Goal: Transaction & Acquisition: Purchase product/service

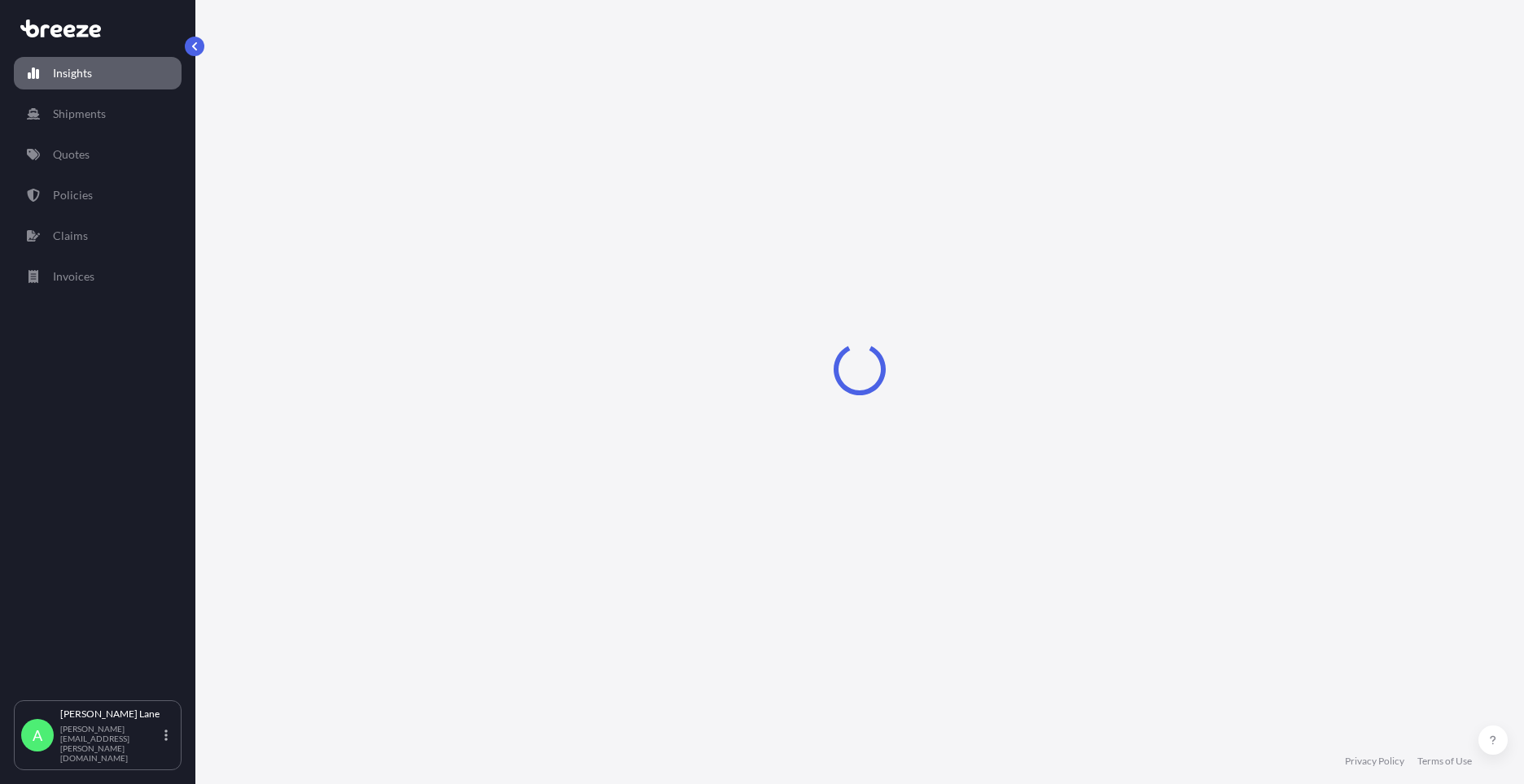
select select "2025"
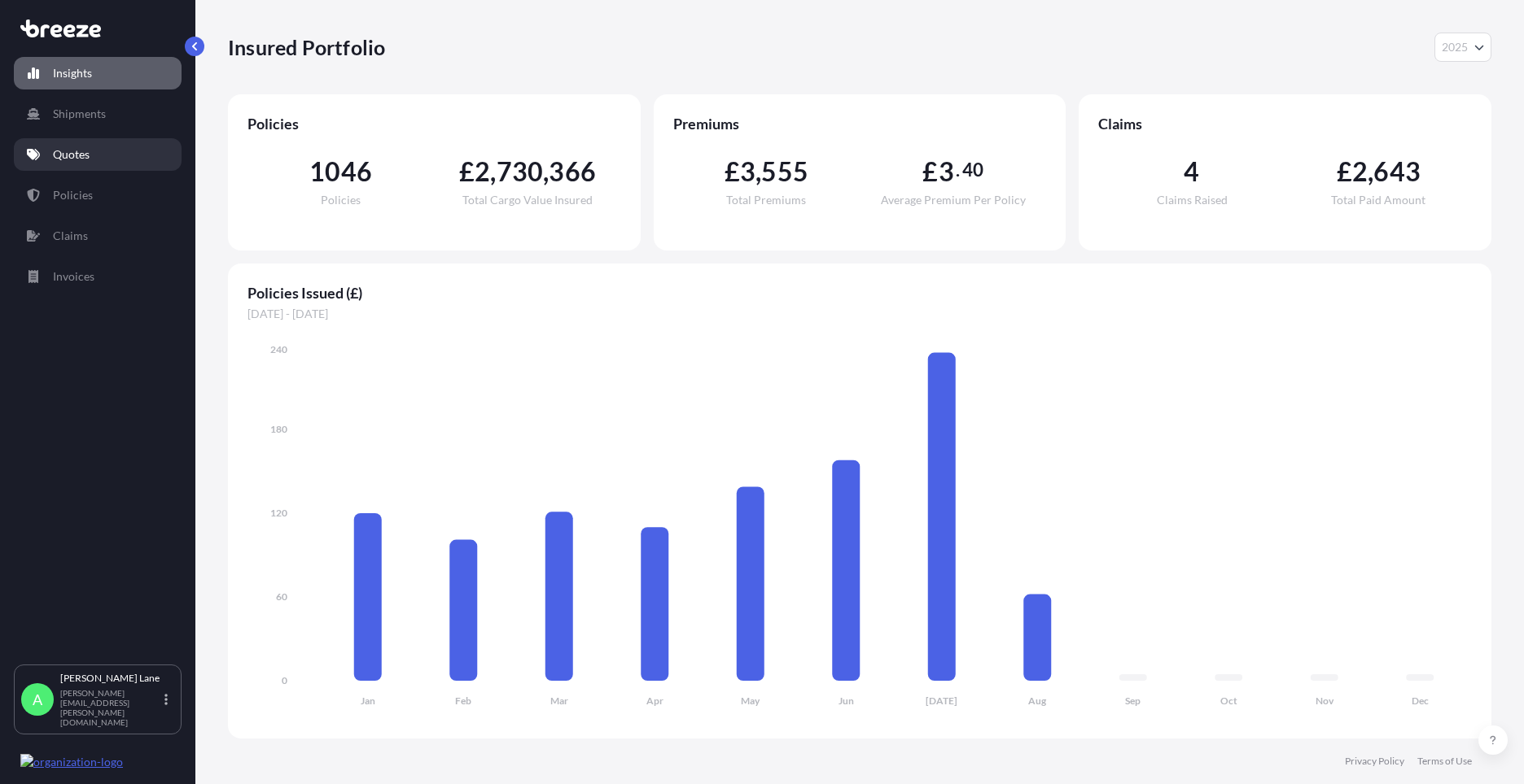
click at [65, 143] on link "Quotes" at bounding box center [98, 154] width 168 height 32
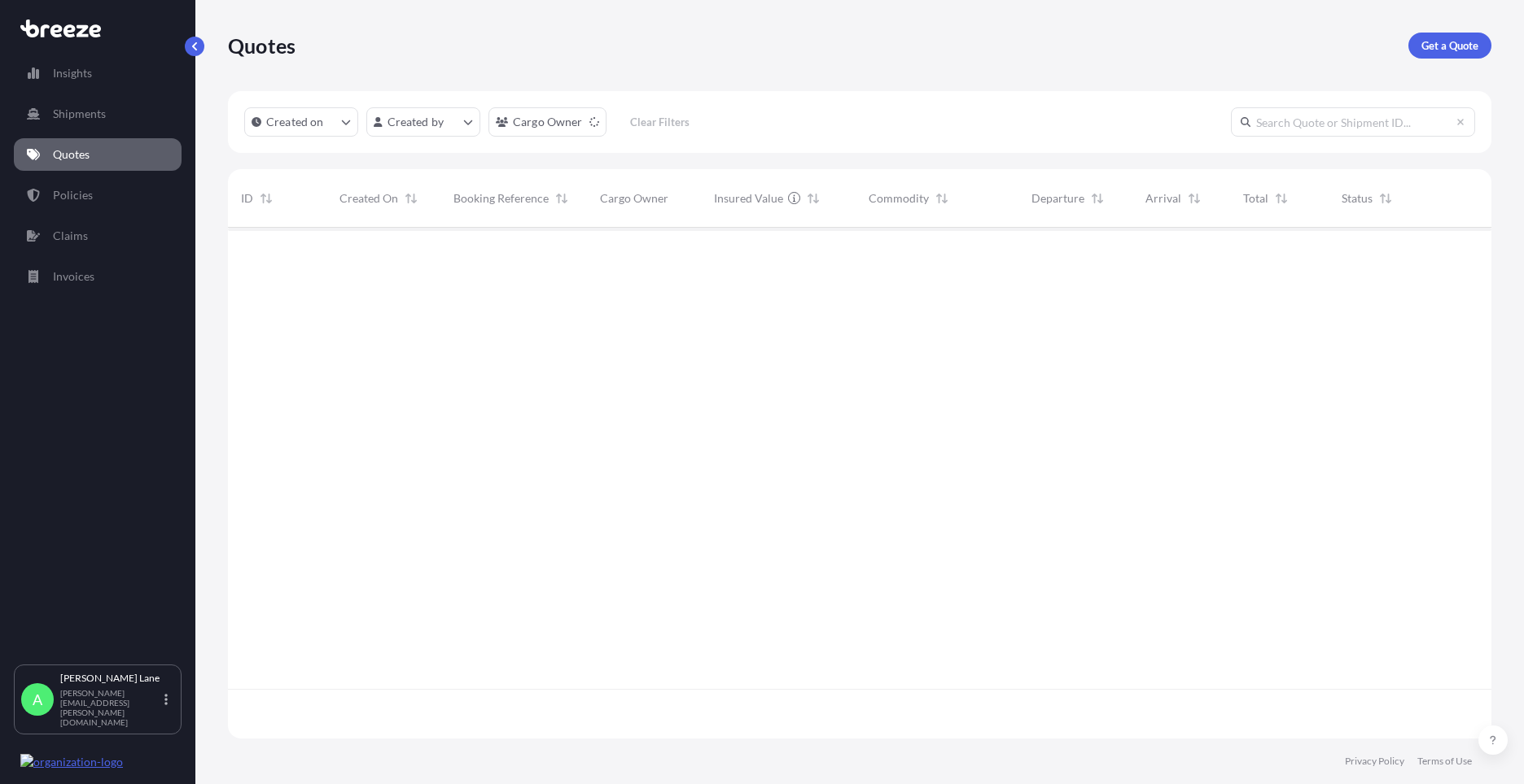
scroll to position [557, 1251]
click at [1480, 47] on link "Get a Quote" at bounding box center [1449, 45] width 83 height 26
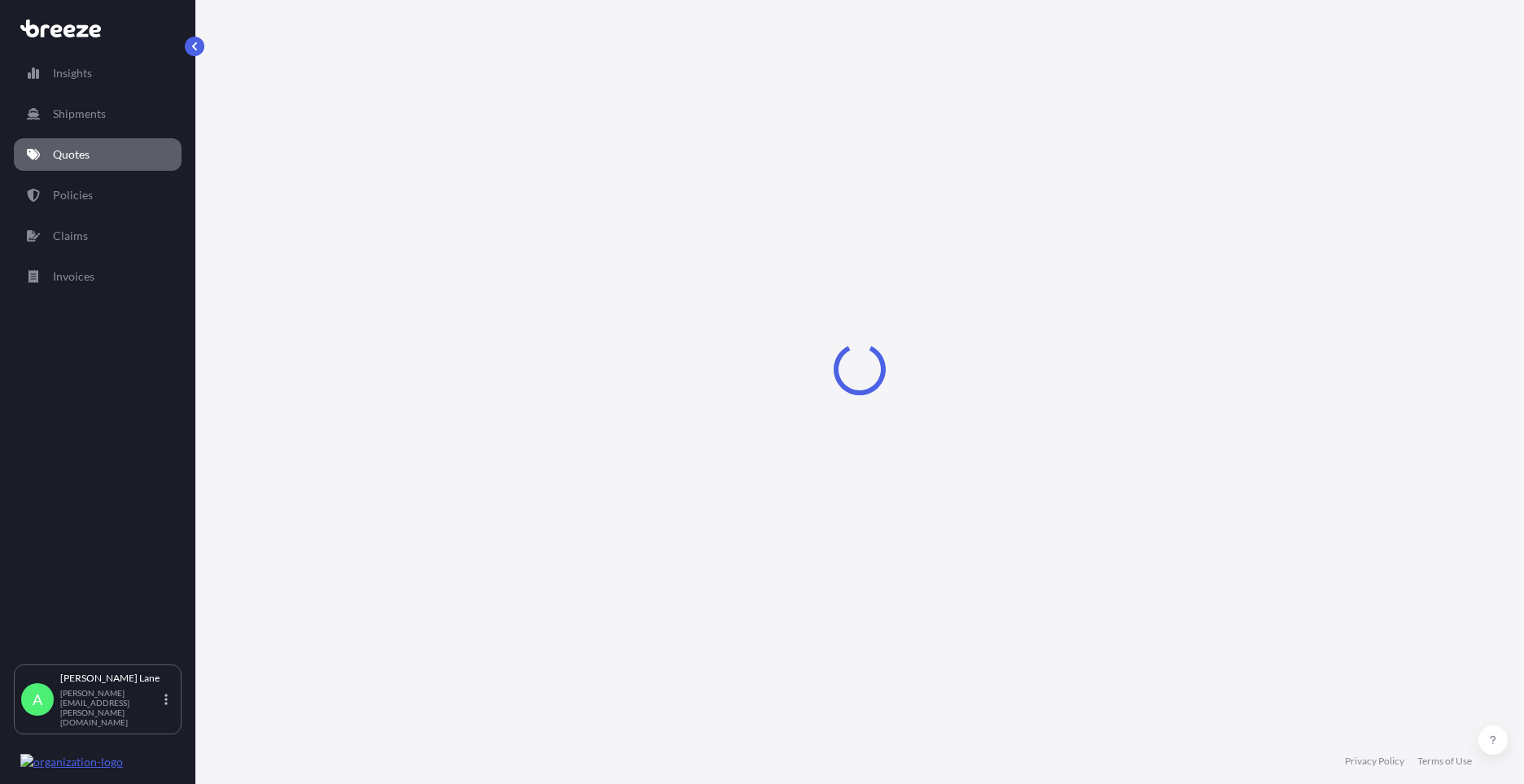
select select "Road"
select select "1"
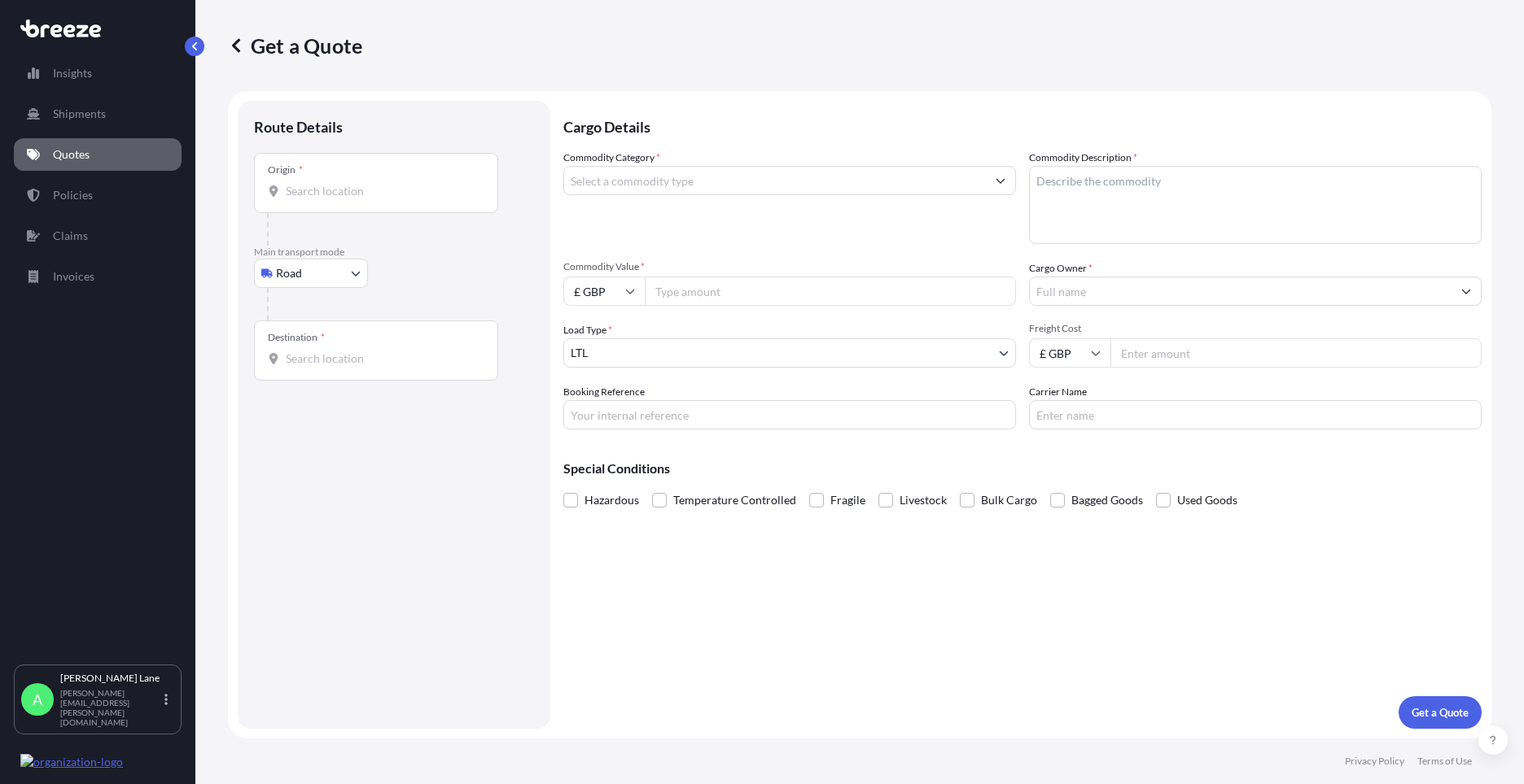
click at [422, 194] on input "Origin *" at bounding box center [381, 191] width 192 height 17
paste input "W1U 1FD"
type input "[GEOGRAPHIC_DATA] W1U 1FD, [GEOGRAPHIC_DATA]"
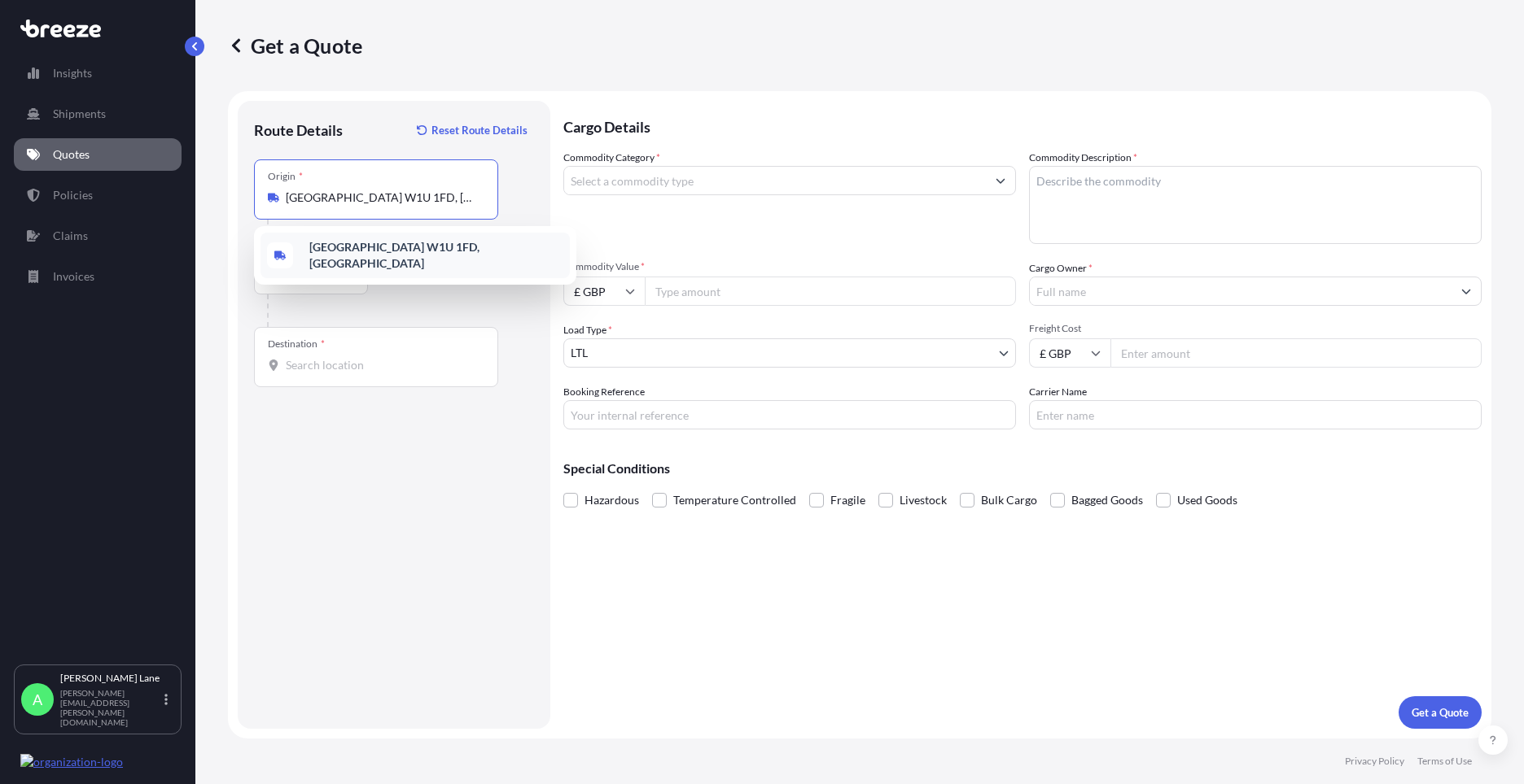
click at [401, 255] on b "[GEOGRAPHIC_DATA] W1U 1FD, [GEOGRAPHIC_DATA]" at bounding box center [394, 255] width 170 height 30
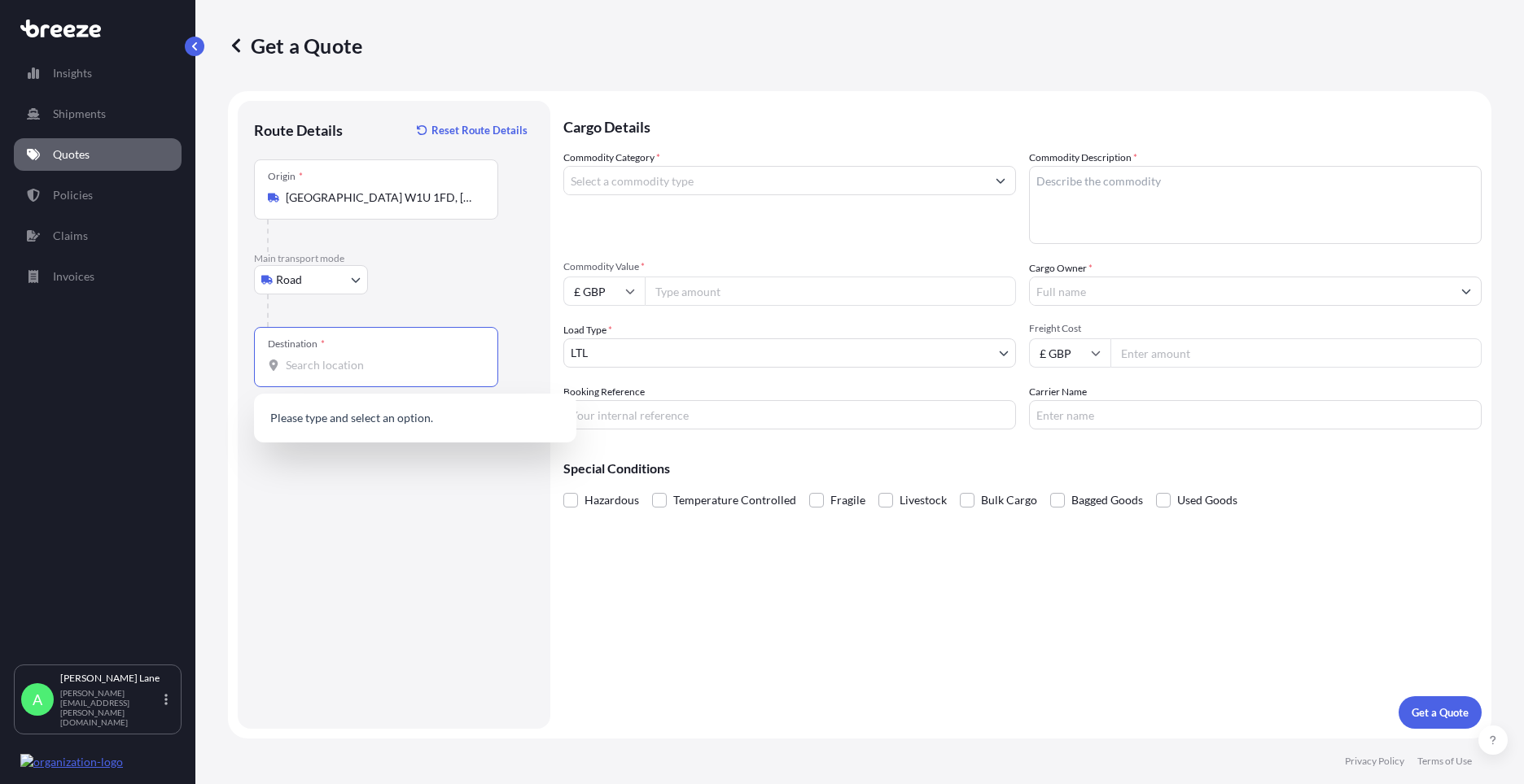
drag, startPoint x: 383, startPoint y: 355, endPoint x: 356, endPoint y: 372, distance: 31.9
click at [356, 372] on input "Destination *" at bounding box center [381, 365] width 192 height 17
paste input "kt10 9dp"
click at [418, 419] on span "[STREET_ADDRESS]" at bounding box center [436, 422] width 254 height 32
type input "[STREET_ADDRESS]"
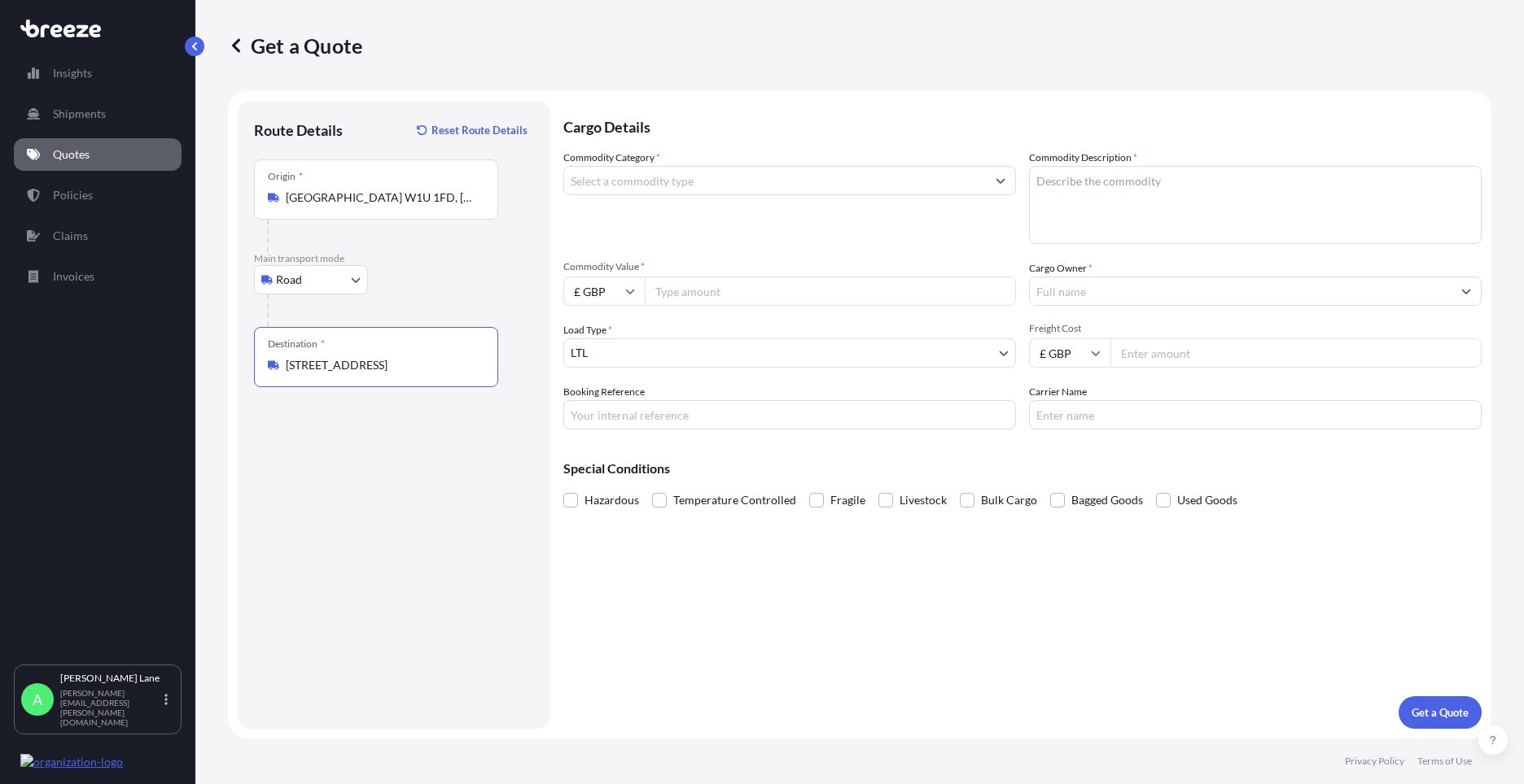
click at [645, 185] on input "Commodity Category *" at bounding box center [775, 180] width 421 height 29
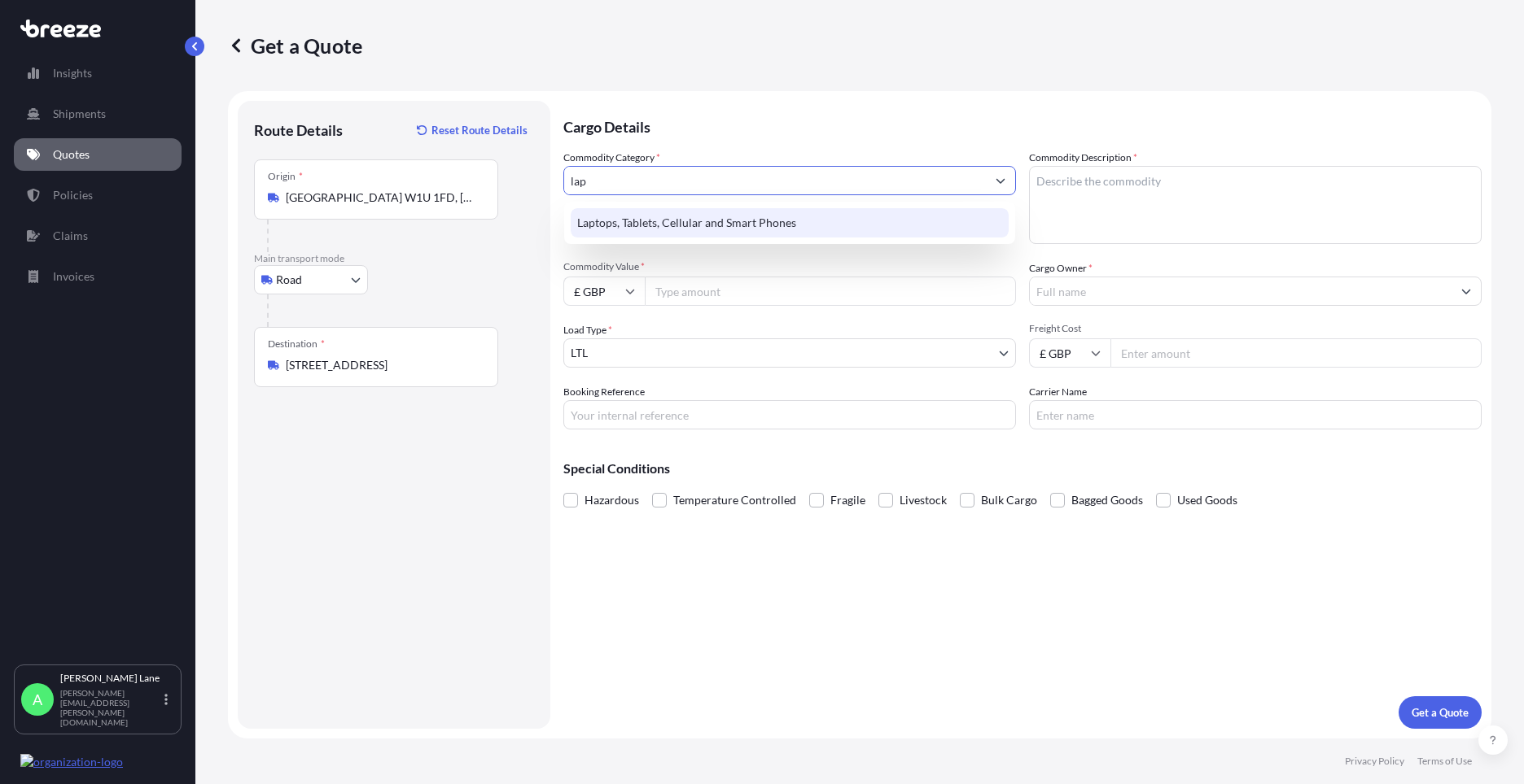
click at [654, 216] on div "Laptops, Tablets, Cellular and Smart Phones" at bounding box center [789, 223] width 438 height 29
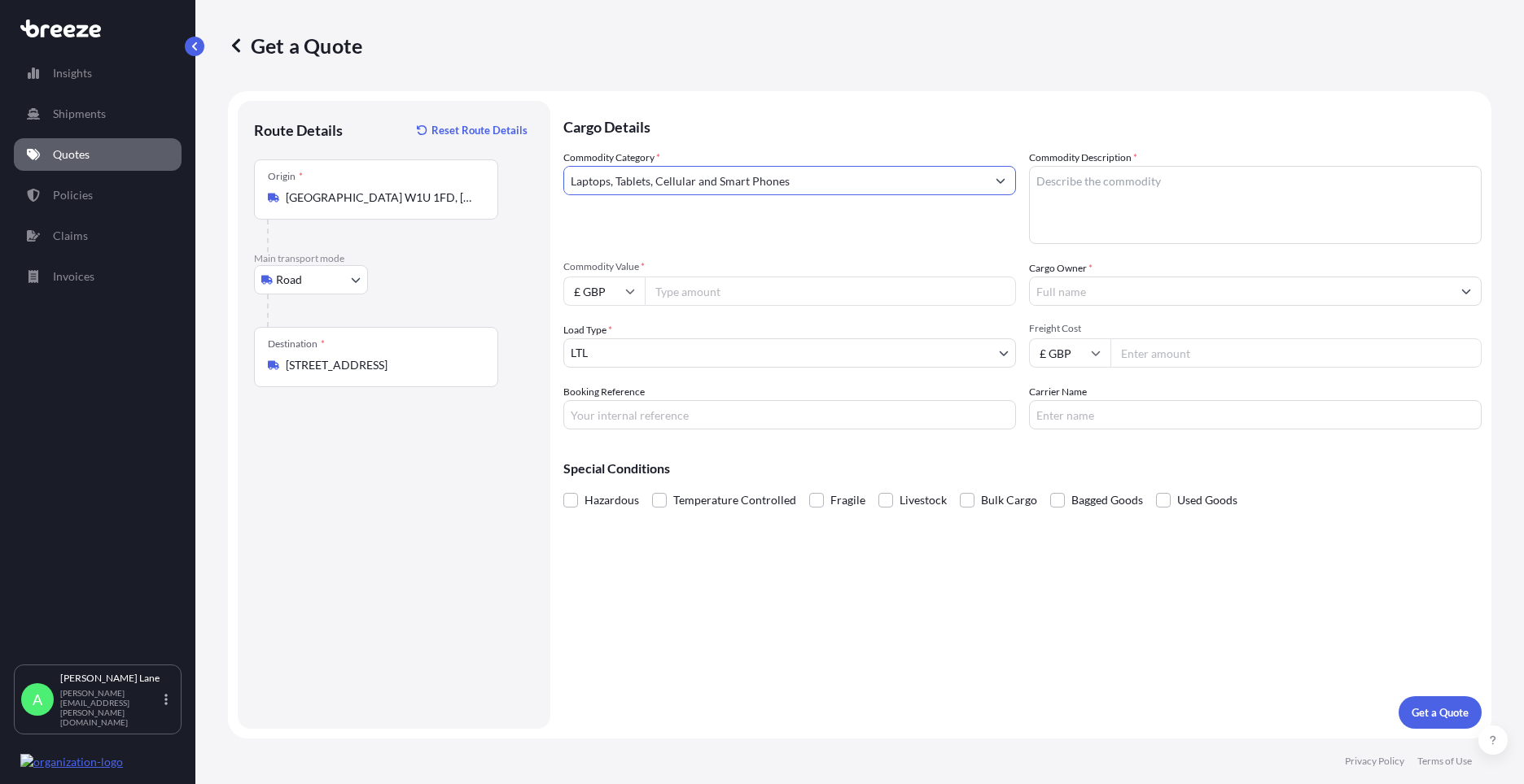
type input "Laptops, Tablets, Cellular and Smart Phones"
click at [685, 297] on input "Commodity Value *" at bounding box center [830, 292] width 371 height 29
type input "500"
click at [695, 413] on input "Booking Reference" at bounding box center [789, 414] width 453 height 29
paste input "1887956"
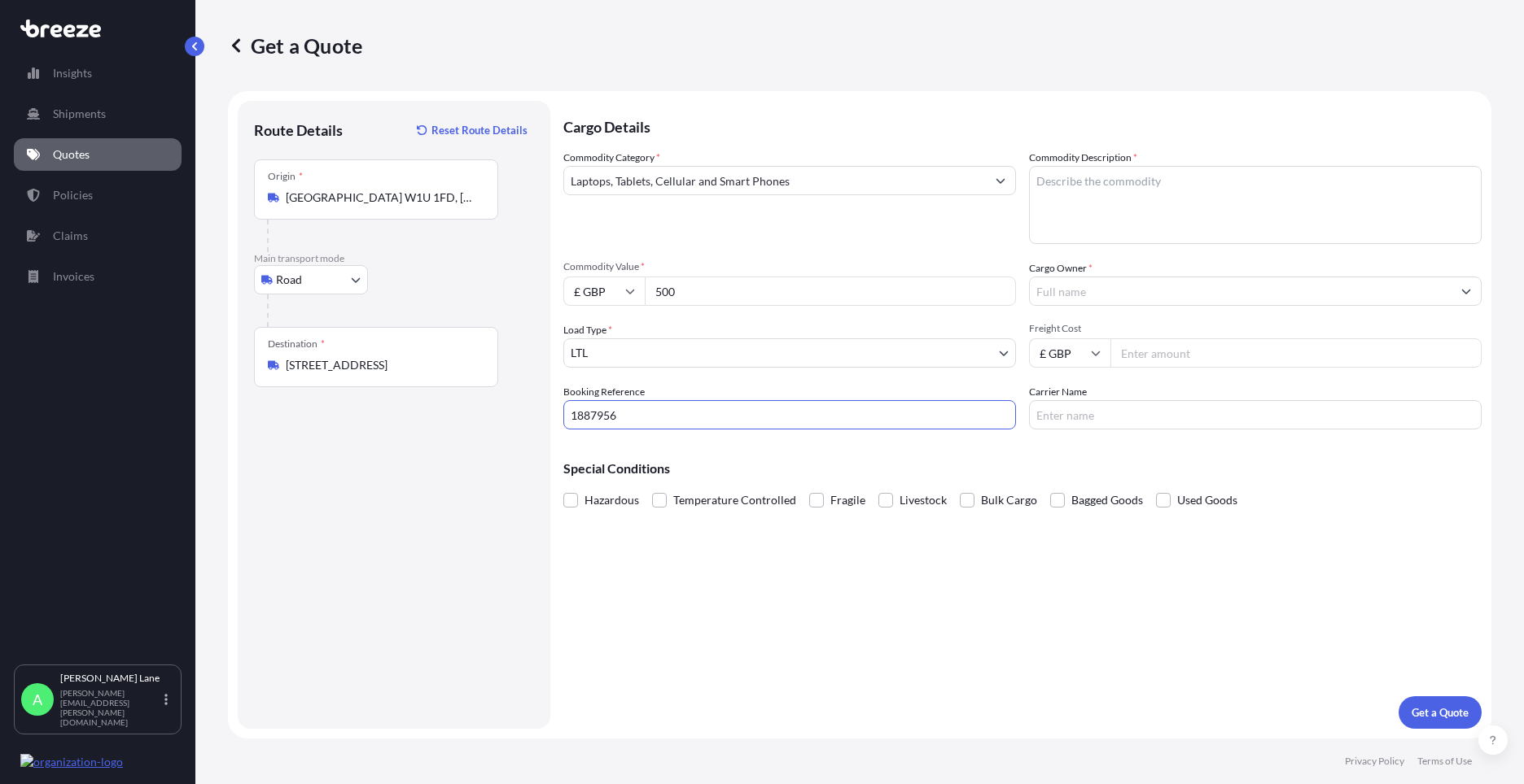
type input "1887956"
click at [1153, 202] on textarea "Commodity Description *" at bounding box center [1255, 205] width 453 height 78
paste textarea "mobile phone"
type textarea "mobile phone"
click at [1079, 280] on input "Cargo Owner *" at bounding box center [1240, 292] width 421 height 29
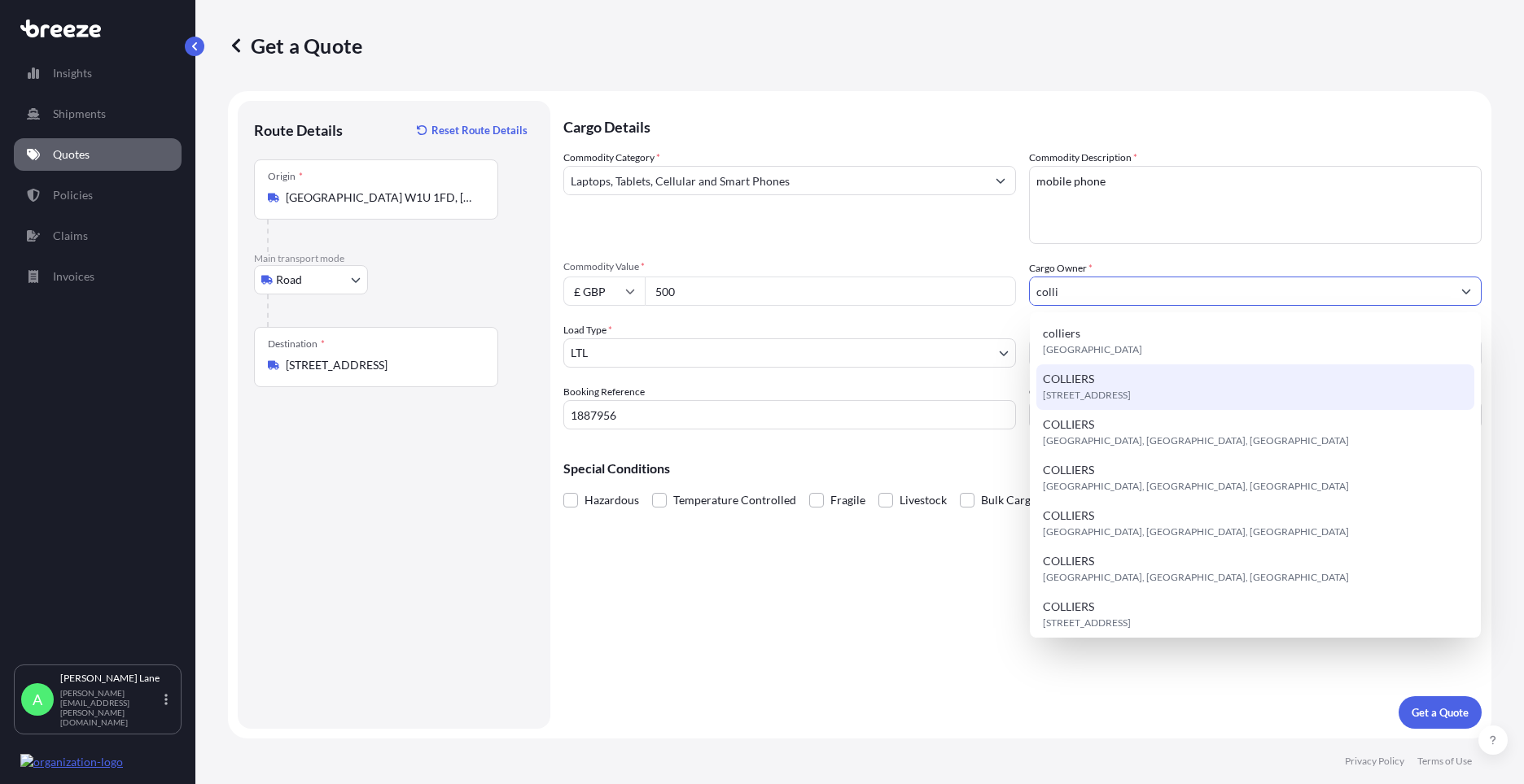
click at [1107, 385] on div "[STREET_ADDRESS]" at bounding box center [1255, 387] width 438 height 46
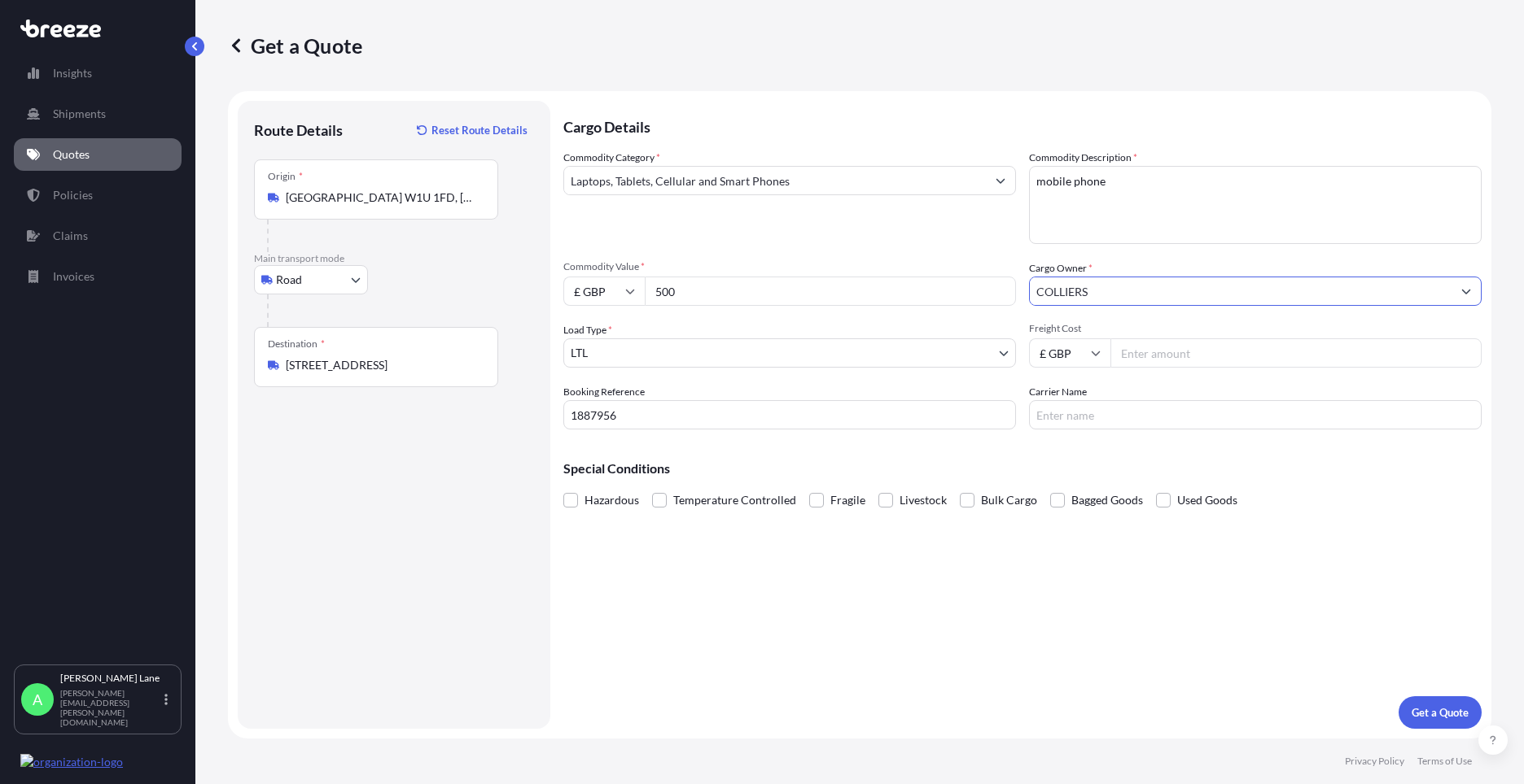
type input "COLLIERS"
click at [1151, 351] on input "Freight Cost" at bounding box center [1296, 353] width 371 height 29
type input "22.30"
click at [1084, 414] on input "Carrier Name" at bounding box center [1255, 414] width 453 height 29
type input "fedex"
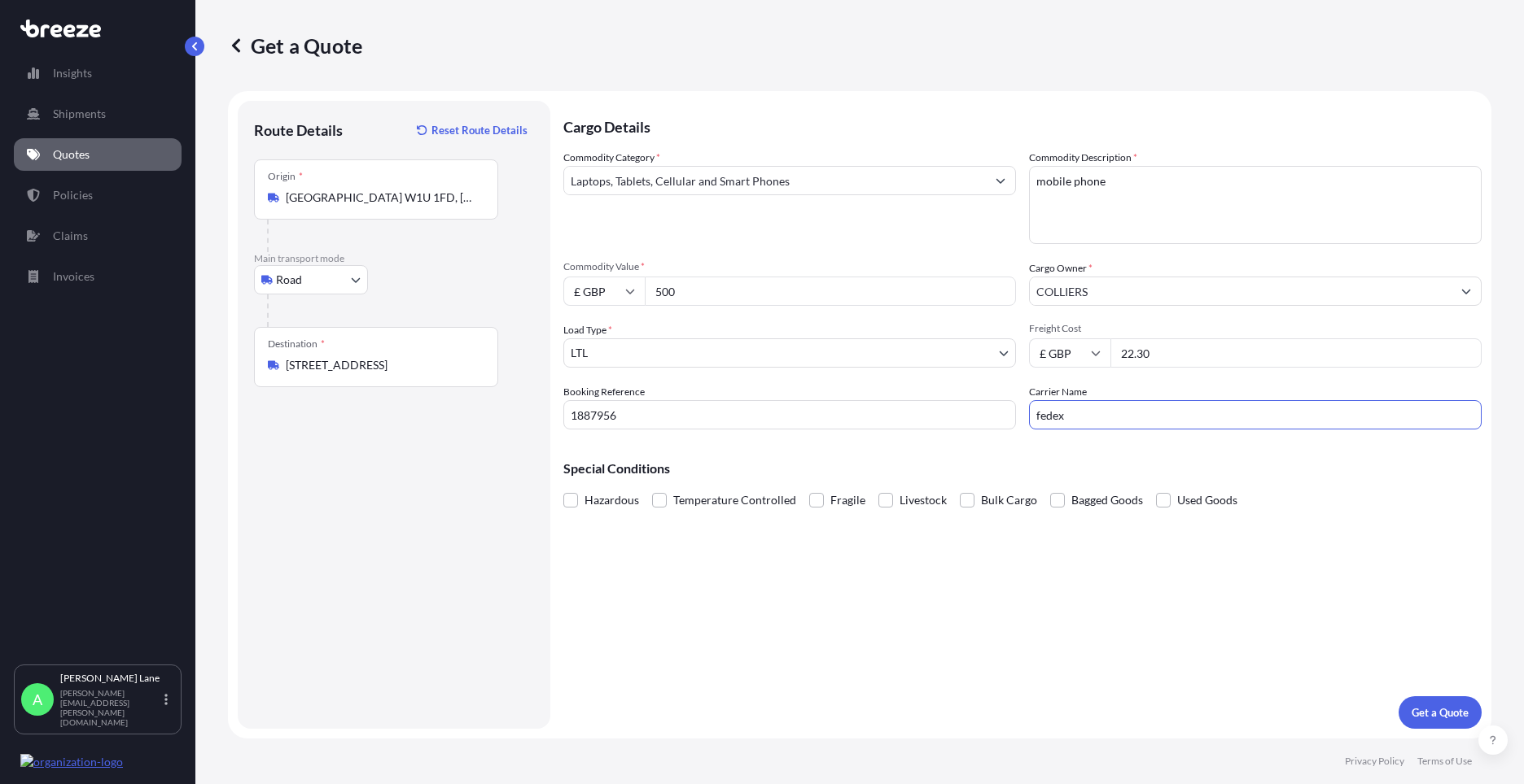
click at [936, 548] on div "Cargo Details Commodity Category * Laptops, Tablets, Cellular and Smart Phones …" at bounding box center [1022, 414] width 918 height 628
click at [1440, 716] on p "Get a Quote" at bounding box center [1440, 712] width 57 height 17
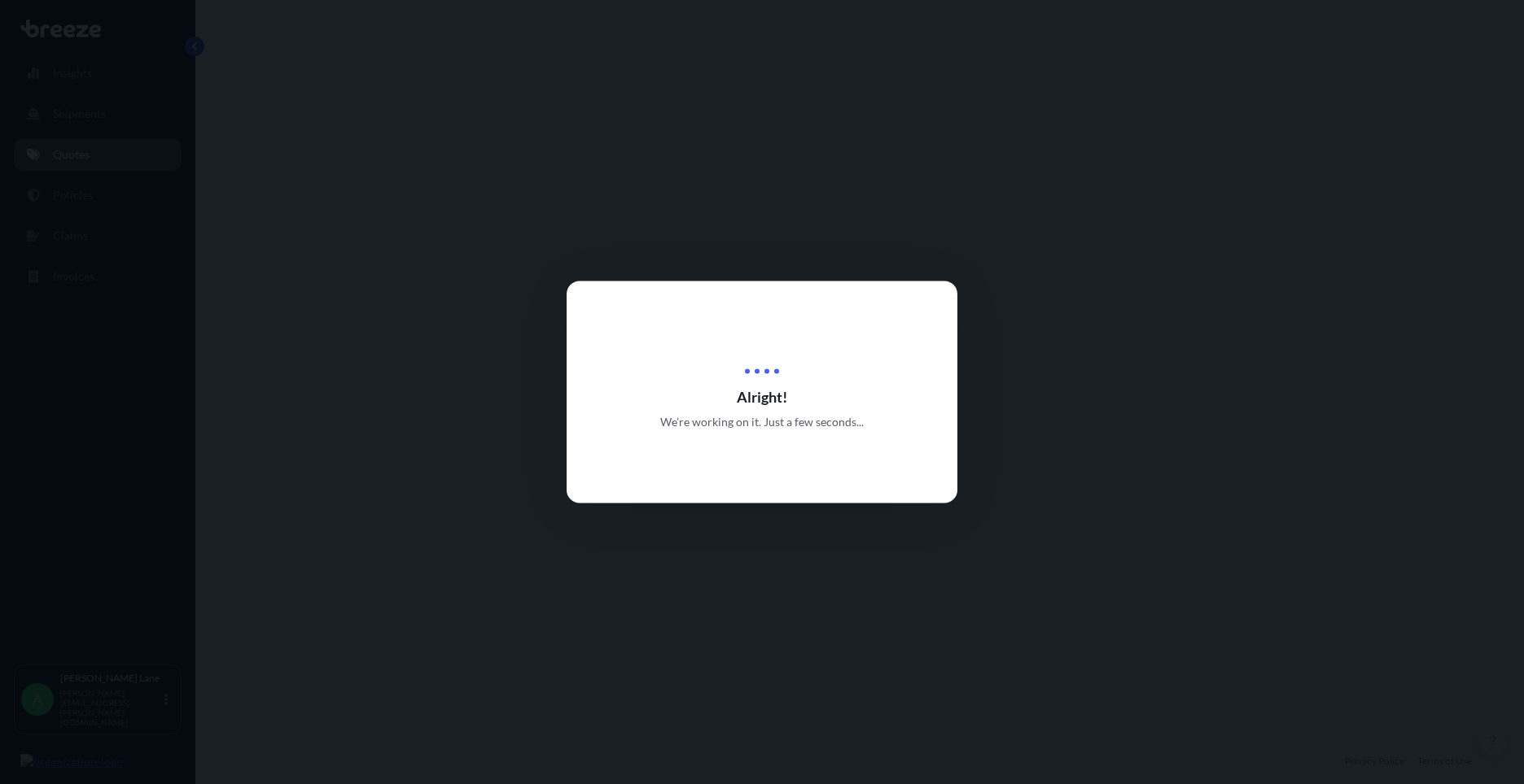
select select "Road"
select select "1"
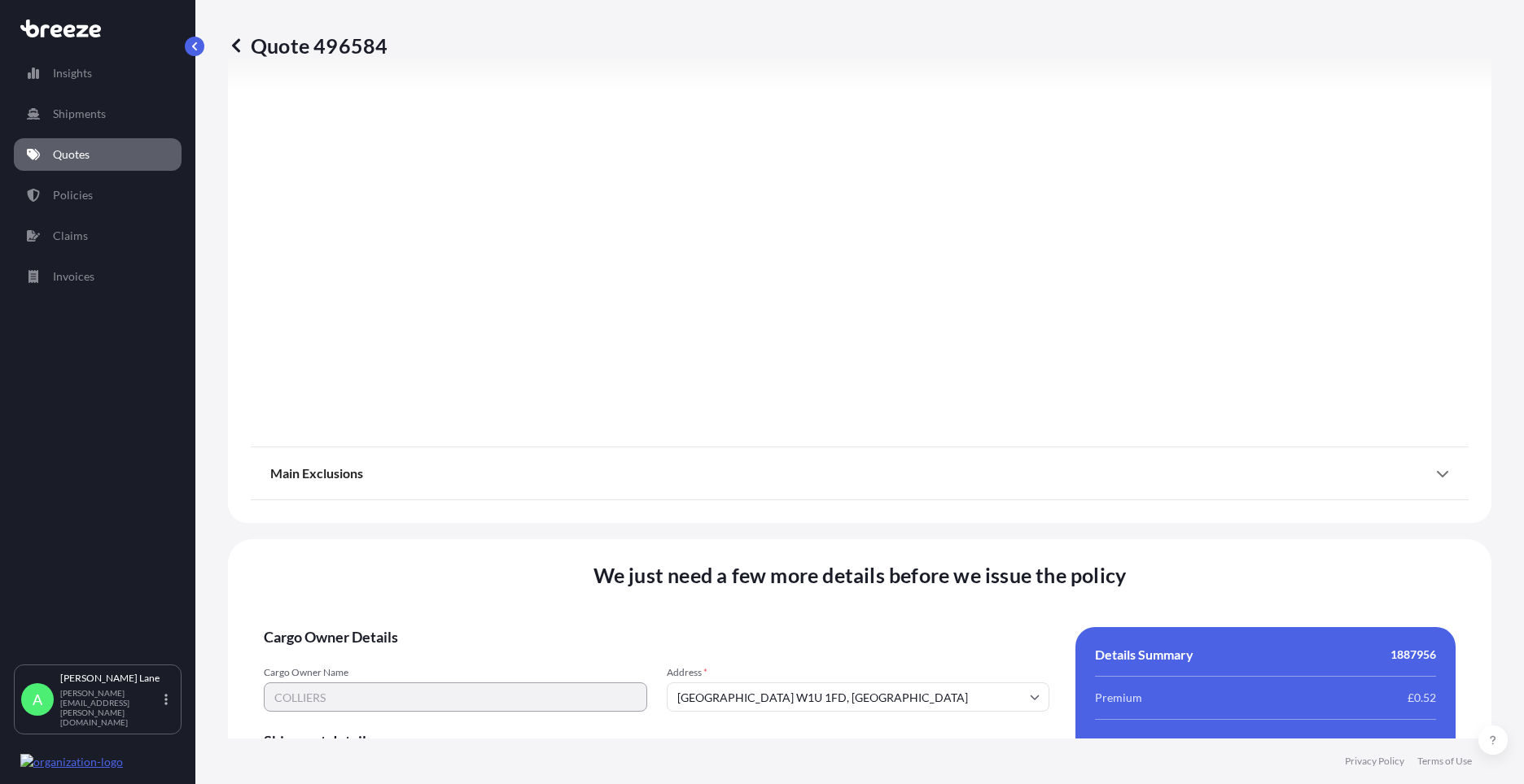
scroll to position [1798, 0]
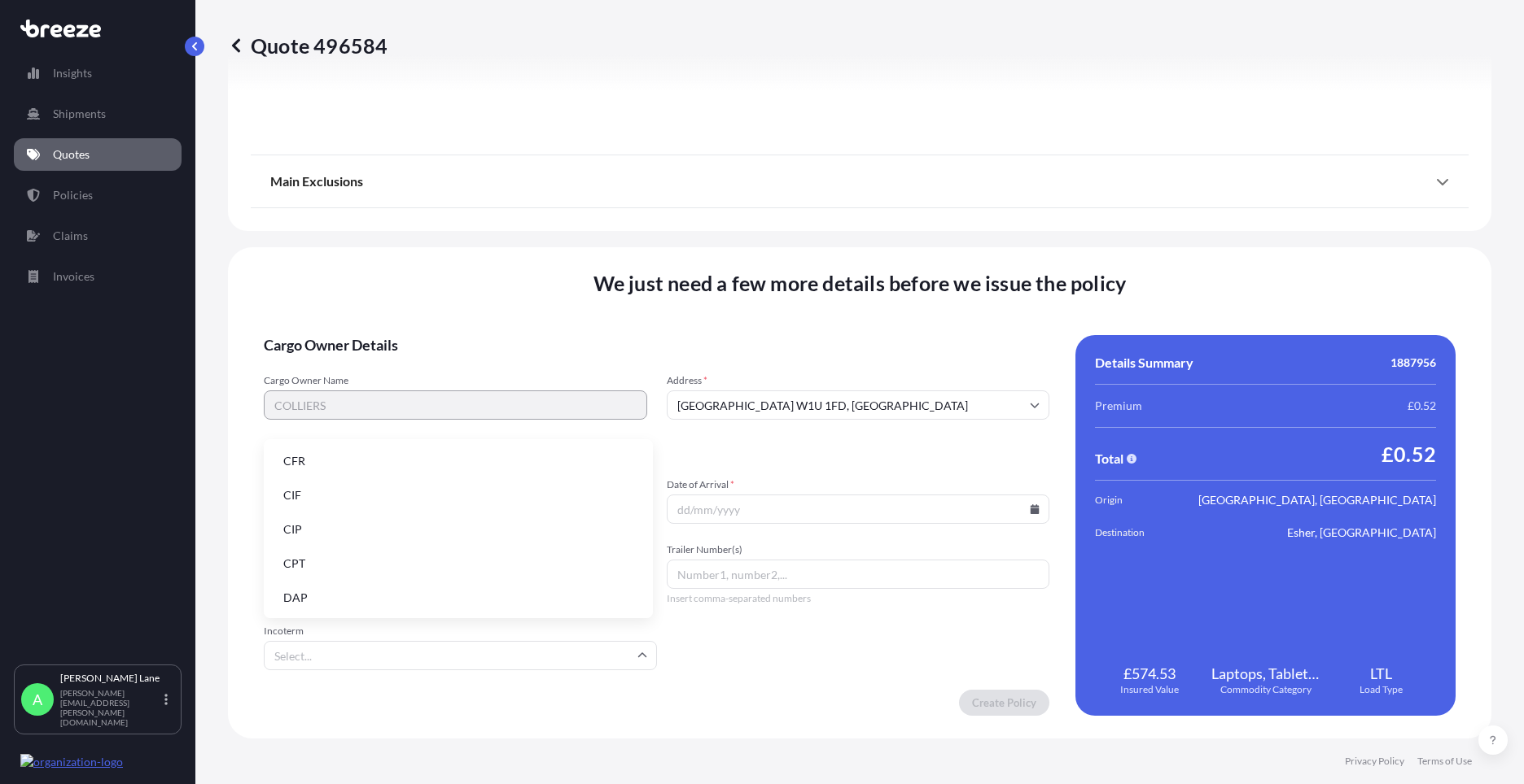
click at [452, 662] on input "Incoterm" at bounding box center [460, 655] width 393 height 29
click at [378, 595] on li "DAP" at bounding box center [458, 598] width 376 height 31
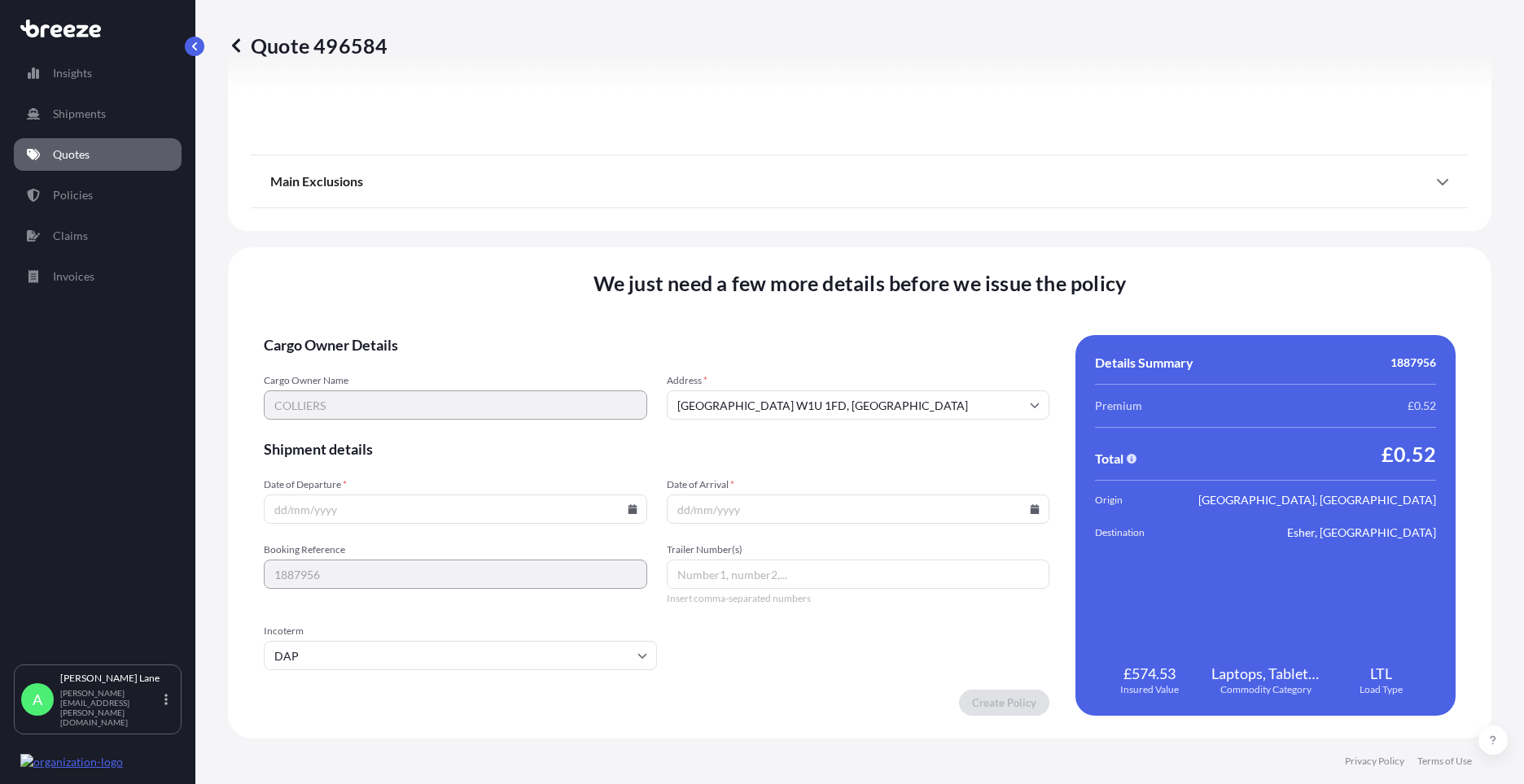
click at [631, 508] on icon at bounding box center [632, 509] width 10 height 10
click at [384, 360] on button "12" at bounding box center [378, 364] width 26 height 26
type input "[DATE]"
paste input "392018388041"
type input "392018388041"
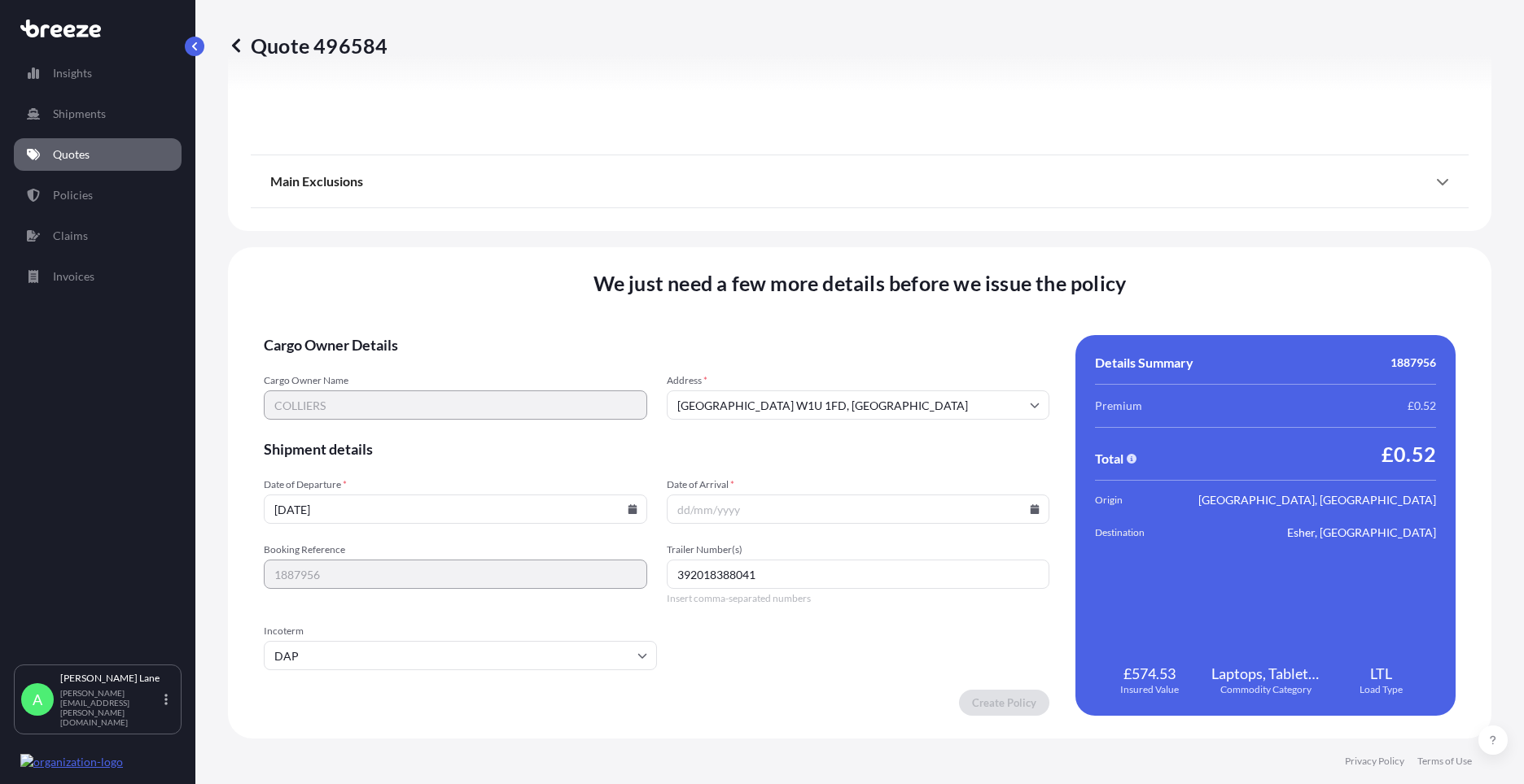
click at [1023, 501] on input "Date of Arrival *" at bounding box center [858, 509] width 383 height 29
click at [1023, 501] on input "Date of Arrival *" at bounding box center [858, 509] width 383 height 29
click at [1021, 504] on input "Date of Arrival *" at bounding box center [858, 509] width 383 height 29
click at [1030, 512] on icon at bounding box center [1034, 509] width 9 height 10
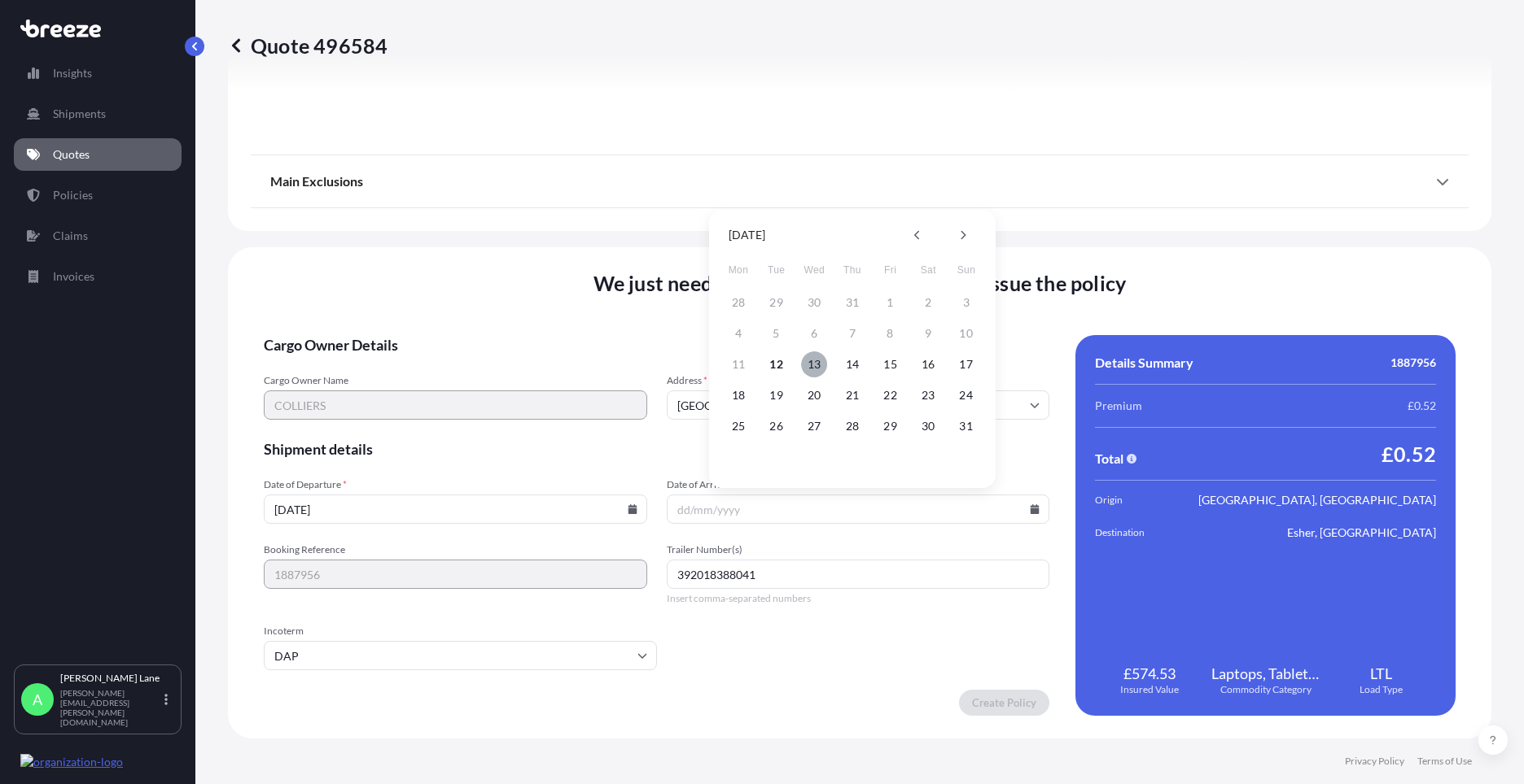
click at [818, 366] on button "13" at bounding box center [814, 364] width 26 height 26
type input "[DATE]"
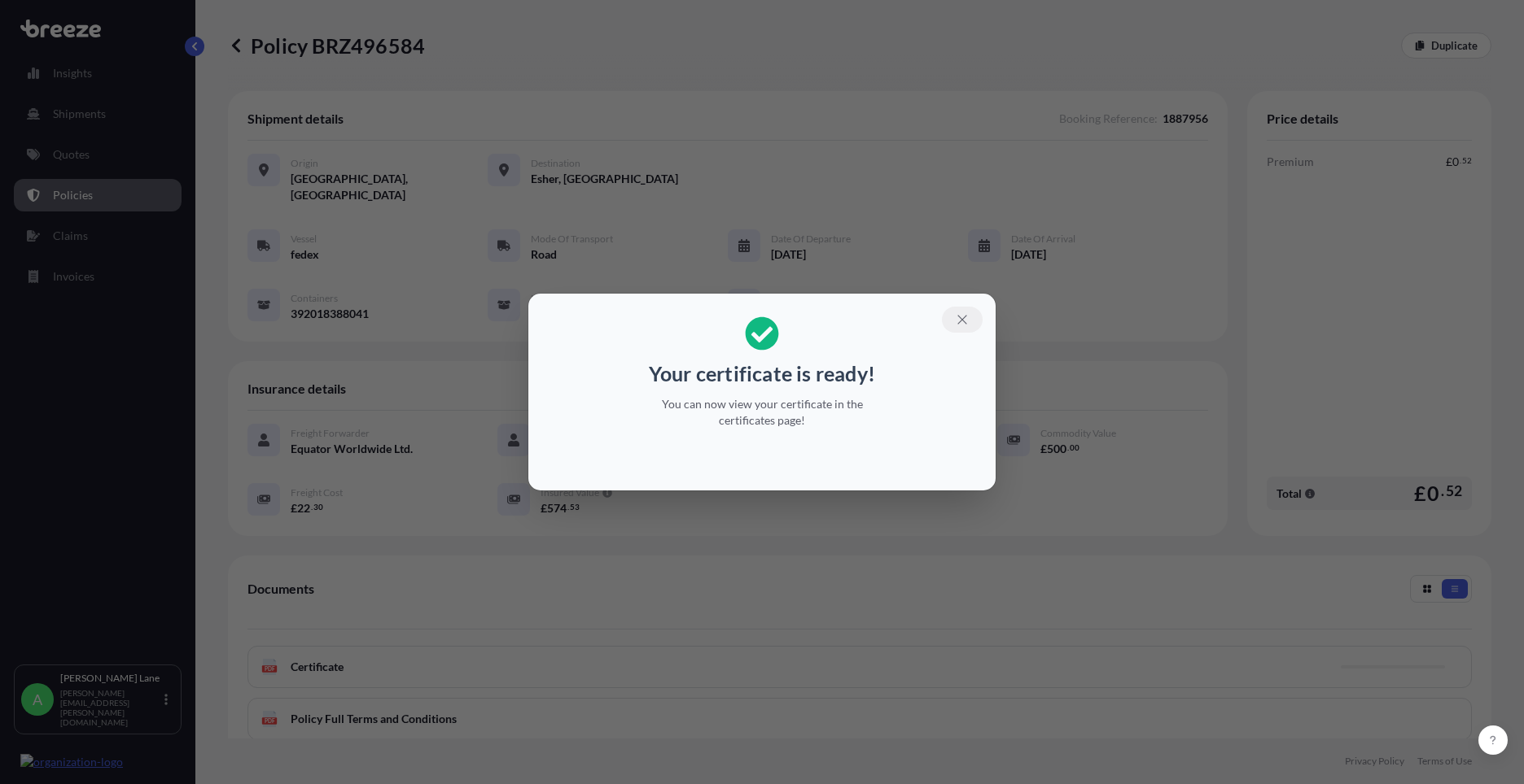
click at [957, 318] on icon "button" at bounding box center [962, 319] width 15 height 15
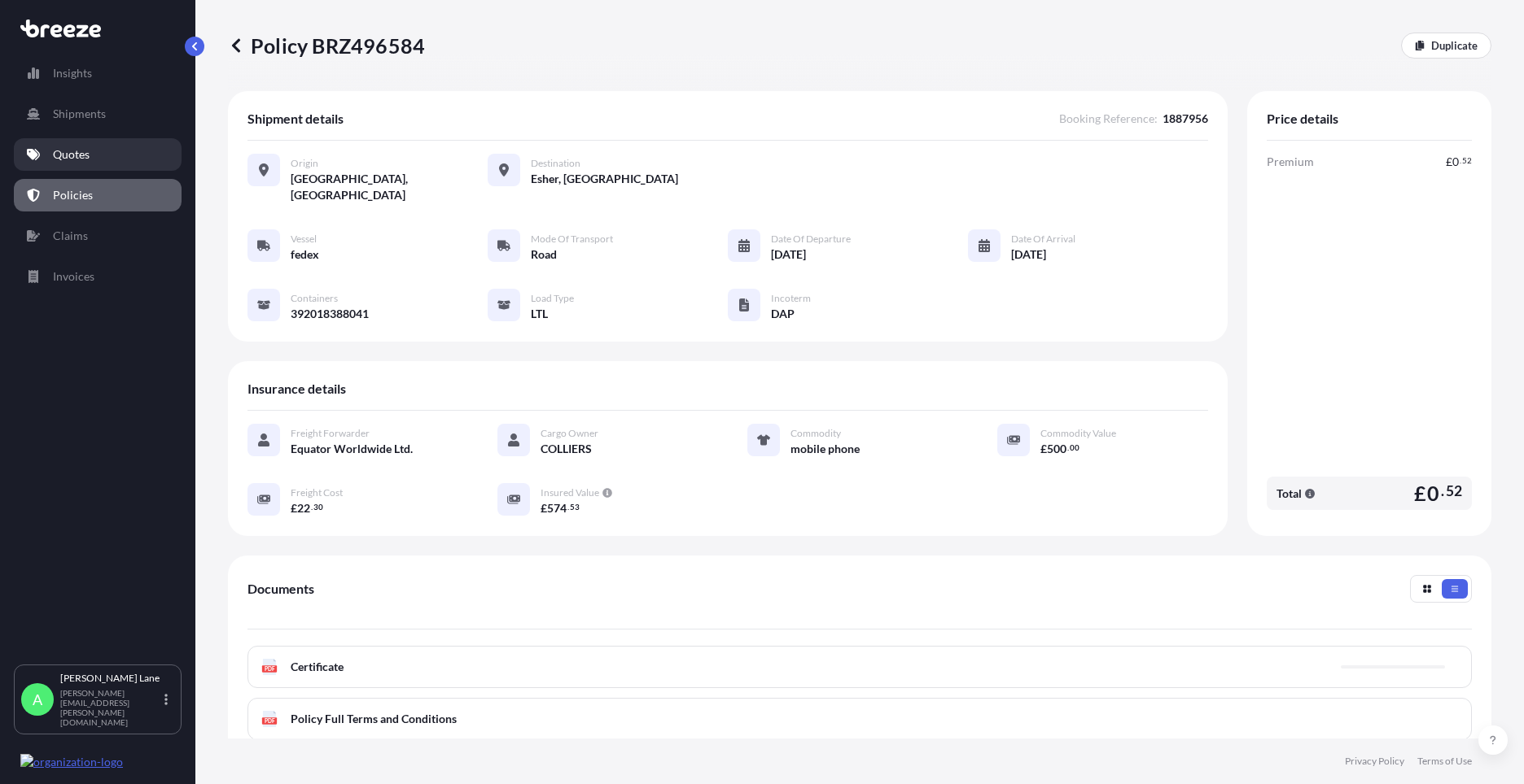
click at [41, 160] on link "Quotes" at bounding box center [98, 154] width 168 height 32
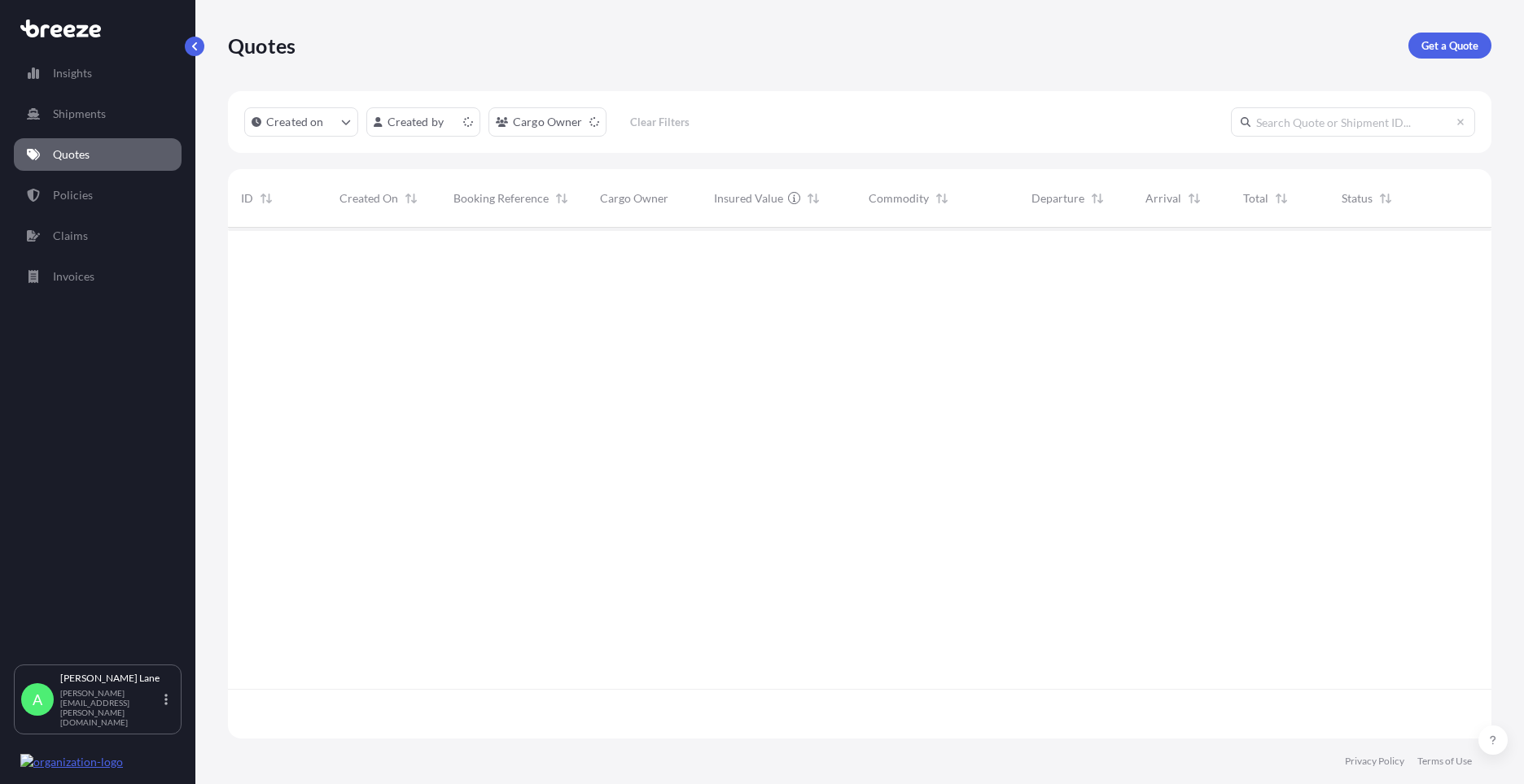
scroll to position [508, 1251]
click at [1424, 55] on link "Get a Quote" at bounding box center [1449, 45] width 83 height 26
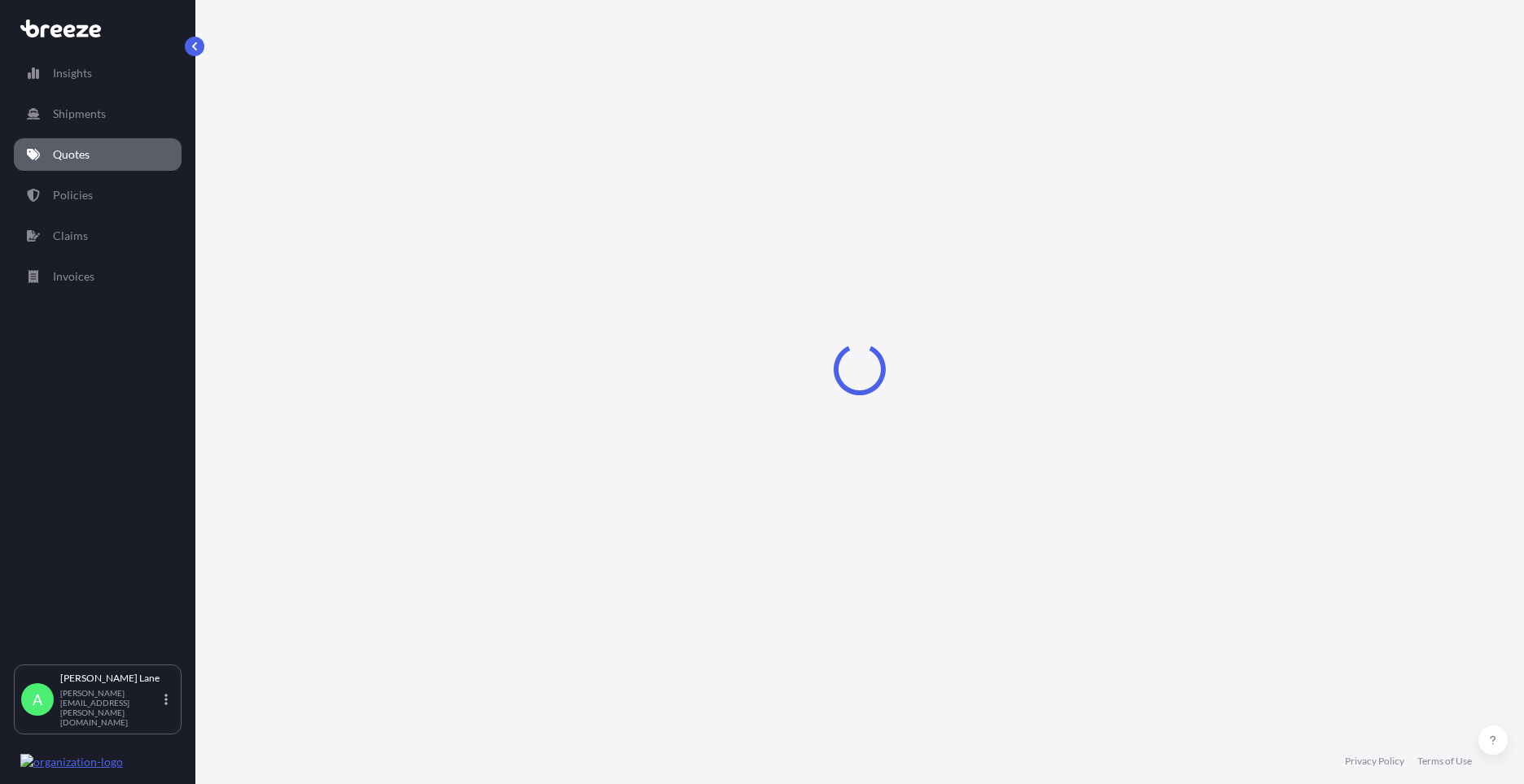
select select "Road"
select select "1"
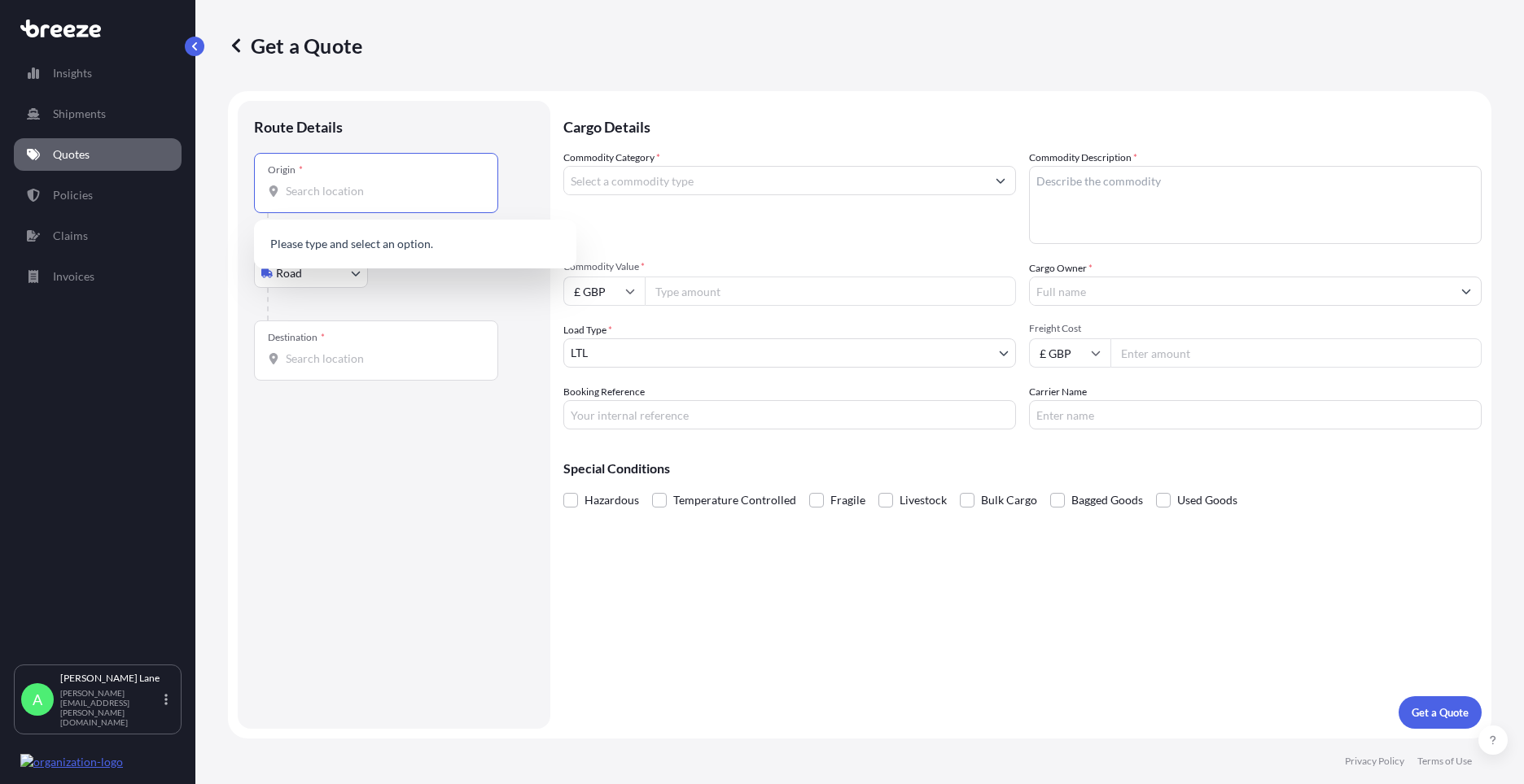
paste input "EN11 0JX"
click at [356, 253] on span "Hoddesdon EN11 0JX , [GEOGRAPHIC_DATA]" at bounding box center [424, 246] width 230 height 17
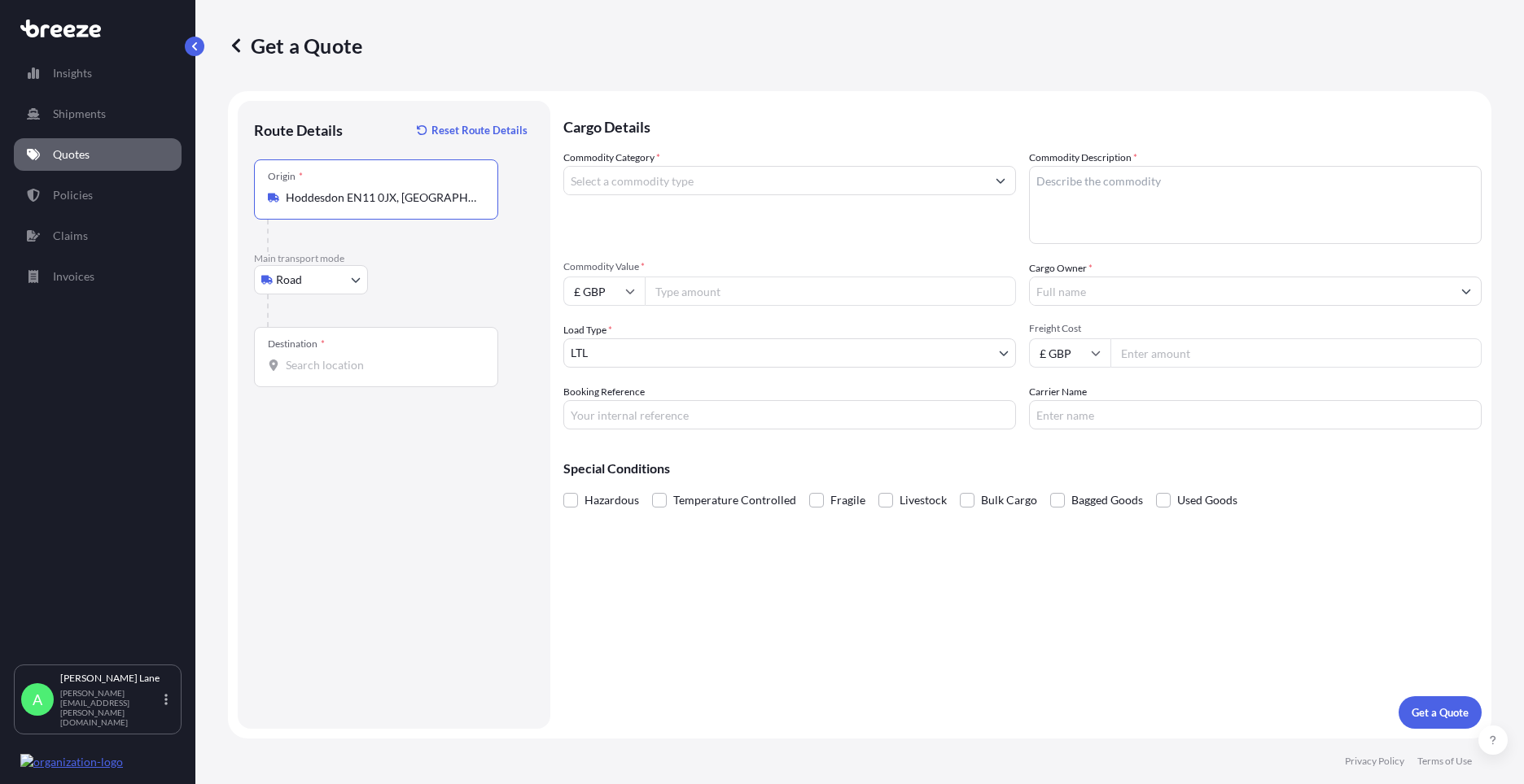
type input "Hoddesdon EN11 0JX, [GEOGRAPHIC_DATA]"
click at [369, 254] on b "Hoddesdon EN11 0JX, [GEOGRAPHIC_DATA]" at bounding box center [424, 252] width 231 height 14
drag, startPoint x: 372, startPoint y: 356, endPoint x: 327, endPoint y: 363, distance: 45.5
click at [327, 363] on input "Destination *" at bounding box center [381, 365] width 192 height 17
paste input "VELDHOVEN"
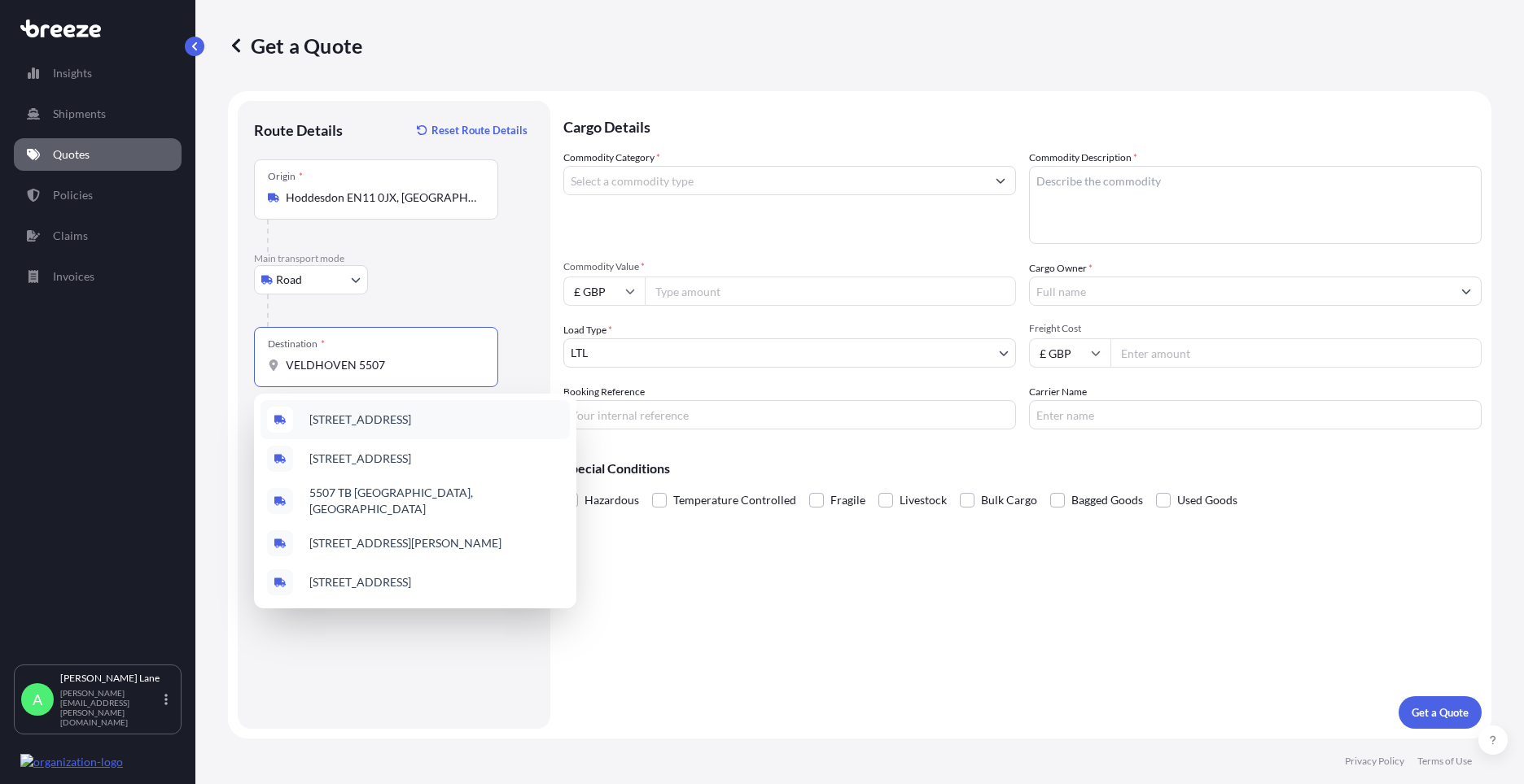
click at [381, 413] on span "[STREET_ADDRESS]" at bounding box center [360, 419] width 101 height 17
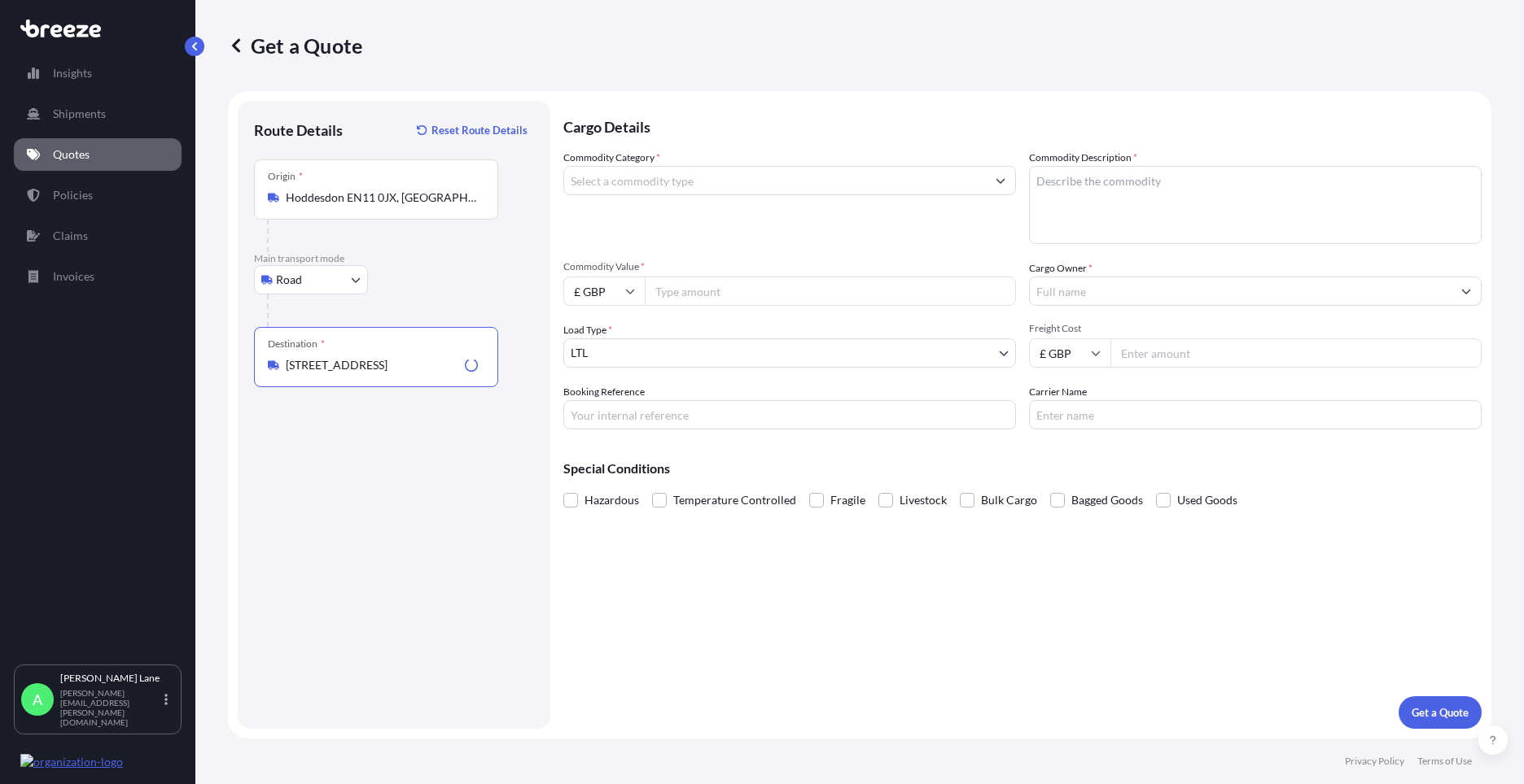
type input "[STREET_ADDRESS]"
click at [696, 186] on input "Commodity Category *" at bounding box center [775, 180] width 421 height 29
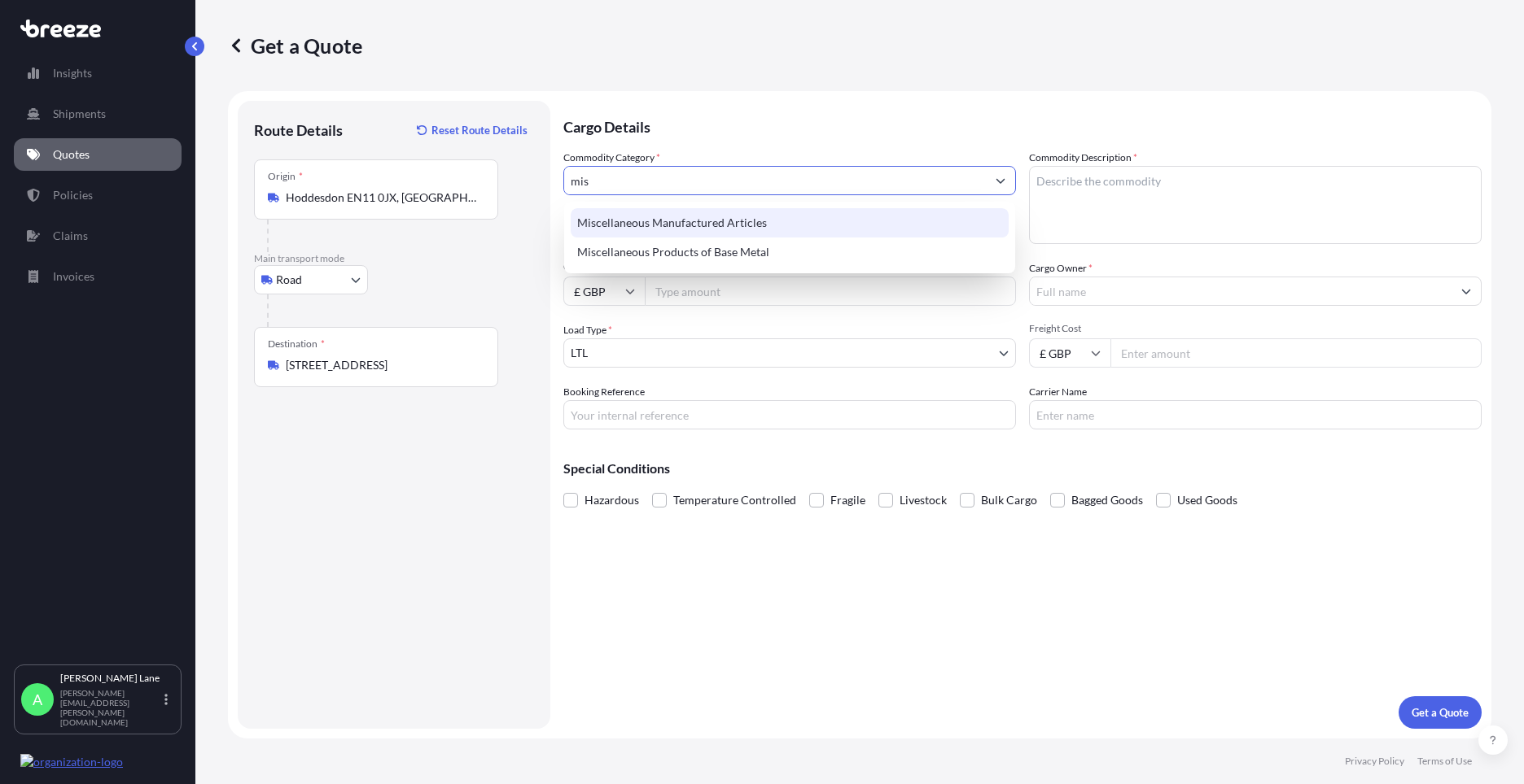
click at [728, 228] on div "Miscellaneous Manufactured Articles" at bounding box center [789, 223] width 438 height 29
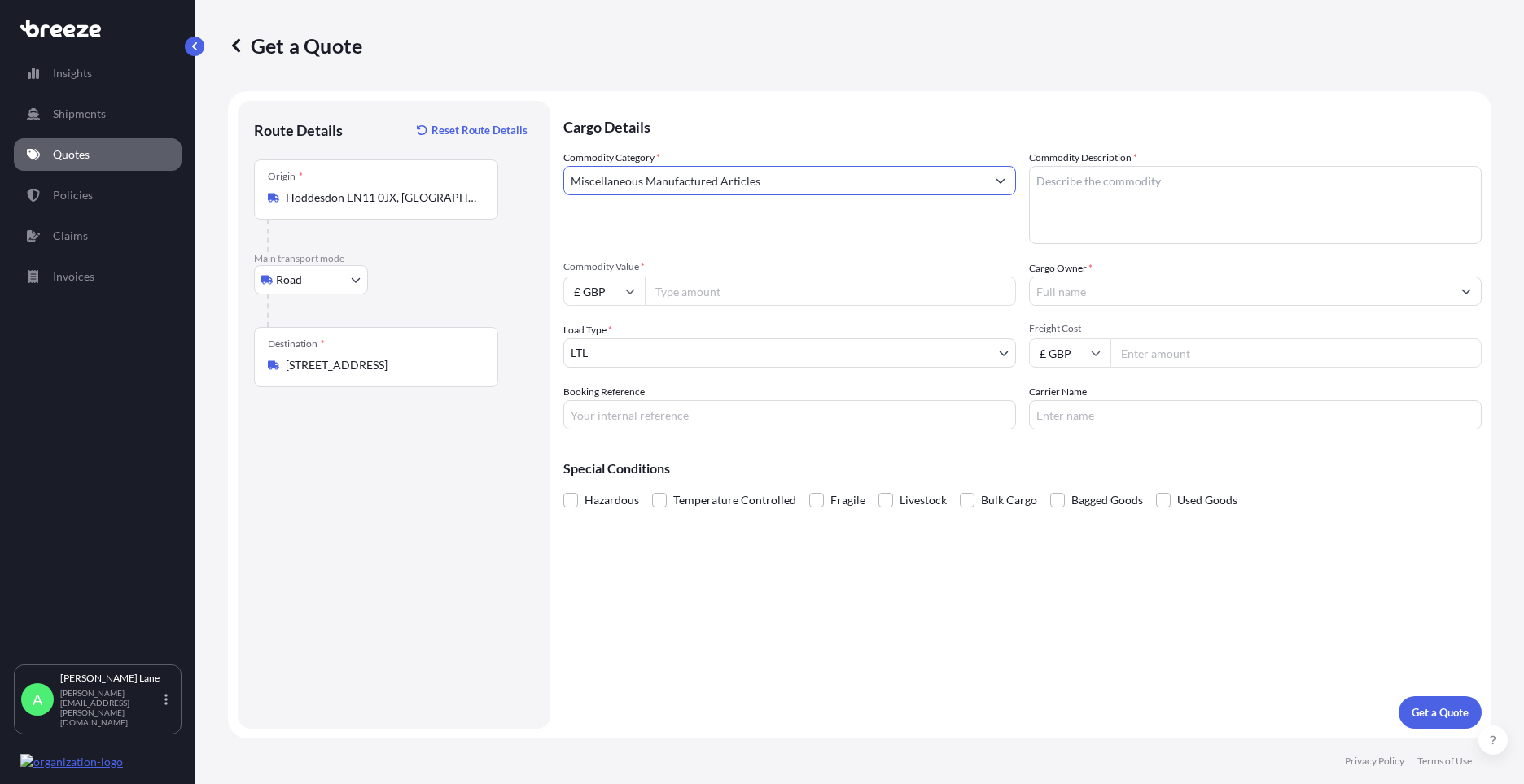
type input "Miscellaneous Manufactured Articles"
click at [728, 282] on input "Commodity Value *" at bounding box center [830, 292] width 371 height 29
type input "4828.59"
click at [656, 422] on input "Booking Reference" at bounding box center [789, 414] width 453 height 29
paste input "1887964"
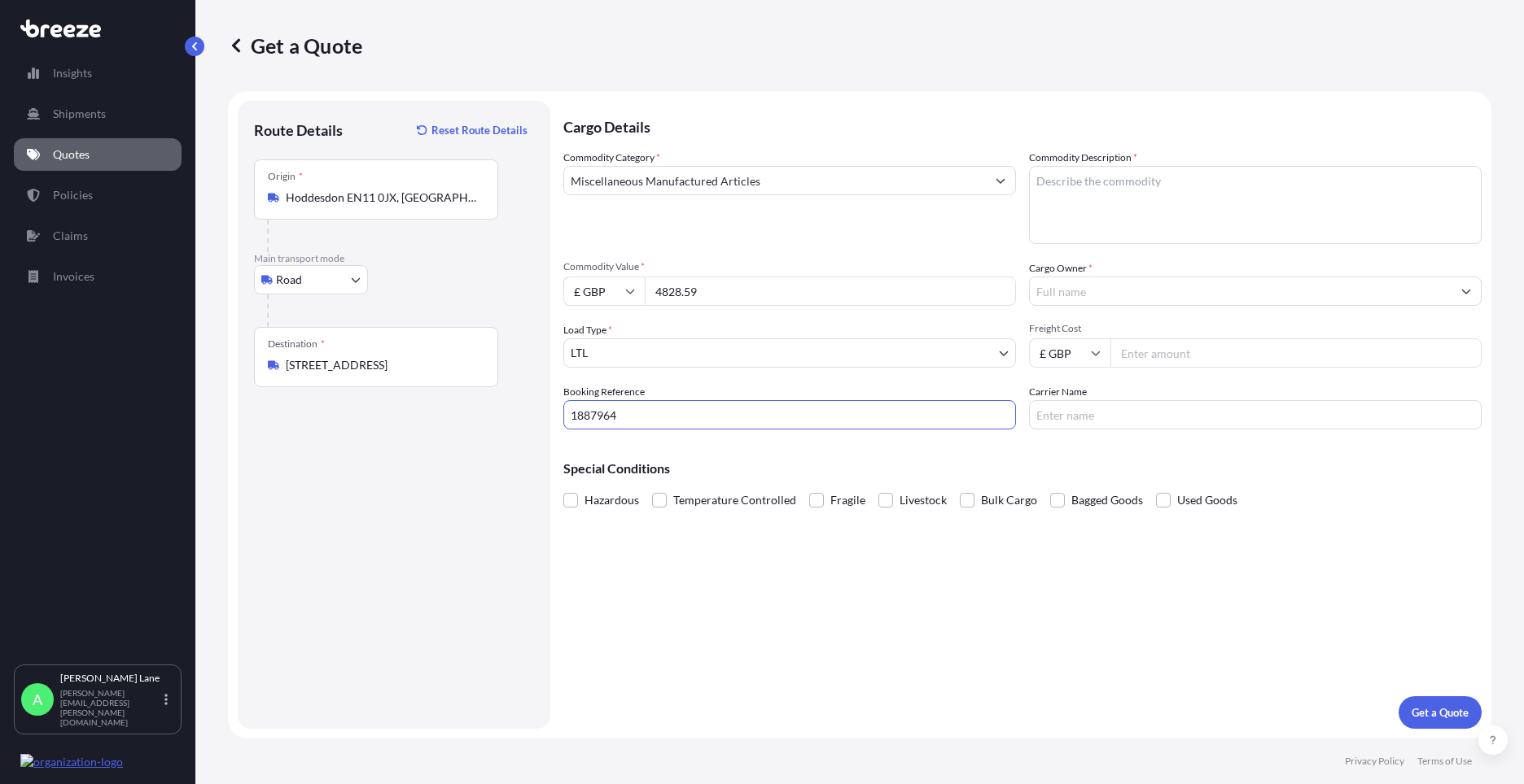
type input "1887964"
click at [1083, 223] on textarea "Commodity Description *" at bounding box center [1255, 205] width 453 height 78
paste textarea "DARTS AND ACCESSORIES"
type textarea "DARTS AND ACCESSORIES"
click at [1181, 295] on input "Cargo Owner *" at bounding box center [1240, 292] width 421 height 29
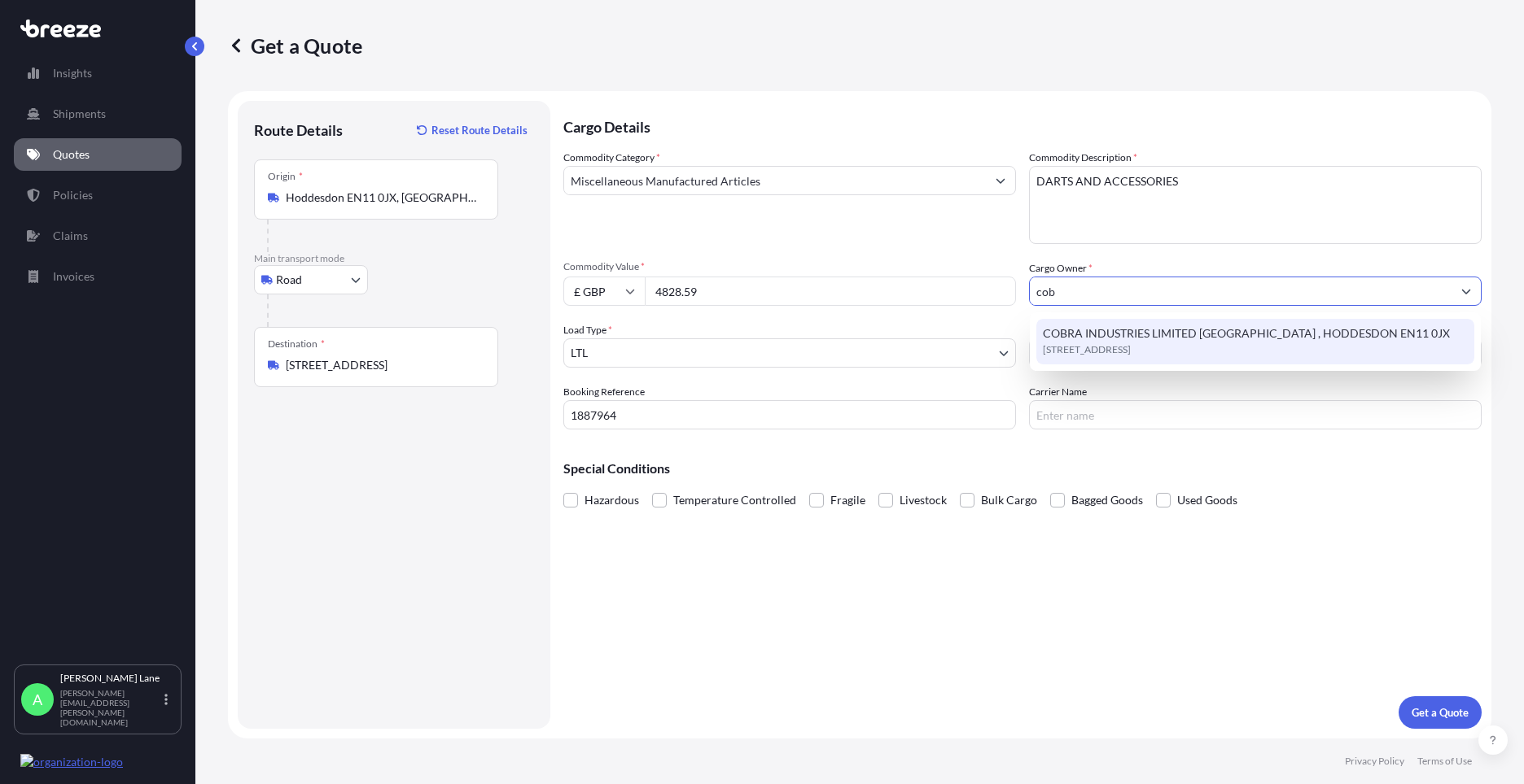
click at [1160, 337] on span "COBRA INDUSTRIES LIMITED [GEOGRAPHIC_DATA] , HODDESDON EN11 0JX" at bounding box center [1246, 333] width 407 height 17
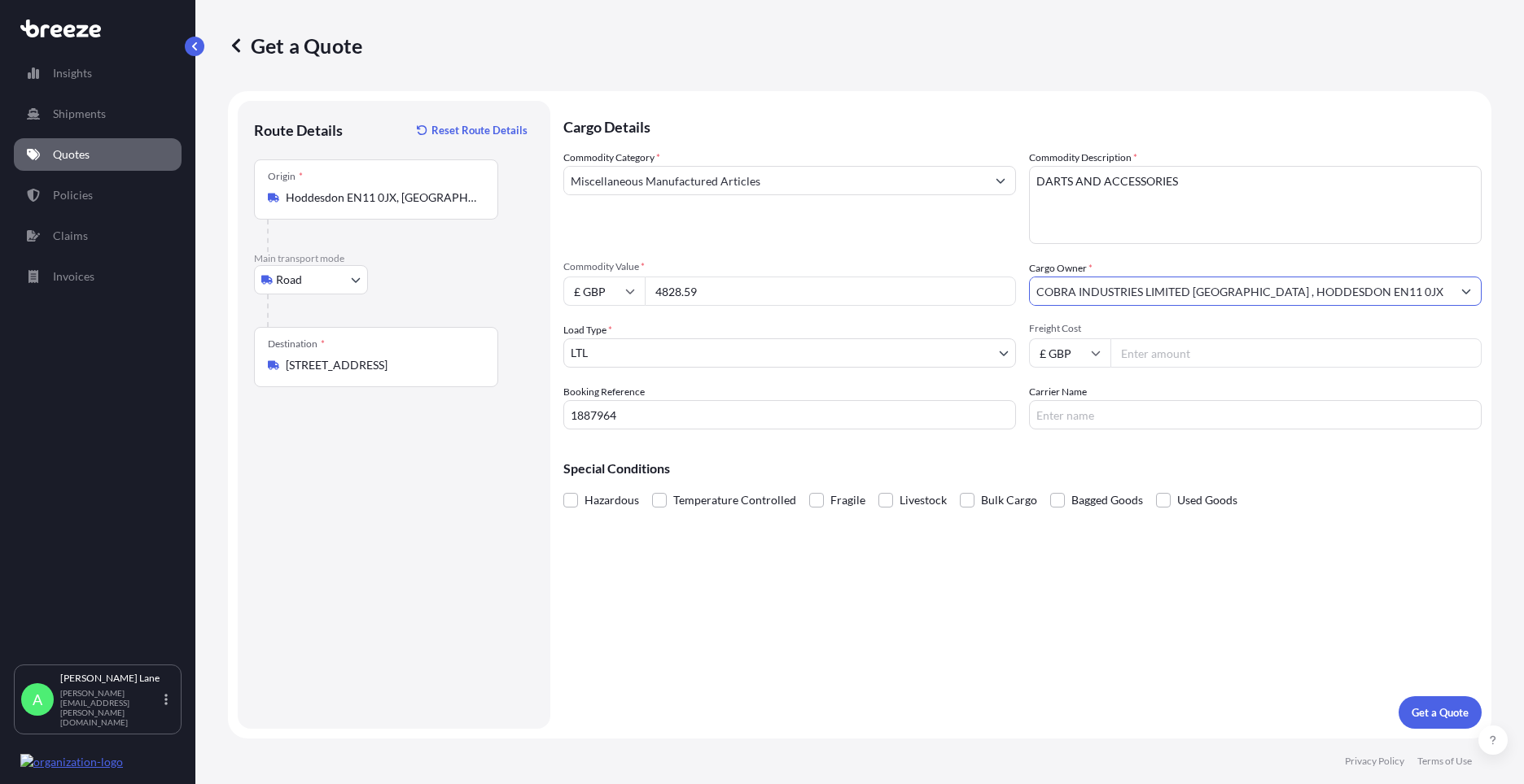
type input "COBRA INDUSTRIES LIMITED [GEOGRAPHIC_DATA] , HODDESDON EN11 0JX"
click at [1177, 354] on input "Freight Cost" at bounding box center [1296, 353] width 371 height 29
type input "45.51"
drag, startPoint x: 1077, startPoint y: 415, endPoint x: 1066, endPoint y: 424, distance: 14.2
click at [1077, 415] on input "Carrier Name" at bounding box center [1255, 414] width 453 height 29
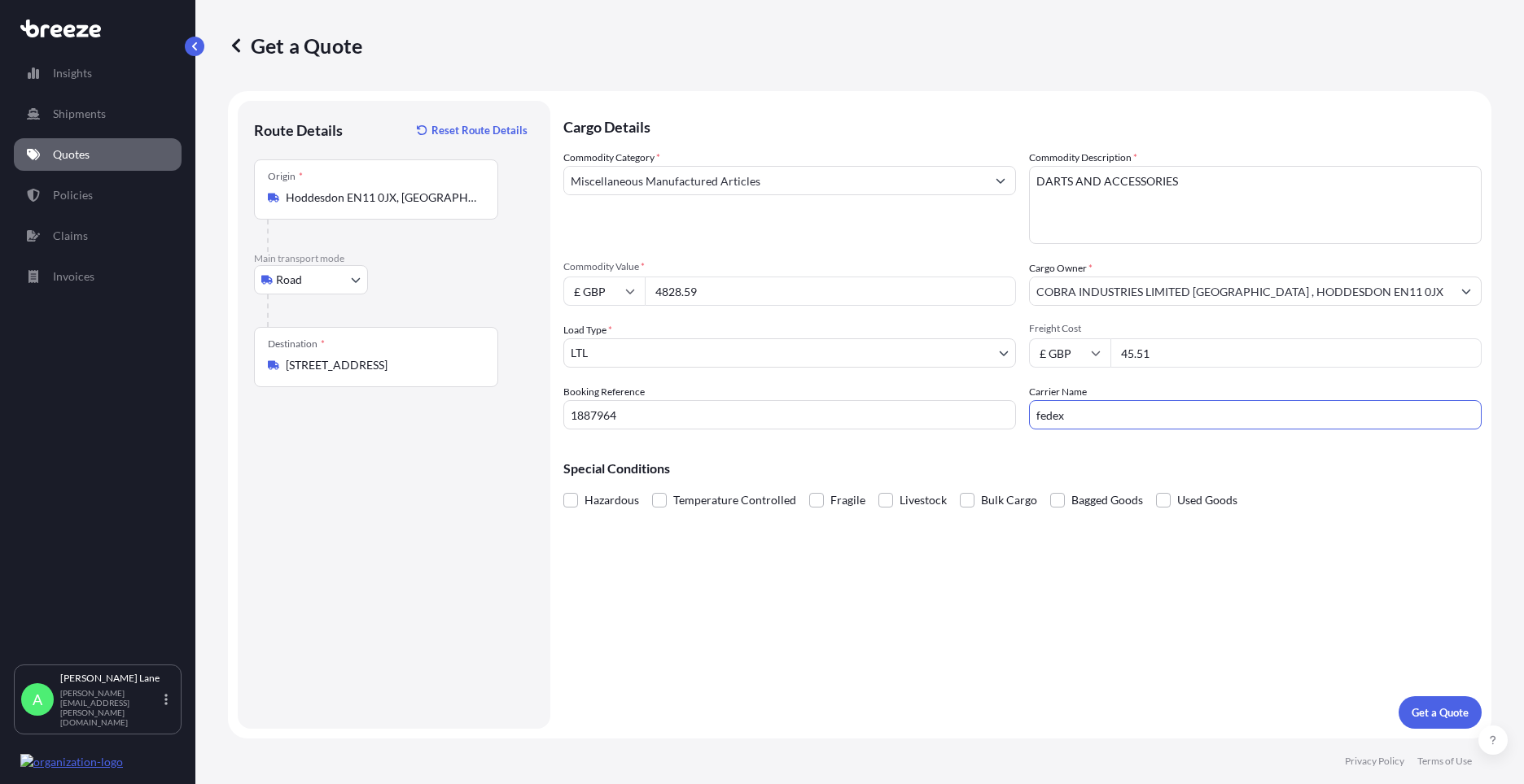
drag, startPoint x: 1074, startPoint y: 422, endPoint x: 945, endPoint y: 417, distance: 129.1
click at [945, 417] on div "Commodity Category * Miscellaneous Manufactured Articles Commodity Description …" at bounding box center [1022, 290] width 918 height 280
type input "FEDEX"
click at [893, 556] on div "Cargo Details Commodity Category * Miscellaneous Manufactured Articles Commodit…" at bounding box center [1022, 414] width 918 height 628
click at [1419, 717] on p "Get a Quote" at bounding box center [1440, 712] width 57 height 17
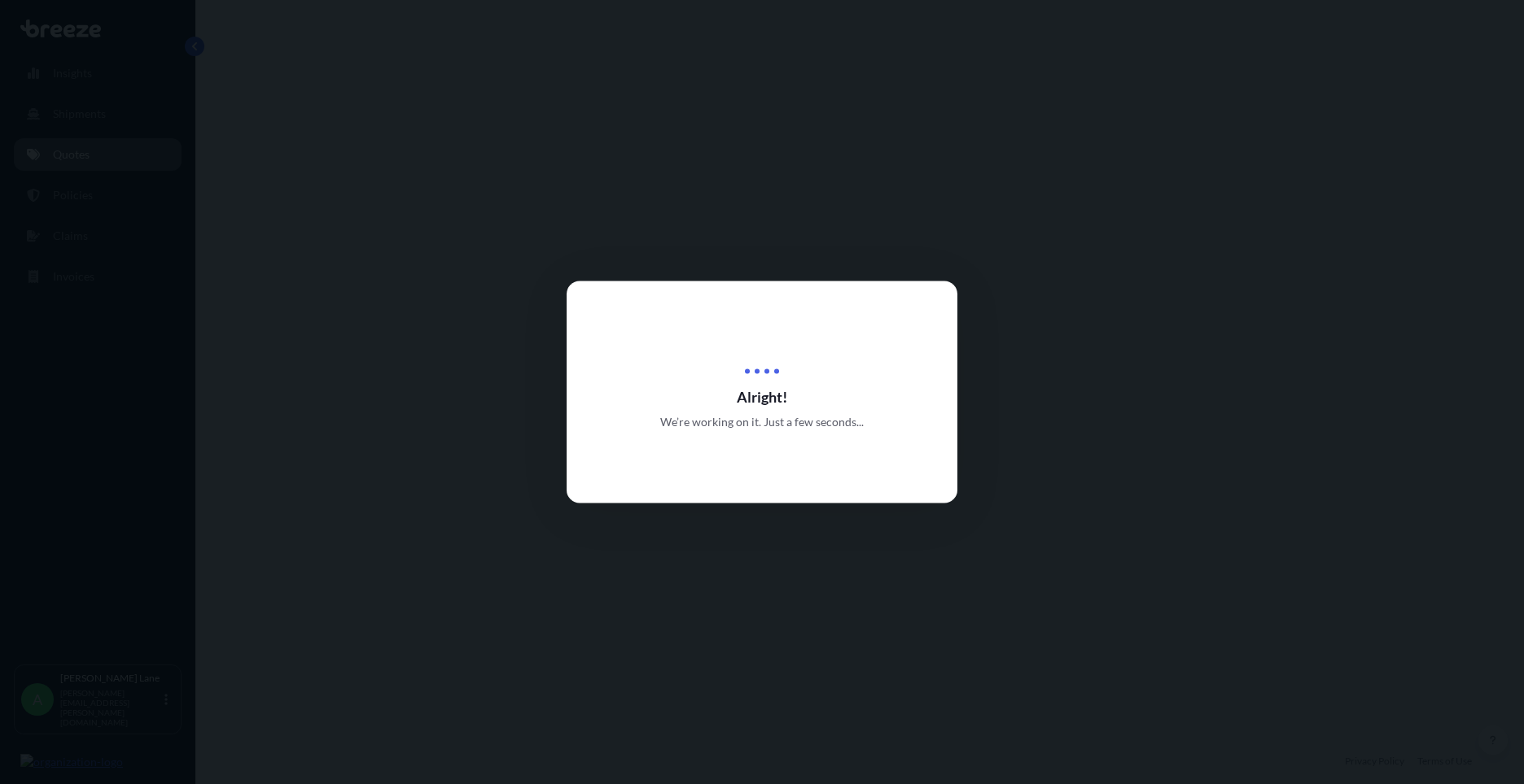
select select "Road"
select select "1"
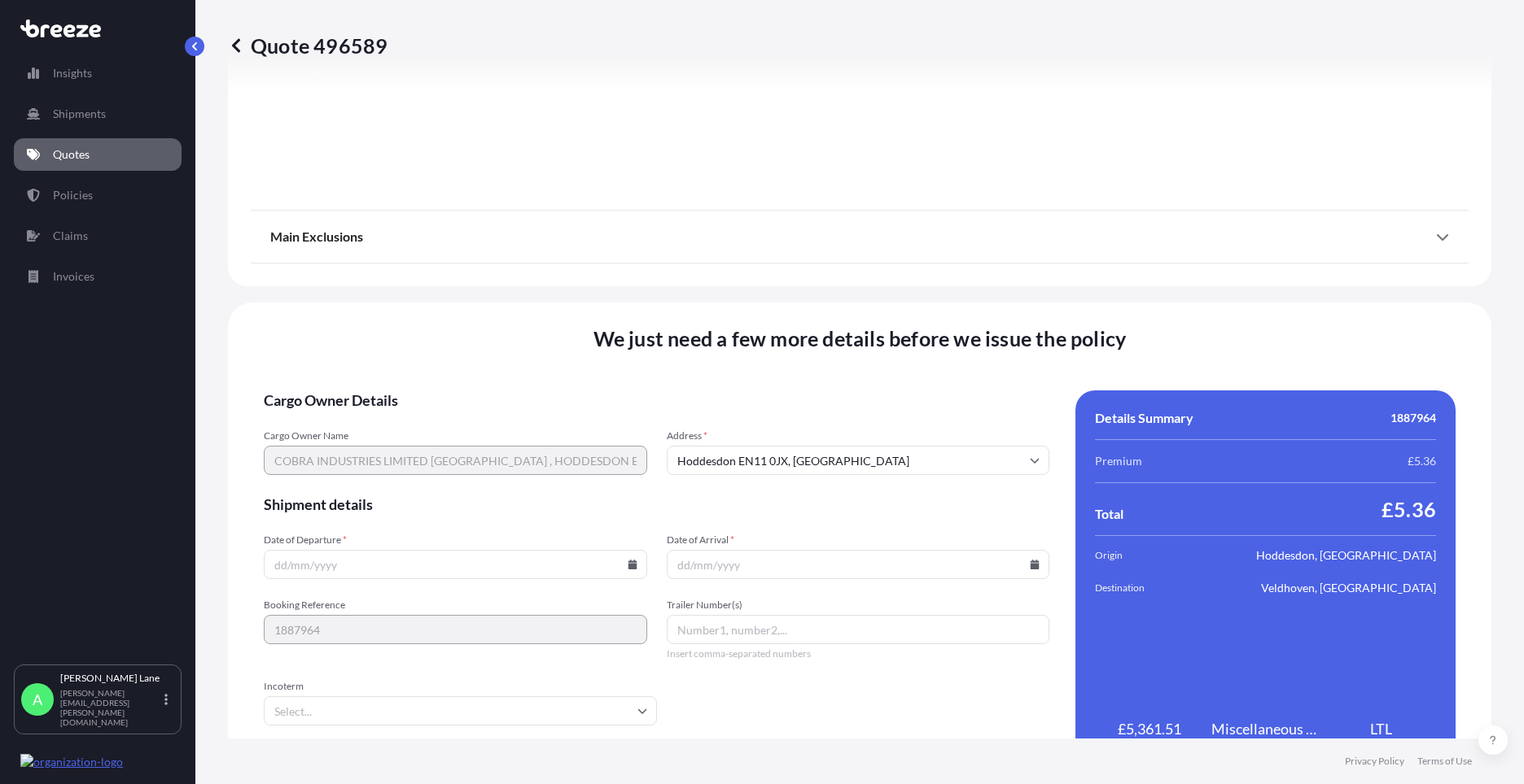
scroll to position [1745, 0]
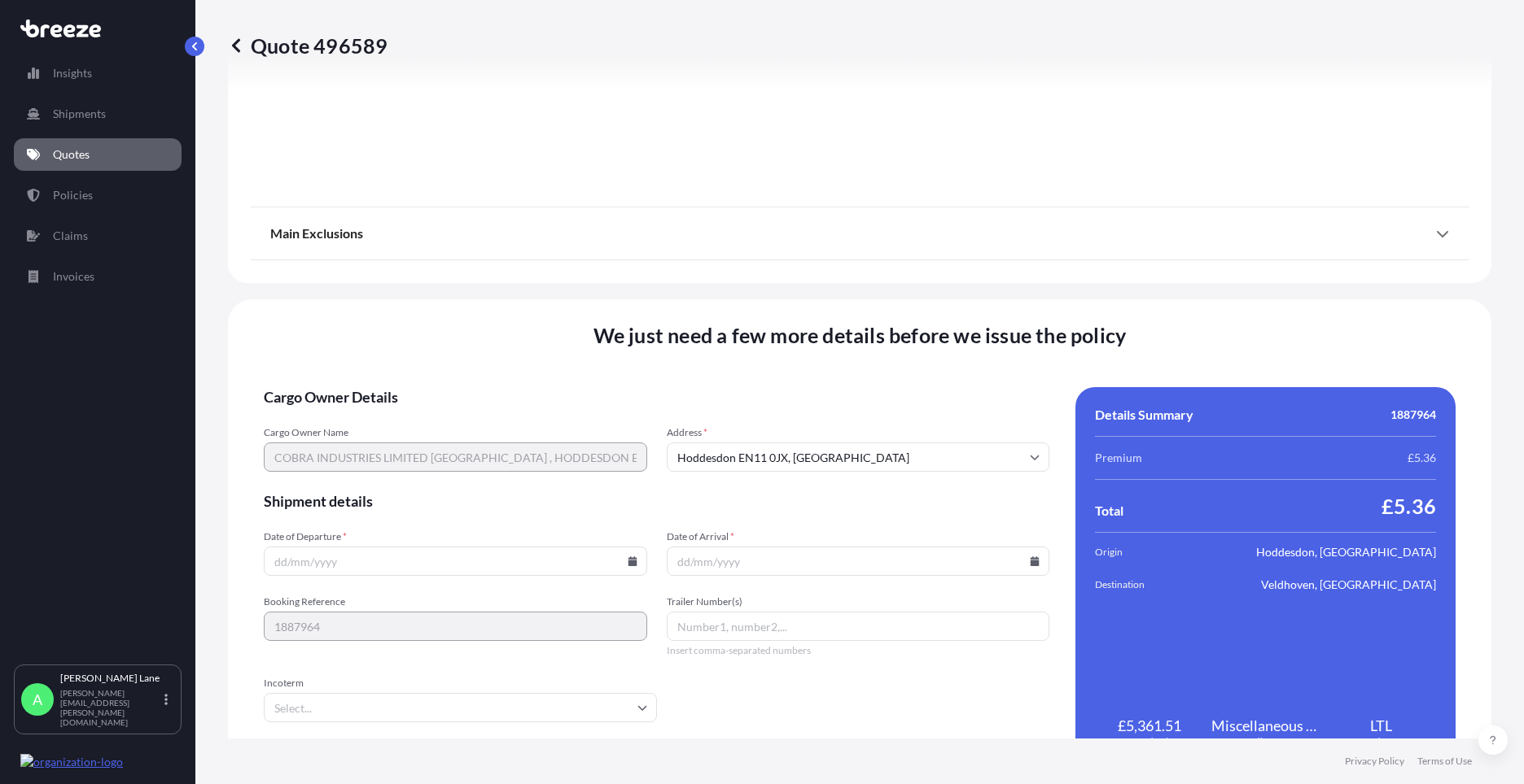
click at [633, 560] on input "Date of Departure *" at bounding box center [455, 562] width 383 height 29
click at [627, 560] on icon at bounding box center [632, 562] width 10 height 10
click at [377, 419] on button "12" at bounding box center [378, 416] width 26 height 26
type input "[DATE]"
click at [344, 702] on input "Incoterm" at bounding box center [460, 708] width 393 height 29
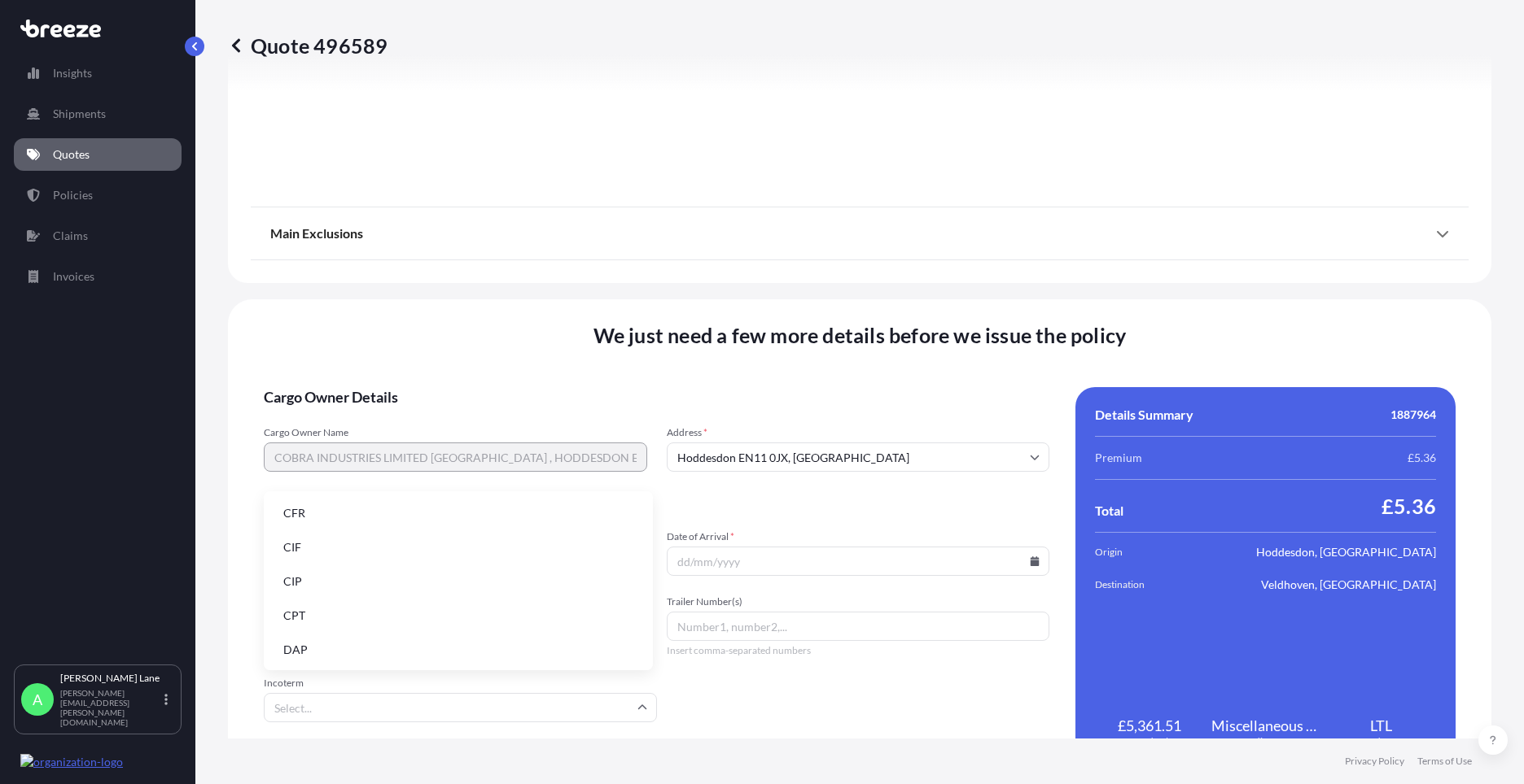
drag, startPoint x: 338, startPoint y: 654, endPoint x: 496, endPoint y: 640, distance: 158.6
click at [346, 647] on li "DAP" at bounding box center [458, 650] width 376 height 31
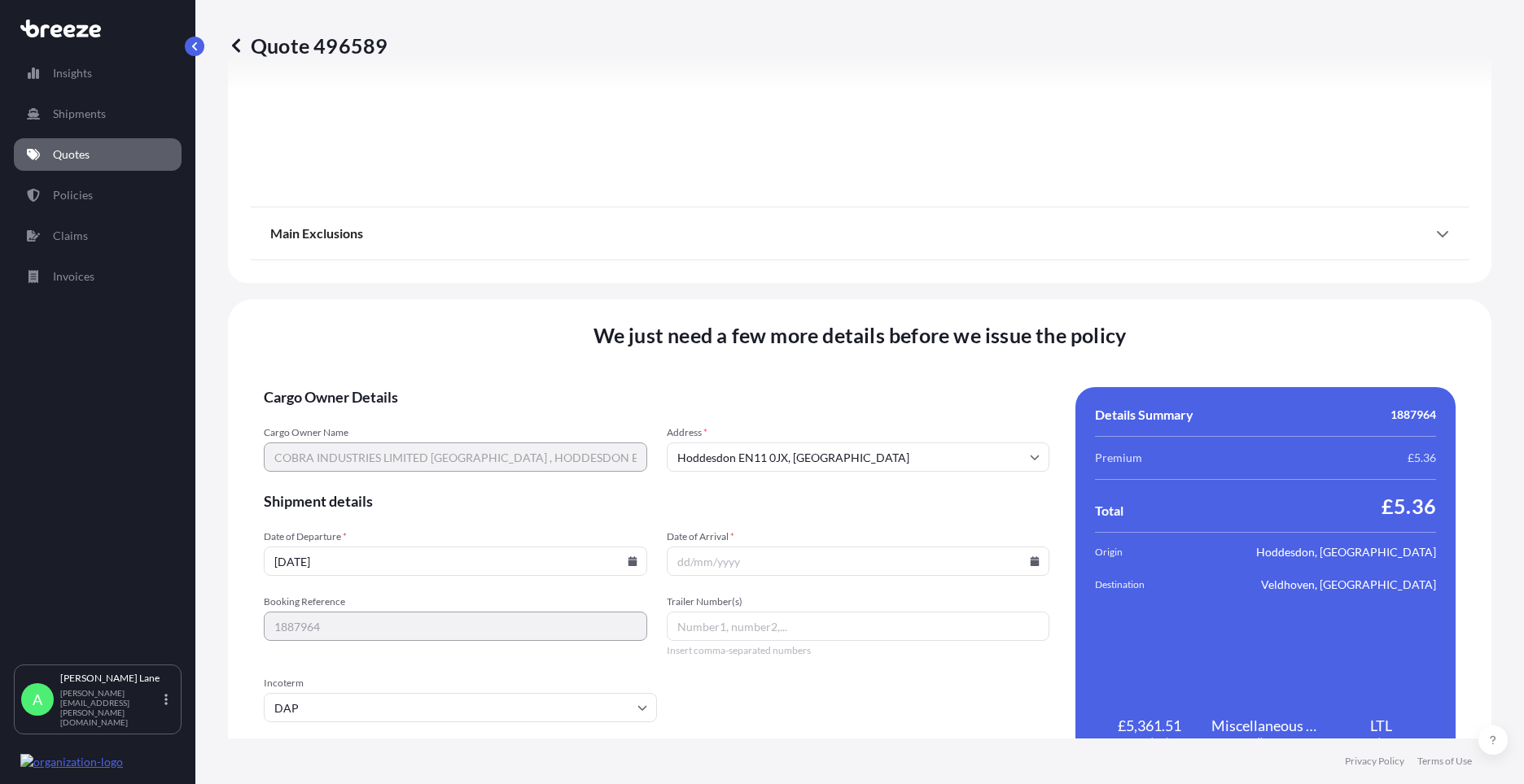
paste input "392019080288"
type input "392019080288"
click at [1022, 561] on div at bounding box center [858, 562] width 383 height 29
click at [1029, 561] on icon at bounding box center [1034, 562] width 10 height 10
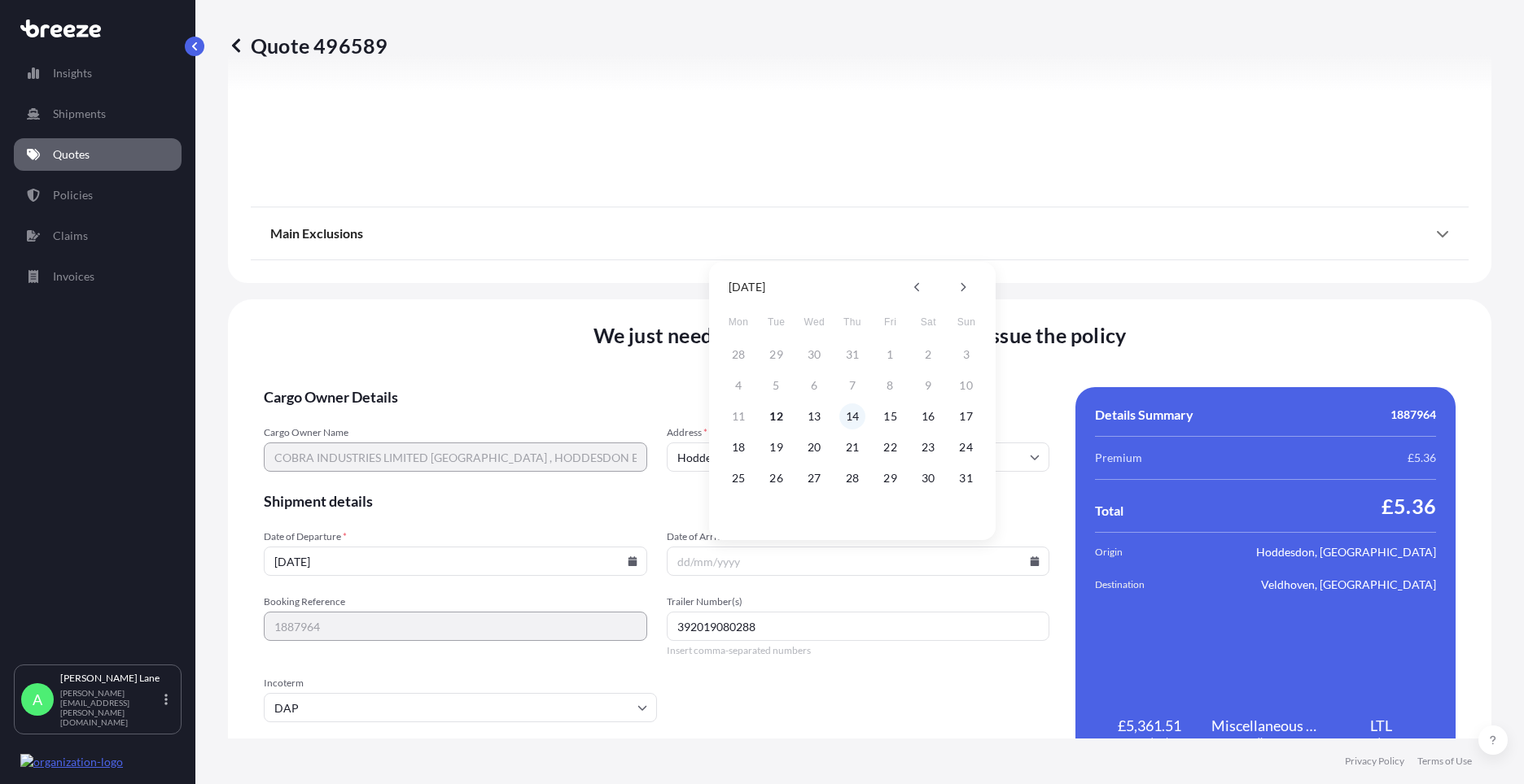
click at [850, 421] on button "14" at bounding box center [852, 416] width 26 height 26
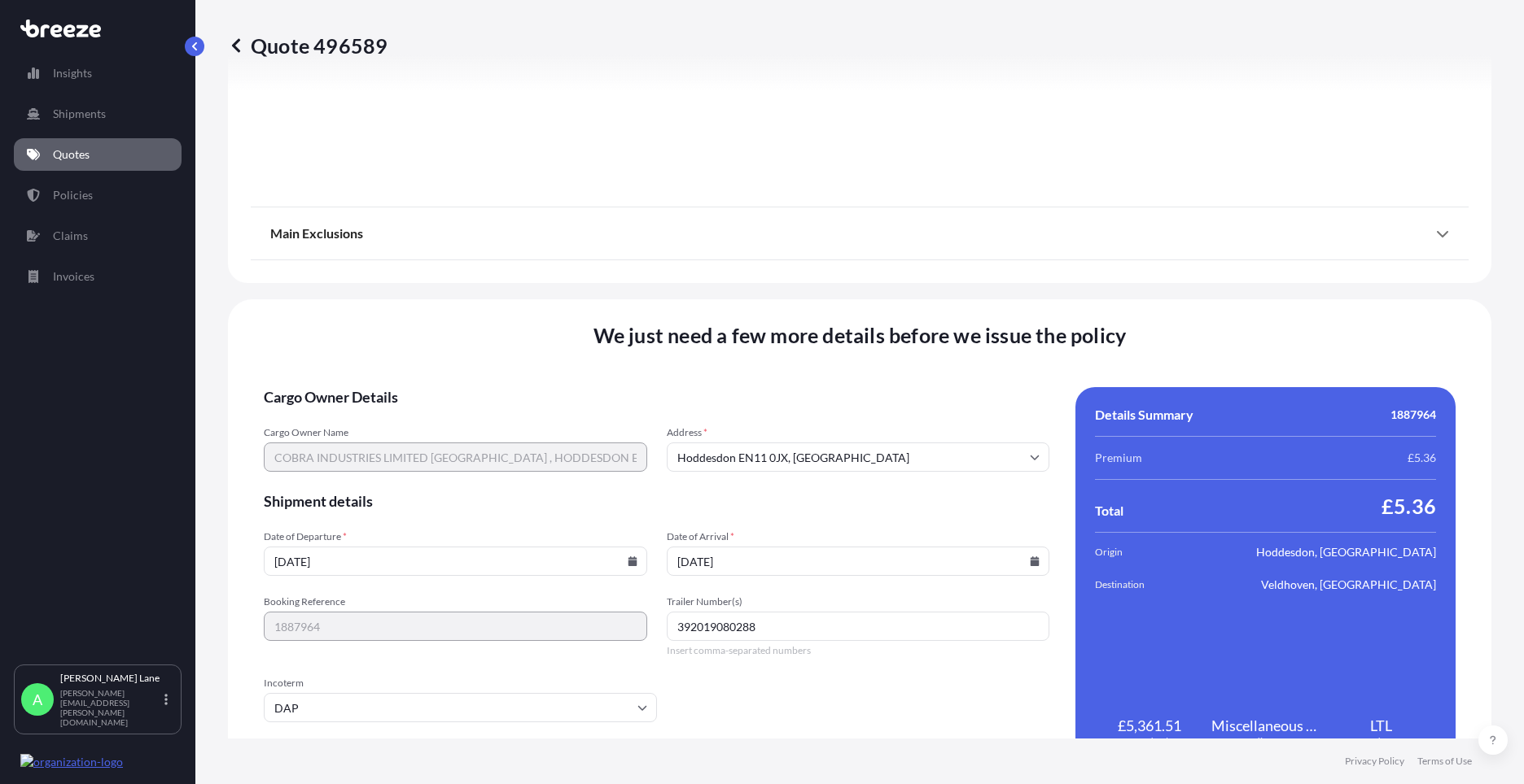
type input "[DATE]"
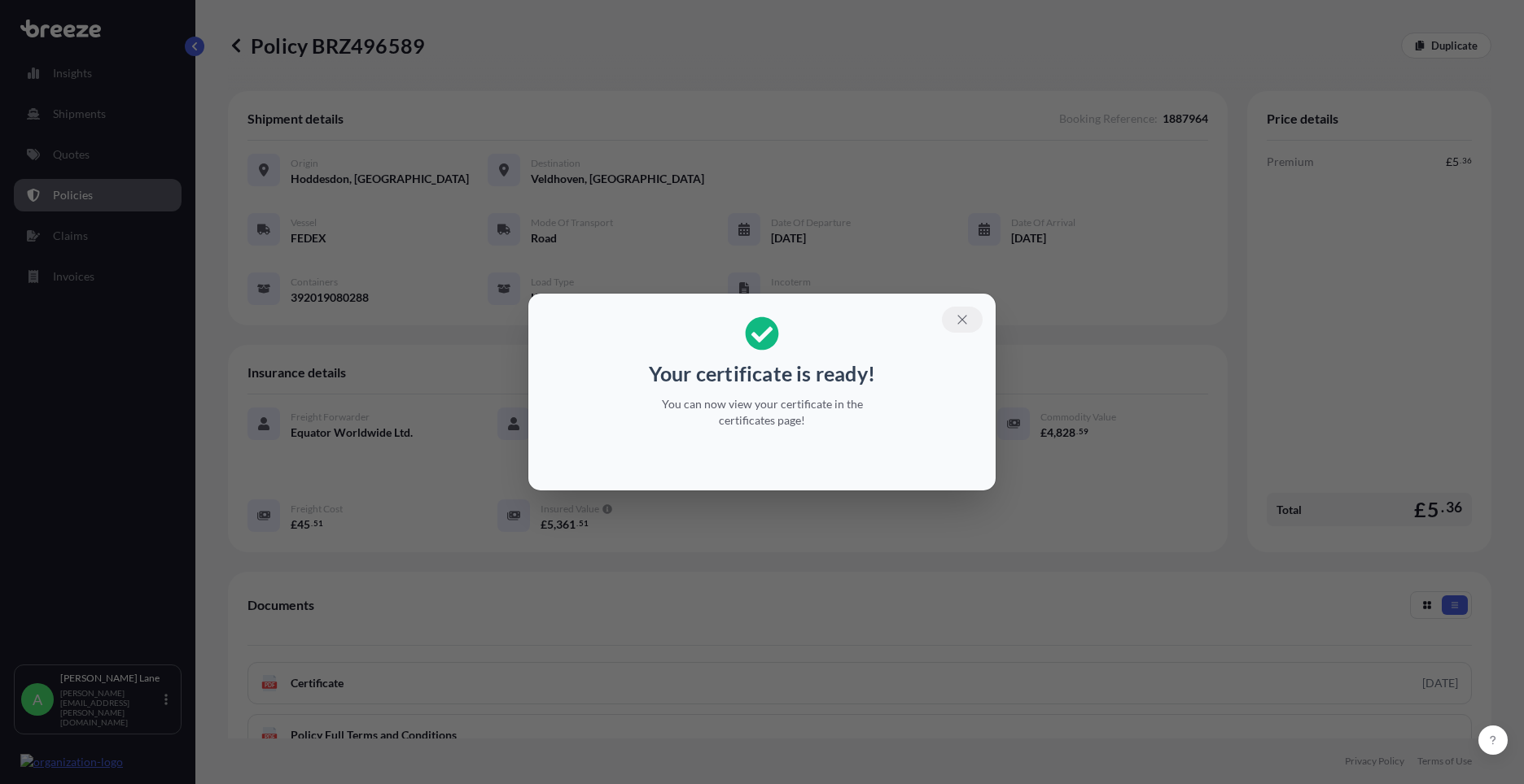
click at [963, 323] on icon "button" at bounding box center [962, 319] width 15 height 15
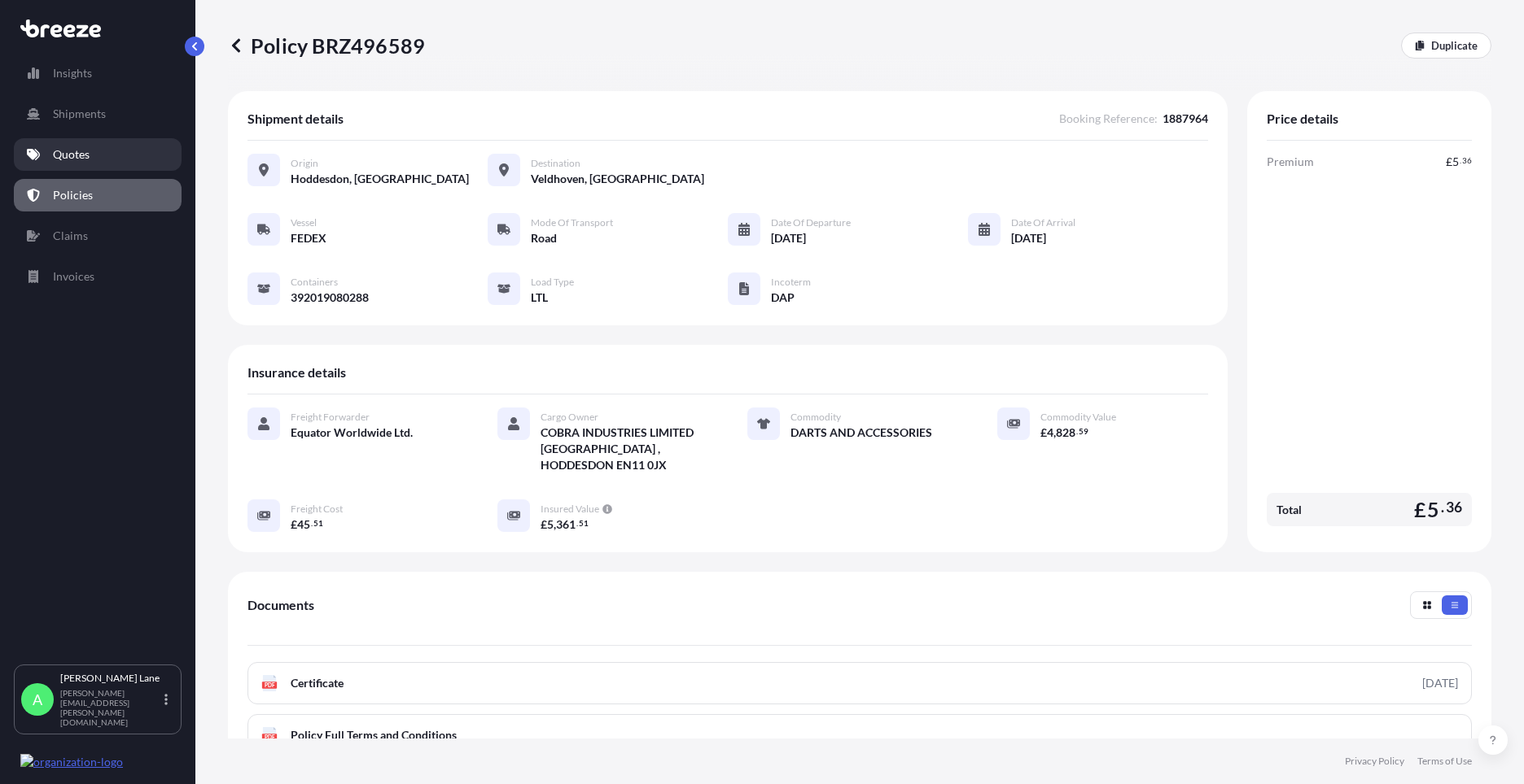
click at [41, 160] on link "Quotes" at bounding box center [98, 154] width 168 height 32
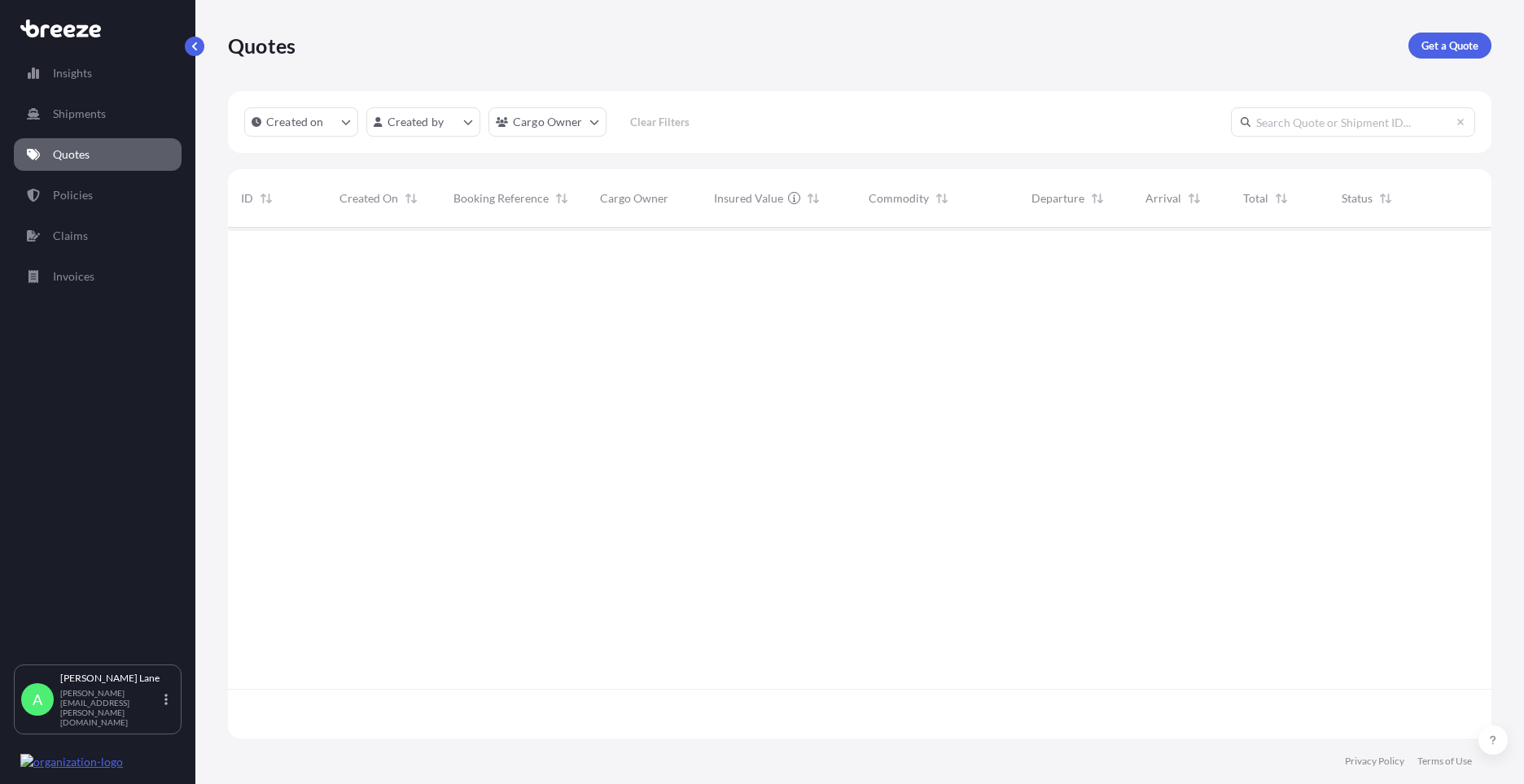
scroll to position [508, 1251]
click at [1451, 50] on p "Get a Quote" at bounding box center [1450, 45] width 57 height 17
select select "Road"
select select "1"
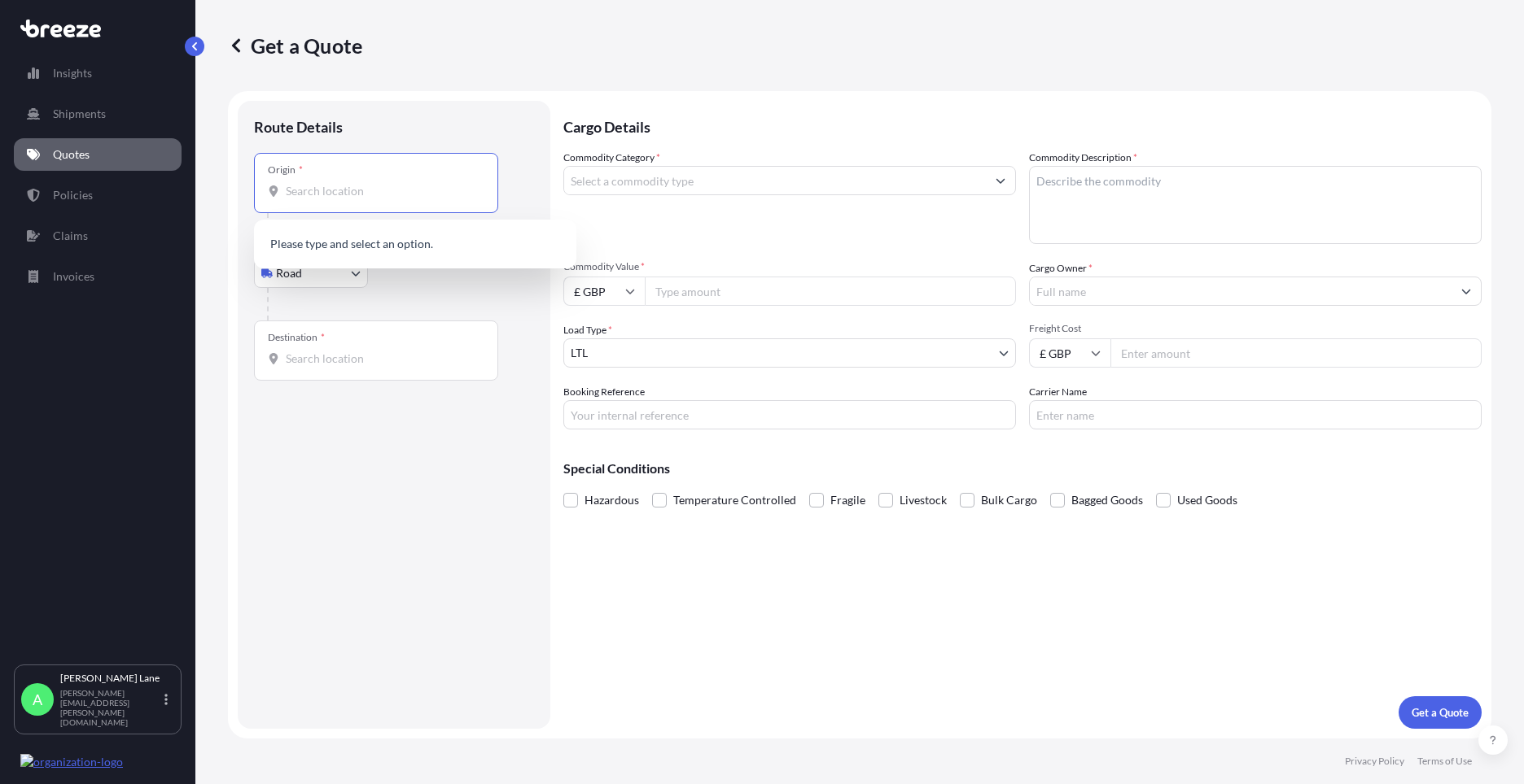
click at [391, 193] on input "Origin *" at bounding box center [381, 191] width 192 height 17
paste input "W1U 1FD"
click at [401, 262] on div "[GEOGRAPHIC_DATA] W1U 1FD , [GEOGRAPHIC_DATA]" at bounding box center [415, 249] width 309 height 46
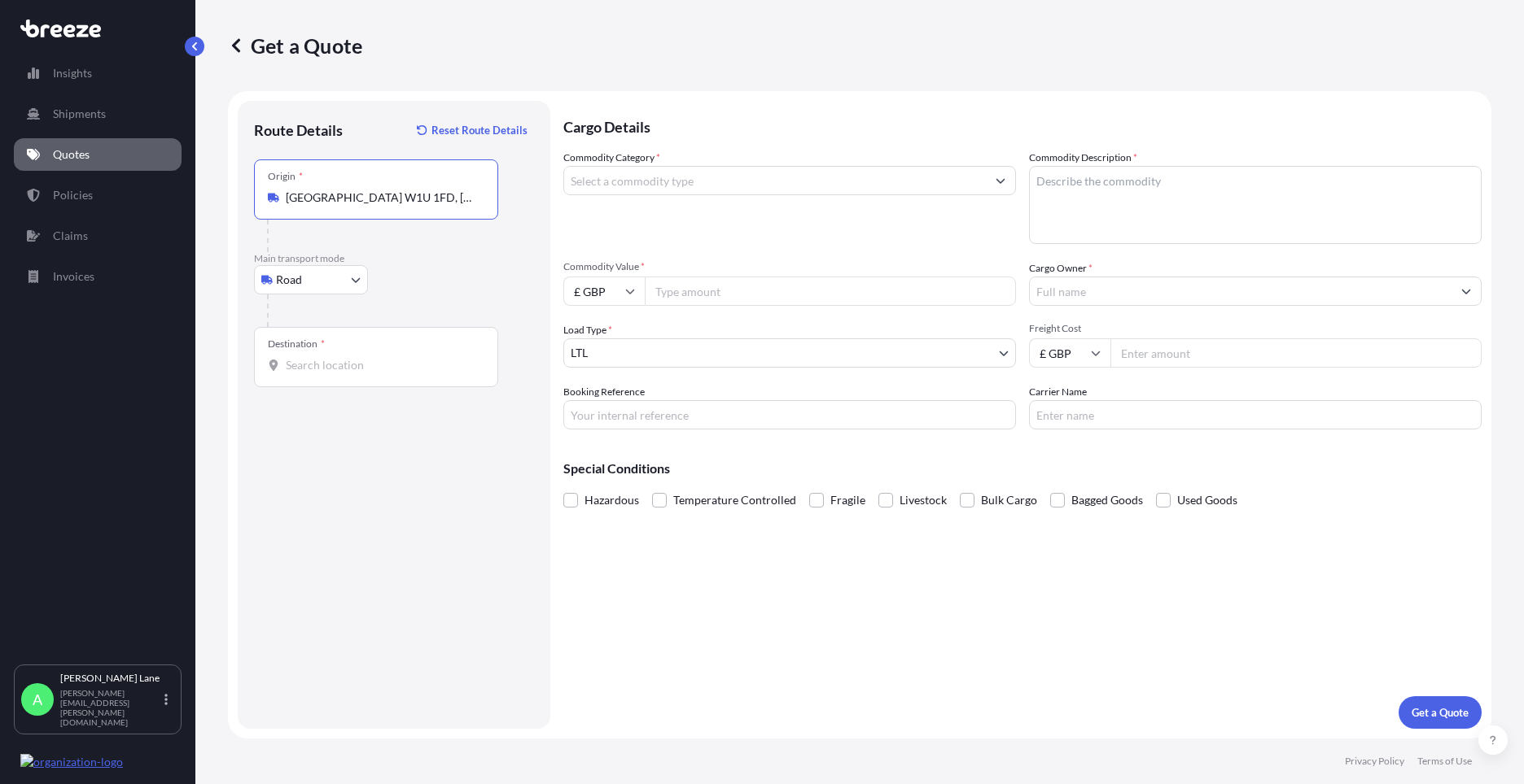
type input "[GEOGRAPHIC_DATA] W1U 1FD, [GEOGRAPHIC_DATA]"
click at [376, 358] on input "Destination *" at bounding box center [381, 365] width 192 height 17
paste input "b3 3ag"
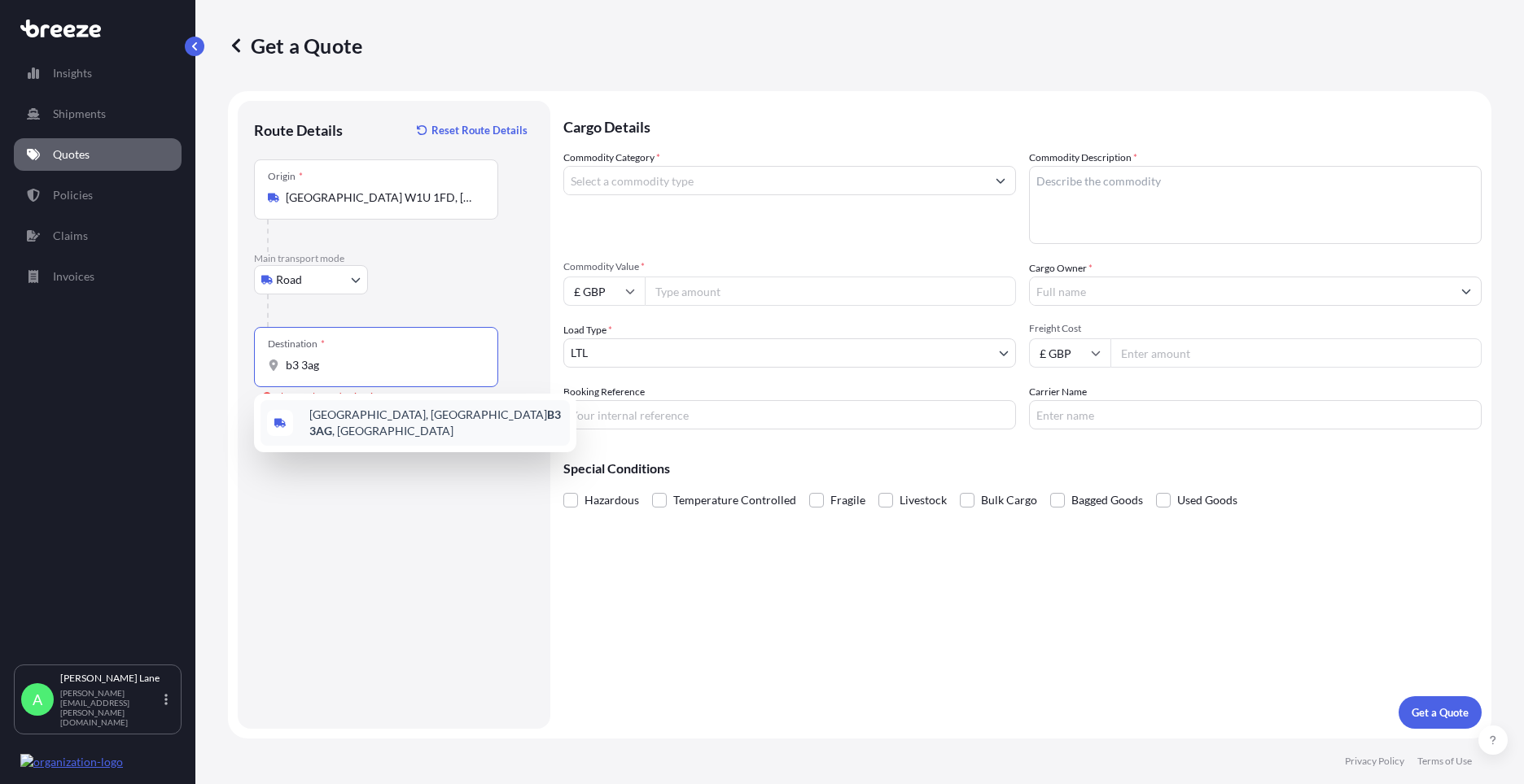
click at [382, 424] on span "[STREET_ADDRESS]" at bounding box center [436, 422] width 254 height 32
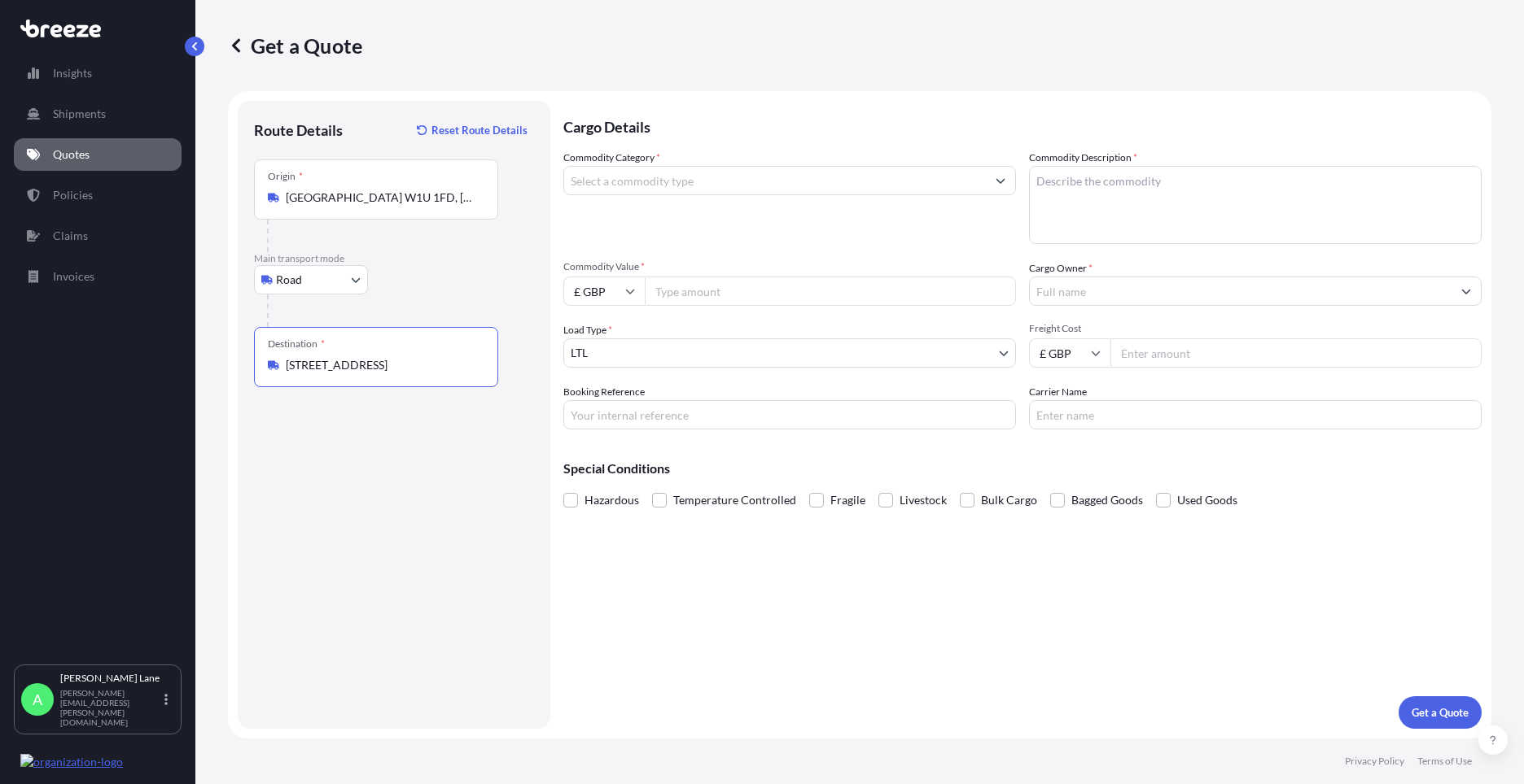
type input "[STREET_ADDRESS]"
click at [663, 190] on input "Commodity Category *" at bounding box center [775, 180] width 421 height 29
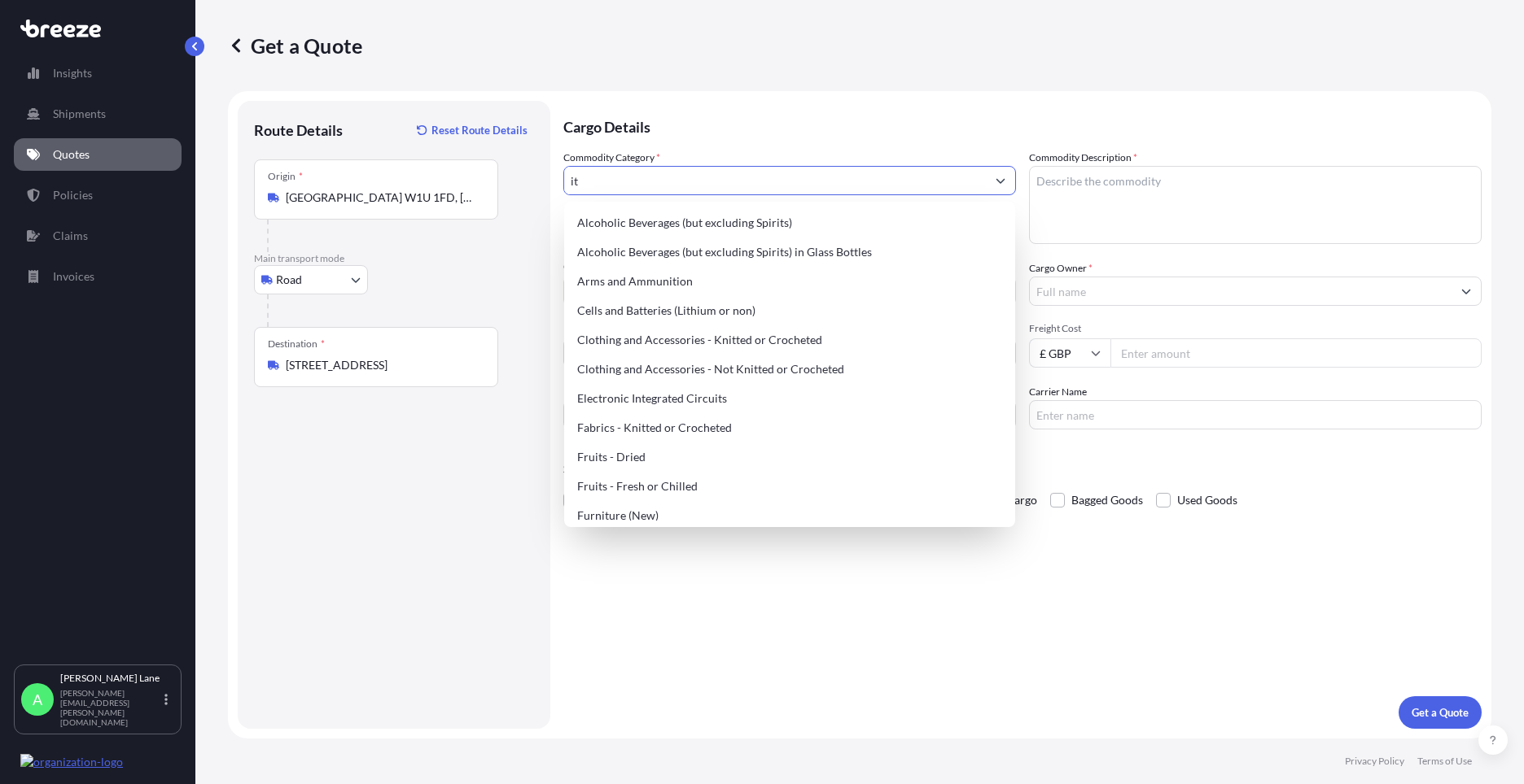
drag, startPoint x: 640, startPoint y: 183, endPoint x: 538, endPoint y: 183, distance: 102.0
click at [538, 183] on form "Route Details Reset Route Details Place of loading Road Road Rail Origin * [GEO…" at bounding box center [860, 414] width 1263 height 647
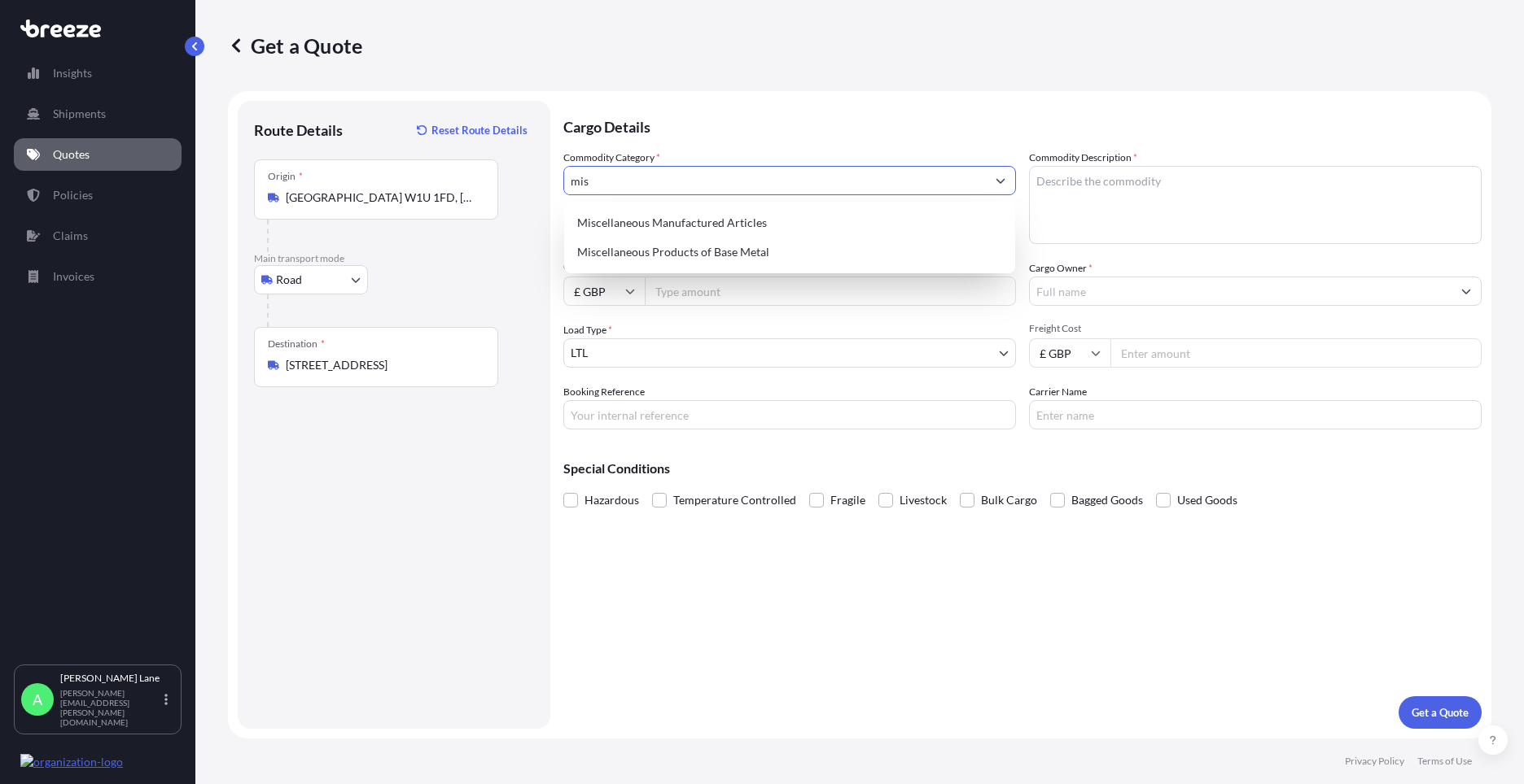
drag, startPoint x: 587, startPoint y: 184, endPoint x: 478, endPoint y: 197, distance: 109.8
click at [478, 197] on form "Route Details Reset Route Details Place of loading Road Road Rail Origin * [GEO…" at bounding box center [860, 414] width 1263 height 647
click at [707, 229] on div "Computer Servers, Desktop Computers, Computer Parts, Peripherals" at bounding box center [789, 223] width 438 height 29
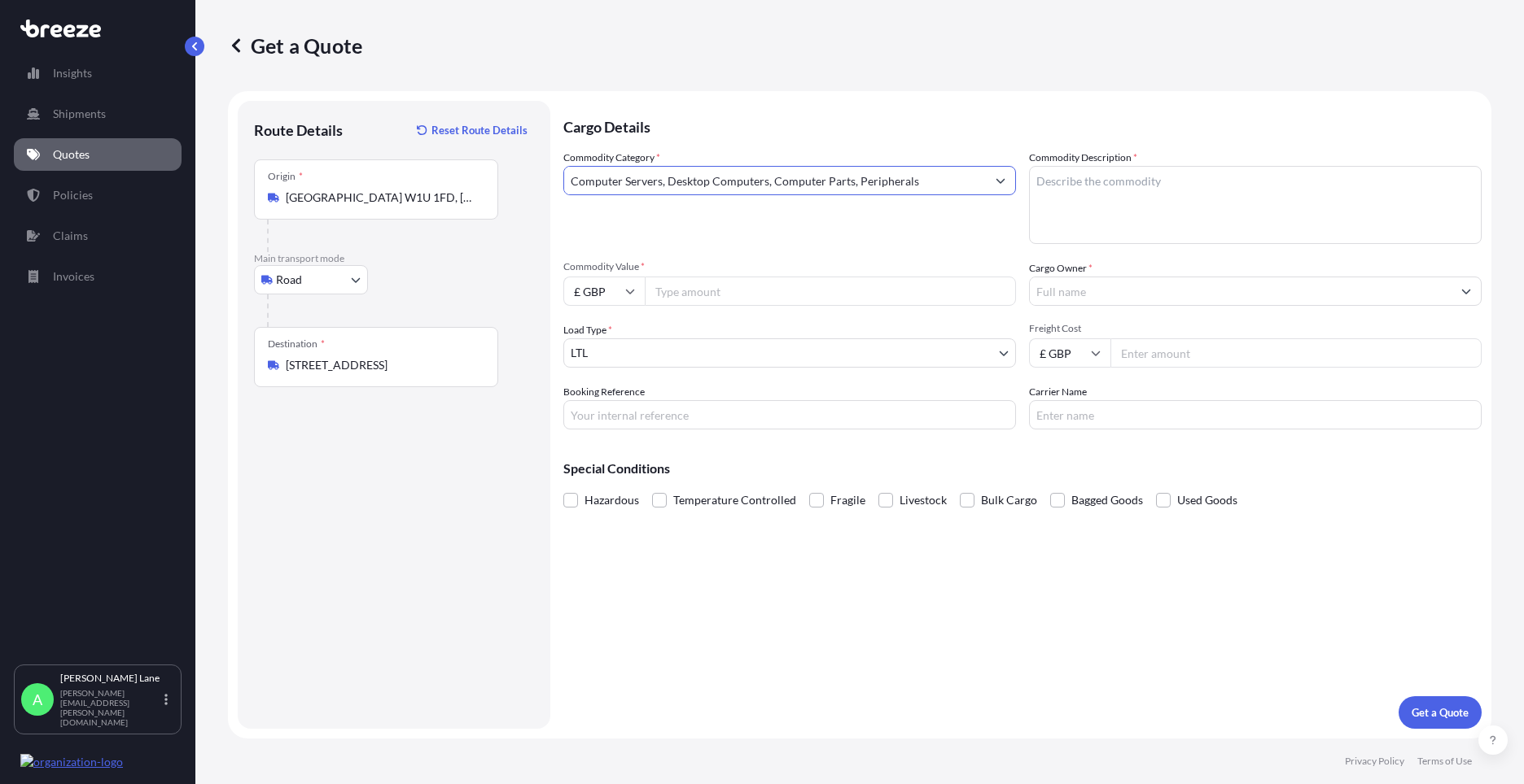
type input "Computer Servers, Desktop Computers, Computer Parts, Peripherals"
click at [707, 279] on input "Commodity Value *" at bounding box center [830, 292] width 371 height 29
type input "3000"
click at [660, 419] on input "Booking Reference" at bounding box center [789, 414] width 453 height 29
paste input "1887965"
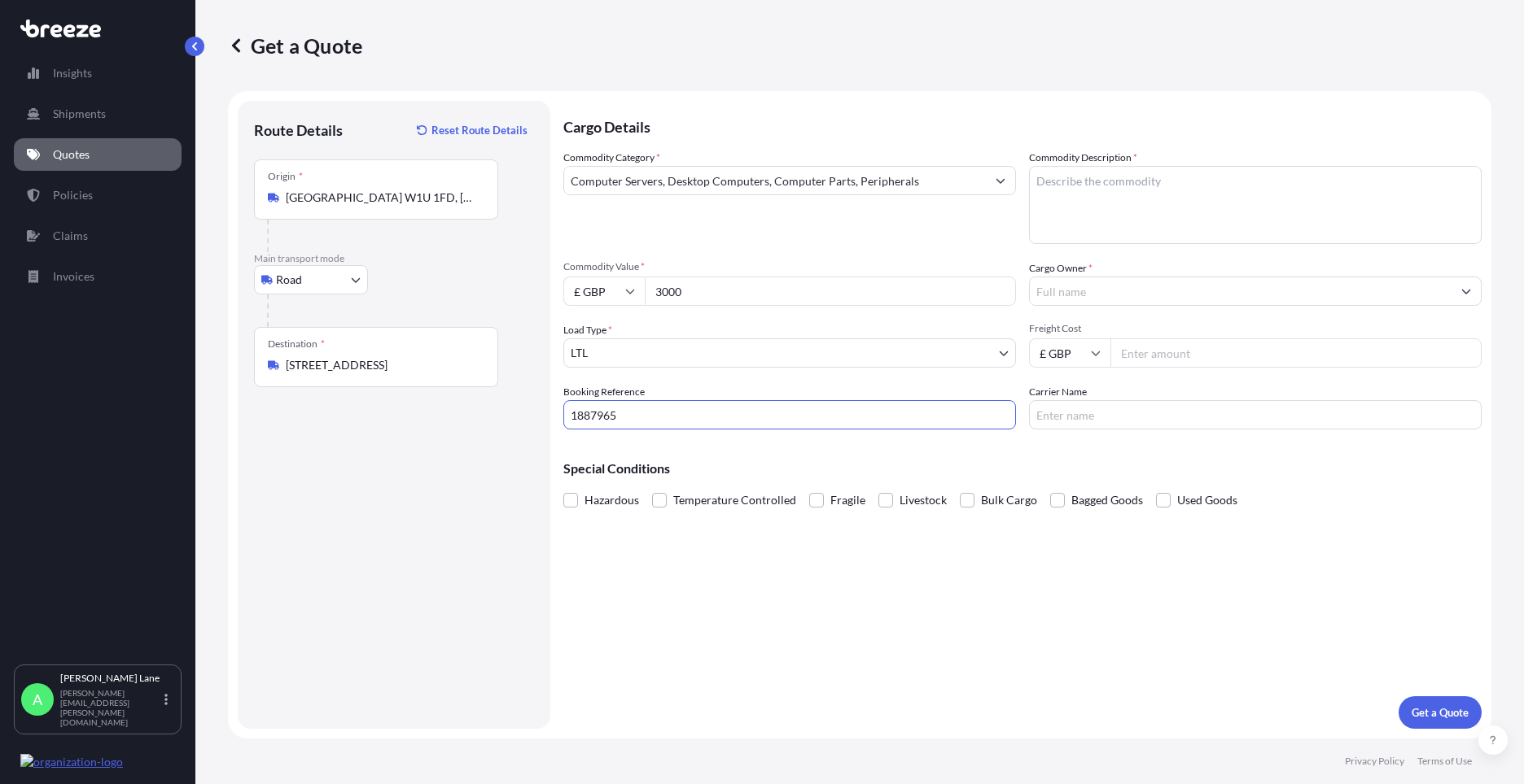
type input "1887965"
click at [1117, 211] on textarea "Commodity Description *" at bounding box center [1255, 205] width 453 height 78
paste textarea "it equipment"
type textarea "it equipment"
click at [1163, 296] on input "Cargo Owner *" at bounding box center [1240, 292] width 421 height 29
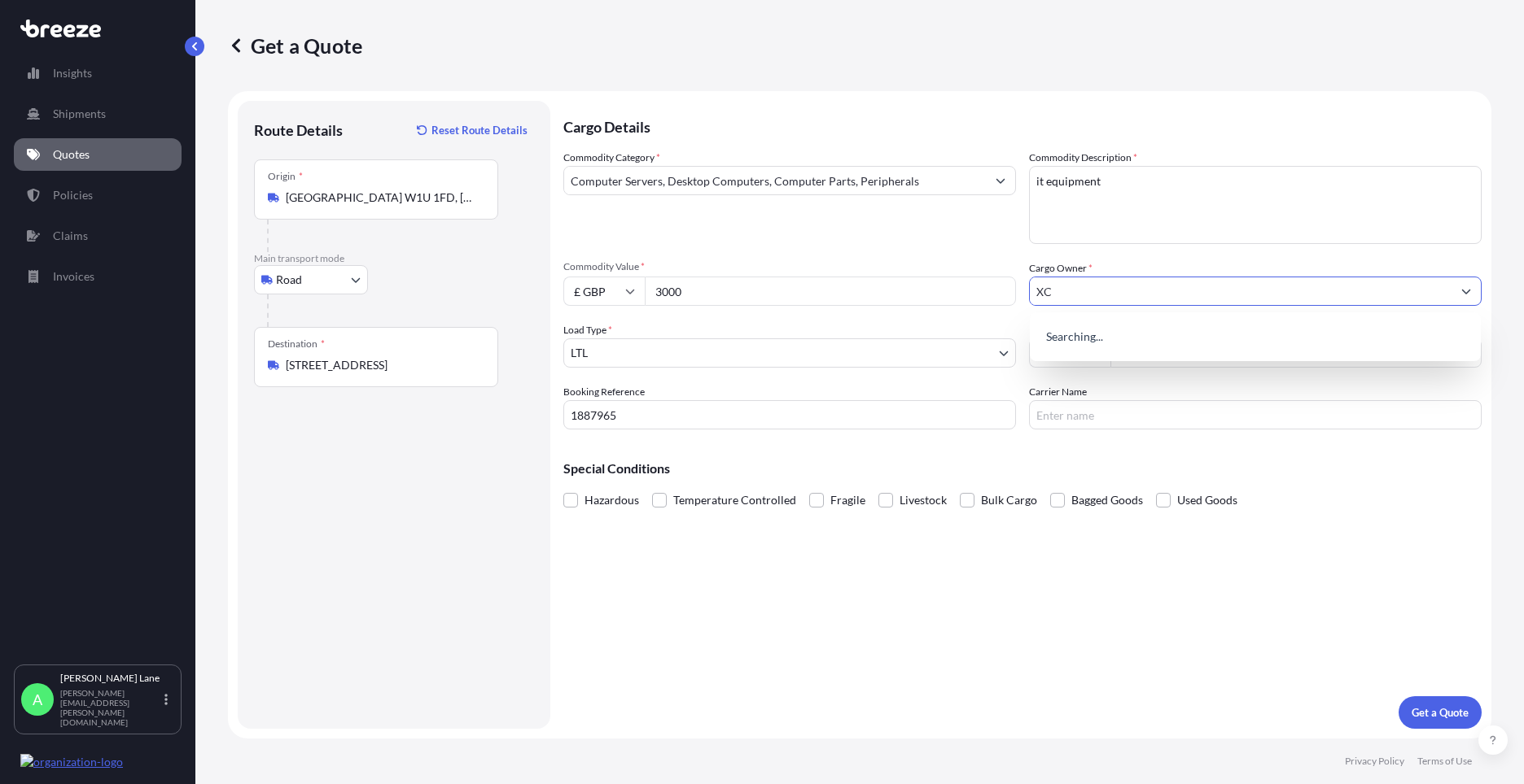
type input "X"
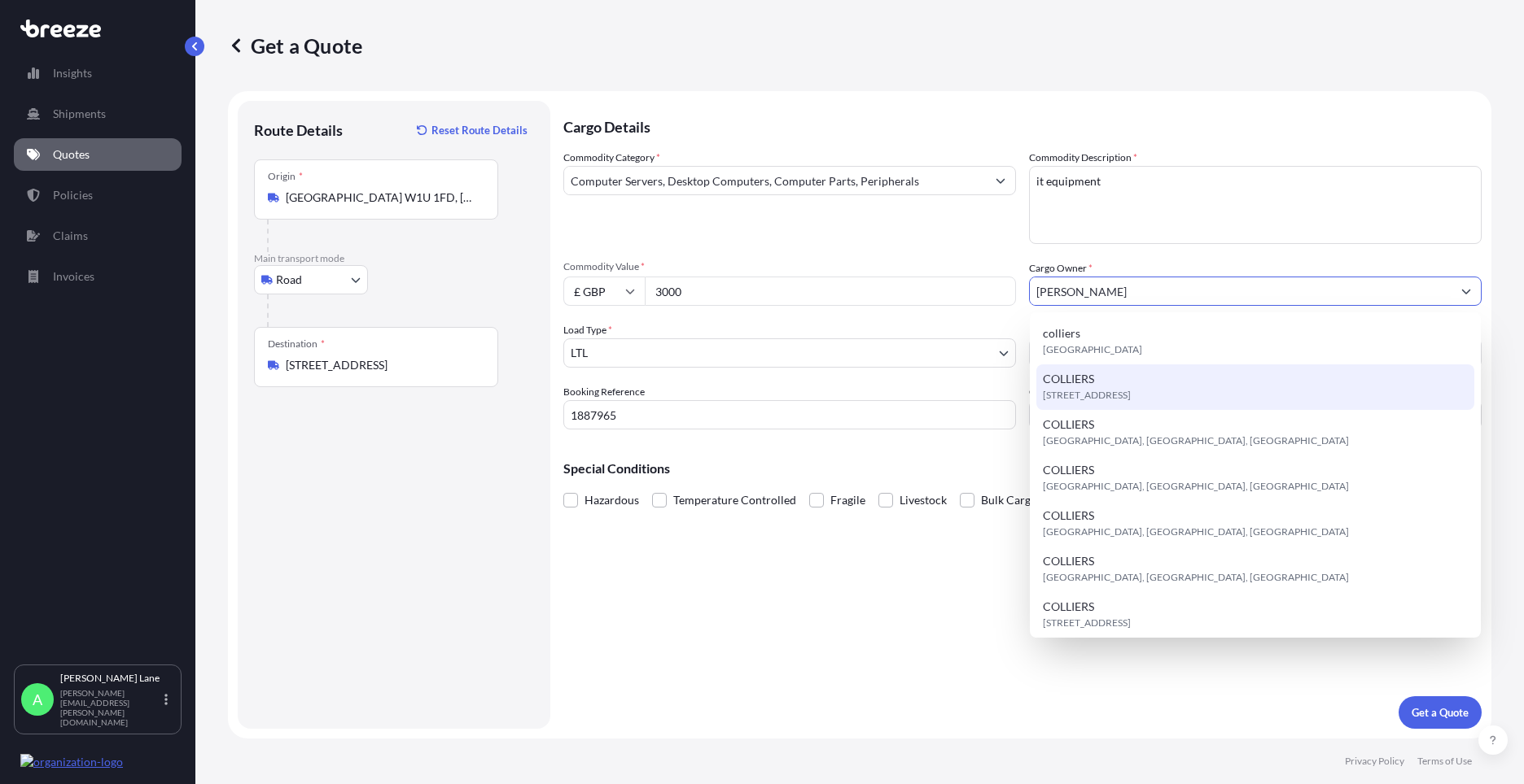
click at [1114, 389] on span "[STREET_ADDRESS]" at bounding box center [1087, 395] width 88 height 17
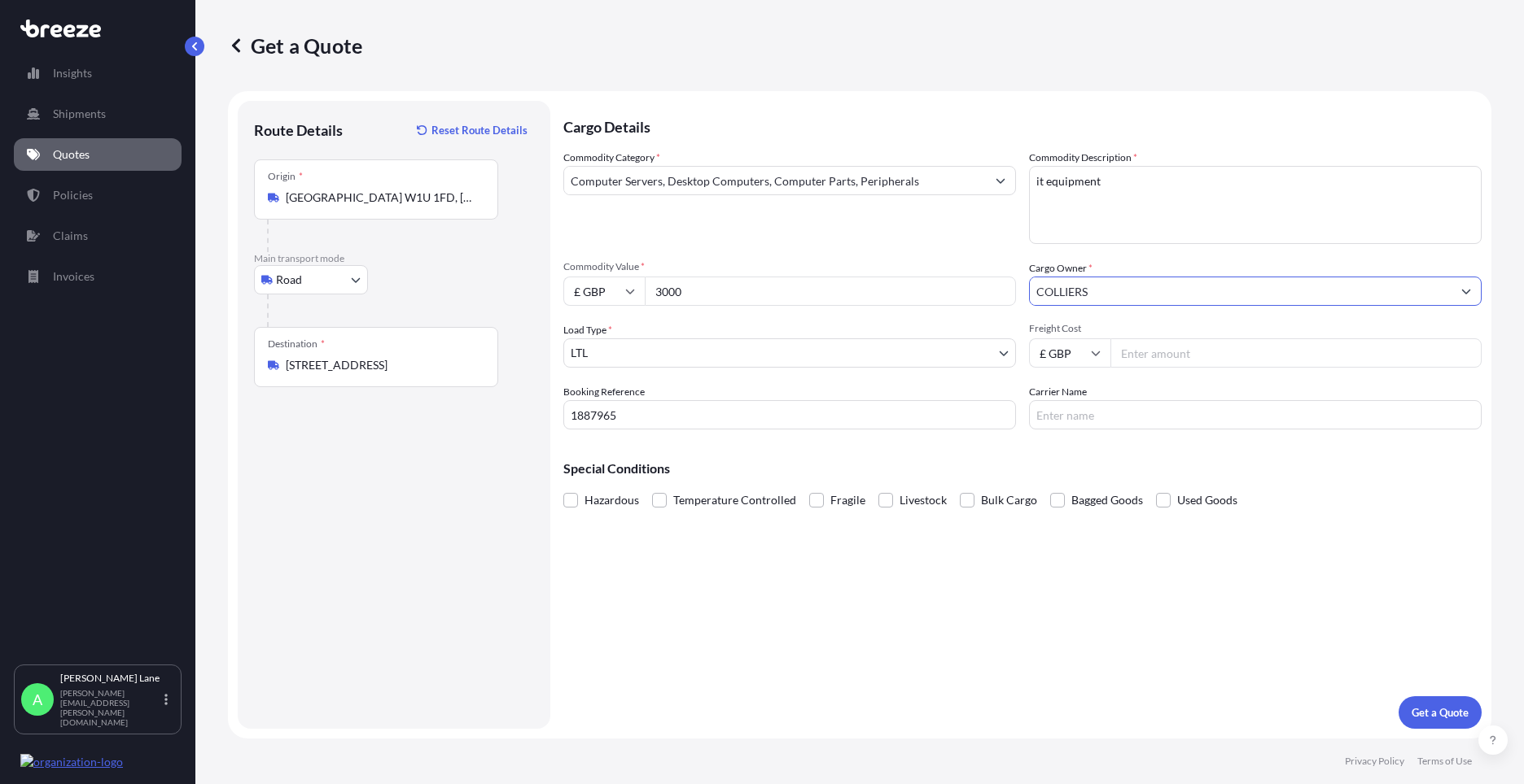
type input "COLLIERS"
click at [1170, 361] on input "Freight Cost" at bounding box center [1296, 353] width 371 height 29
type input "197.09"
click at [1083, 423] on input "Carrier Name" at bounding box center [1255, 414] width 453 height 29
type input "FEDEX"
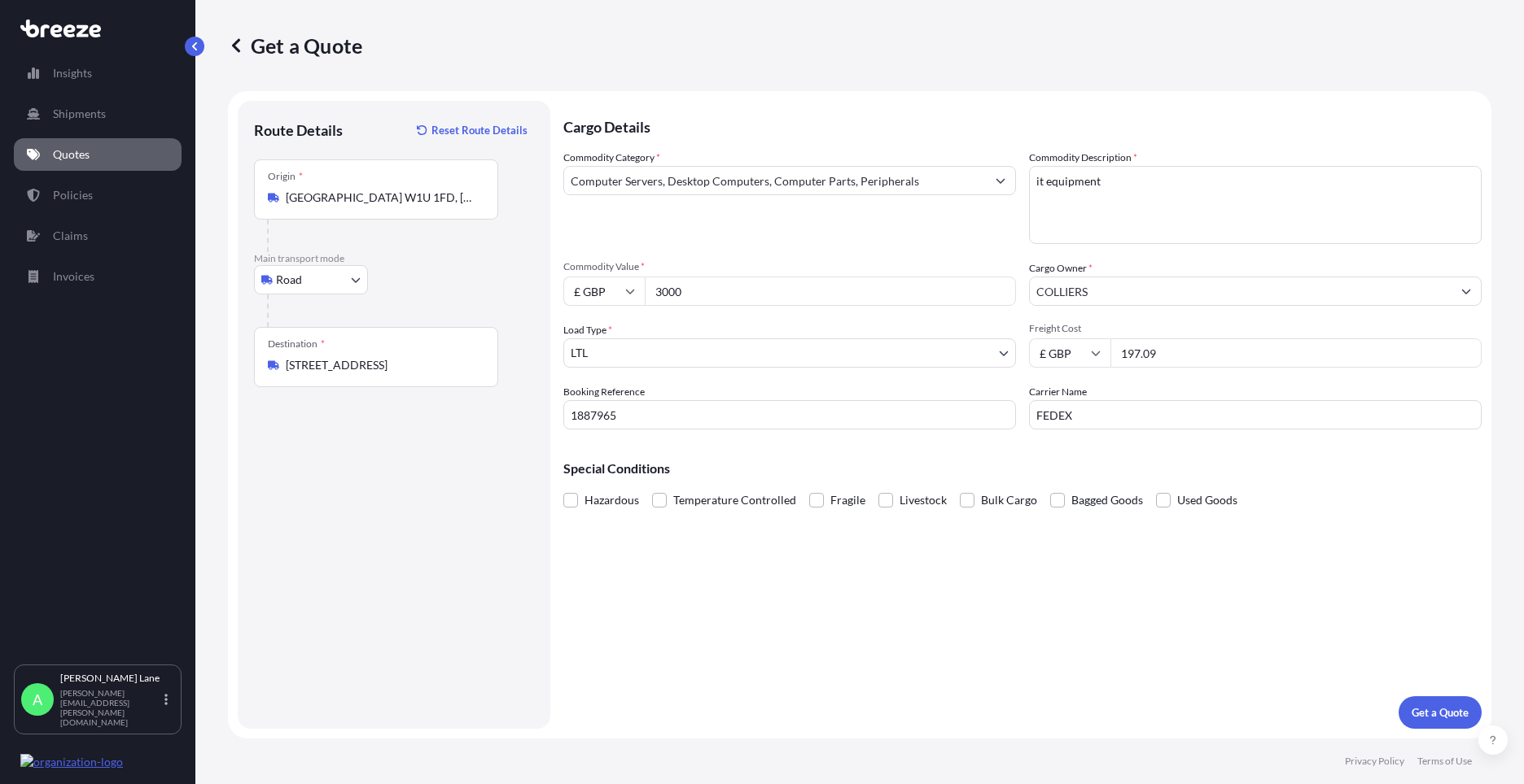
click at [914, 581] on div "Cargo Details Commodity Category * Computer Servers, Desktop Computers, Compute…" at bounding box center [1022, 414] width 918 height 628
click at [1421, 711] on p "Get a Quote" at bounding box center [1440, 712] width 57 height 17
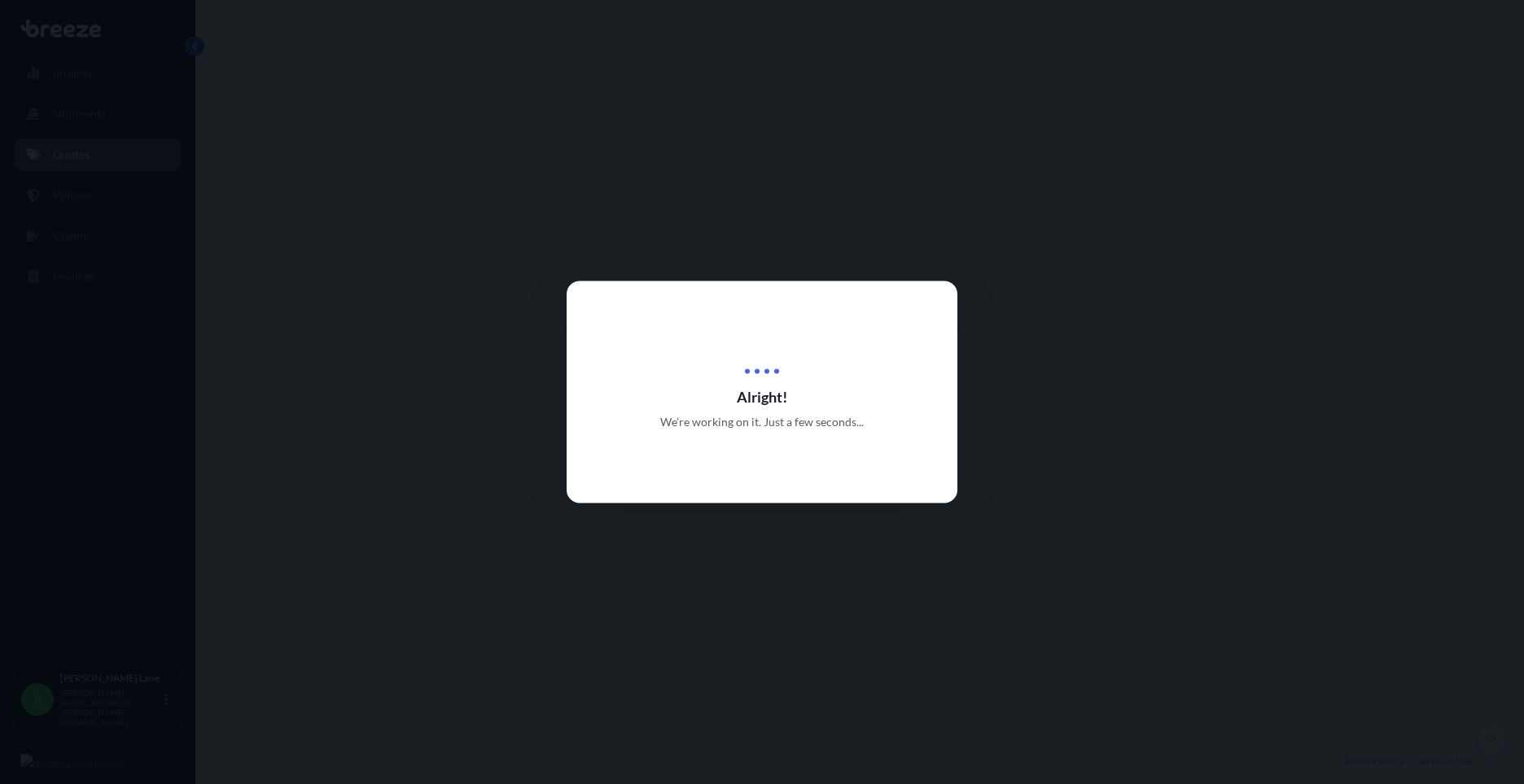
select select "Road"
select select "1"
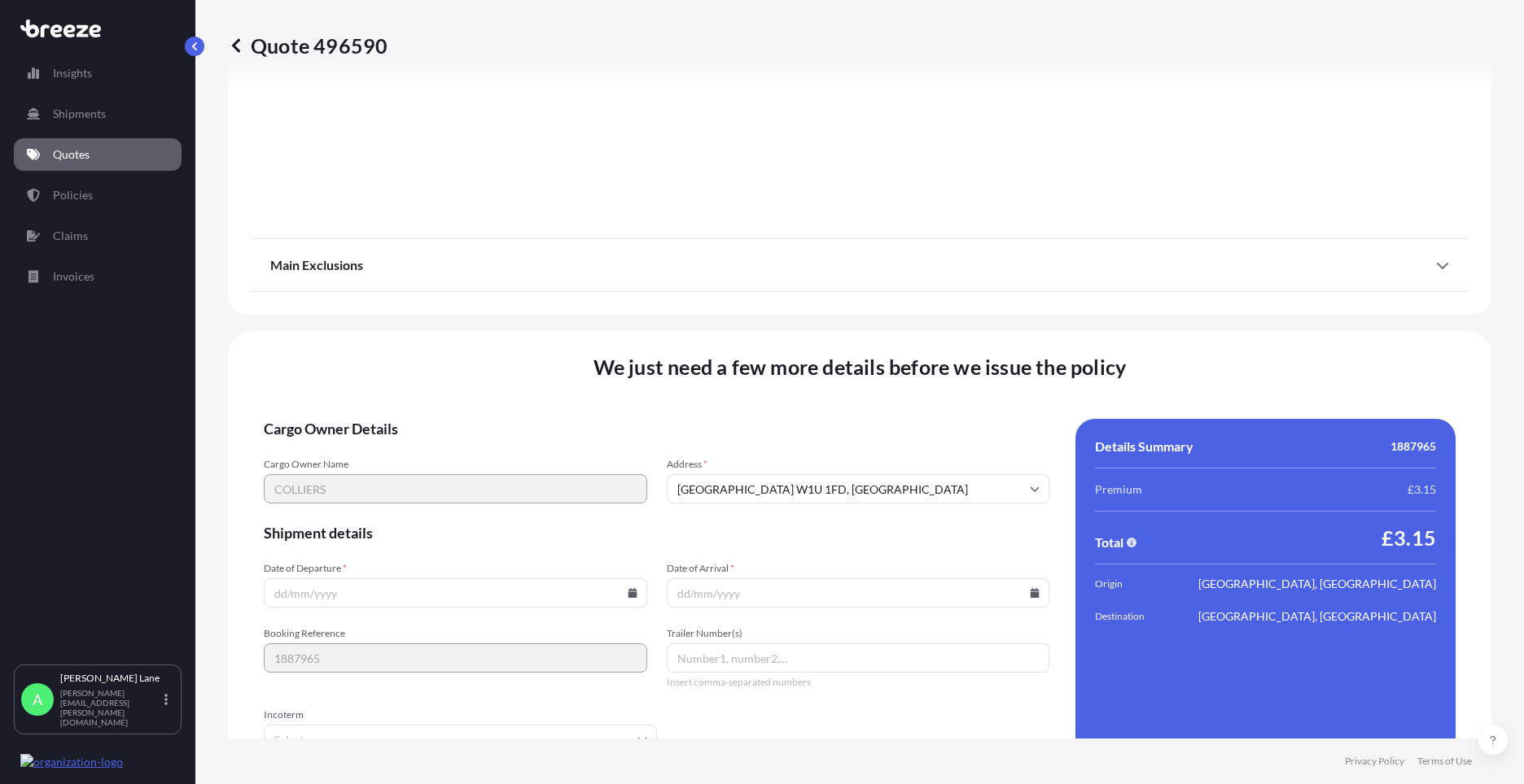
scroll to position [1798, 0]
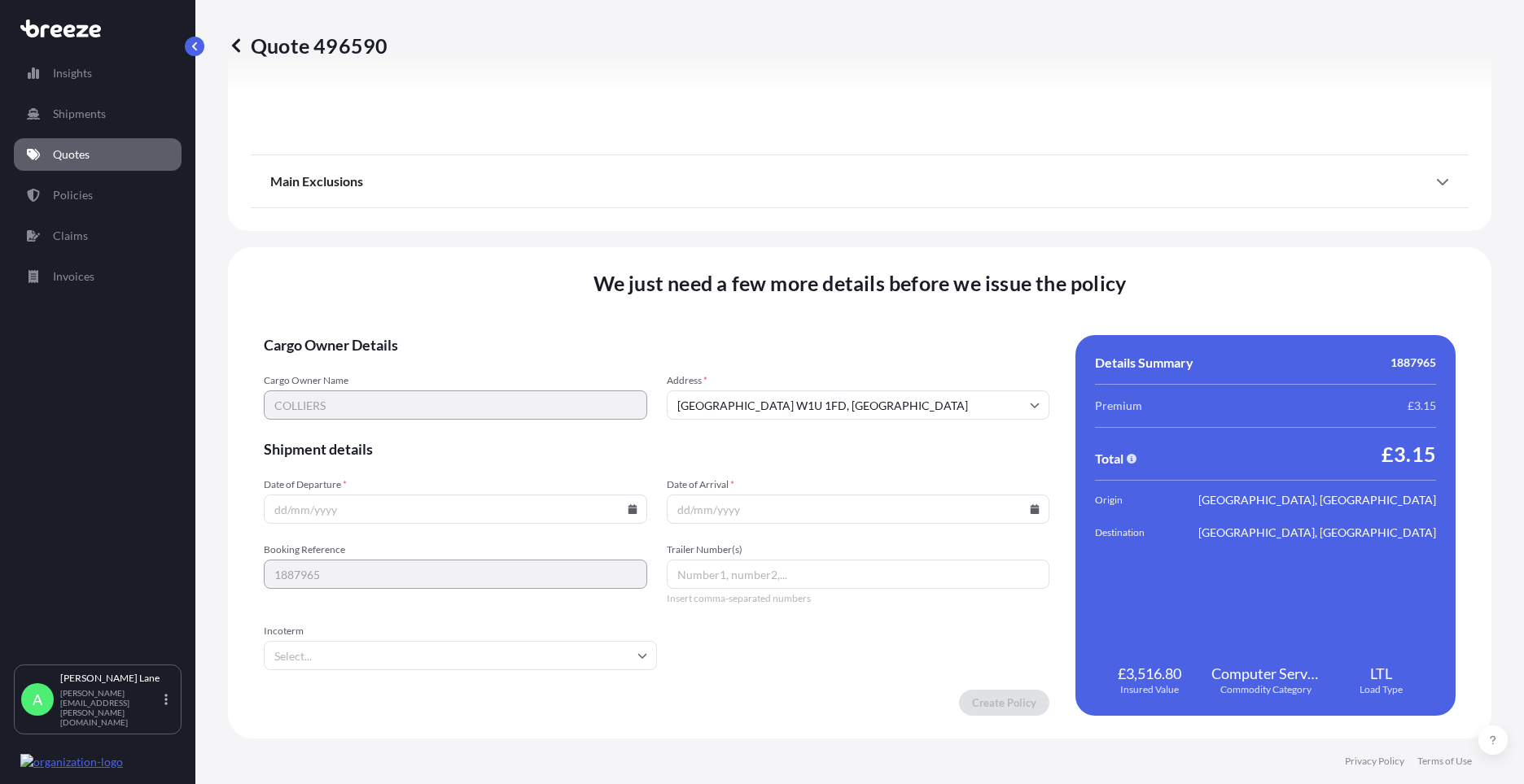
click at [630, 516] on input "Date of Departure *" at bounding box center [455, 509] width 383 height 29
click at [629, 507] on icon at bounding box center [631, 509] width 9 height 10
click at [377, 364] on button "12" at bounding box center [378, 364] width 26 height 26
type input "[DATE]"
click at [358, 651] on input "Incoterm" at bounding box center [460, 655] width 393 height 29
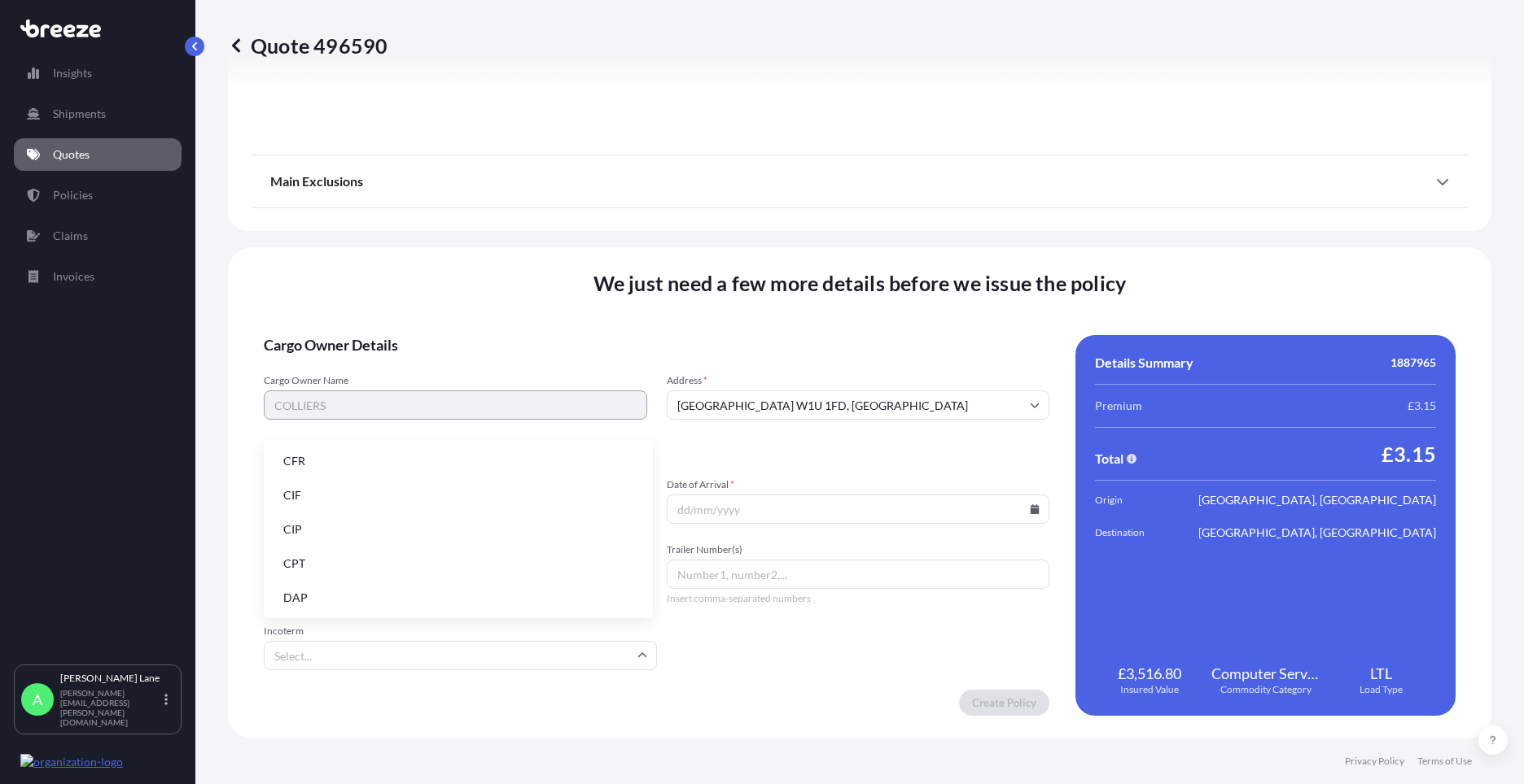
drag, startPoint x: 360, startPoint y: 597, endPoint x: 515, endPoint y: 588, distance: 155.3
click at [361, 597] on li "DAP" at bounding box center [458, 598] width 376 height 31
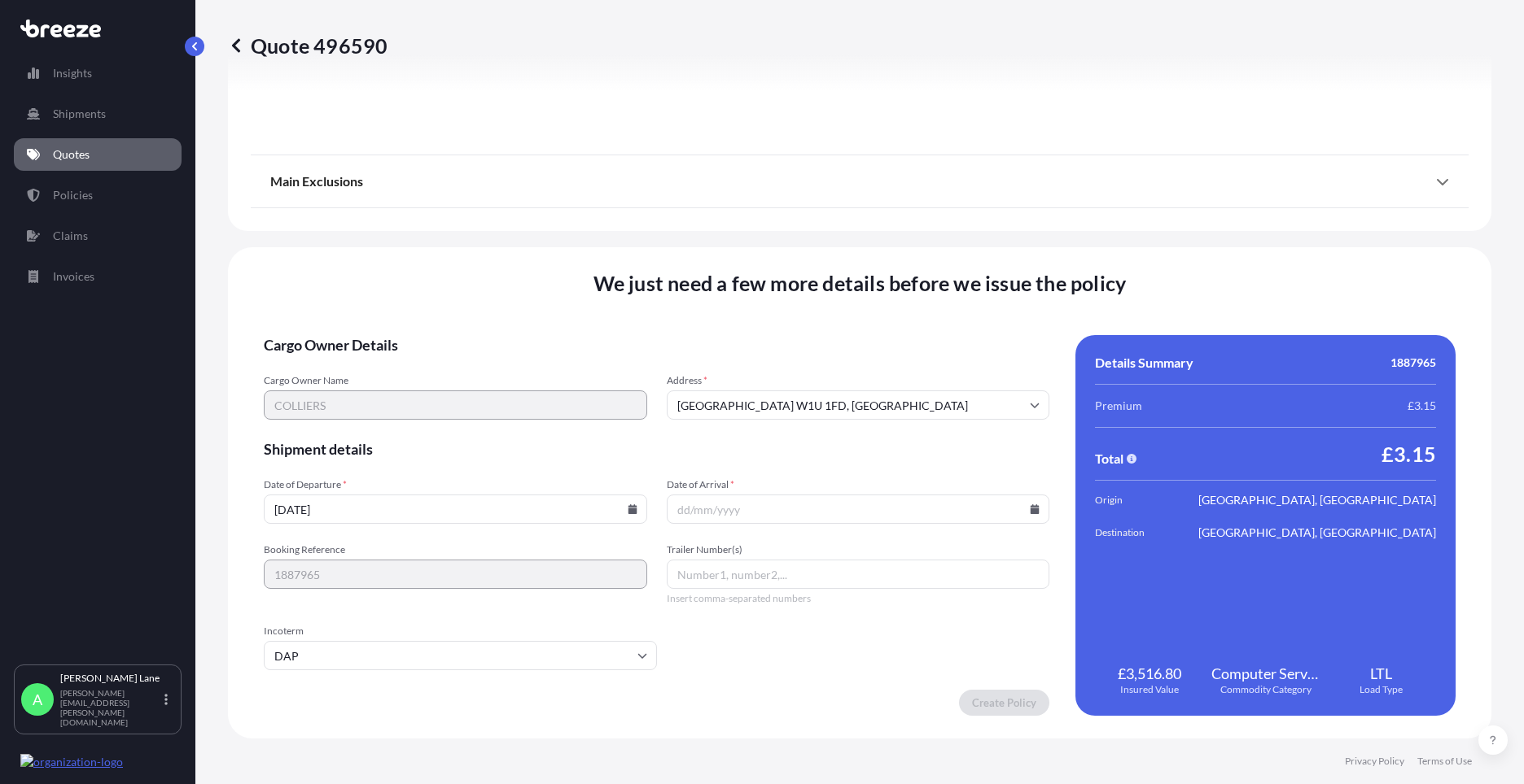
paste input "392019119226"
type input "392019119226"
click at [1027, 514] on input "Date of Arrival *" at bounding box center [858, 509] width 383 height 29
click at [1029, 504] on icon at bounding box center [1034, 509] width 10 height 10
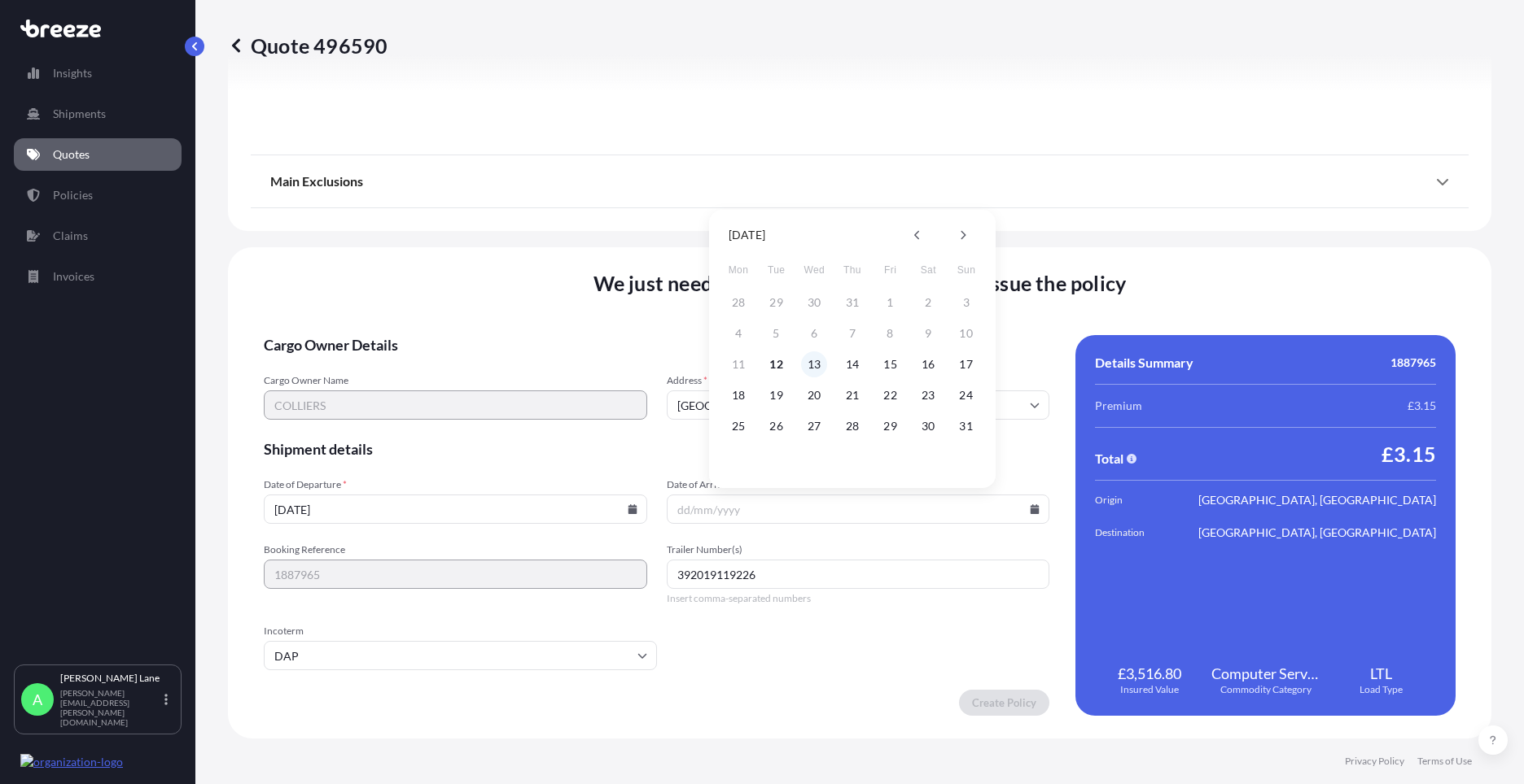
click at [823, 367] on button "13" at bounding box center [814, 364] width 26 height 26
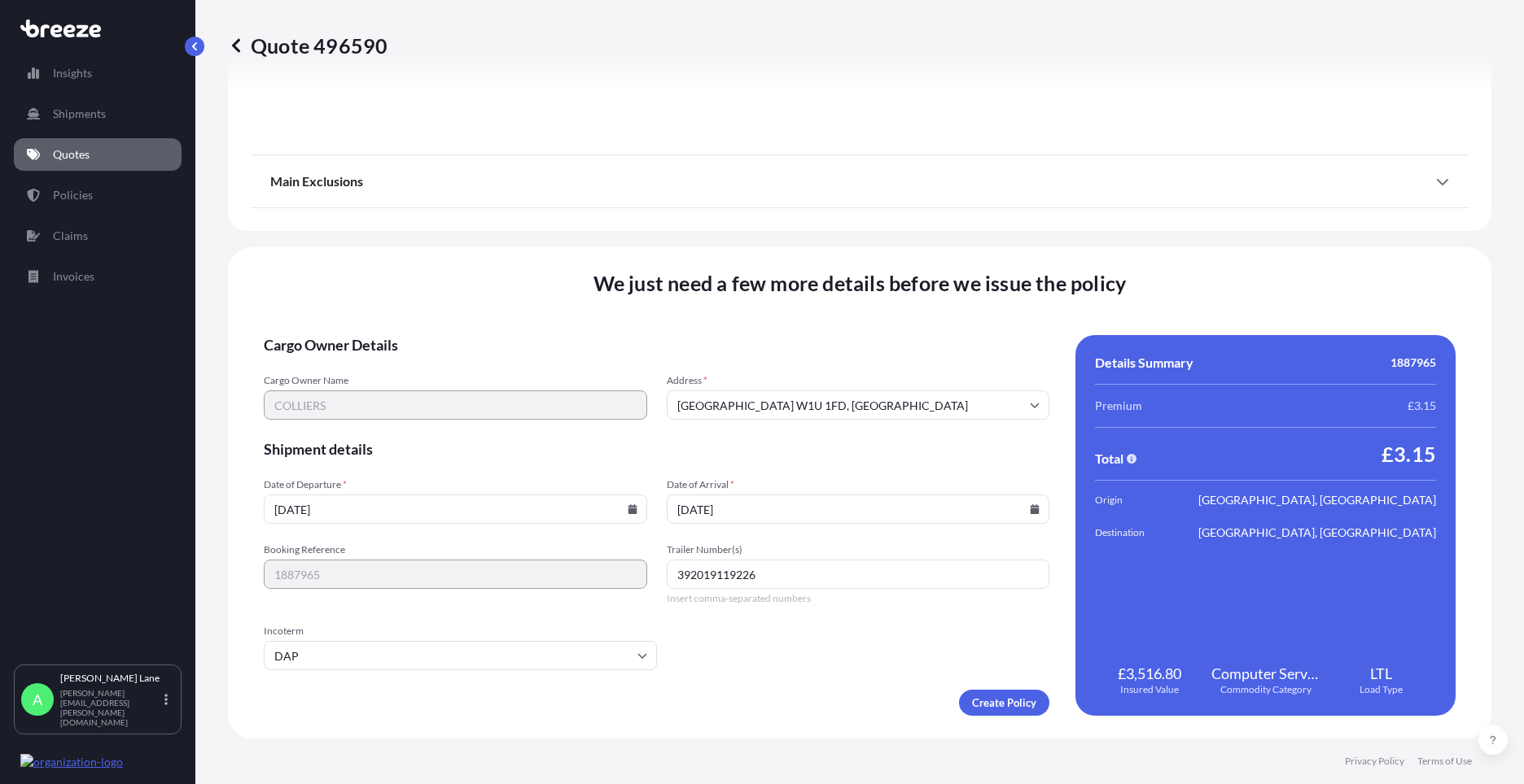
type input "[DATE]"
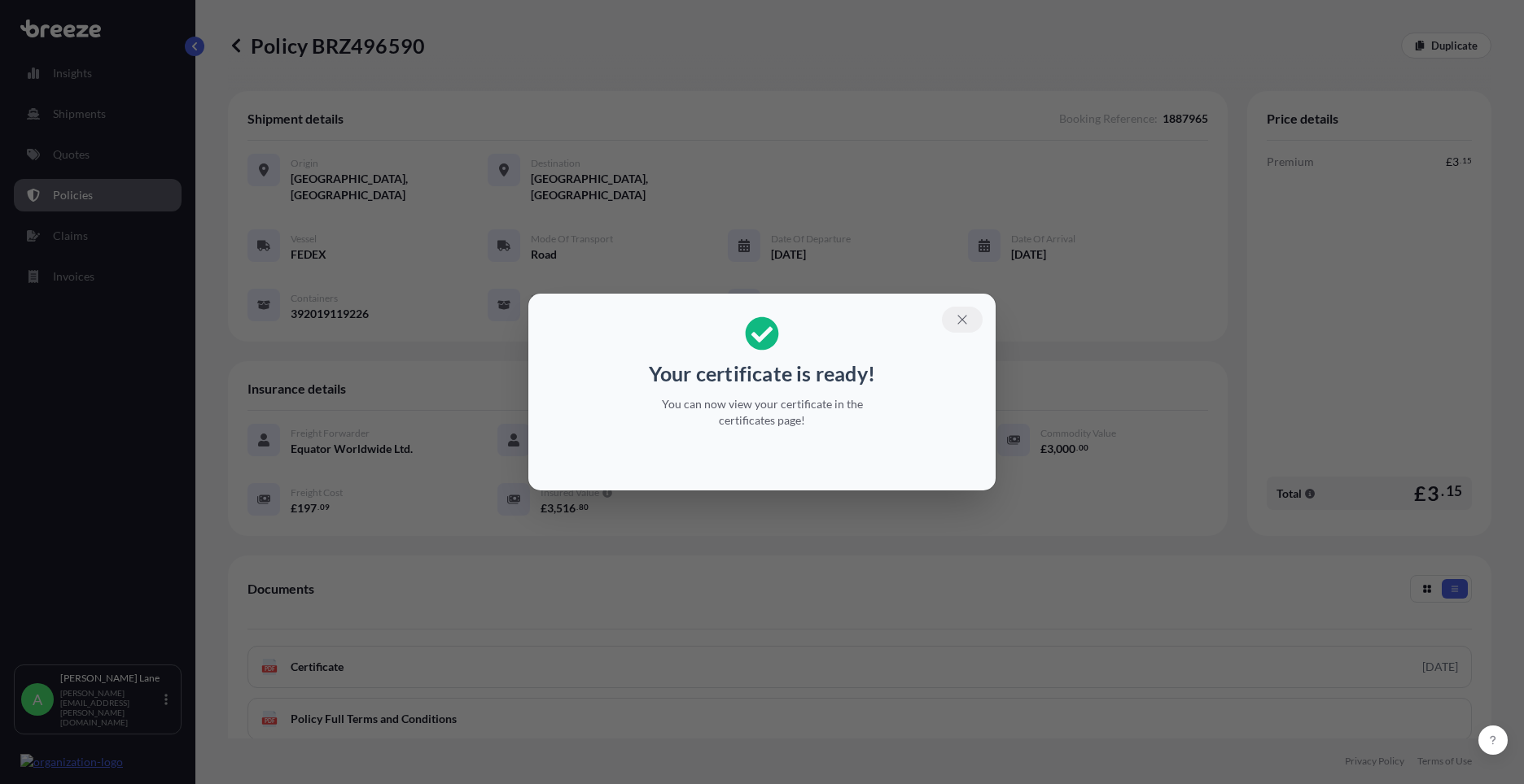
click at [972, 307] on button "button" at bounding box center [962, 320] width 41 height 26
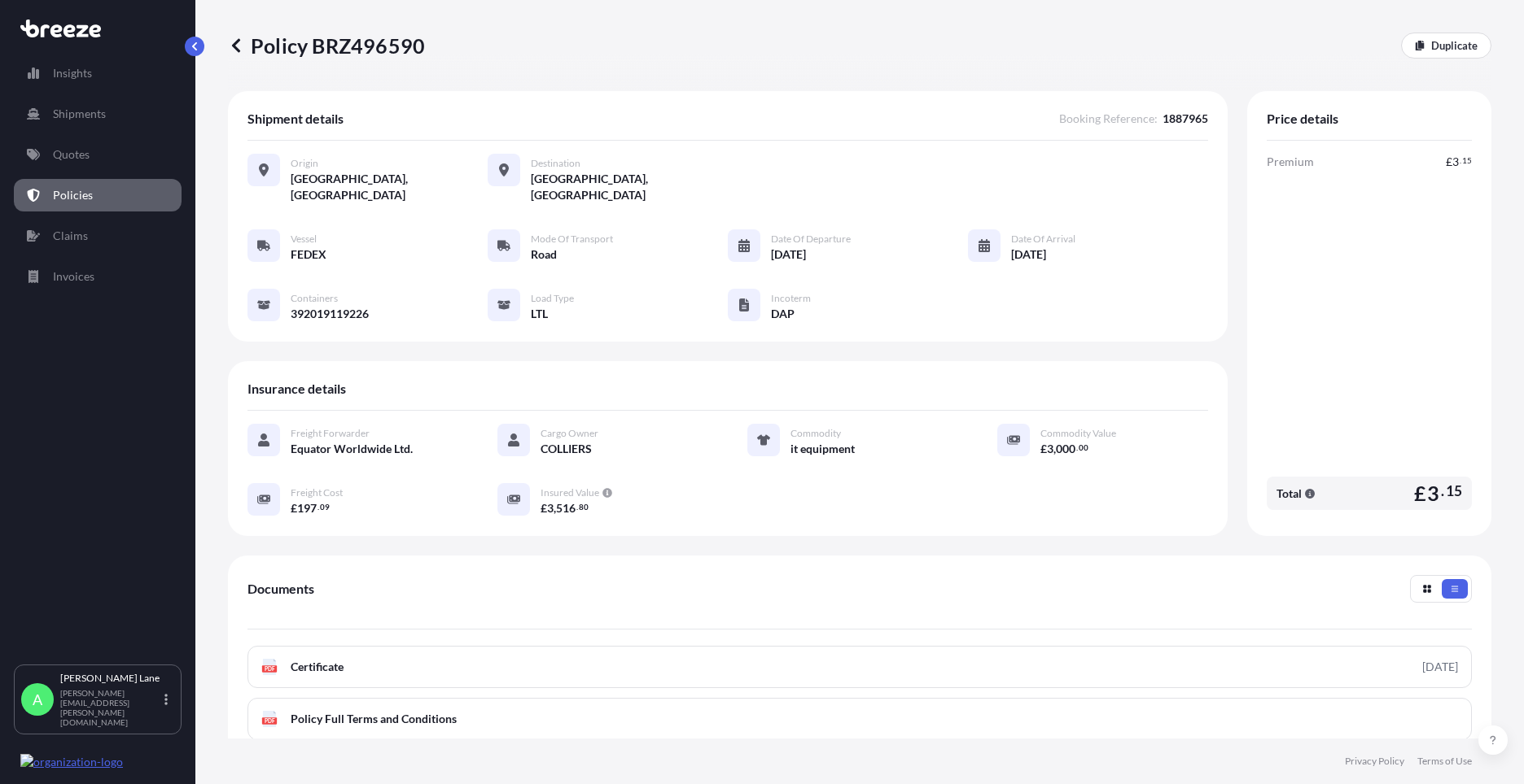
click at [964, 324] on div "Origin [GEOGRAPHIC_DATA], [GEOGRAPHIC_DATA] Destination [GEOGRAPHIC_DATA], [GEO…" at bounding box center [728, 246] width 960 height 212
click at [1431, 49] on p "Duplicate" at bounding box center [1455, 45] width 47 height 17
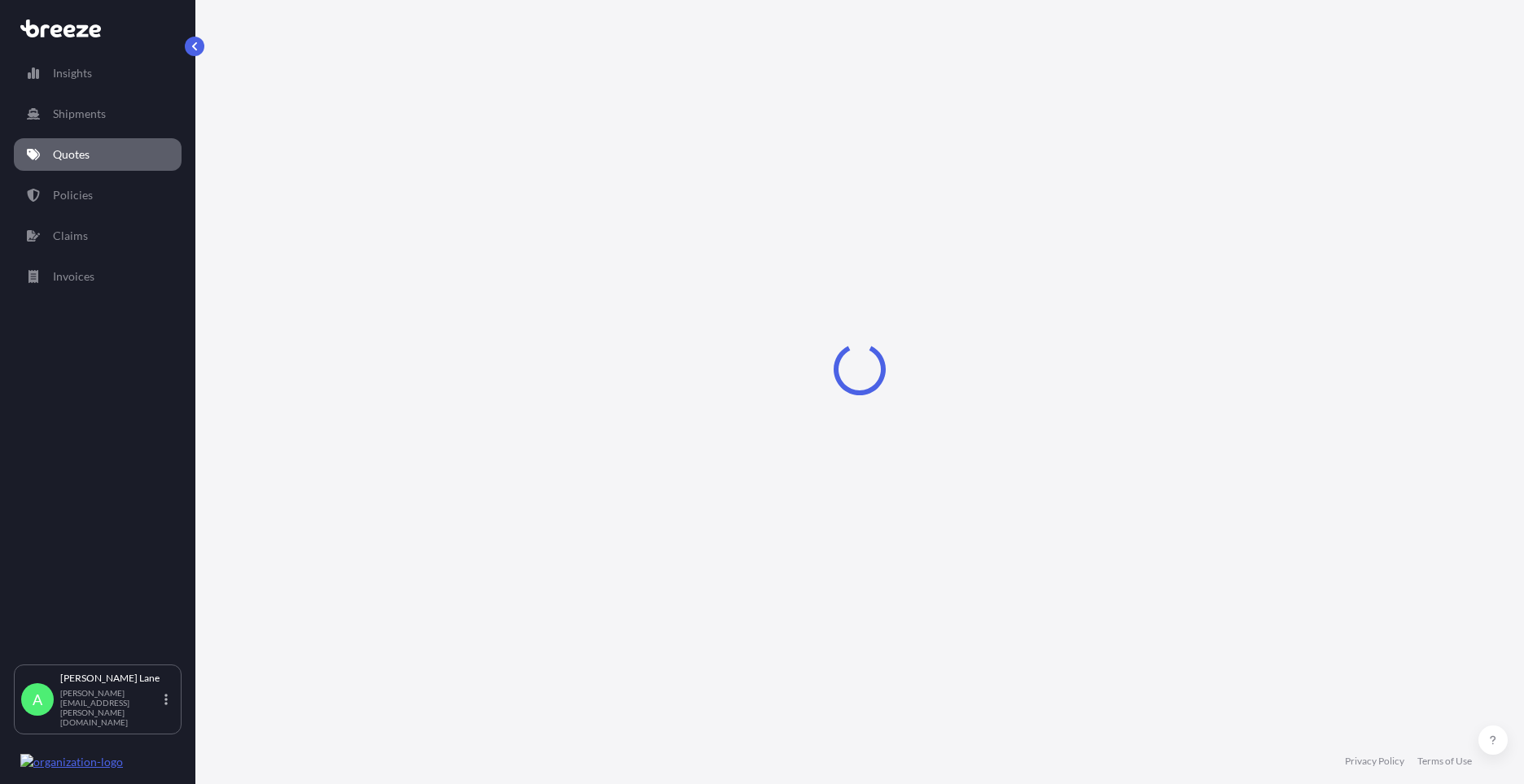
select select "Road"
select select "1"
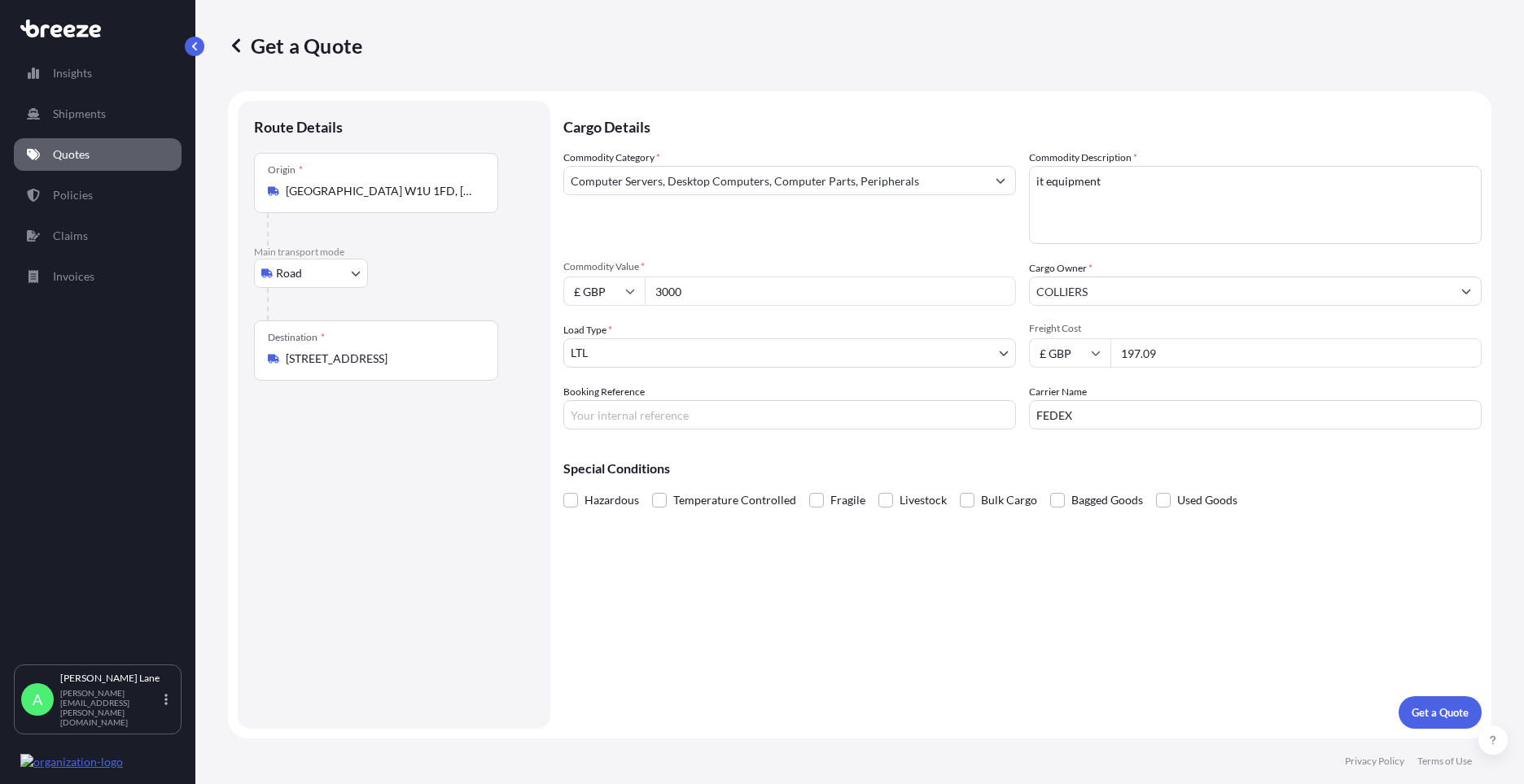
click at [116, 149] on link "Quotes" at bounding box center [98, 154] width 168 height 32
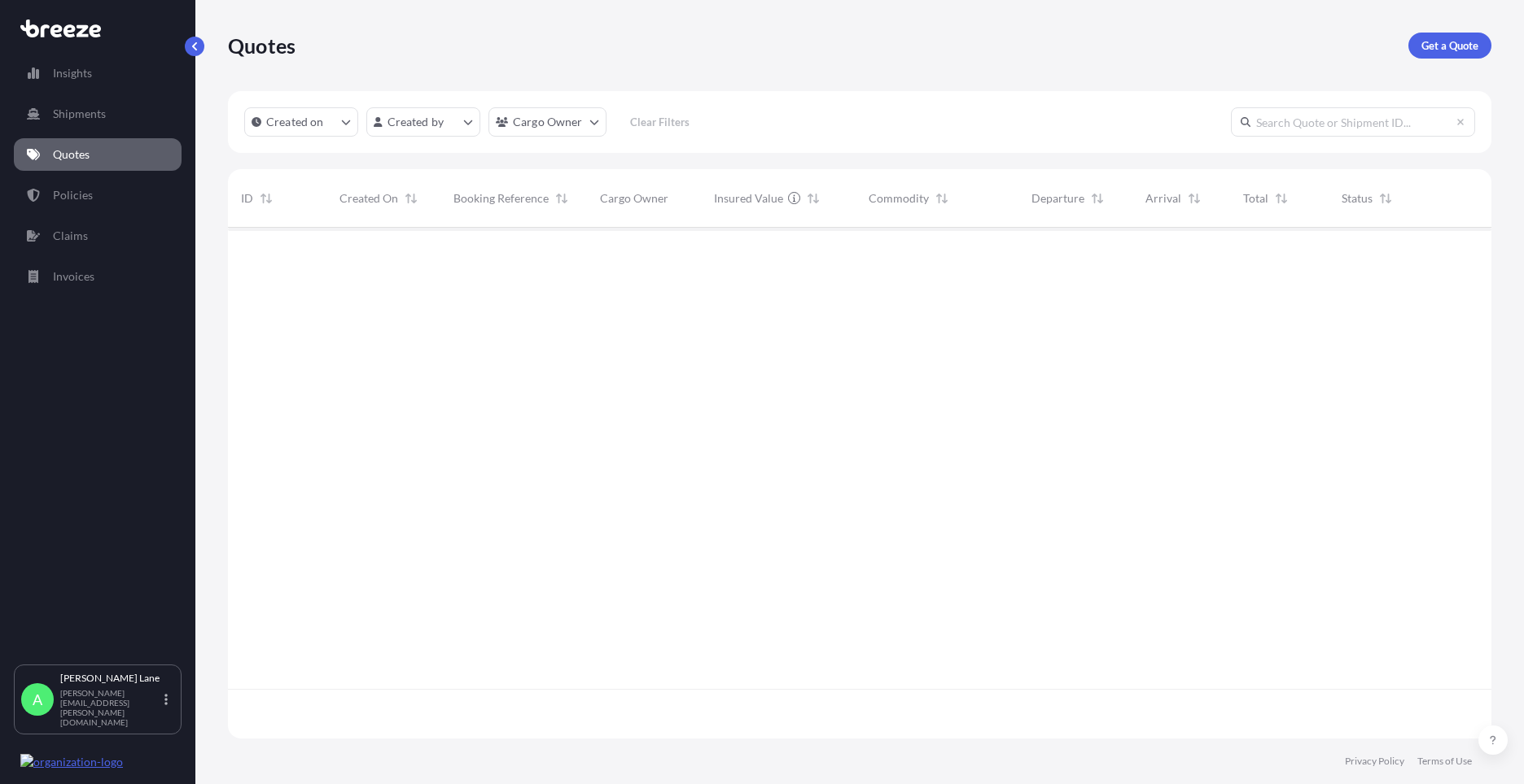
scroll to position [557, 1251]
click at [86, 200] on p "Policies" at bounding box center [72, 195] width 40 height 17
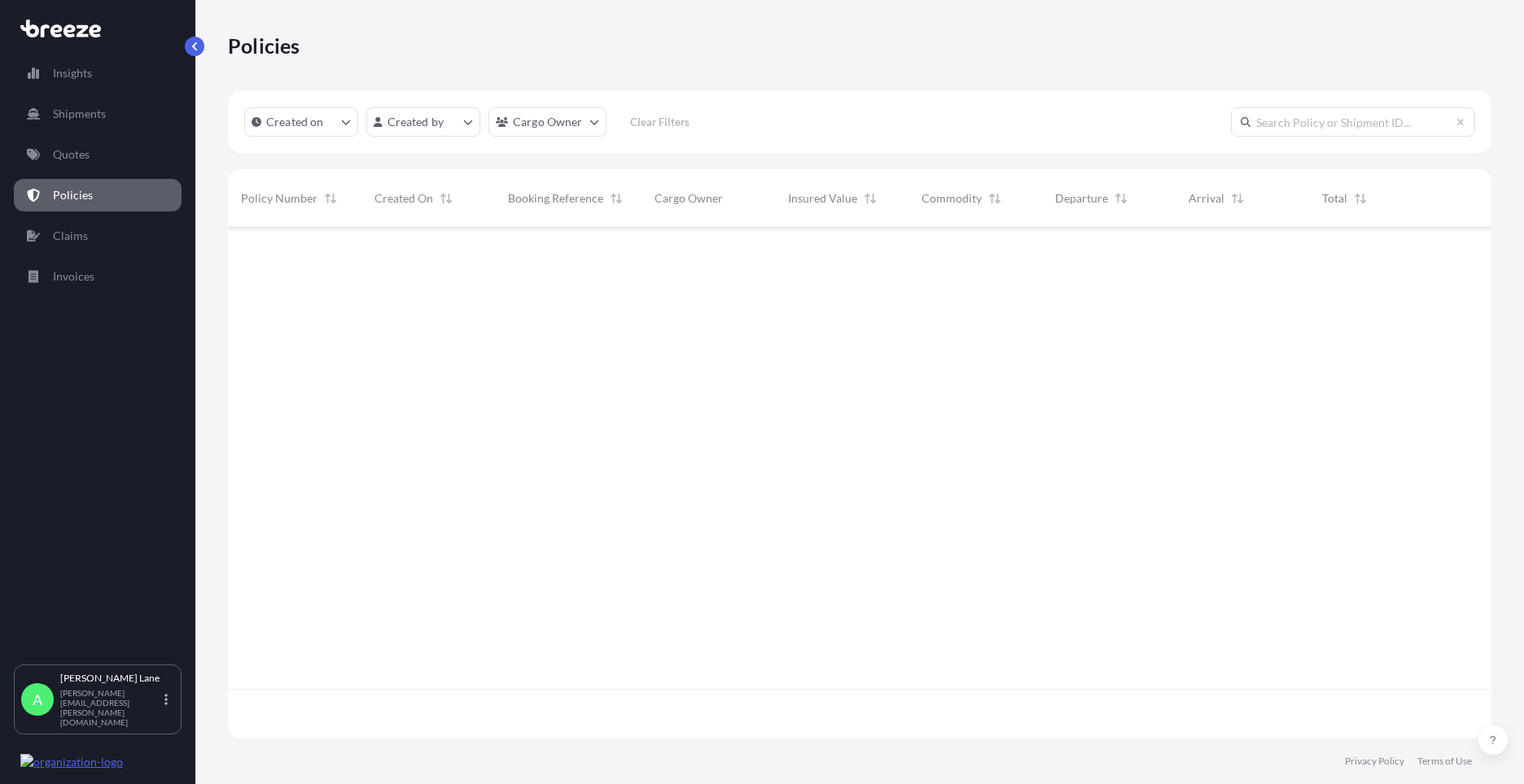
scroll to position [508, 1251]
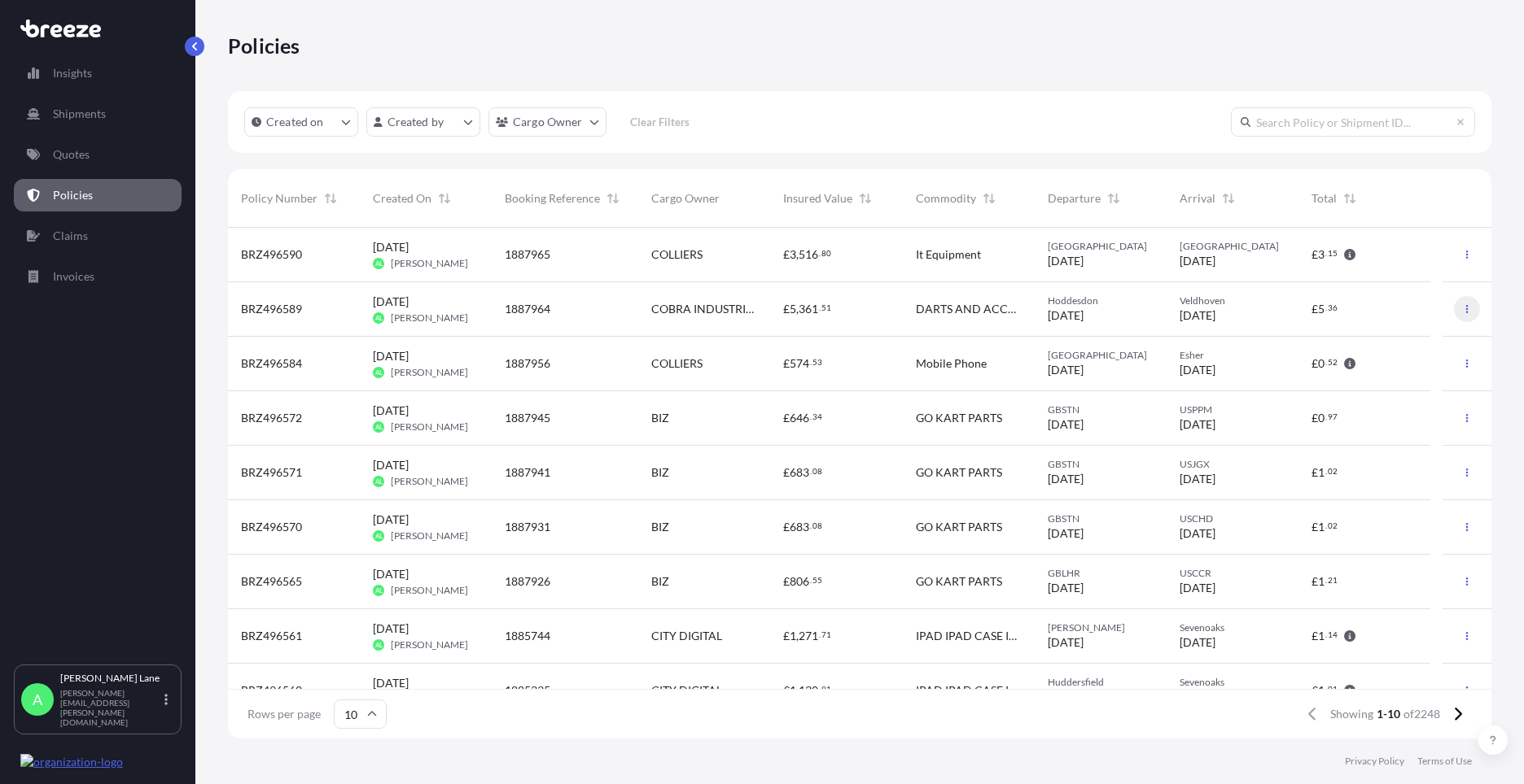
click at [1454, 307] on button "button" at bounding box center [1466, 309] width 26 height 26
click at [1419, 313] on link "Duplicate quote" at bounding box center [1369, 312] width 149 height 26
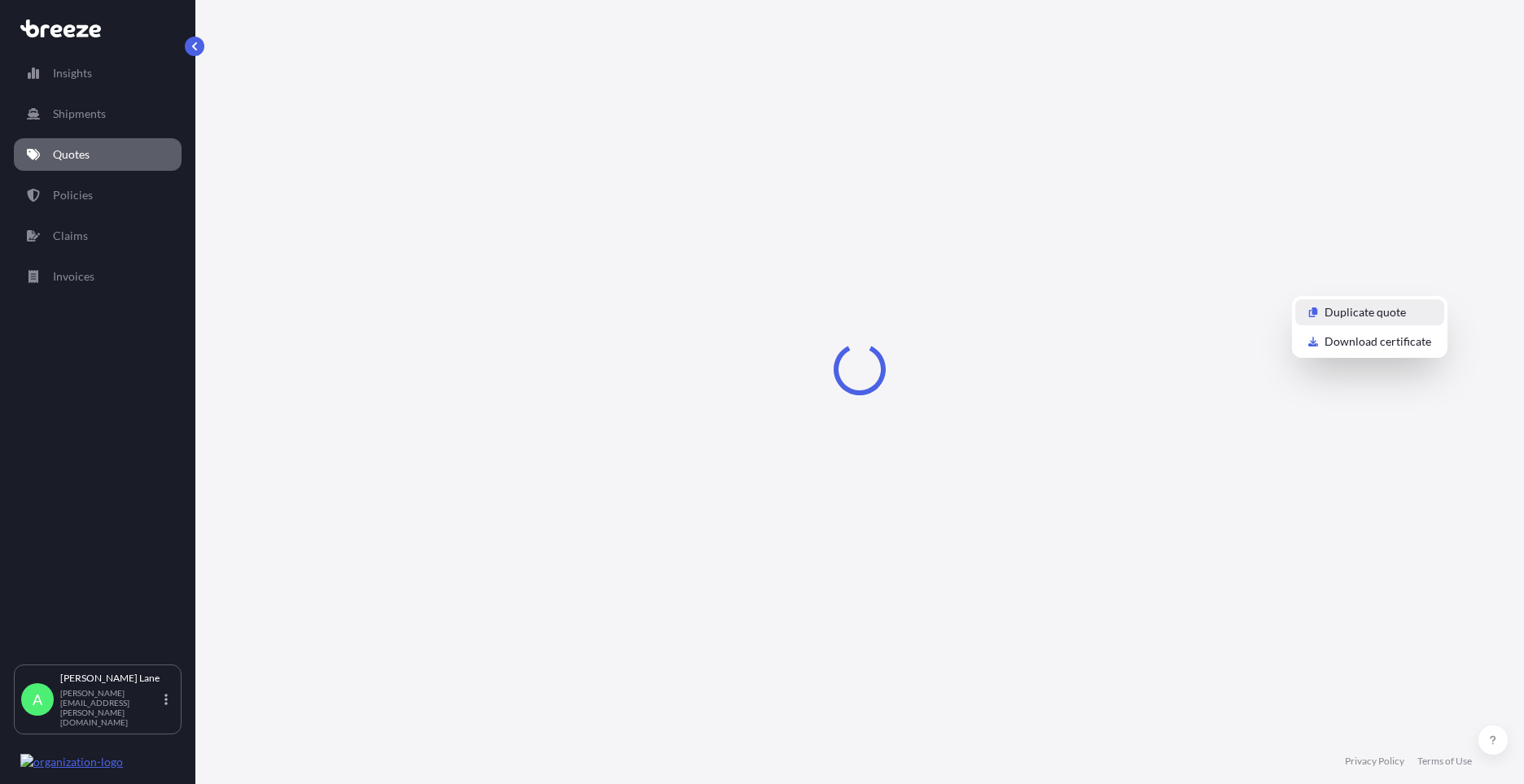
select select "Road"
select select "1"
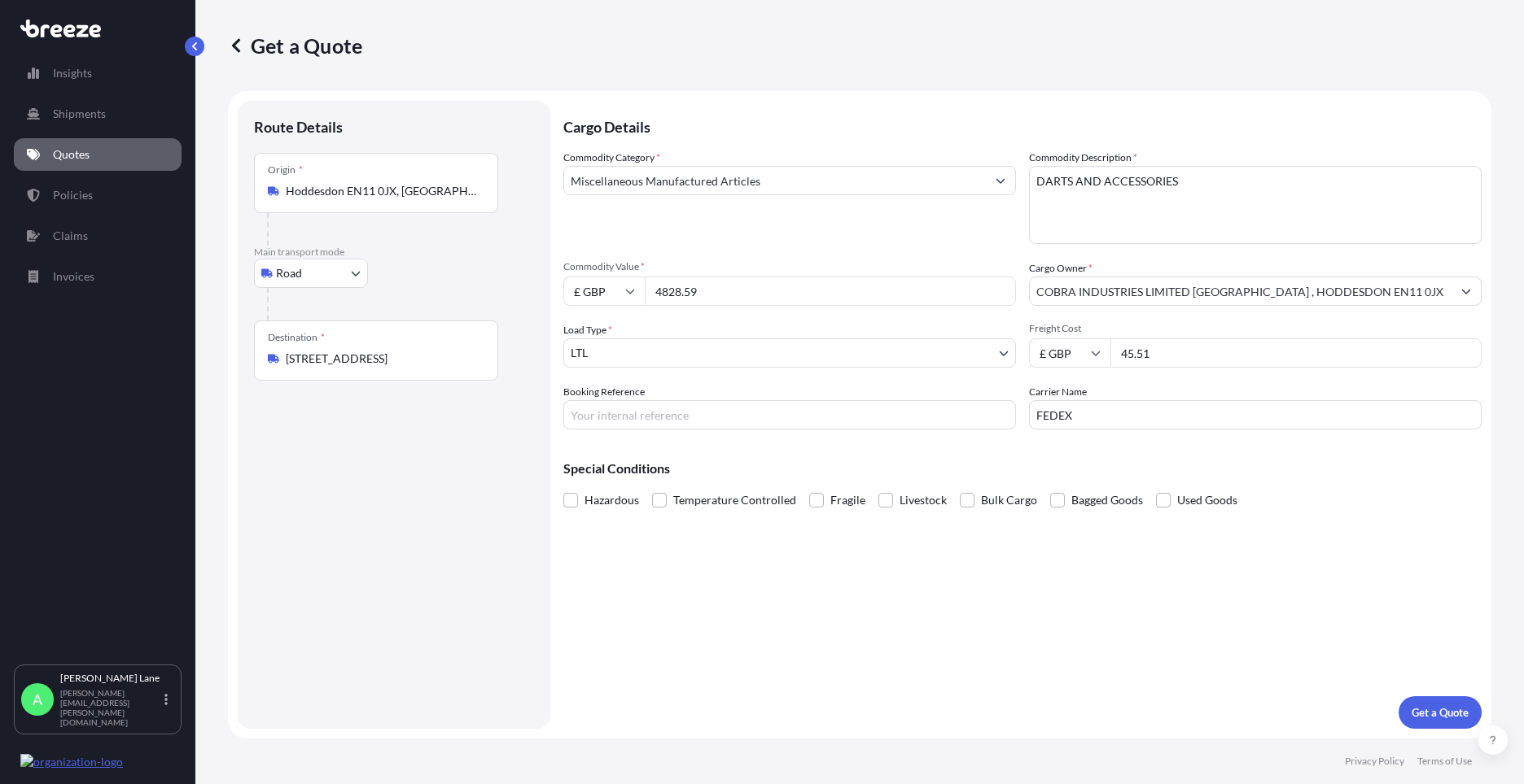
drag, startPoint x: 753, startPoint y: 294, endPoint x: 661, endPoint y: 287, distance: 92.3
click at [661, 287] on input "4828.59" at bounding box center [830, 292] width 371 height 29
type input "4"
type input "3753.60"
click at [688, 422] on input "Booking Reference" at bounding box center [789, 414] width 453 height 29
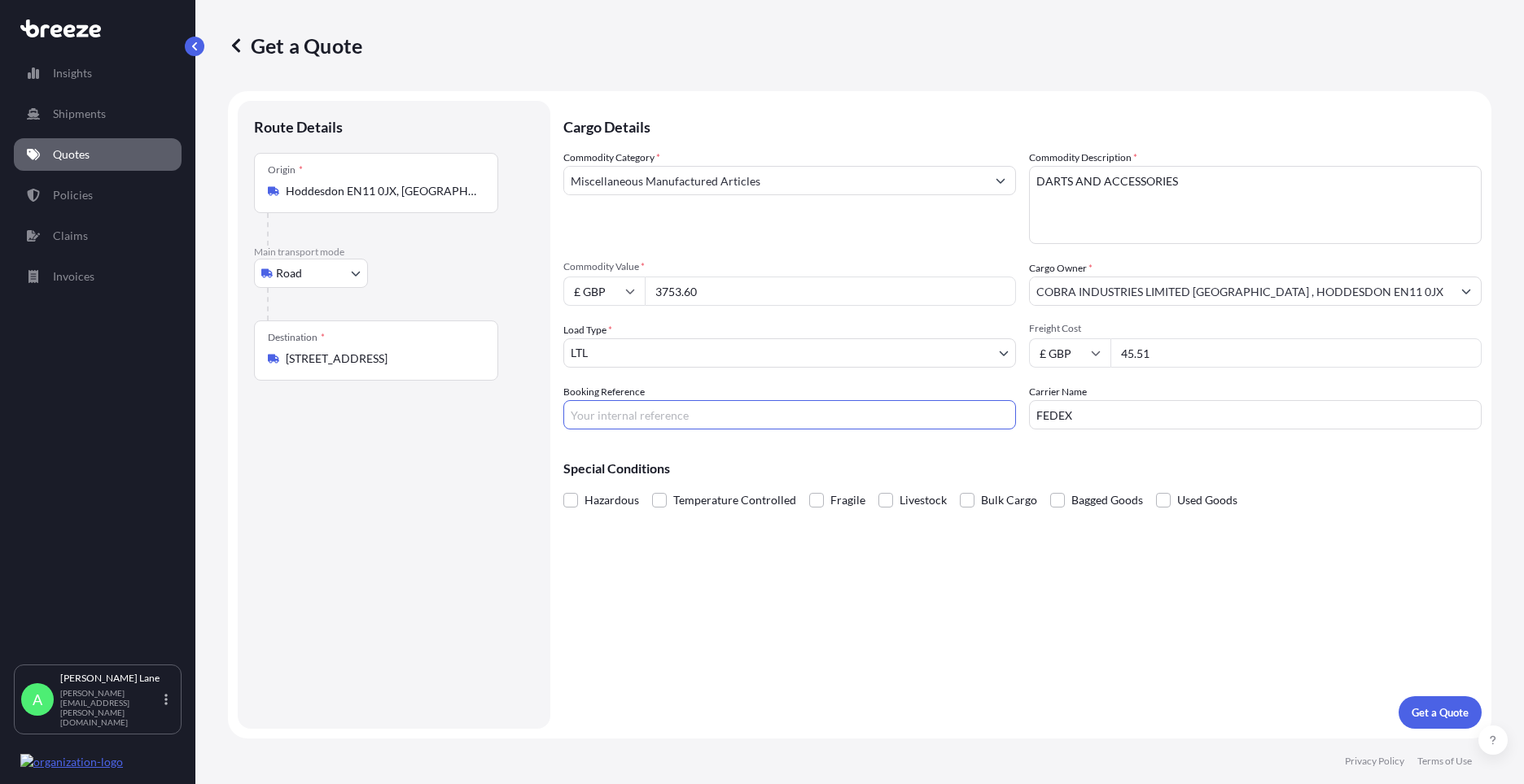
paste input "1887966"
type input "1887966"
drag, startPoint x: 1172, startPoint y: 358, endPoint x: 1066, endPoint y: 376, distance: 107.5
click at [1067, 357] on div "£ GBP 45.51" at bounding box center [1255, 353] width 453 height 29
type input "115.79"
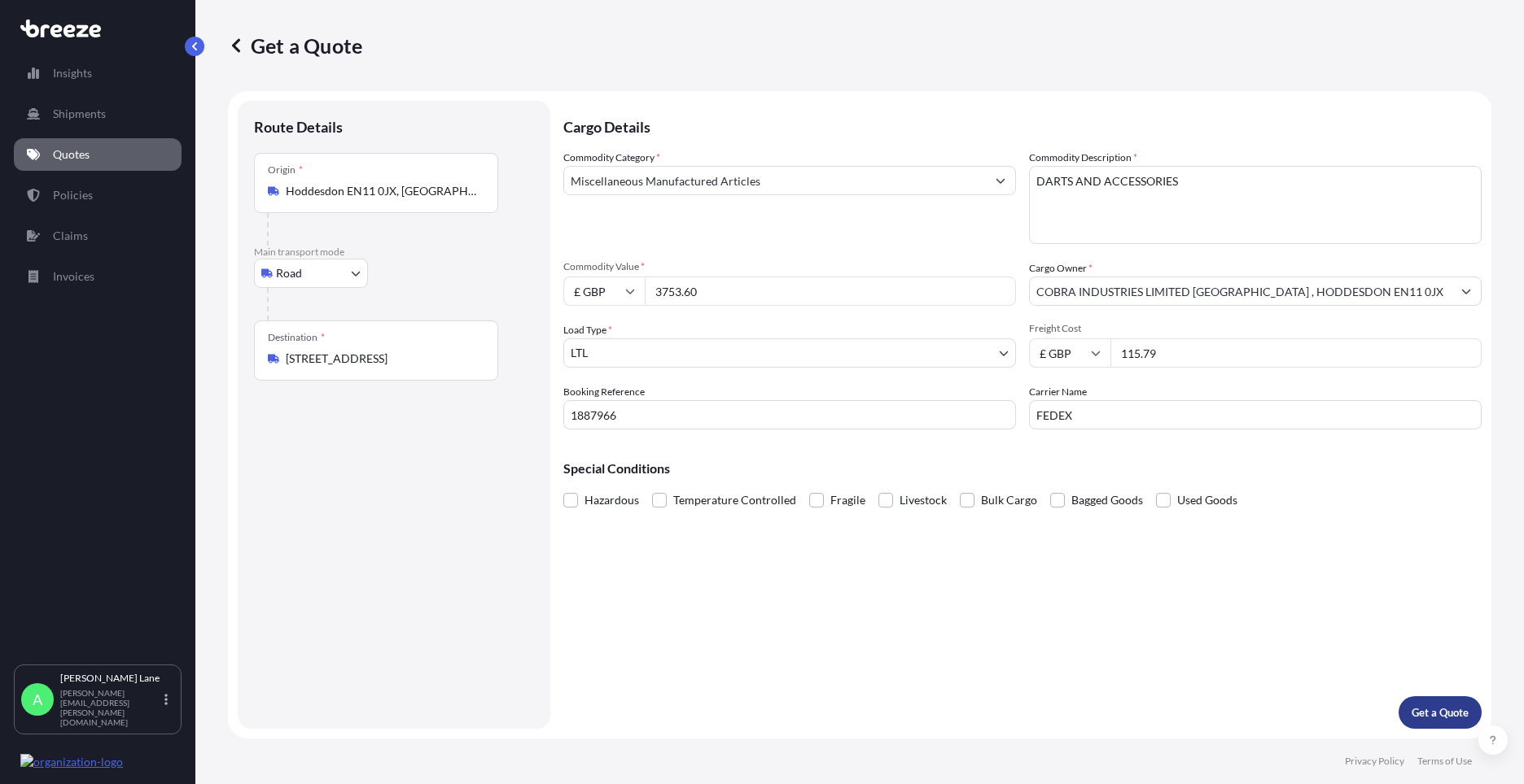
click at [1475, 714] on button "Get a Quote" at bounding box center [1439, 712] width 83 height 32
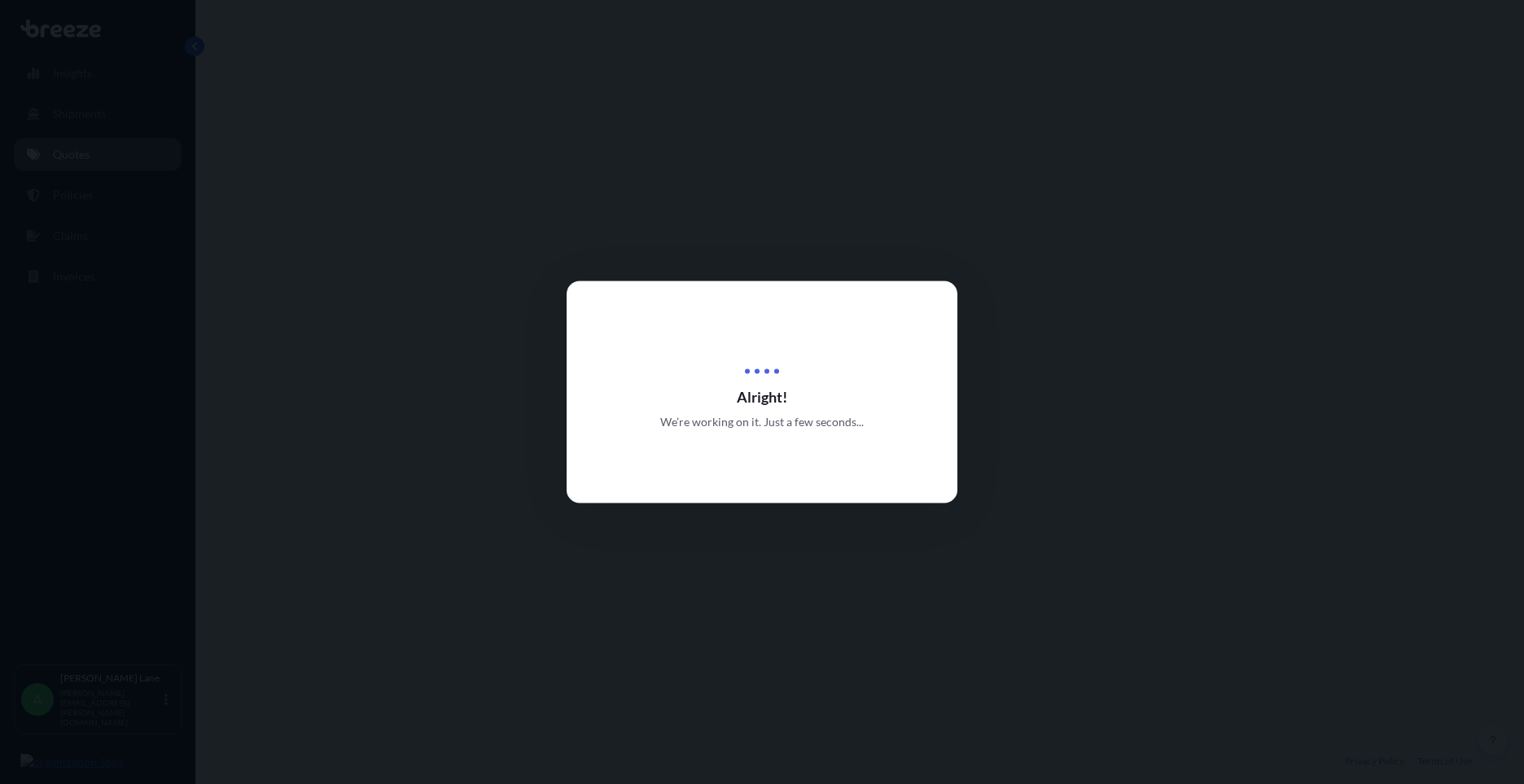
select select "Road"
select select "1"
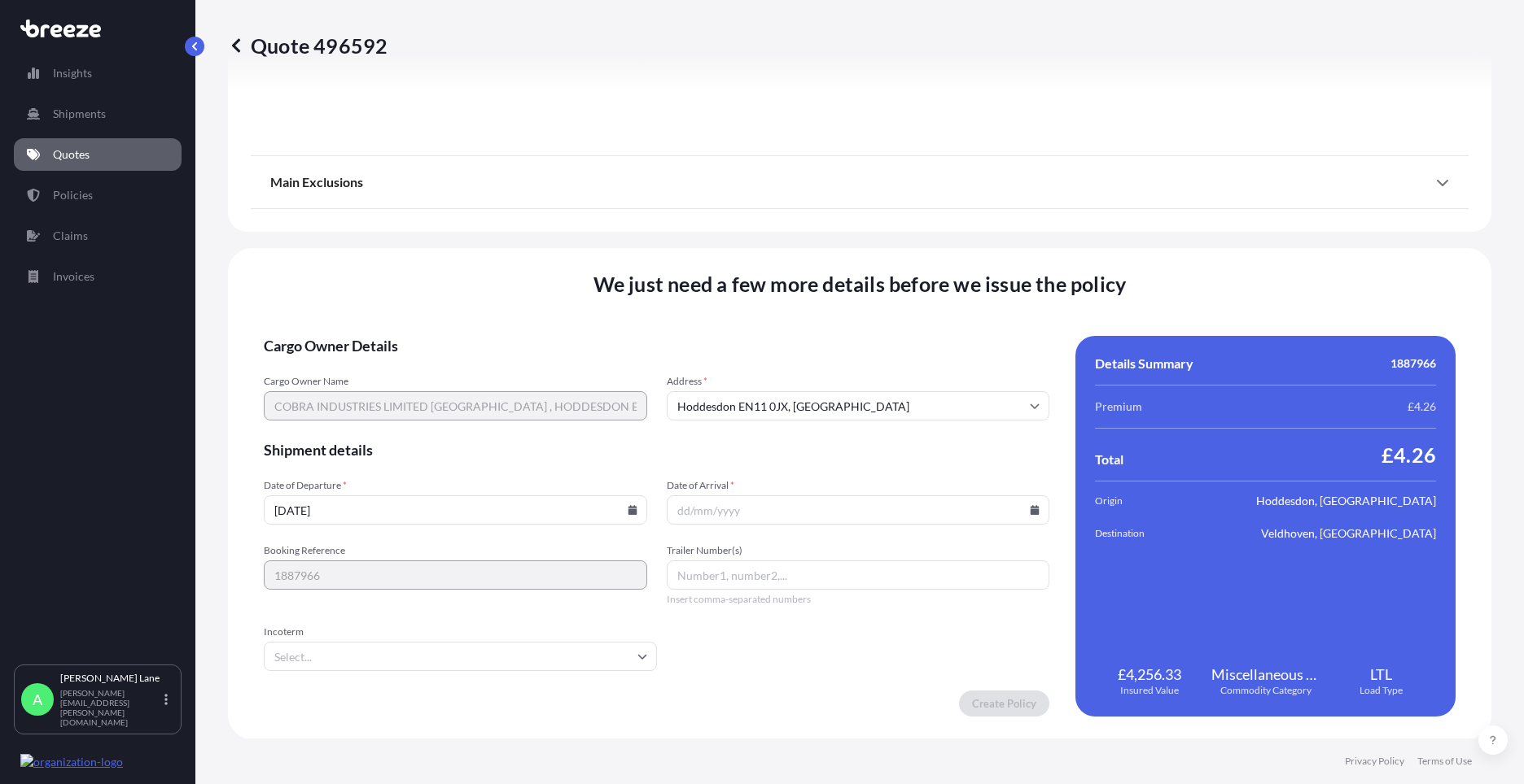
scroll to position [1798, 0]
click at [627, 505] on icon at bounding box center [631, 509] width 9 height 10
click at [376, 362] on button "12" at bounding box center [378, 364] width 26 height 26
click at [337, 652] on input "Incoterm" at bounding box center [460, 655] width 393 height 29
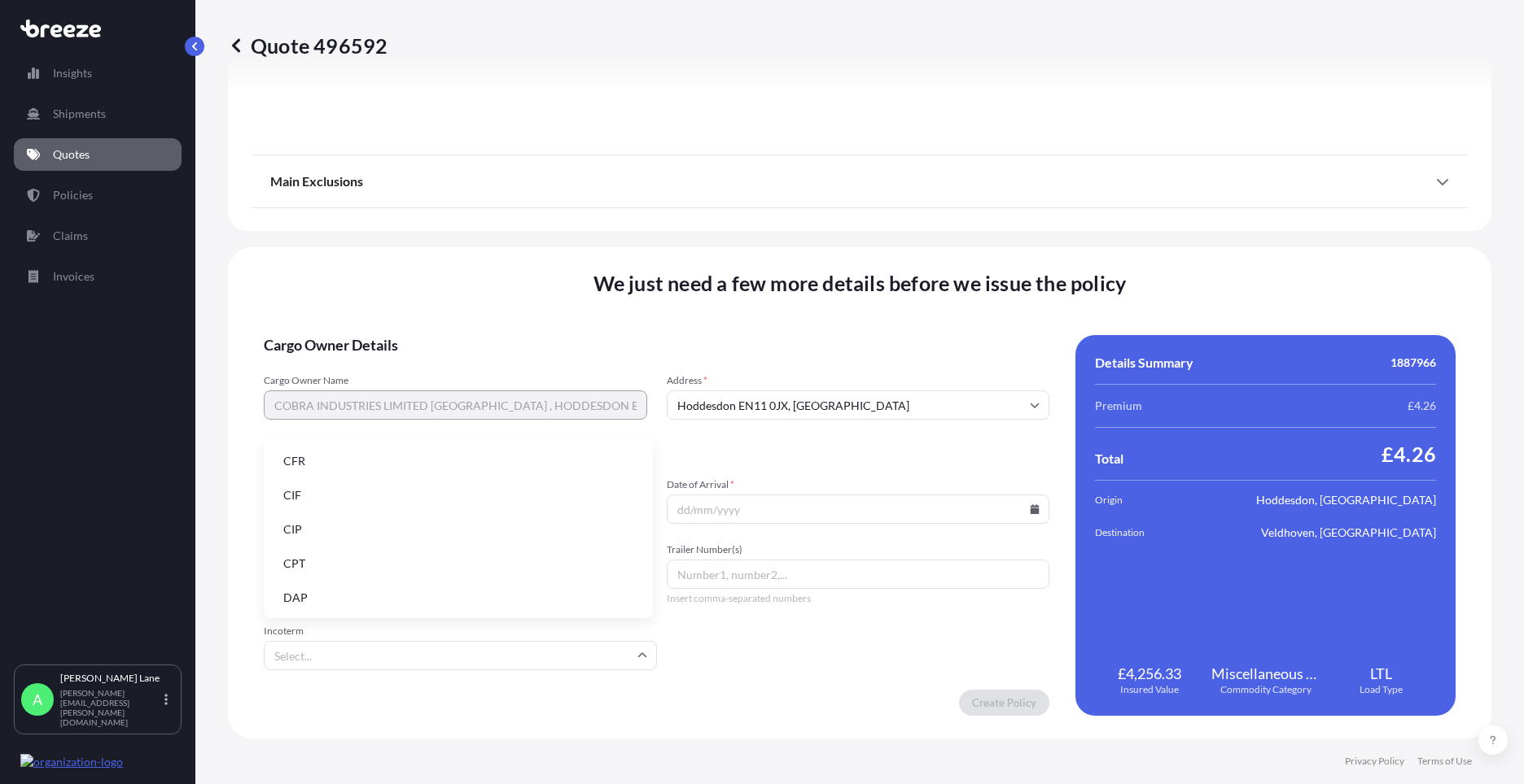
click at [345, 596] on li "DAP" at bounding box center [458, 598] width 376 height 31
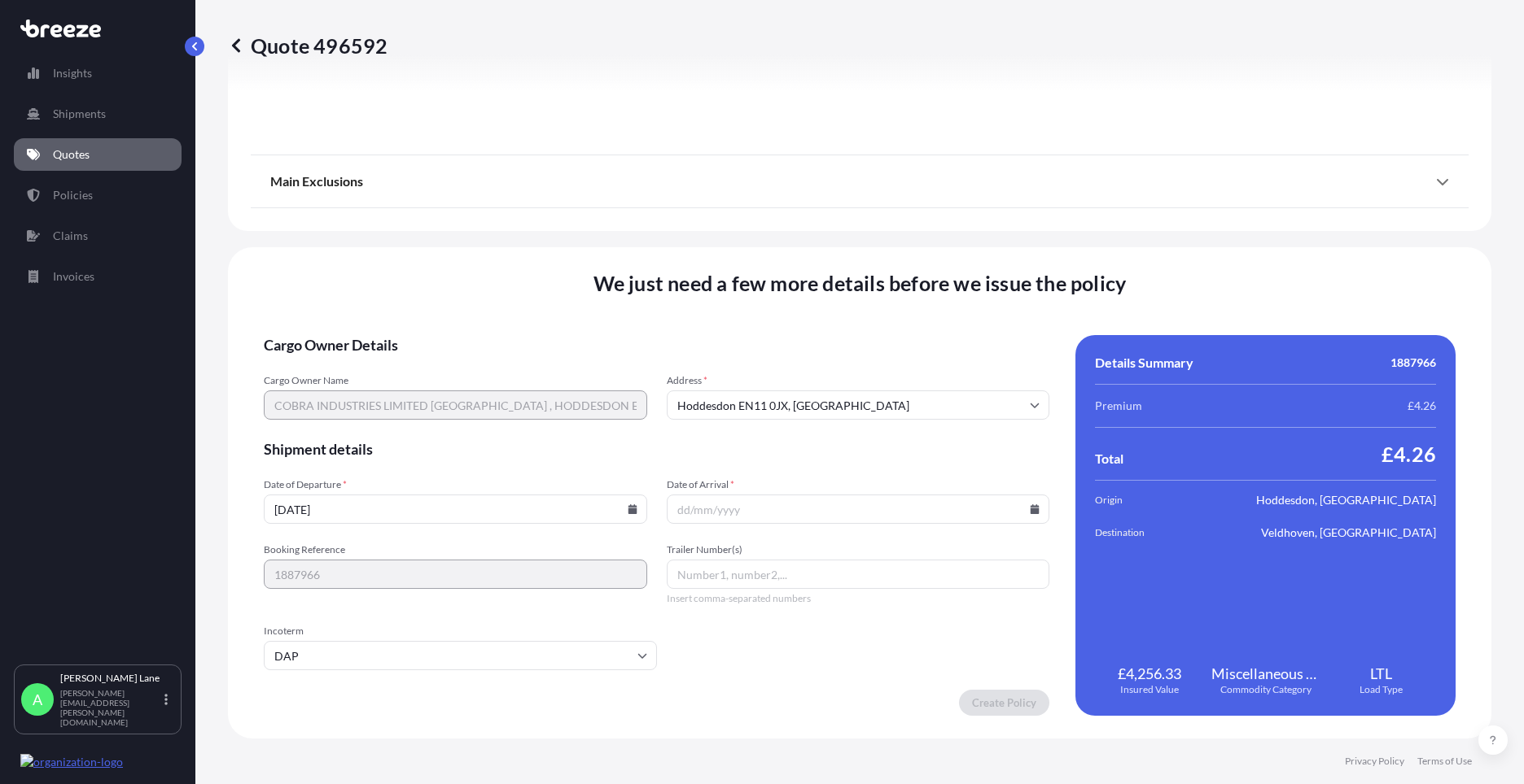
click at [1030, 509] on icon at bounding box center [1034, 509] width 9 height 10
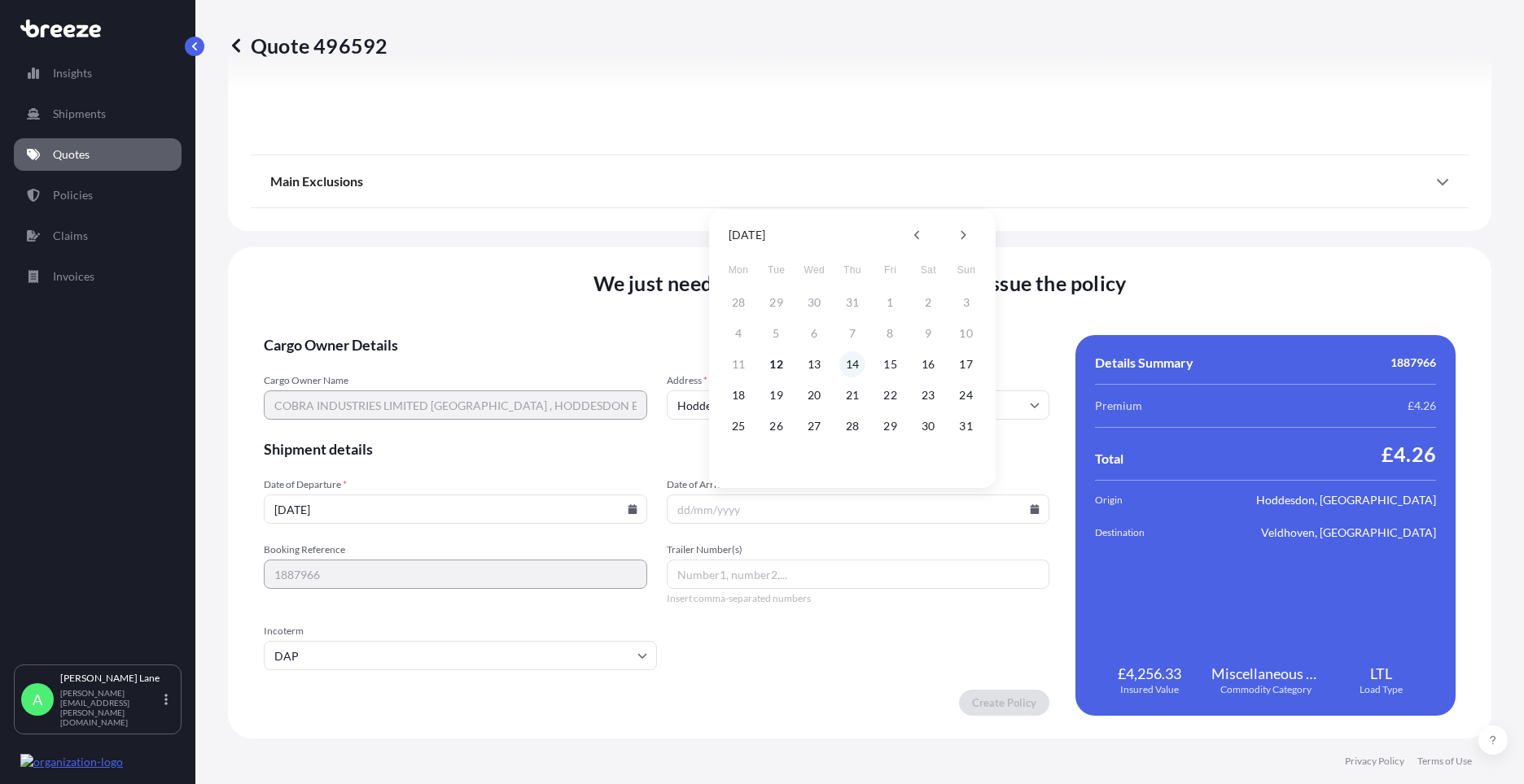
click at [849, 359] on button "14" at bounding box center [852, 364] width 26 height 26
type input "[DATE]"
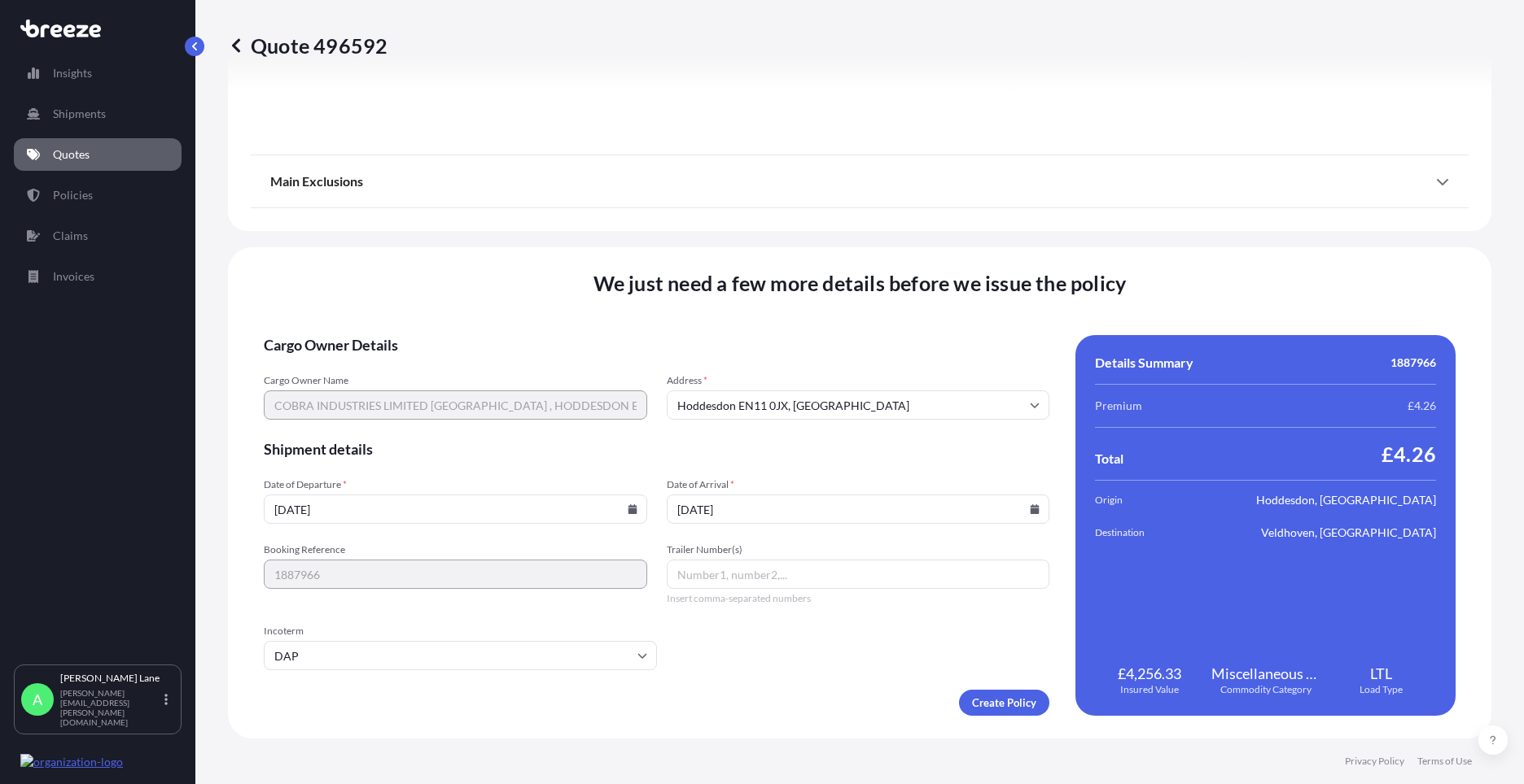
click at [730, 569] on input "Trailer Number(s)" at bounding box center [858, 574] width 383 height 29
paste input "883500139325"
type input "883500139325"
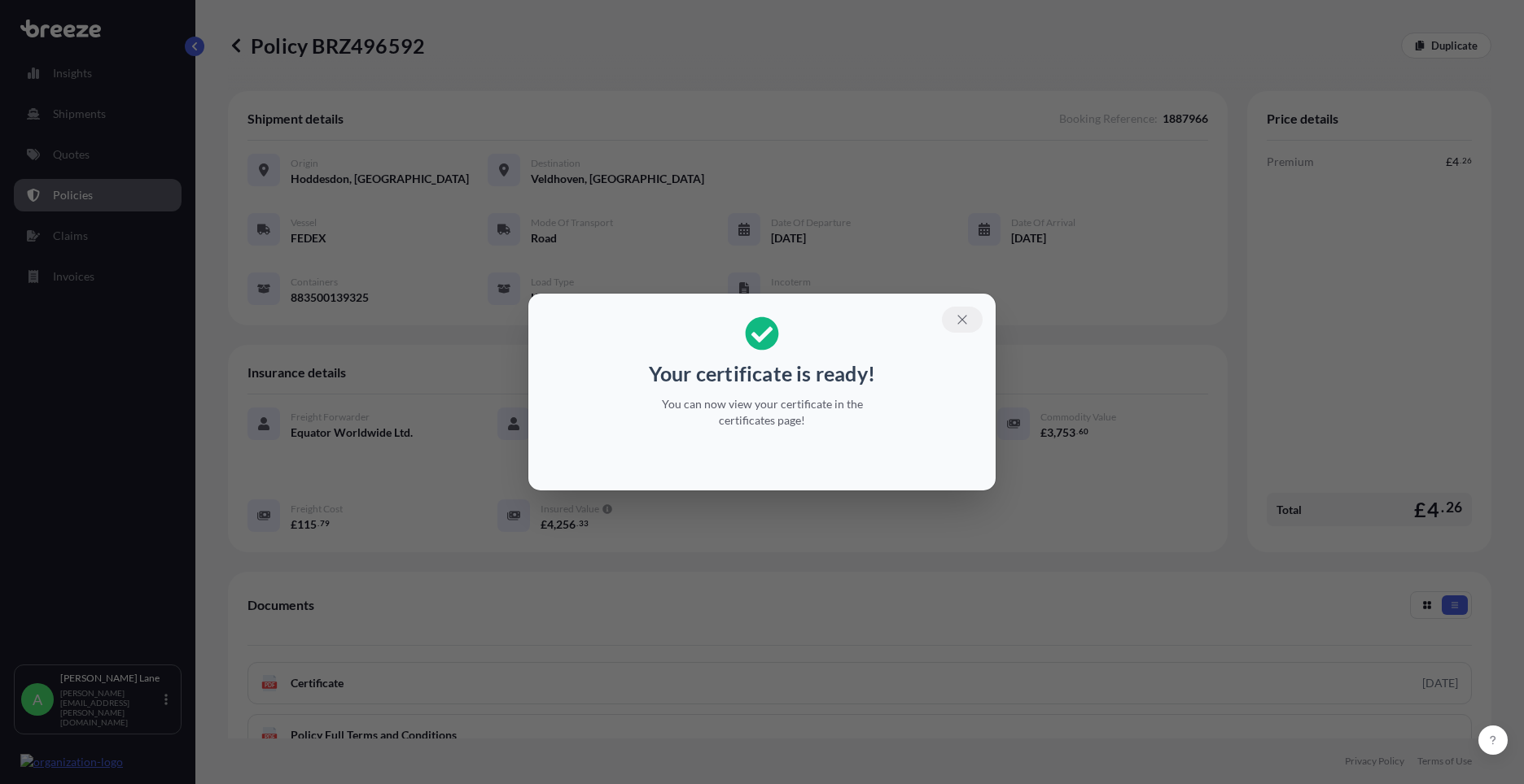
click at [965, 312] on icon "button" at bounding box center [962, 319] width 15 height 15
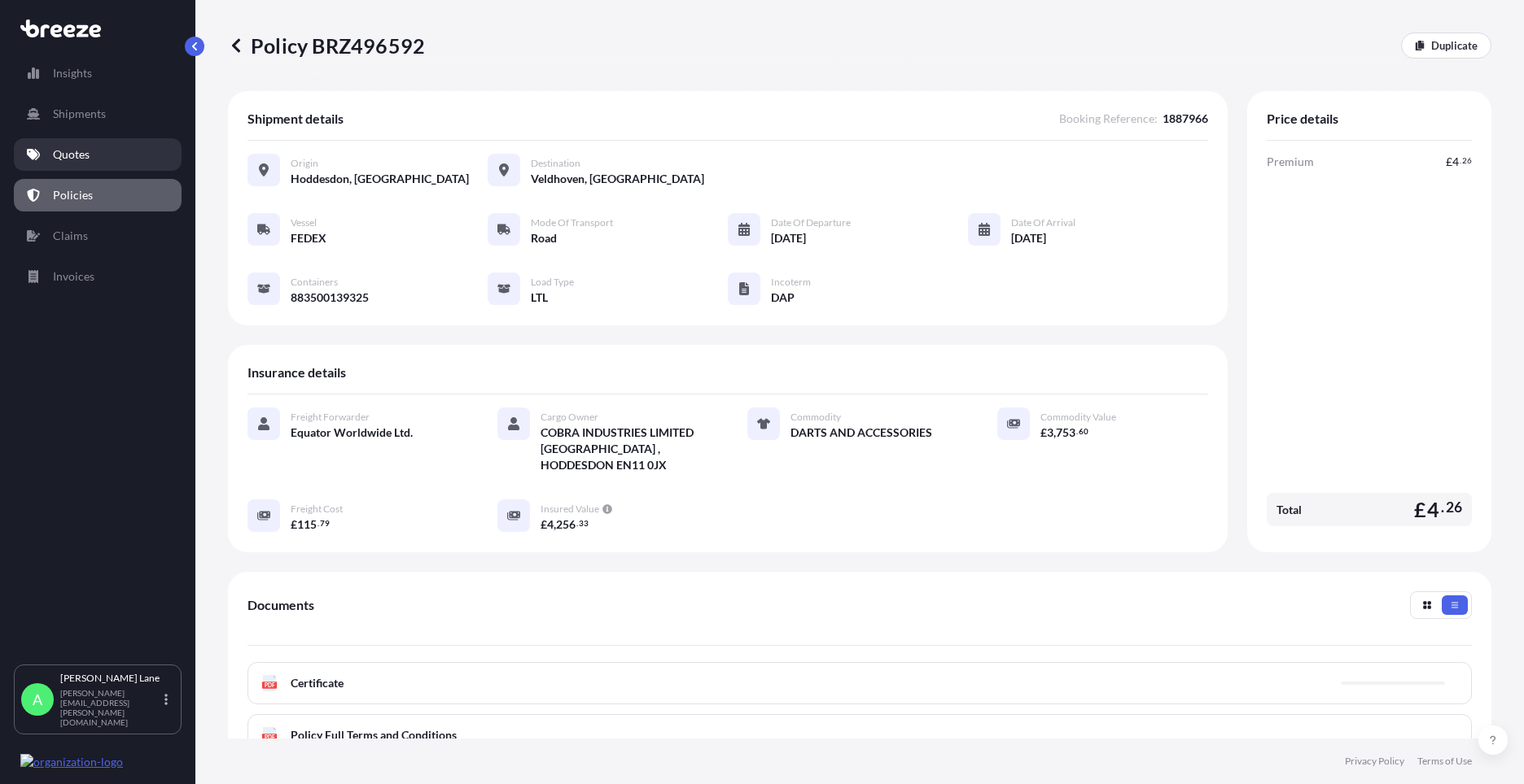
click at [111, 157] on link "Quotes" at bounding box center [98, 154] width 168 height 32
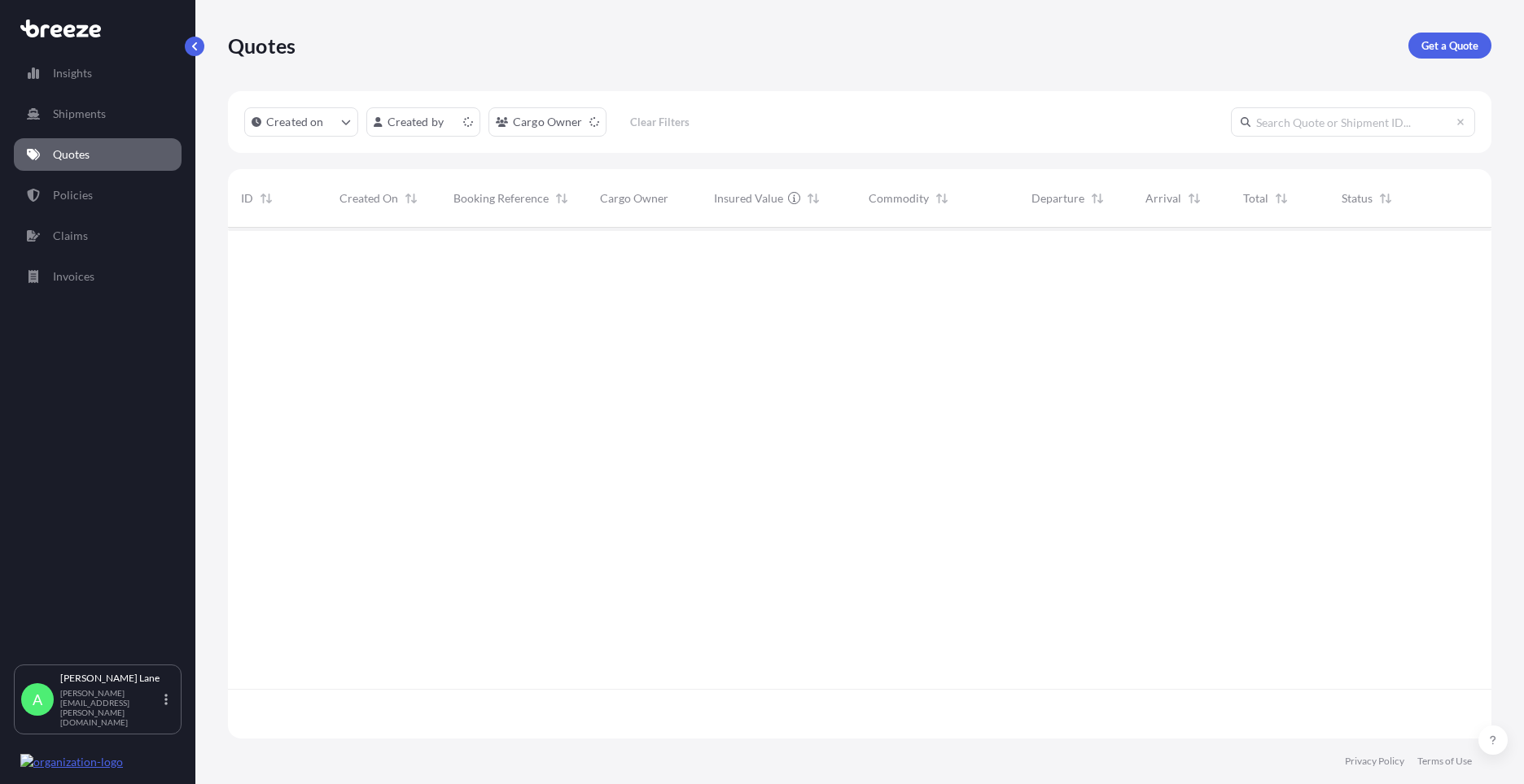
scroll to position [508, 1251]
click at [1474, 40] on p "Get a Quote" at bounding box center [1450, 45] width 57 height 17
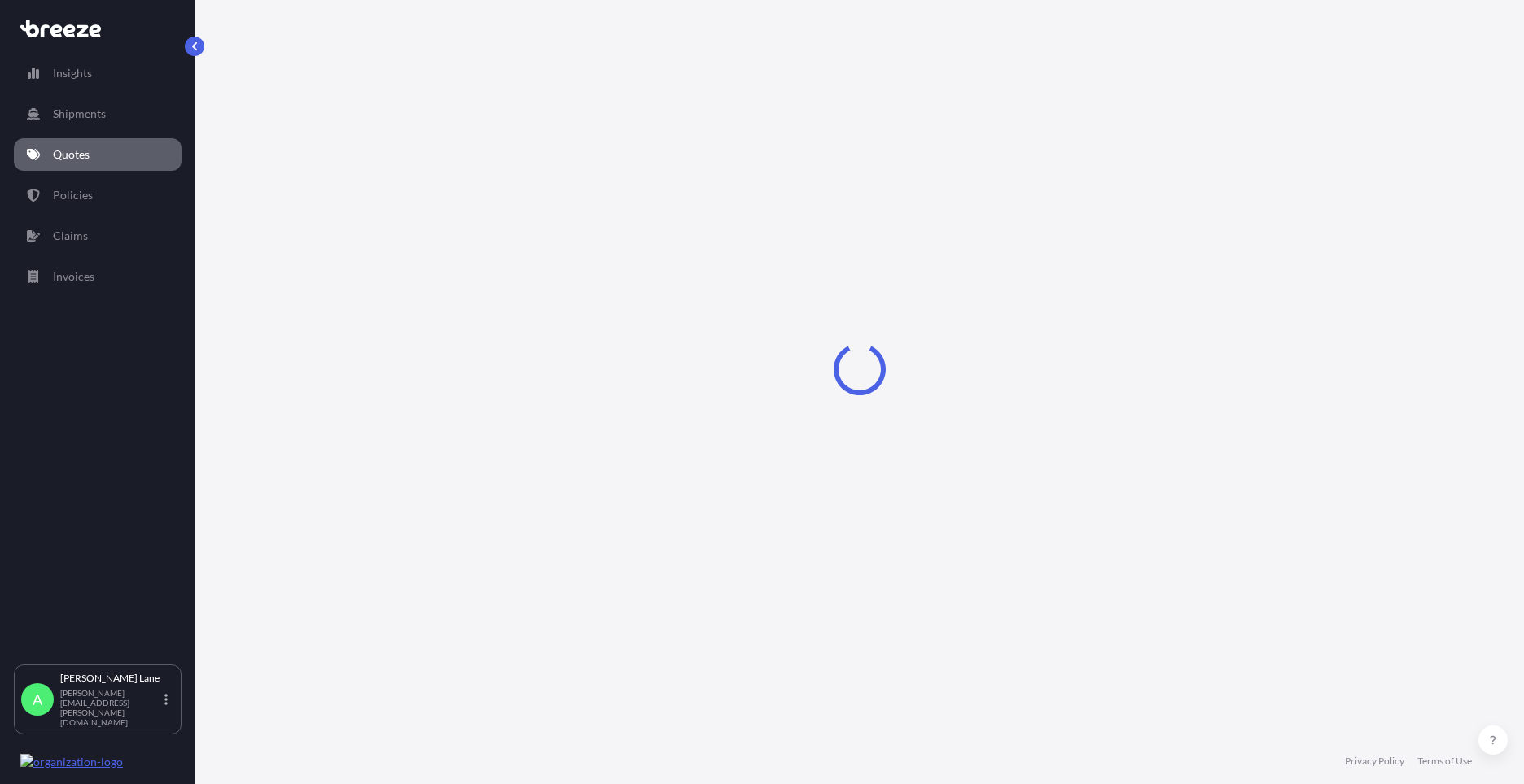
select select "Road"
select select "1"
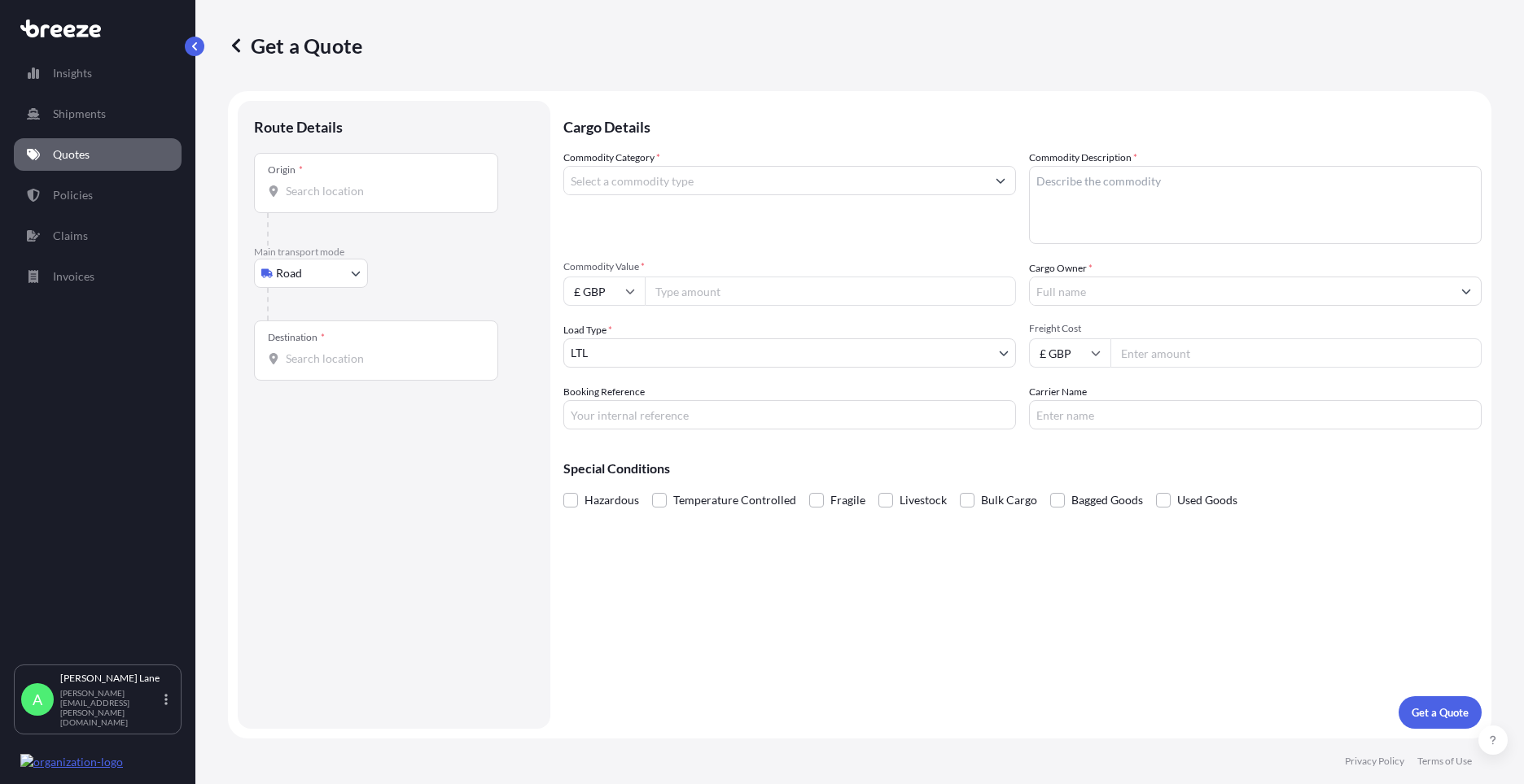
click at [314, 276] on body "Insights Shipments Quotes Policies Claims Invoices A [PERSON_NAME] [PERSON_NAME…" at bounding box center [762, 392] width 1524 height 784
click at [312, 341] on div "Air" at bounding box center [310, 345] width 100 height 29
select select "Air"
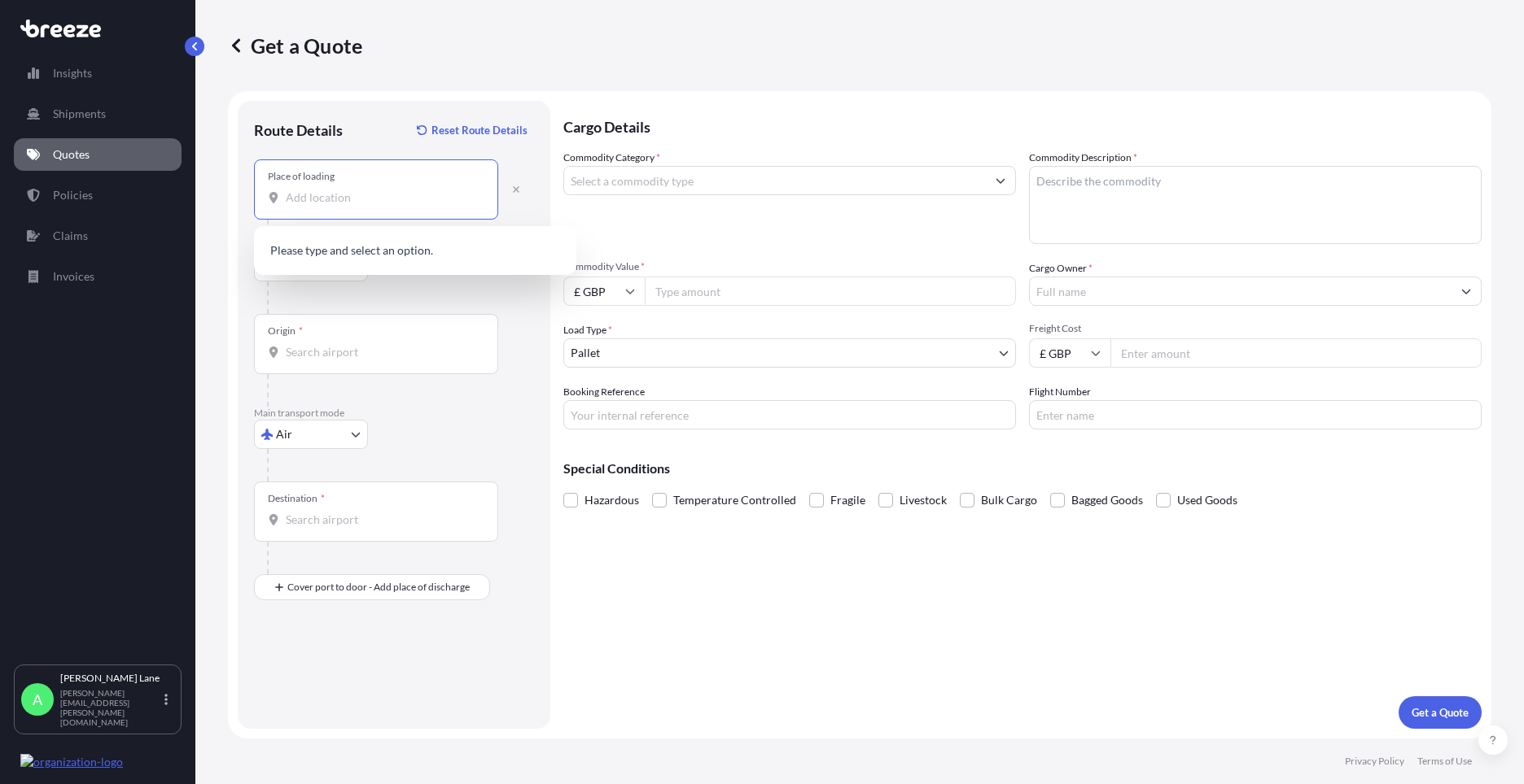
click at [383, 189] on input "Place of loading" at bounding box center [381, 197] width 192 height 17
click at [379, 259] on span "[STREET_ADDRESS]" at bounding box center [411, 252] width 204 height 17
type input "[STREET_ADDRESS]"
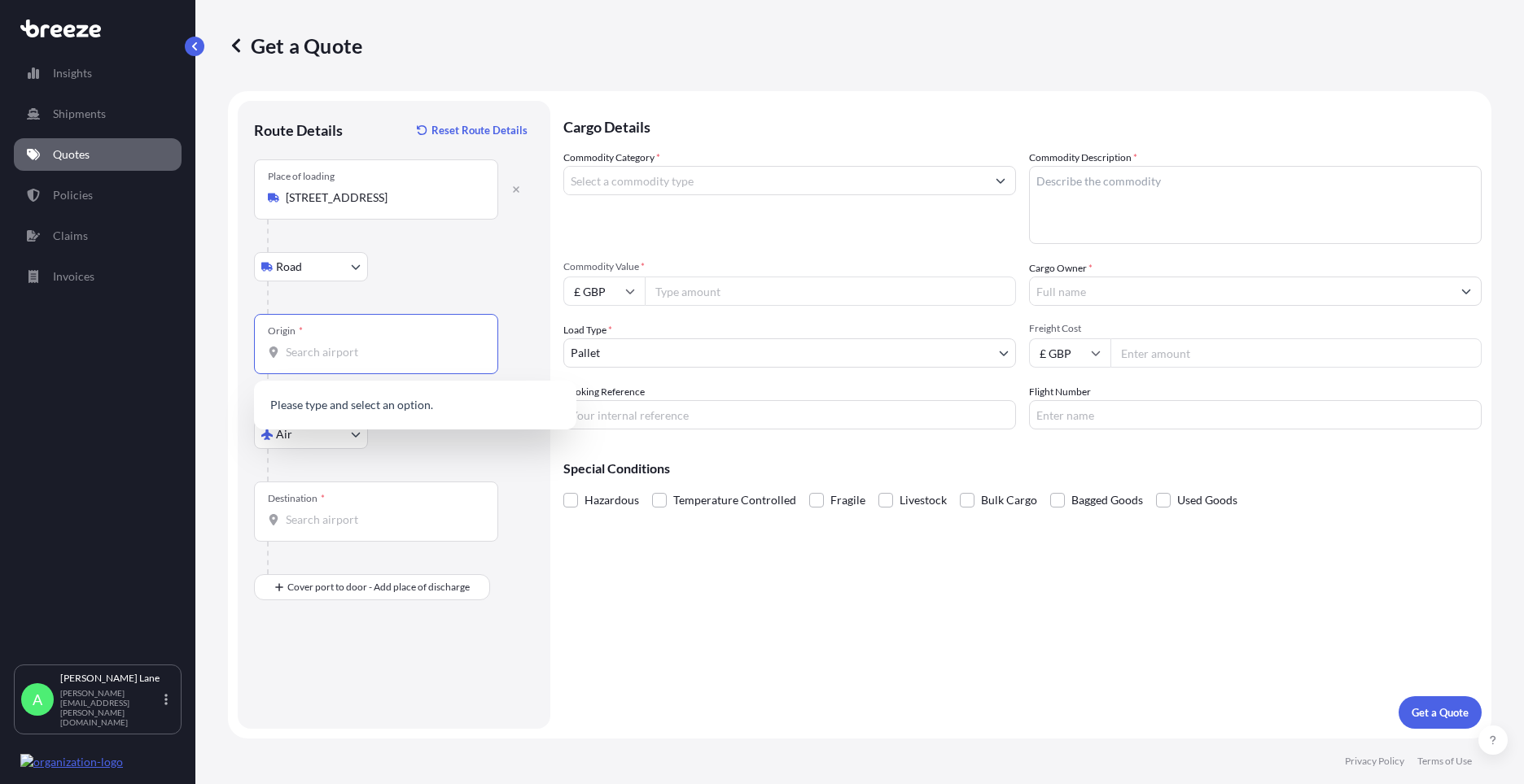
click at [376, 352] on input "Origin *" at bounding box center [381, 352] width 192 height 17
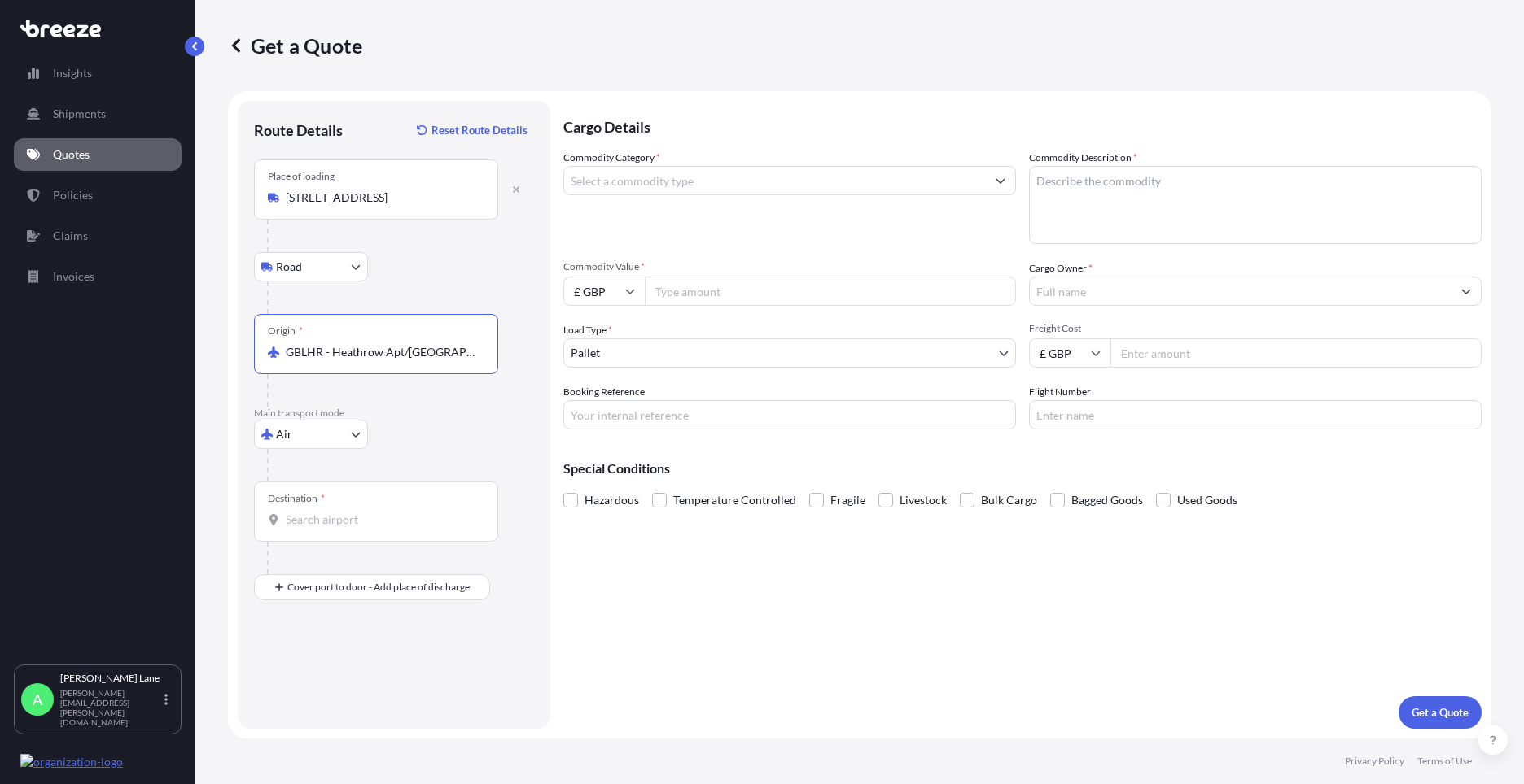
type input "GBLHR - Heathrow Apt/[GEOGRAPHIC_DATA], [GEOGRAPHIC_DATA]"
click at [361, 513] on input "Destination *" at bounding box center [381, 520] width 192 height 17
type input "K"
type input "H"
type input "USHOU / IAH - [GEOGRAPHIC_DATA], [GEOGRAPHIC_DATA]"
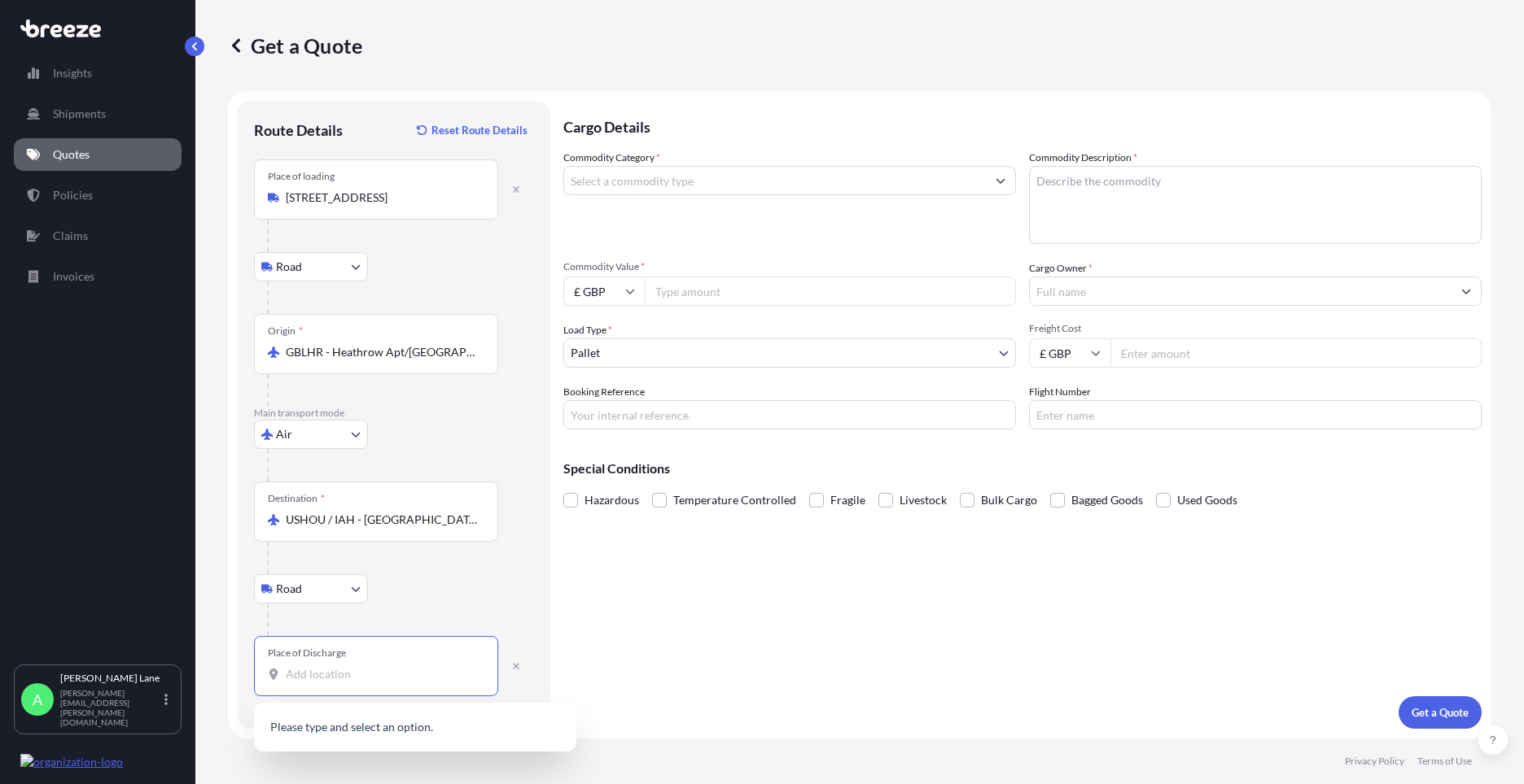
click at [365, 678] on input "Place of Discharge" at bounding box center [381, 674] width 192 height 17
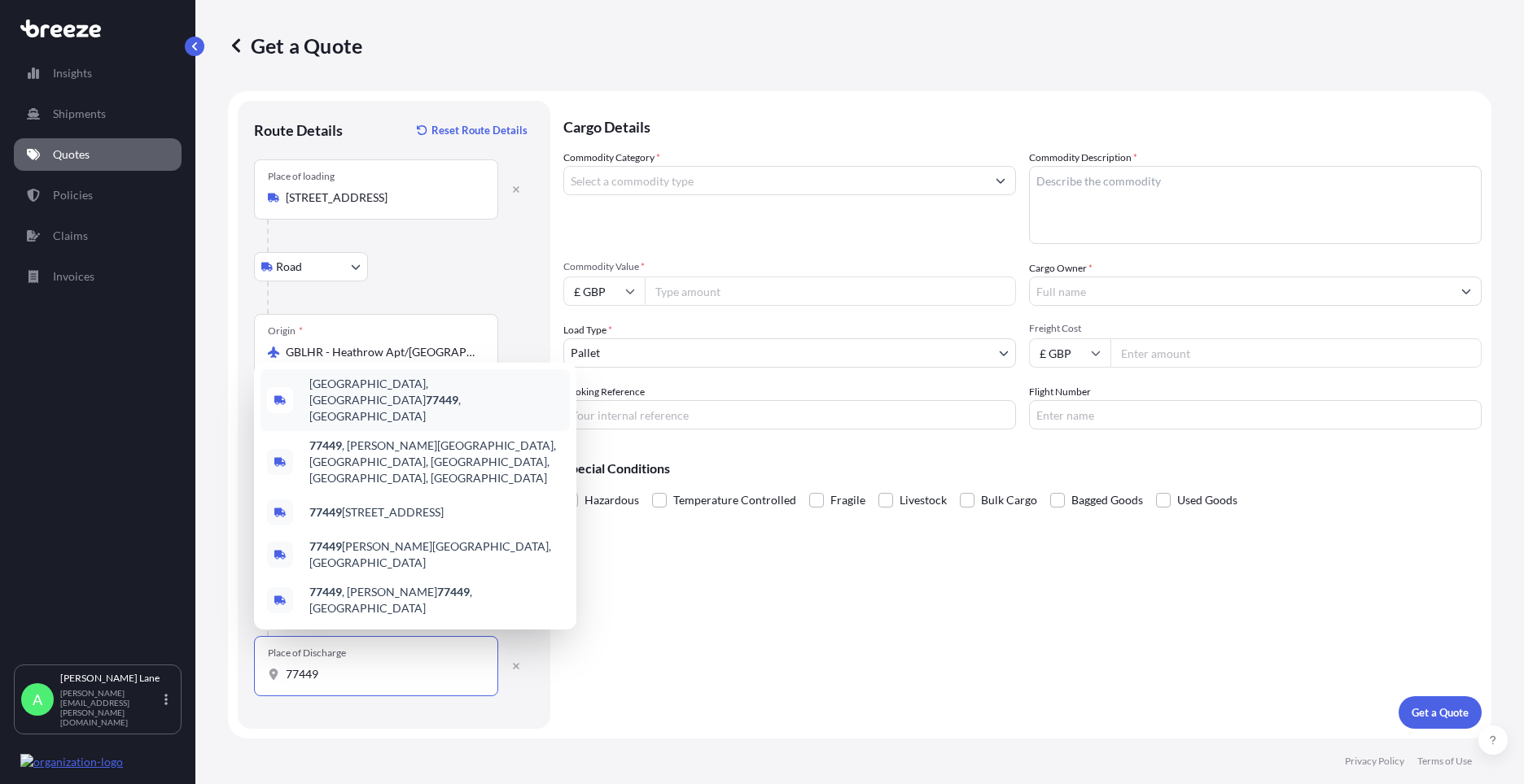
click at [410, 424] on span "[GEOGRAPHIC_DATA] , [GEOGRAPHIC_DATA]" at bounding box center [436, 400] width 254 height 49
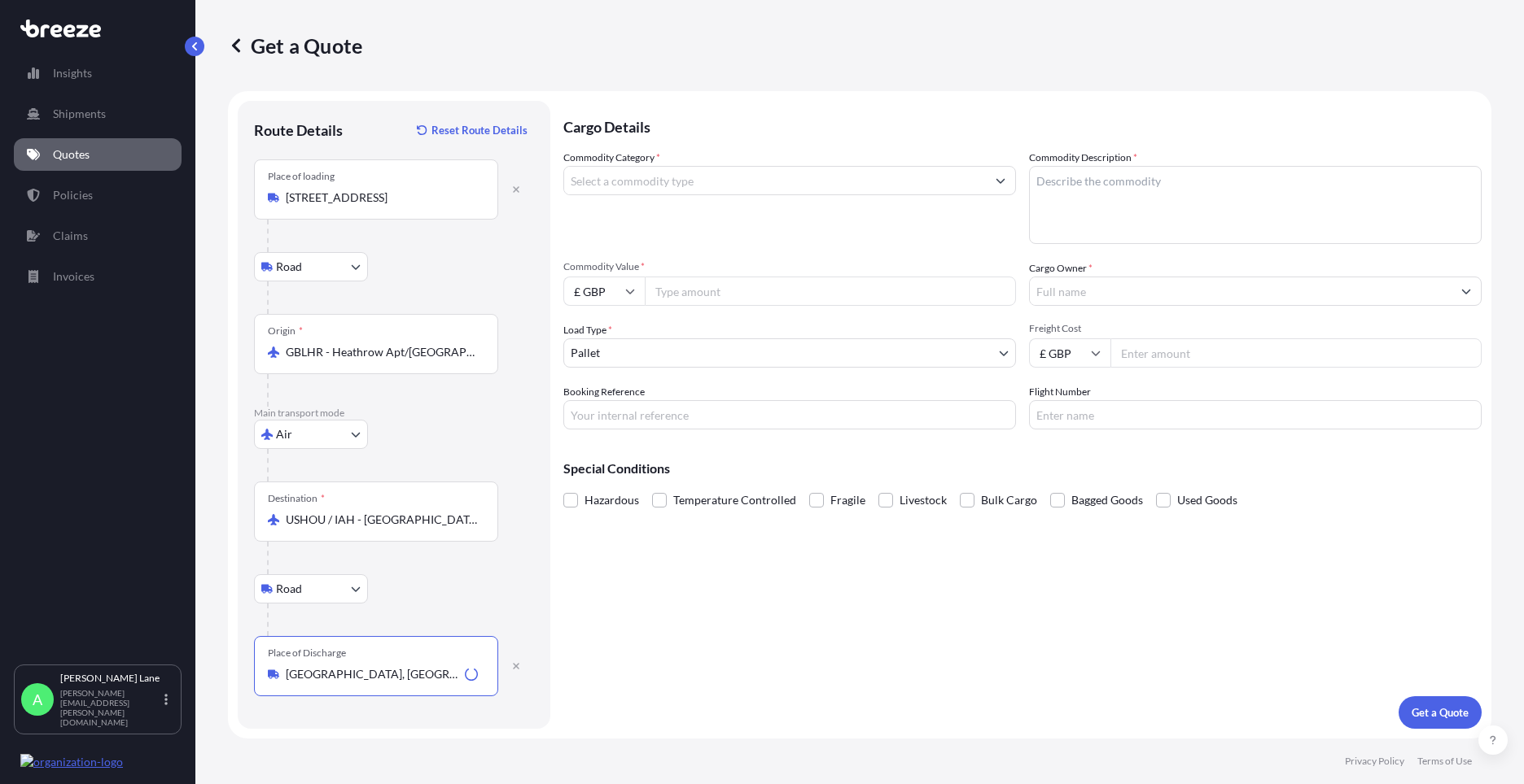
type input "[GEOGRAPHIC_DATA], [GEOGRAPHIC_DATA]"
click at [672, 173] on input "Commodity Category *" at bounding box center [775, 180] width 421 height 29
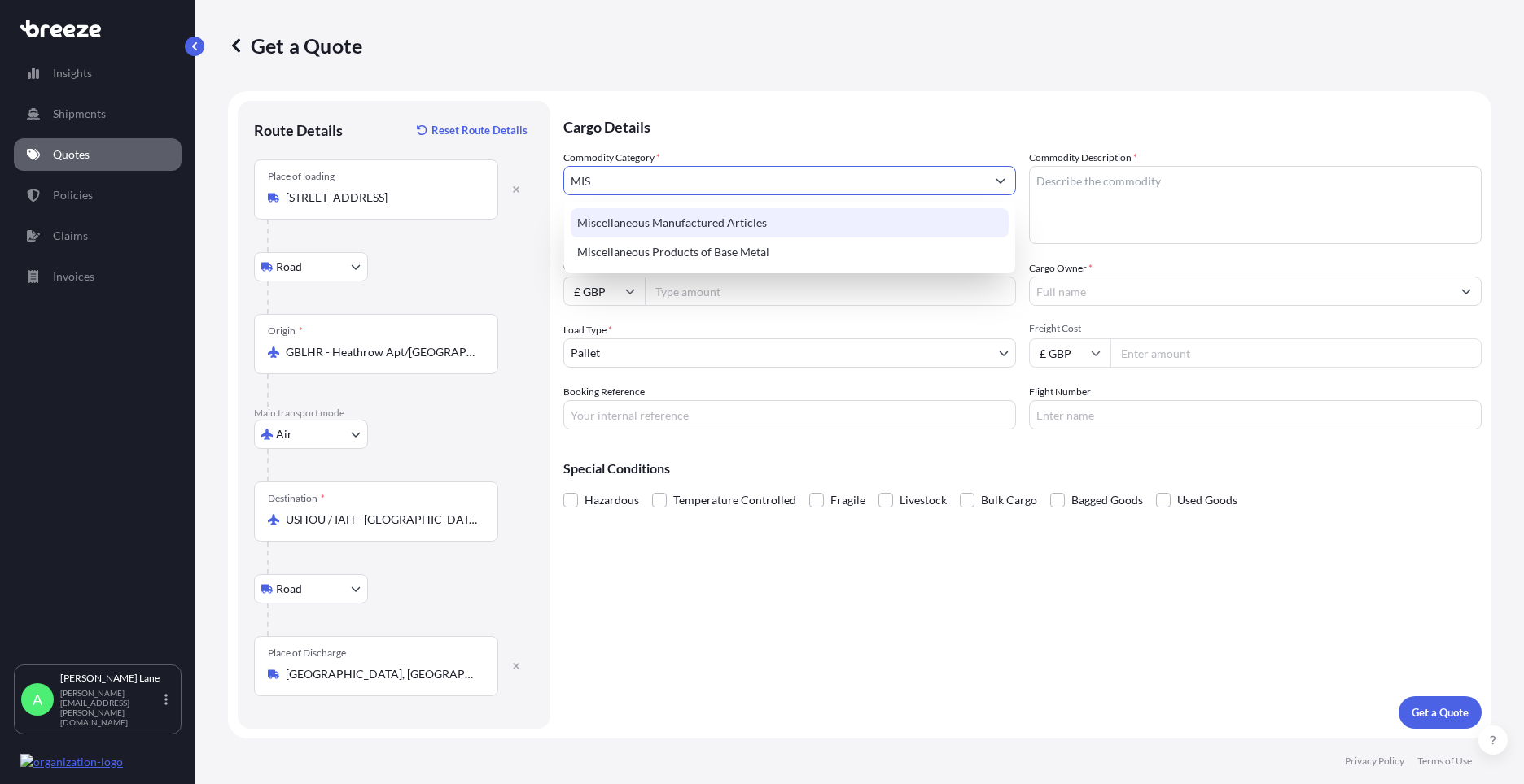
click at [716, 215] on div "Miscellaneous Manufactured Articles" at bounding box center [789, 223] width 438 height 29
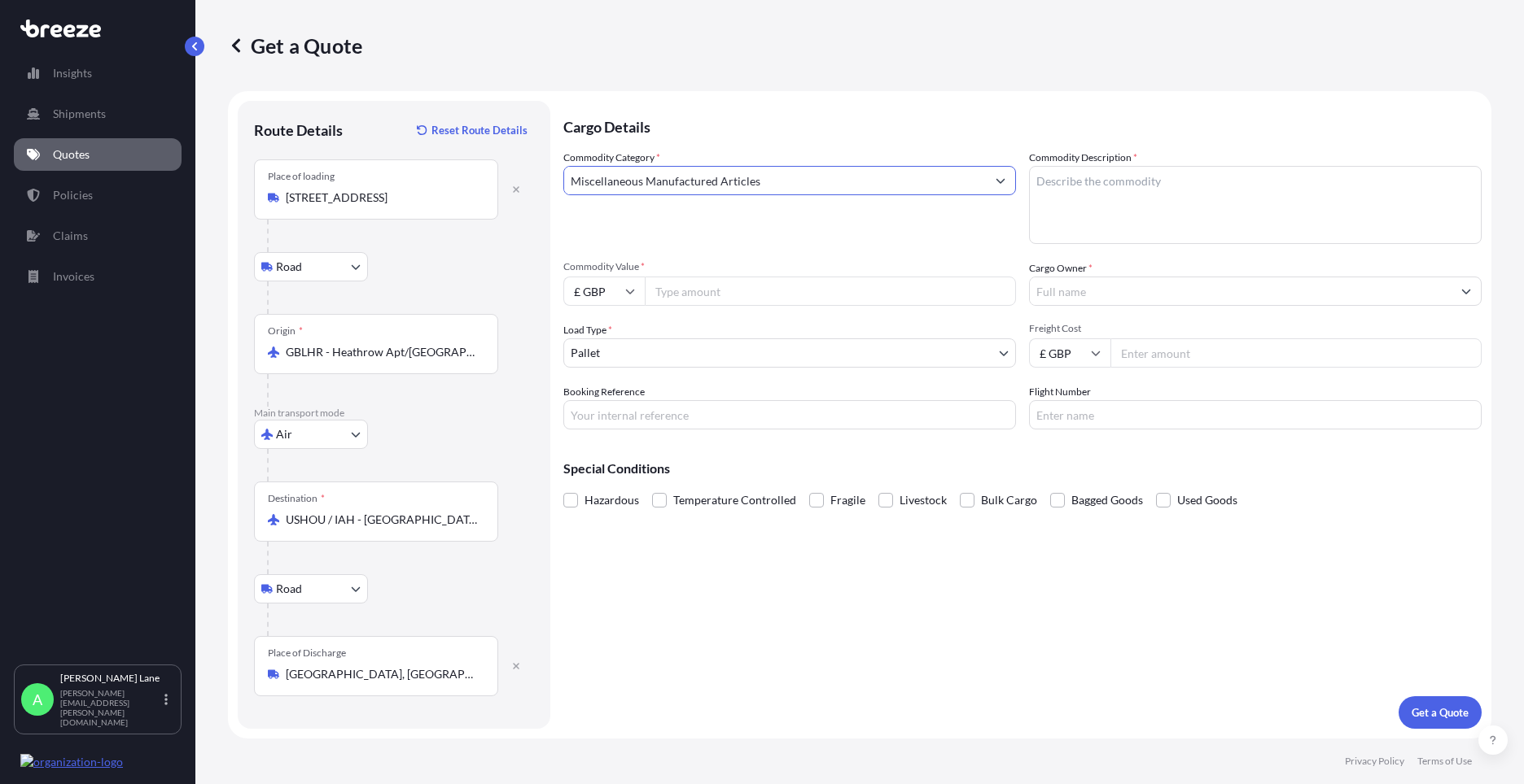
type input "Miscellaneous Manufactured Articles"
click at [738, 297] on input "Commodity Value *" at bounding box center [830, 292] width 371 height 29
type input "326.88"
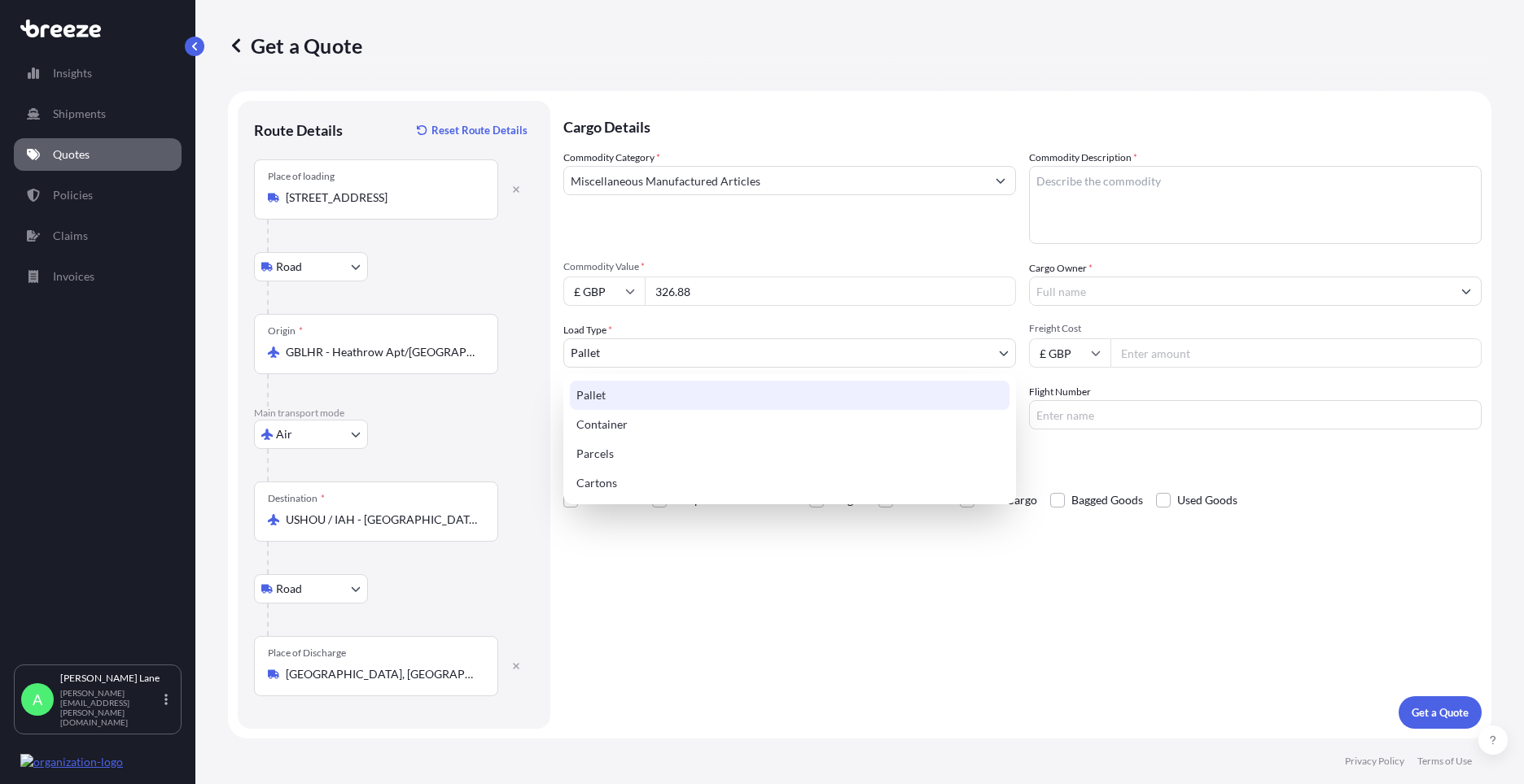
click at [630, 366] on body "Insights Shipments Quotes Policies Claims Invoices A [PERSON_NAME] [PERSON_NAME…" at bounding box center [762, 392] width 1524 height 784
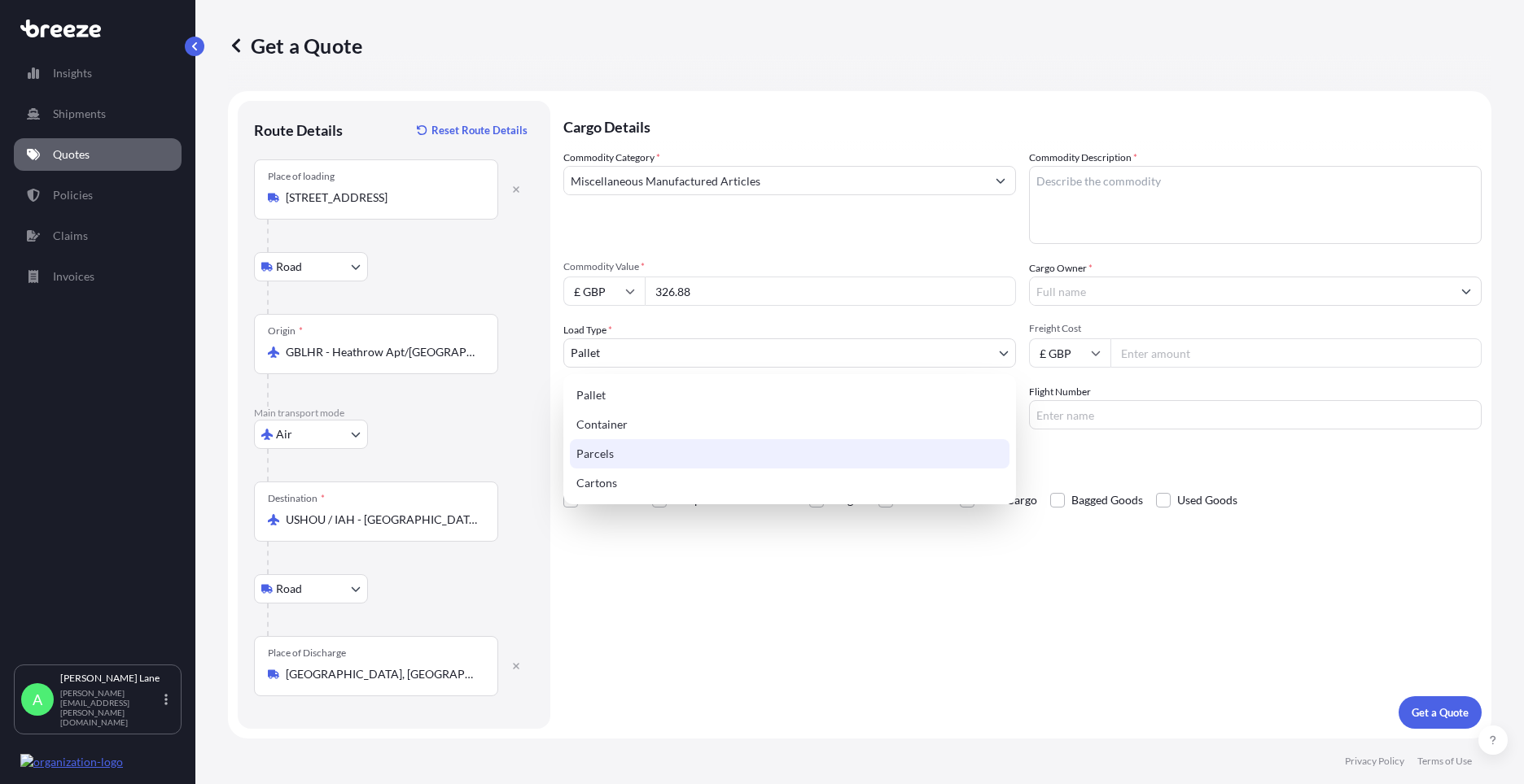
click at [637, 453] on div "Parcels" at bounding box center [789, 453] width 439 height 29
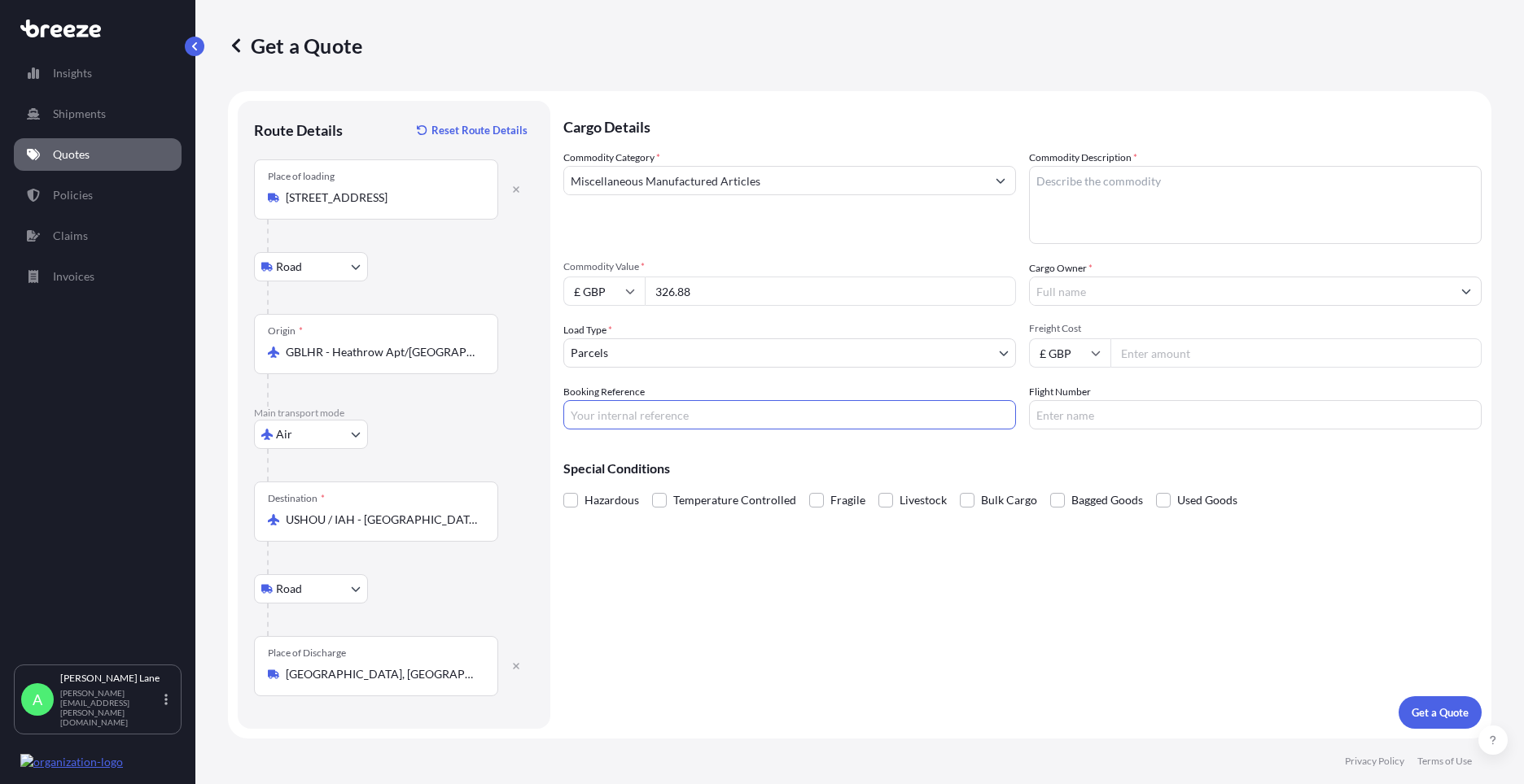
click at [661, 419] on input "Booking Reference" at bounding box center [789, 414] width 453 height 29
paste input "1887967"
type input "1887967"
click at [1085, 214] on textarea "Commodity Description *" at bounding box center [1255, 205] width 453 height 78
type textarea "GO KART PARTS"
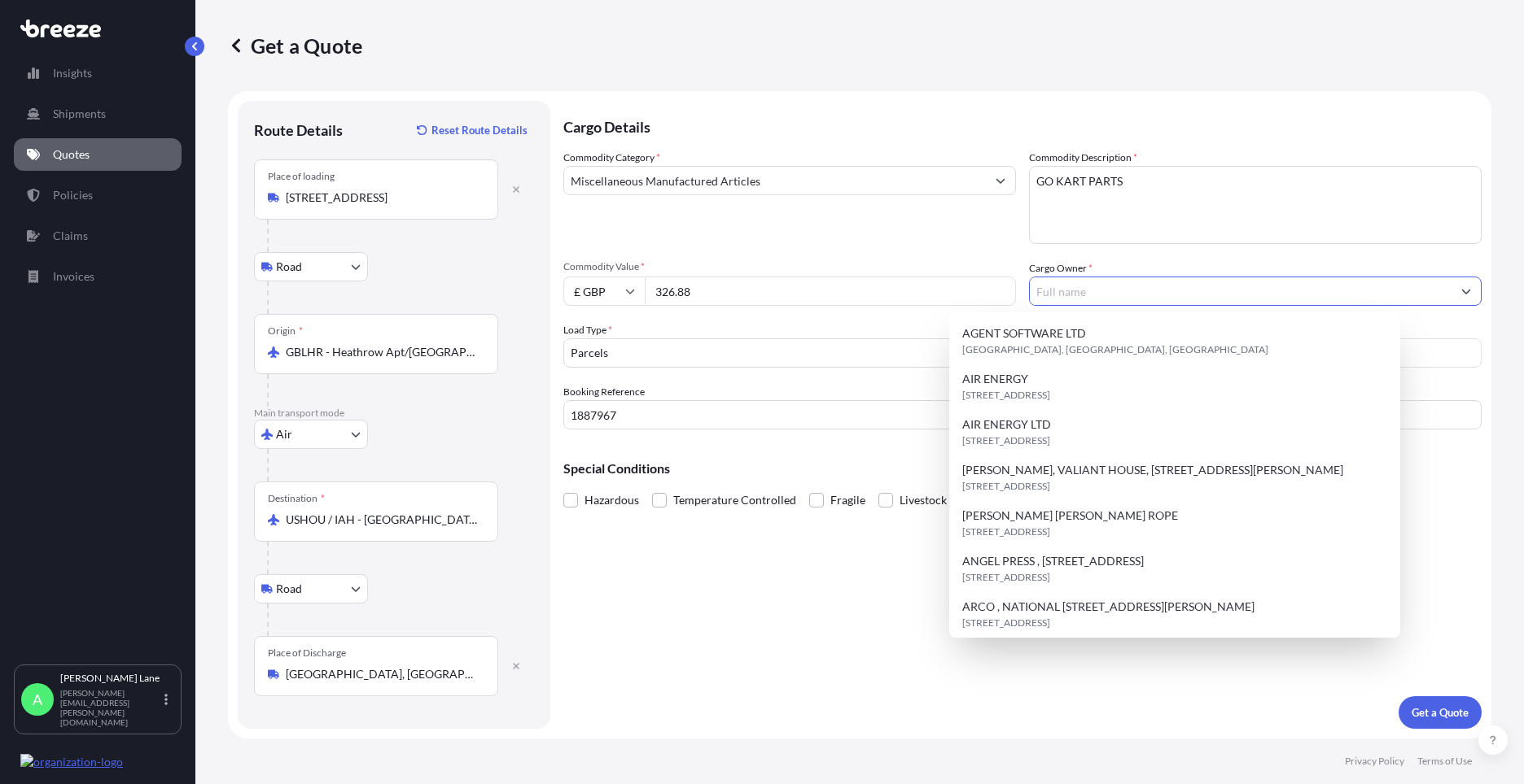
click at [1101, 294] on input "Cargo Owner *" at bounding box center [1240, 292] width 421 height 29
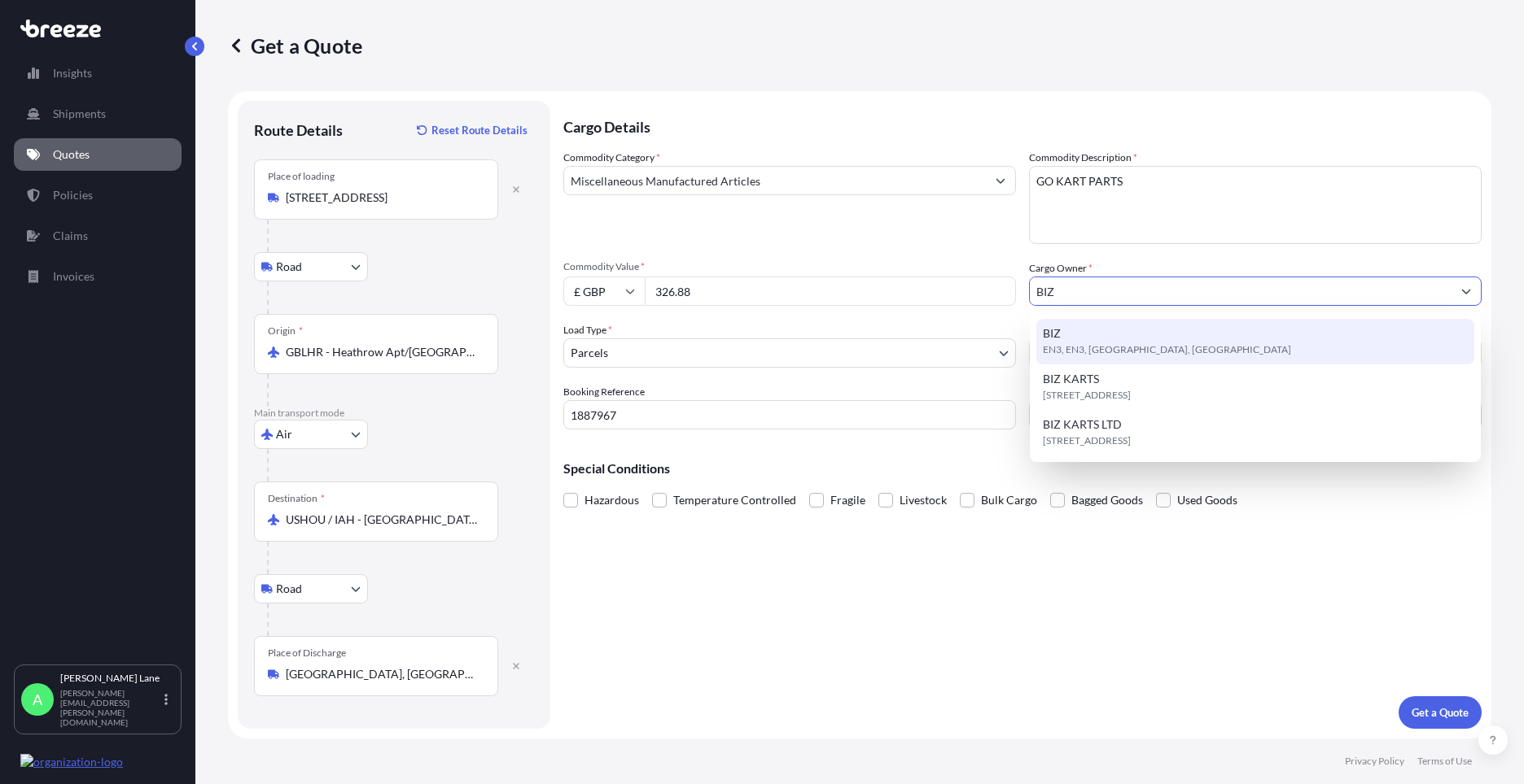
click at [1120, 344] on span "EN3, EN3, [GEOGRAPHIC_DATA], [GEOGRAPHIC_DATA]" at bounding box center [1167, 349] width 248 height 17
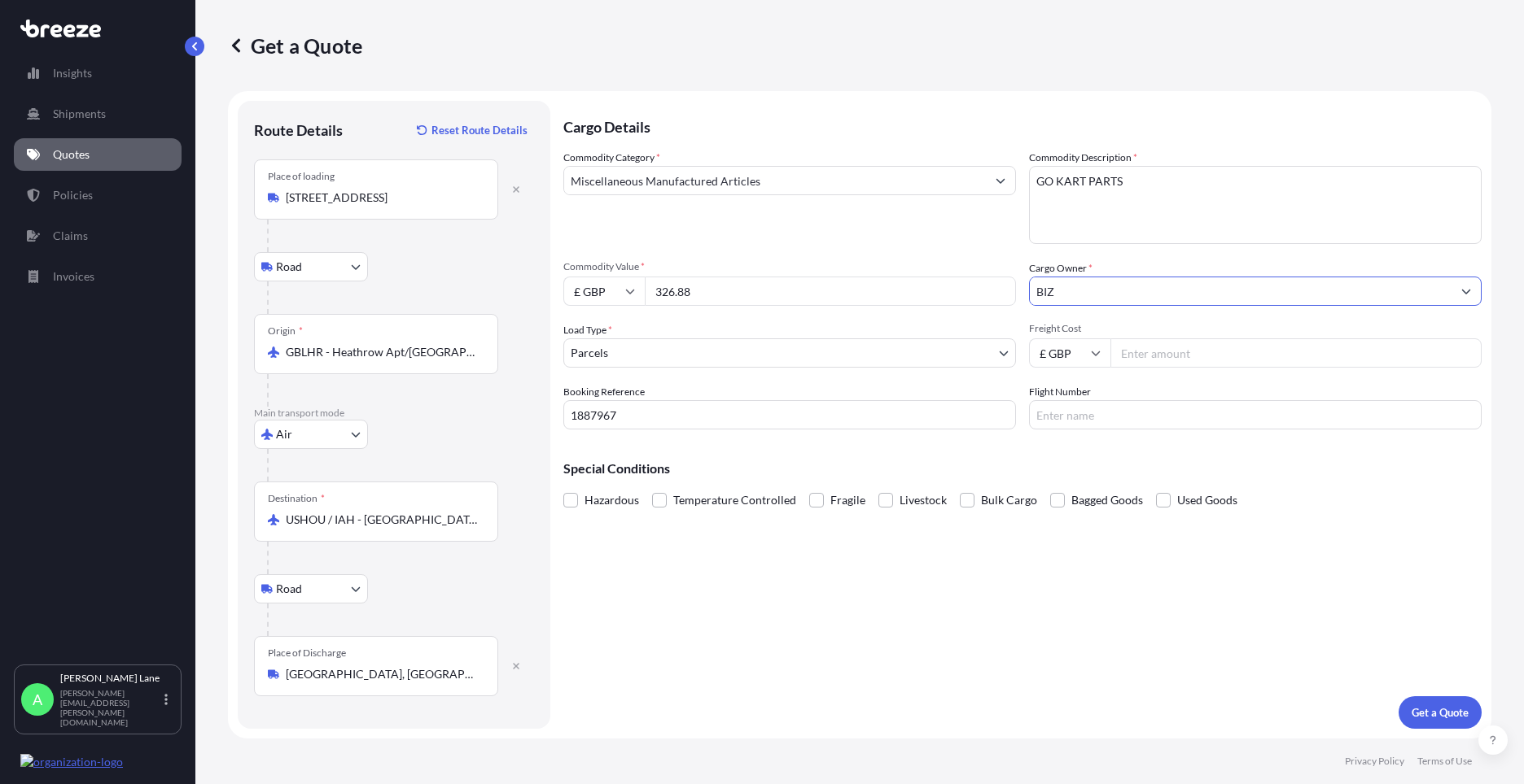
type input "BIZ"
click at [1174, 360] on input "Freight Cost" at bounding box center [1296, 353] width 371 height 29
type input "193.73"
click at [1087, 410] on input "Flight Number" at bounding box center [1255, 414] width 453 height 29
type input "DHL"
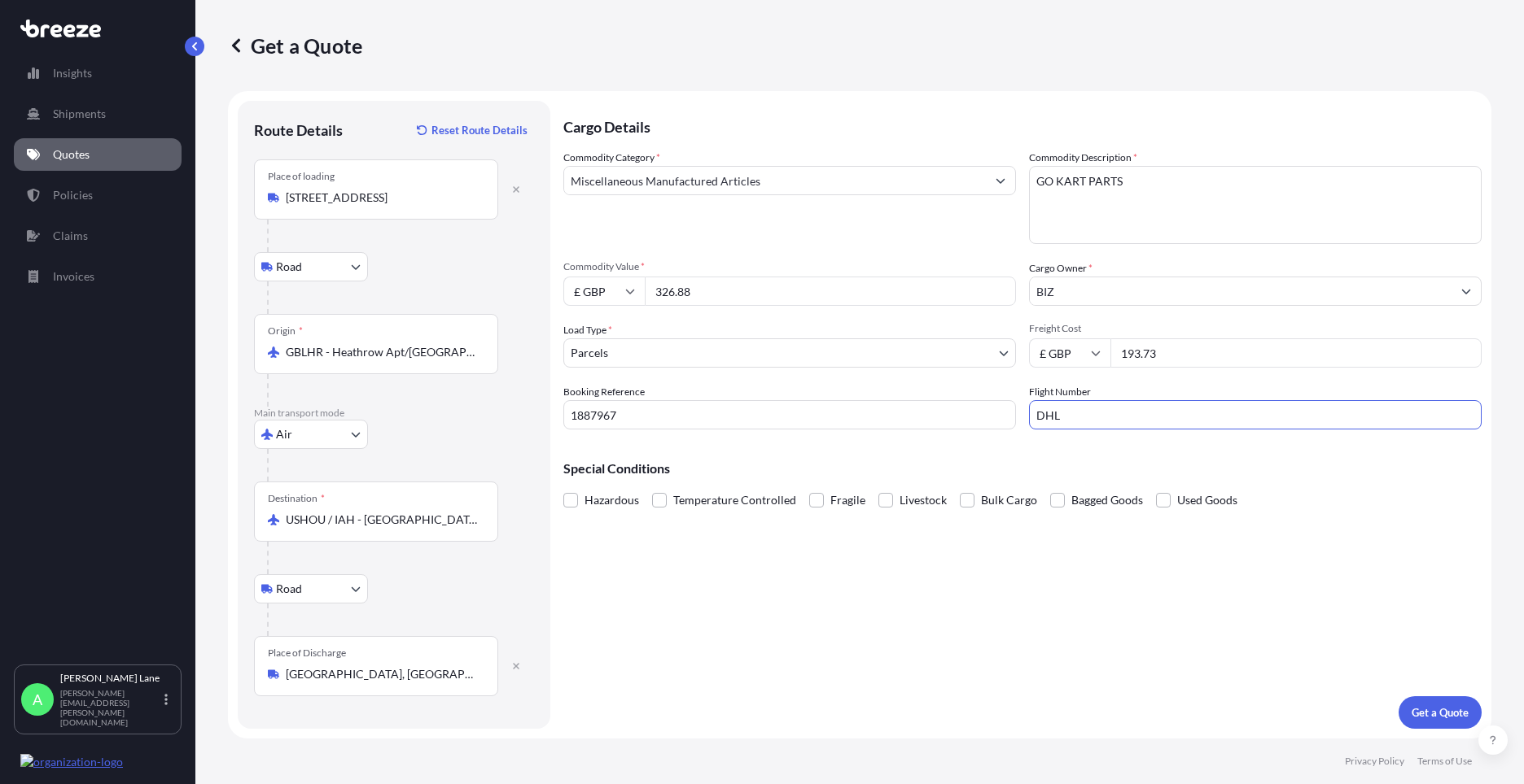
click at [973, 564] on div "Cargo Details Commodity Category * Miscellaneous Manufactured Articles Commodit…" at bounding box center [1022, 414] width 918 height 628
click at [1431, 704] on button "Get a Quote" at bounding box center [1439, 712] width 83 height 32
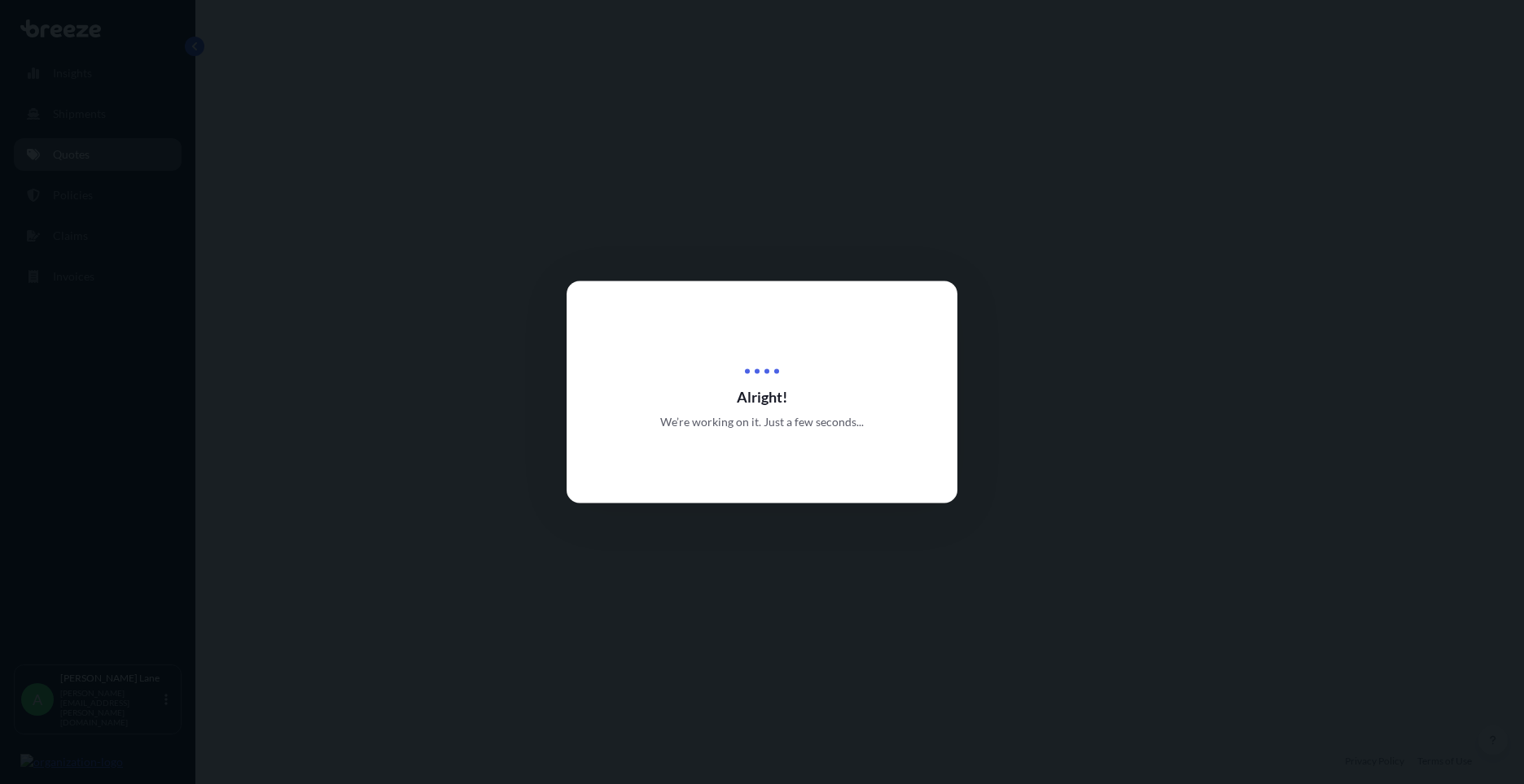
select select "Road"
select select "Air"
select select "Road"
select select "3"
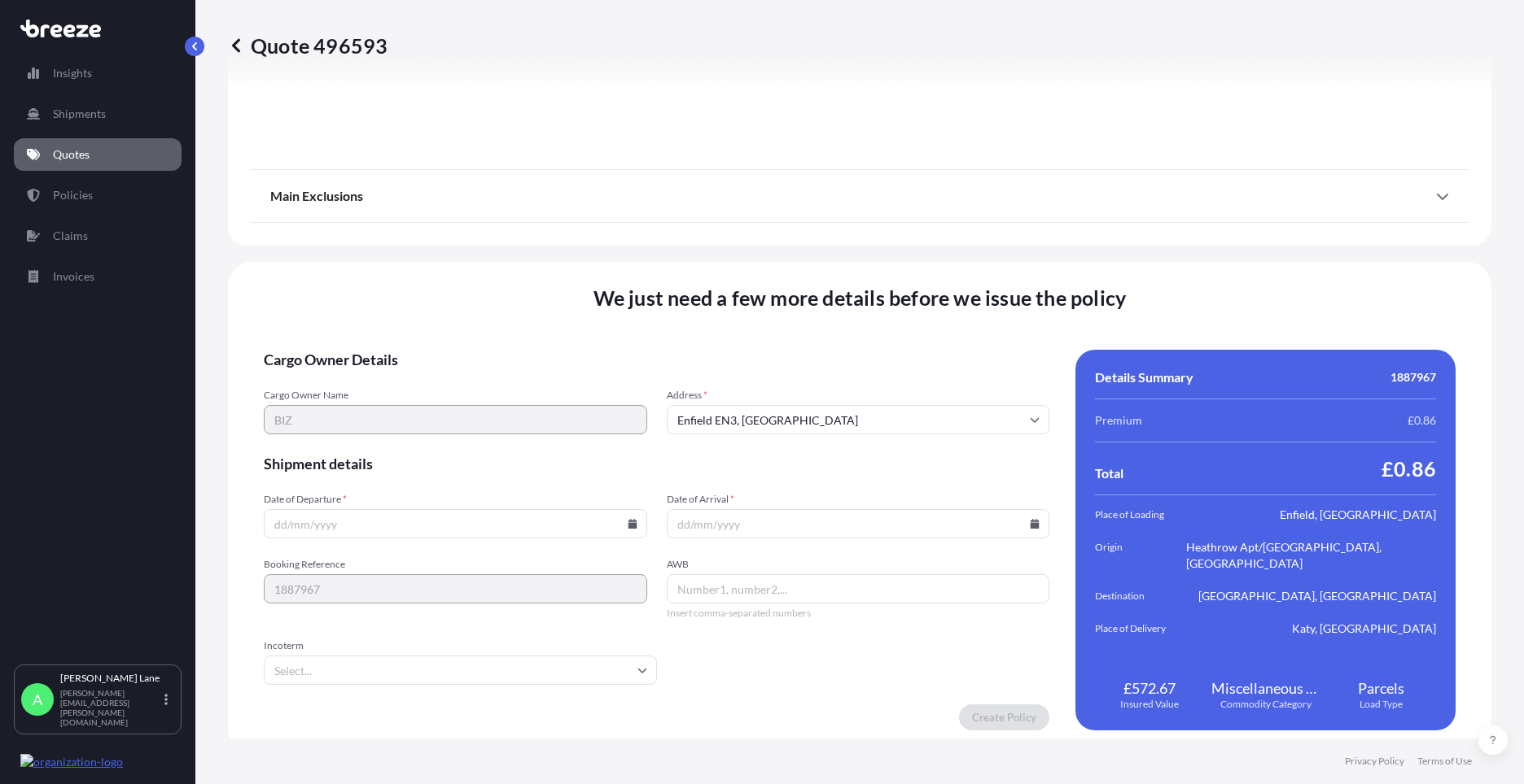
scroll to position [2120, 0]
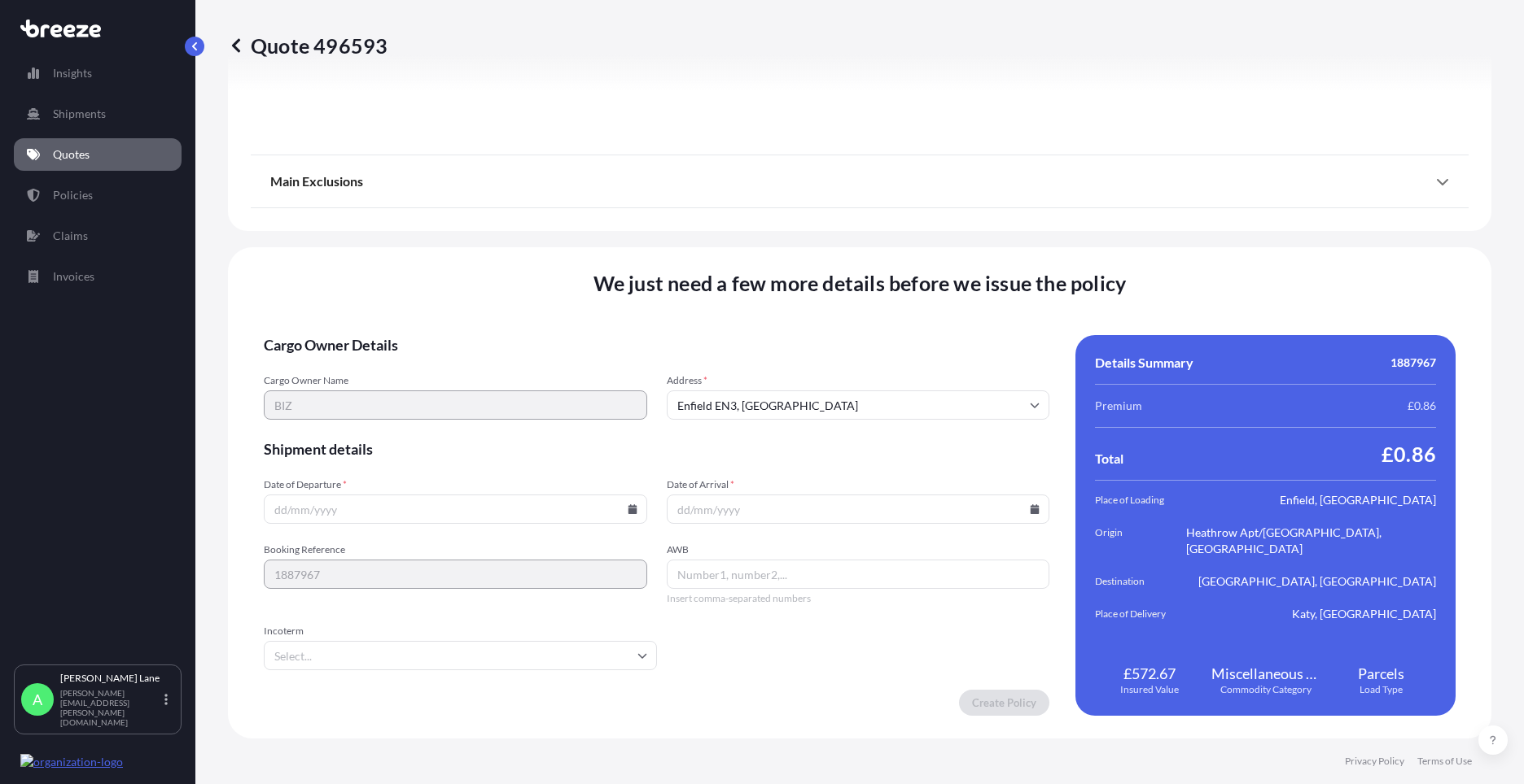
click at [630, 511] on icon at bounding box center [632, 509] width 10 height 10
click at [380, 366] on button "12" at bounding box center [378, 364] width 26 height 26
type input "[DATE]"
click at [362, 647] on input "Incoterm" at bounding box center [460, 655] width 393 height 29
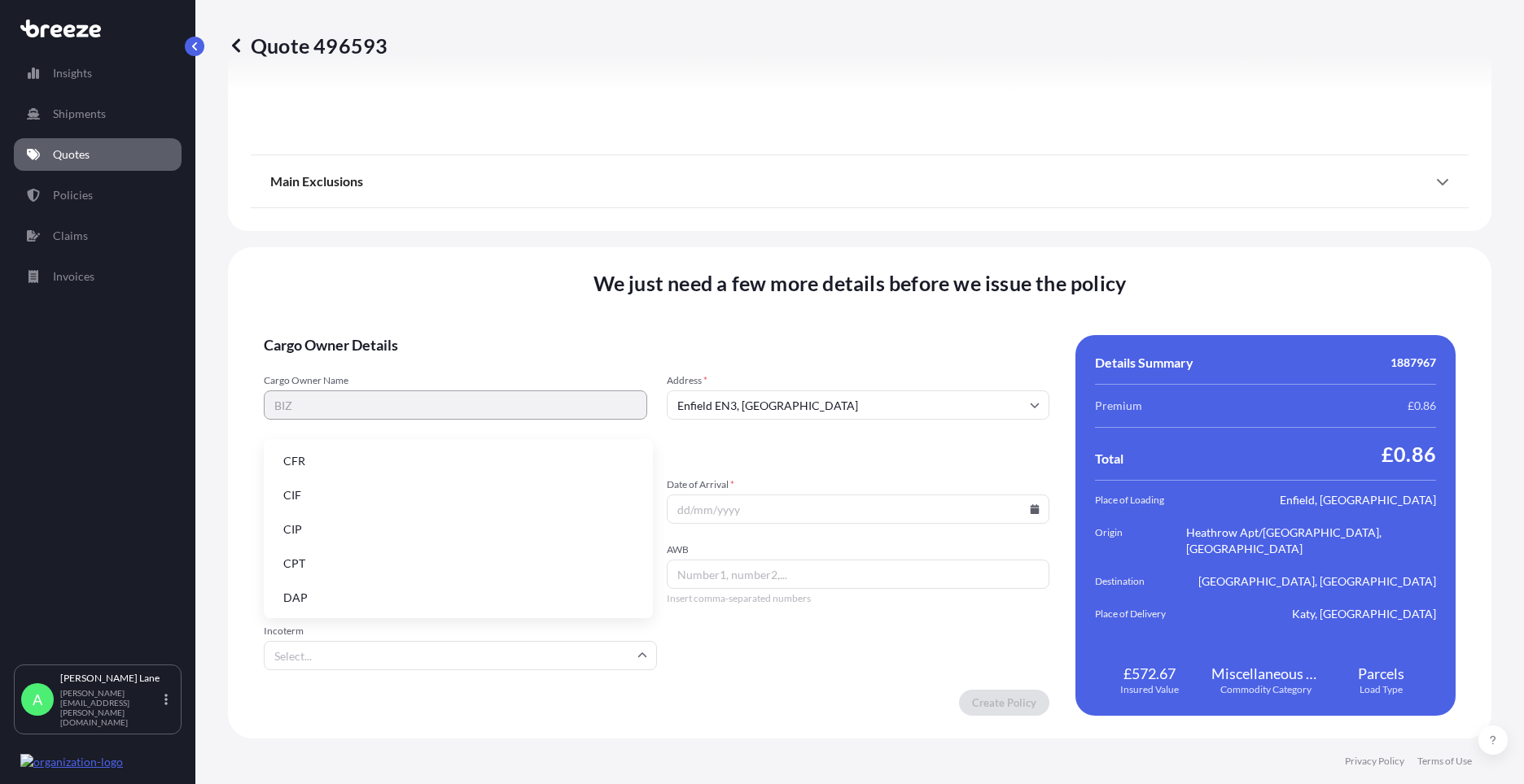
drag, startPoint x: 360, startPoint y: 589, endPoint x: 639, endPoint y: 592, distance: 279.0
click at [363, 587] on li "DAP" at bounding box center [458, 598] width 376 height 31
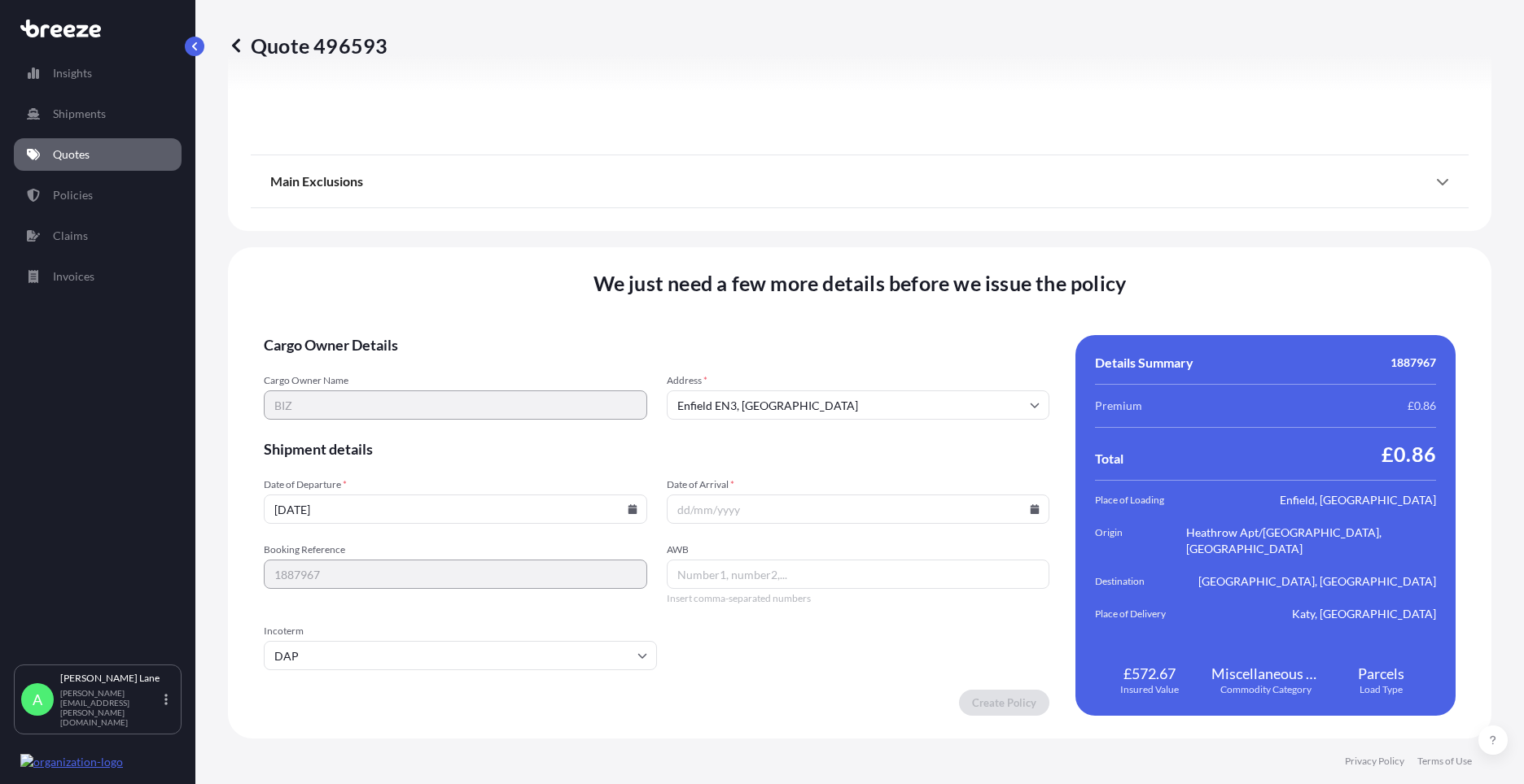
paste input "4496264463"
type input "4496264463"
click at [1030, 513] on icon at bounding box center [1034, 509] width 9 height 10
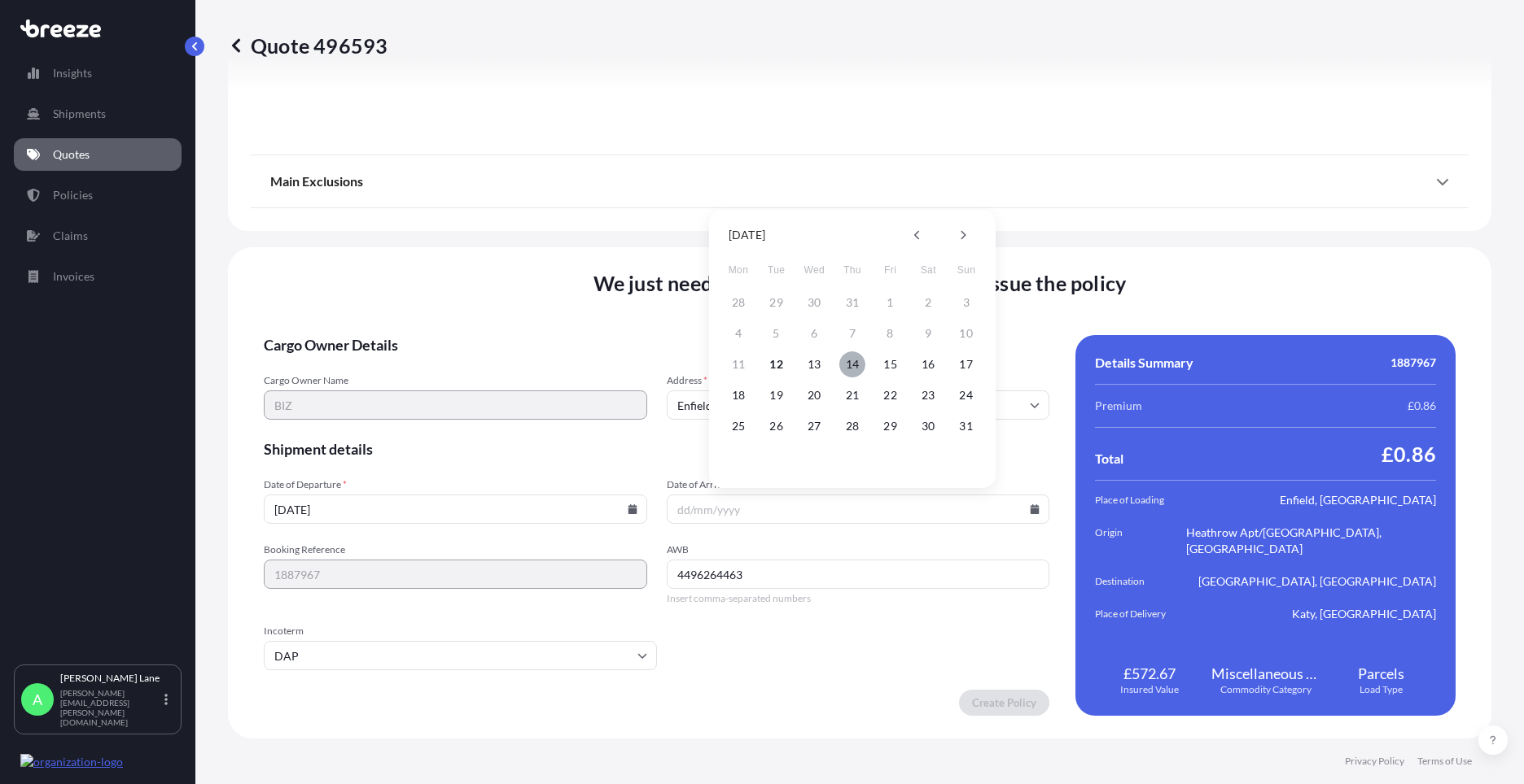
click at [851, 364] on button "14" at bounding box center [852, 364] width 26 height 26
type input "[DATE]"
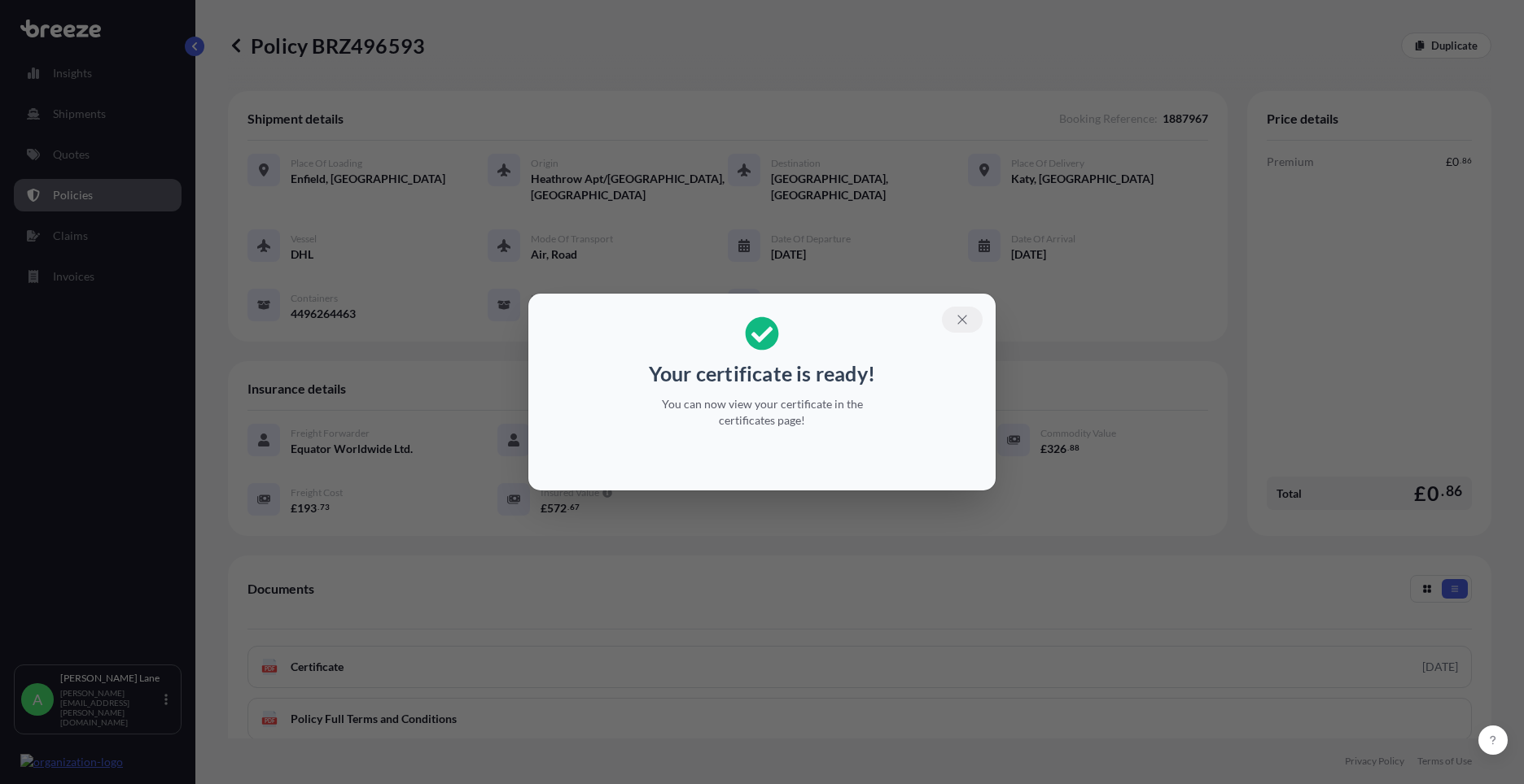
click at [946, 317] on button "button" at bounding box center [962, 320] width 41 height 26
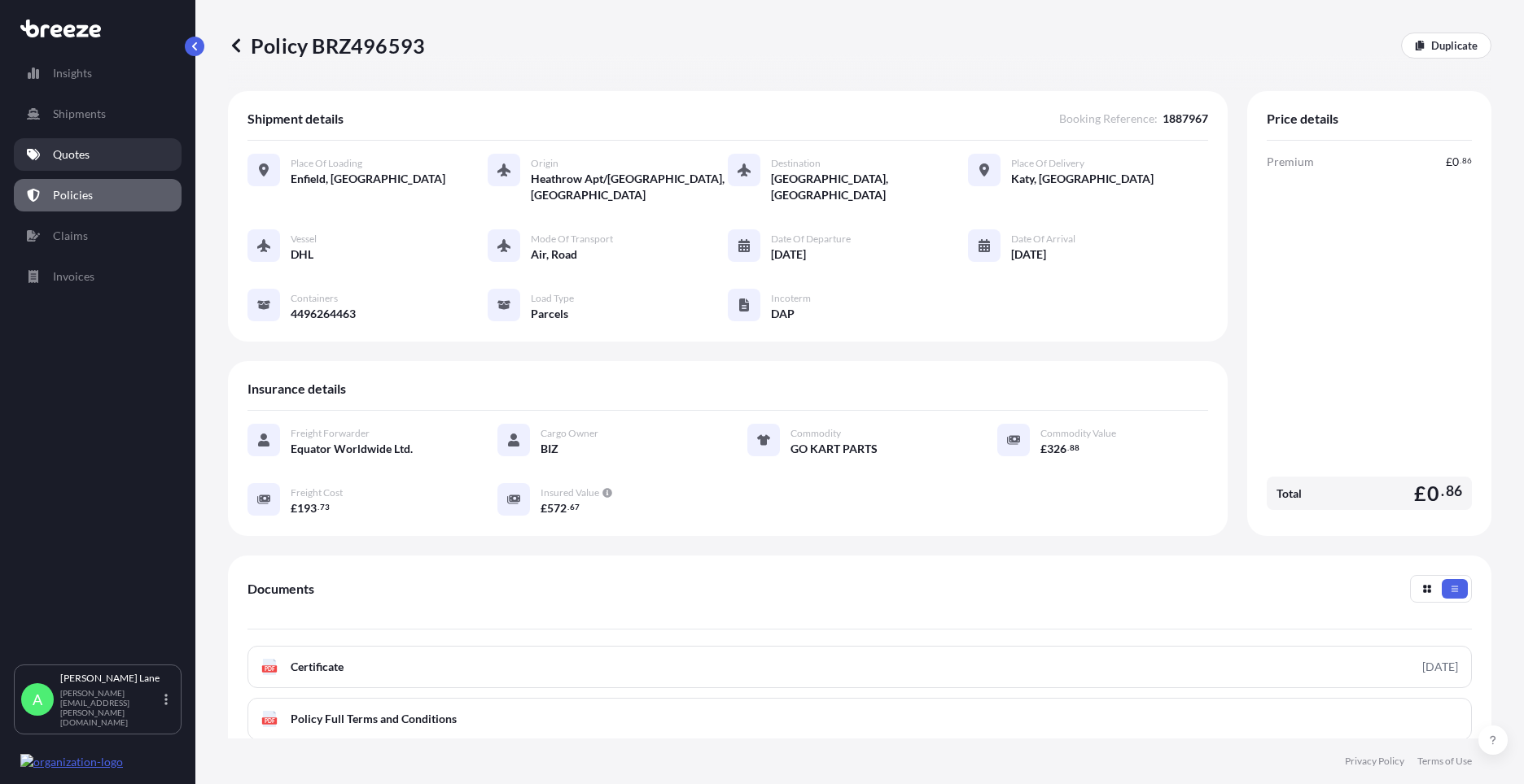
click at [93, 159] on link "Quotes" at bounding box center [98, 154] width 168 height 32
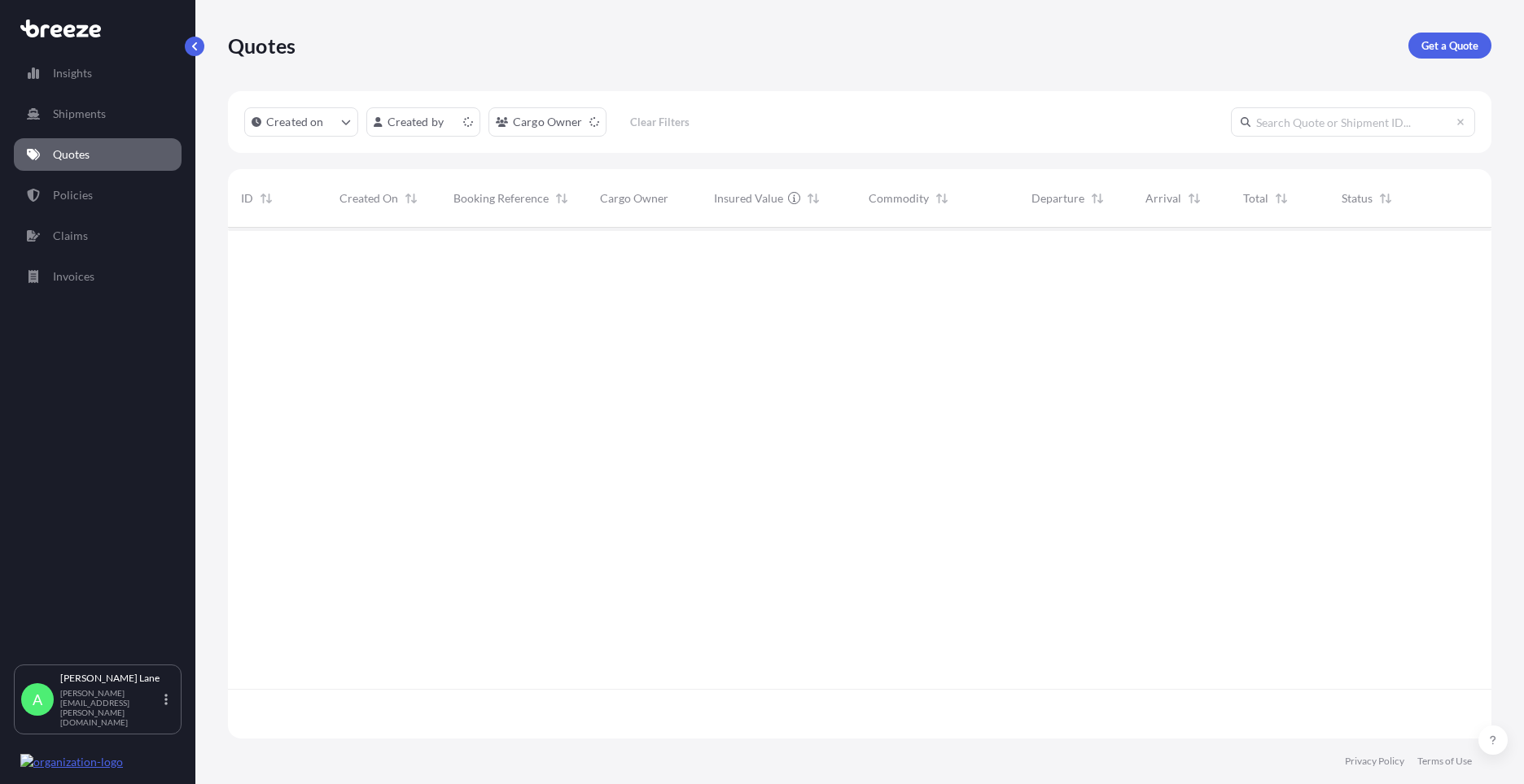
scroll to position [508, 1251]
click at [1442, 44] on p "Get a Quote" at bounding box center [1450, 45] width 57 height 17
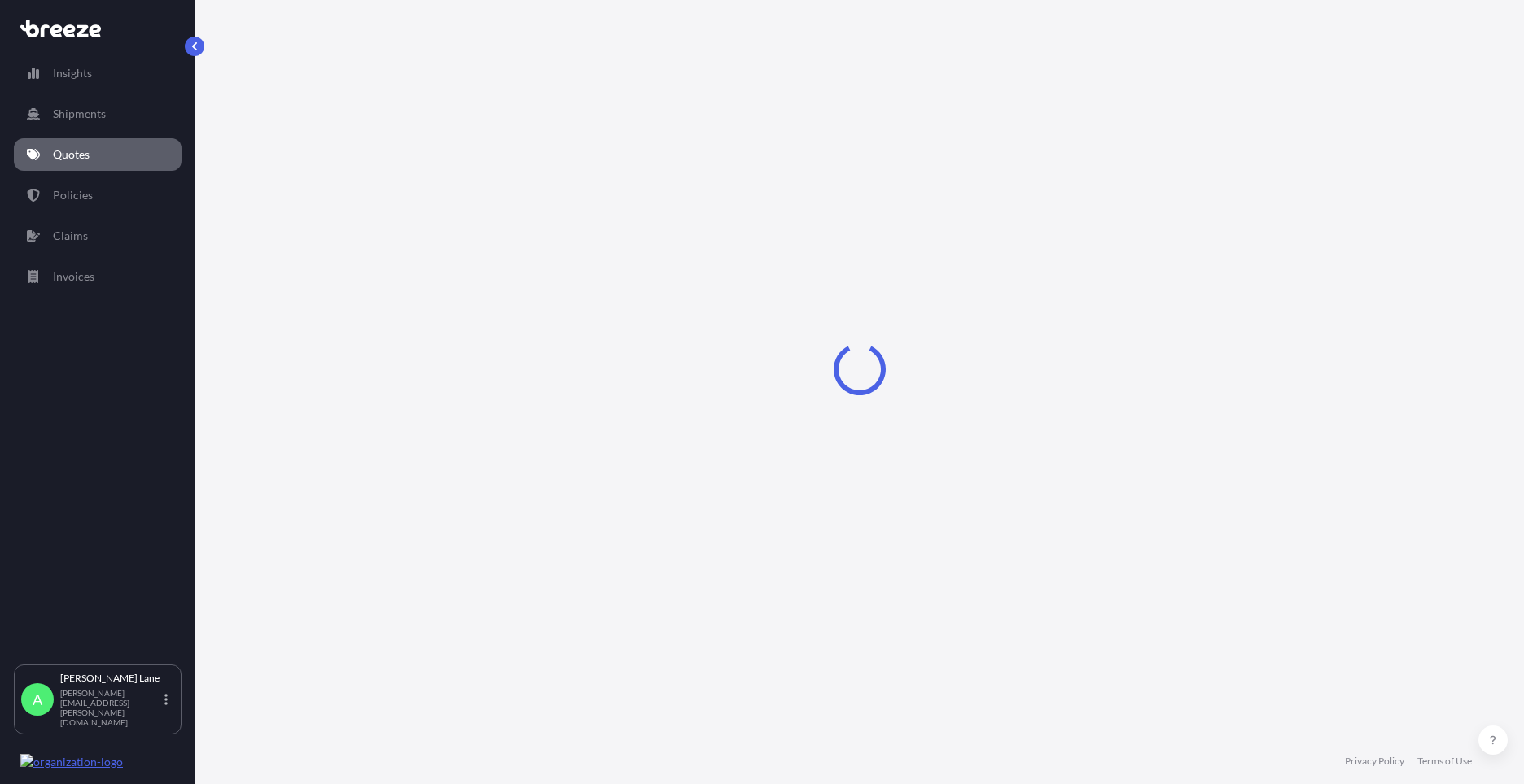
select select "Road"
select select "1"
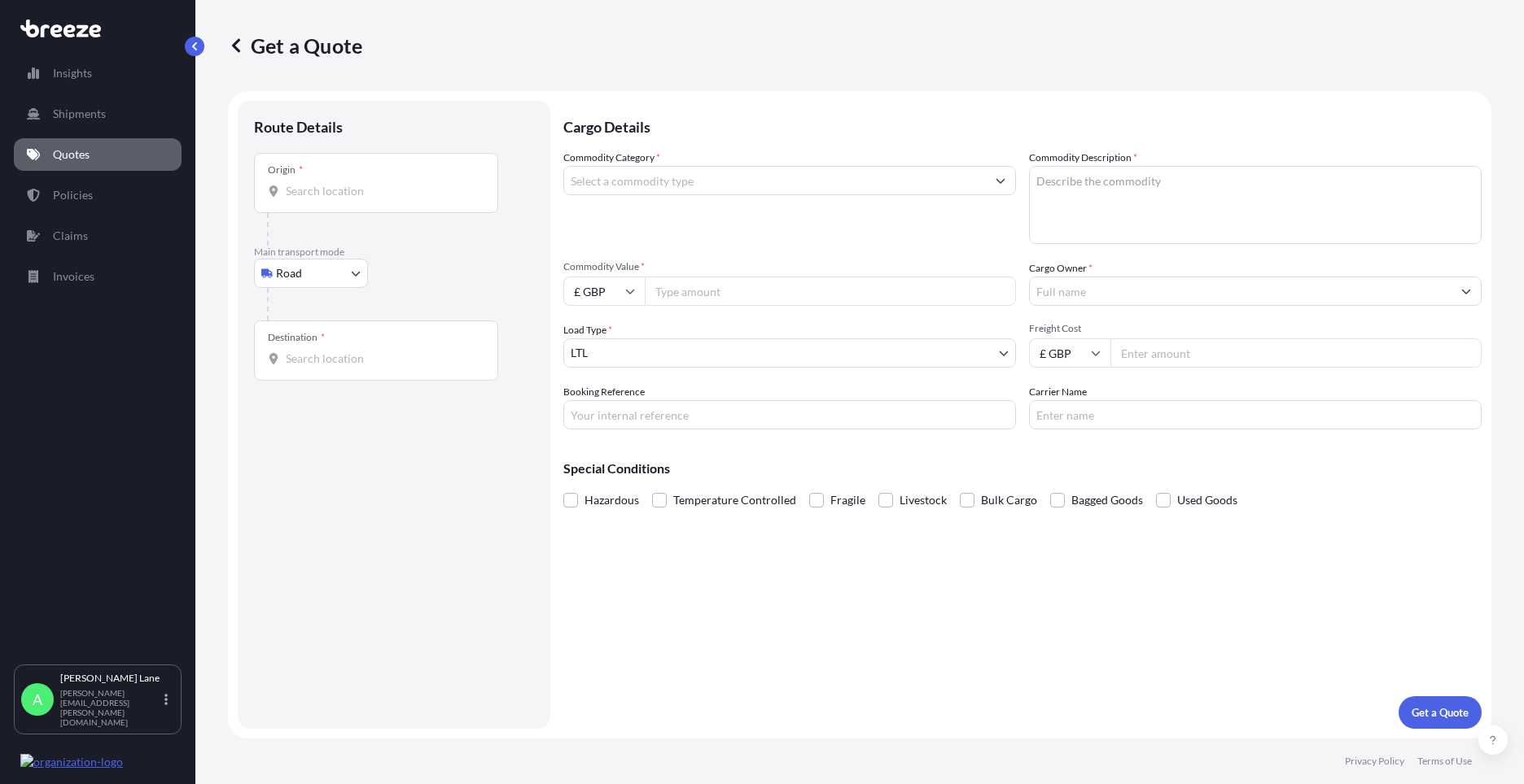
click at [341, 192] on input "Origin *" at bounding box center [381, 191] width 192 height 17
click at [320, 280] on body "0 options available. Insights Shipments Quotes Policies Claims Invoices A [PERS…" at bounding box center [762, 392] width 1524 height 784
click at [309, 340] on div "Air" at bounding box center [310, 345] width 100 height 29
click at [364, 182] on div "Place of loading" at bounding box center [376, 190] width 244 height 60
click at [364, 189] on input "Place of loading" at bounding box center [381, 197] width 192 height 17
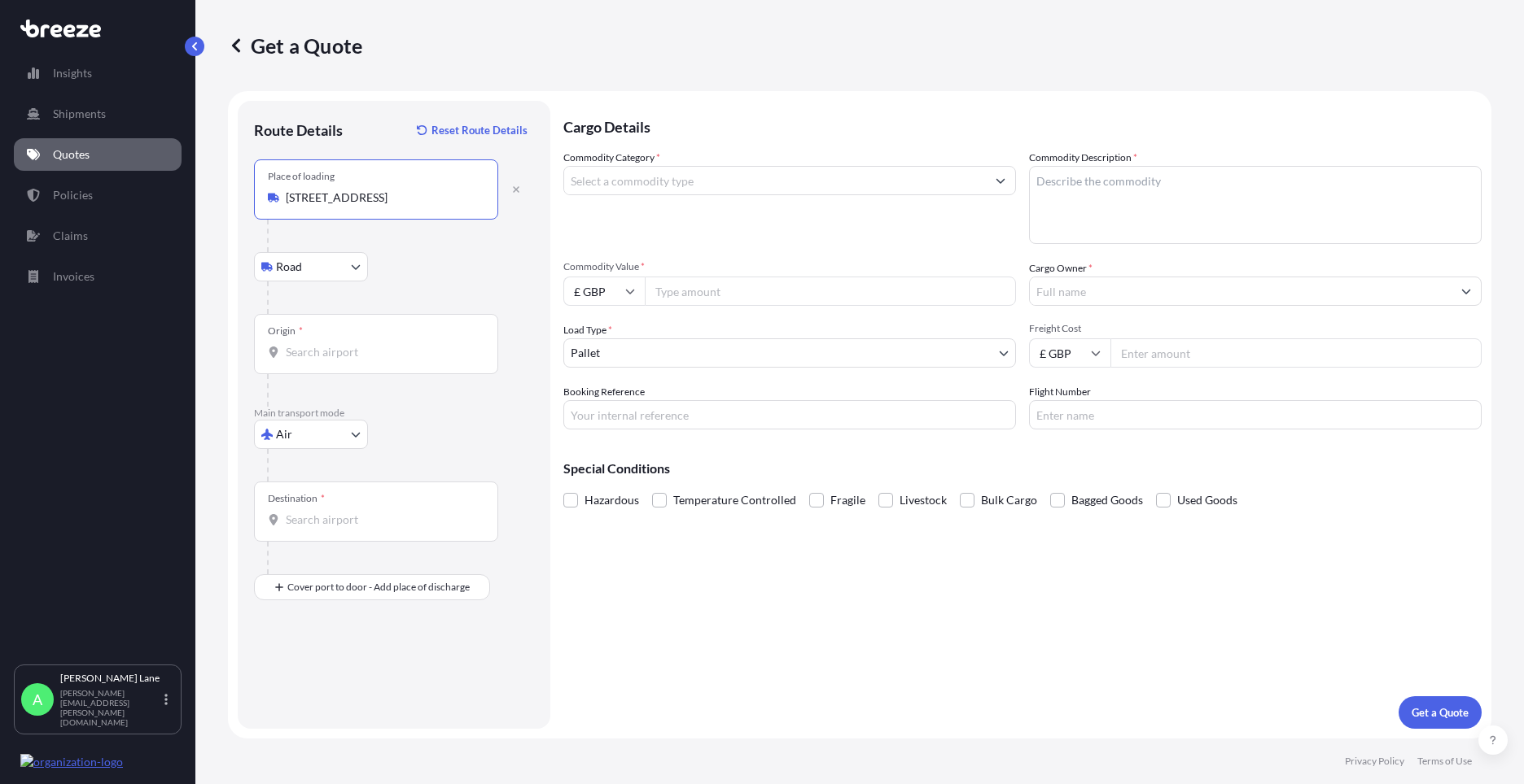
type input "[STREET_ADDRESS]"
click at [353, 336] on div "Origin *" at bounding box center [376, 344] width 244 height 60
click at [353, 344] on input "Origin *" at bounding box center [381, 352] width 192 height 17
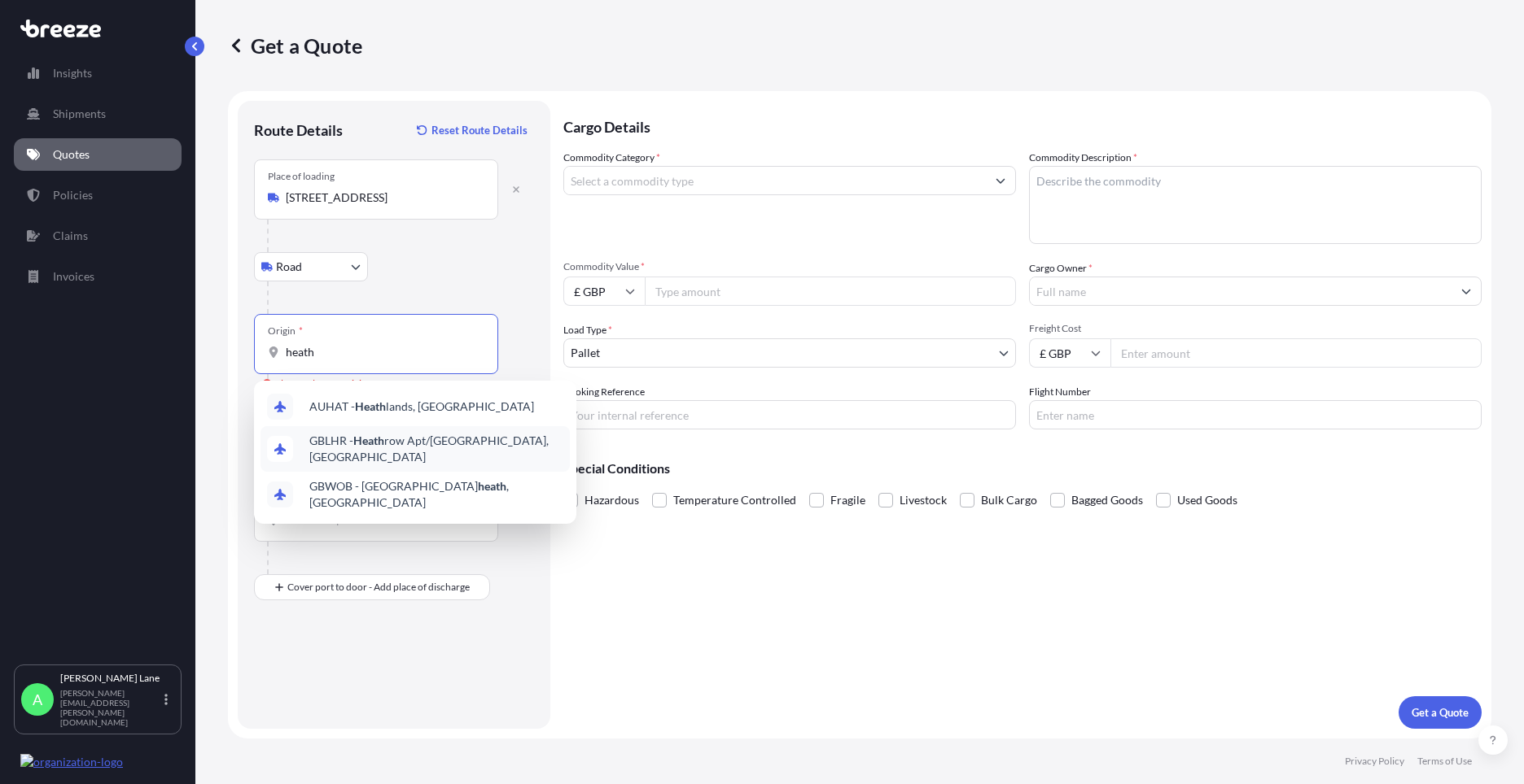
click at [396, 451] on span "GBLHR - Heath row Apt/[GEOGRAPHIC_DATA], [GEOGRAPHIC_DATA]" at bounding box center [436, 449] width 254 height 32
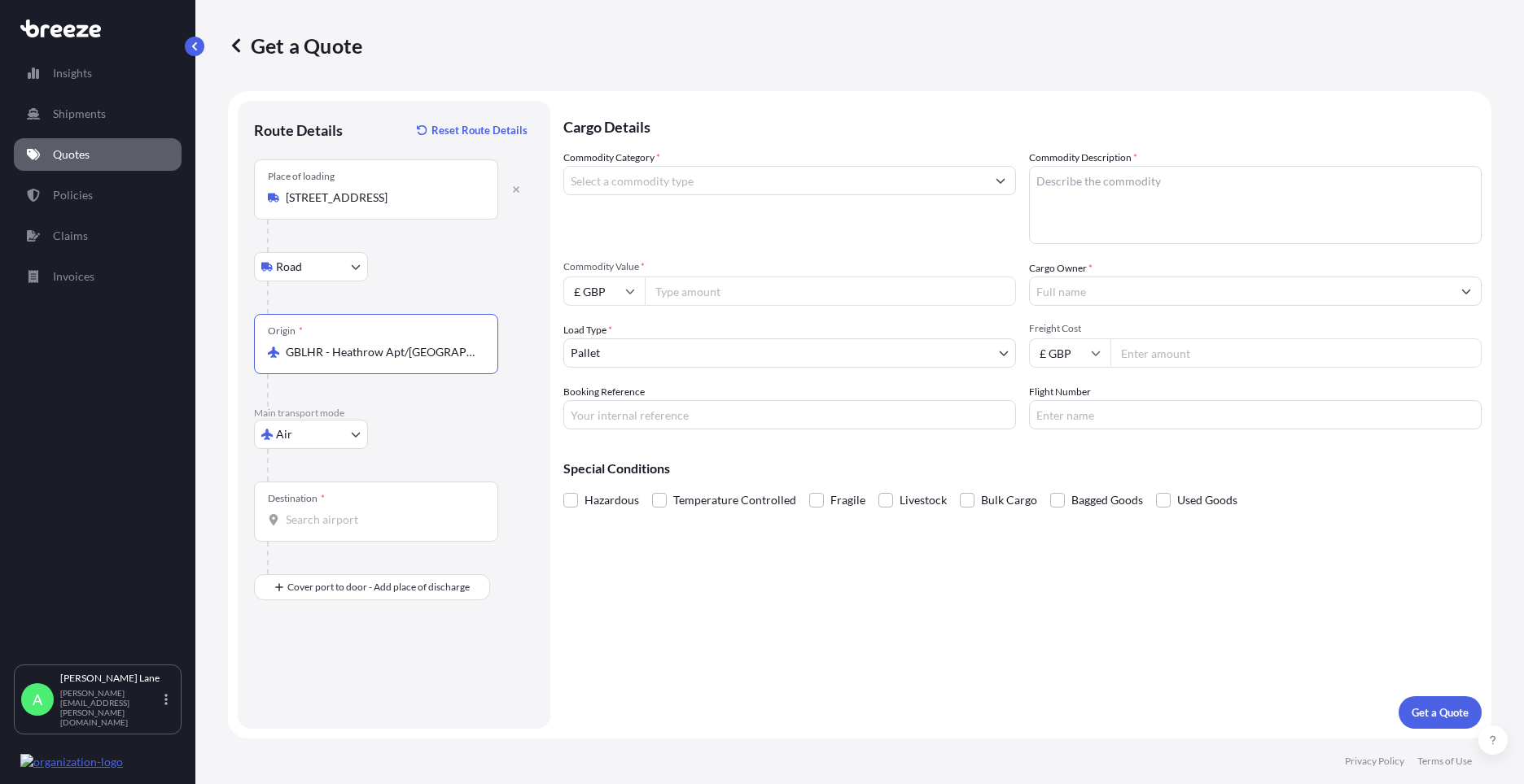
type input "GBLHR - Heathrow Apt/[GEOGRAPHIC_DATA], [GEOGRAPHIC_DATA]"
click at [396, 514] on input "Destination *" at bounding box center [381, 520] width 192 height 17
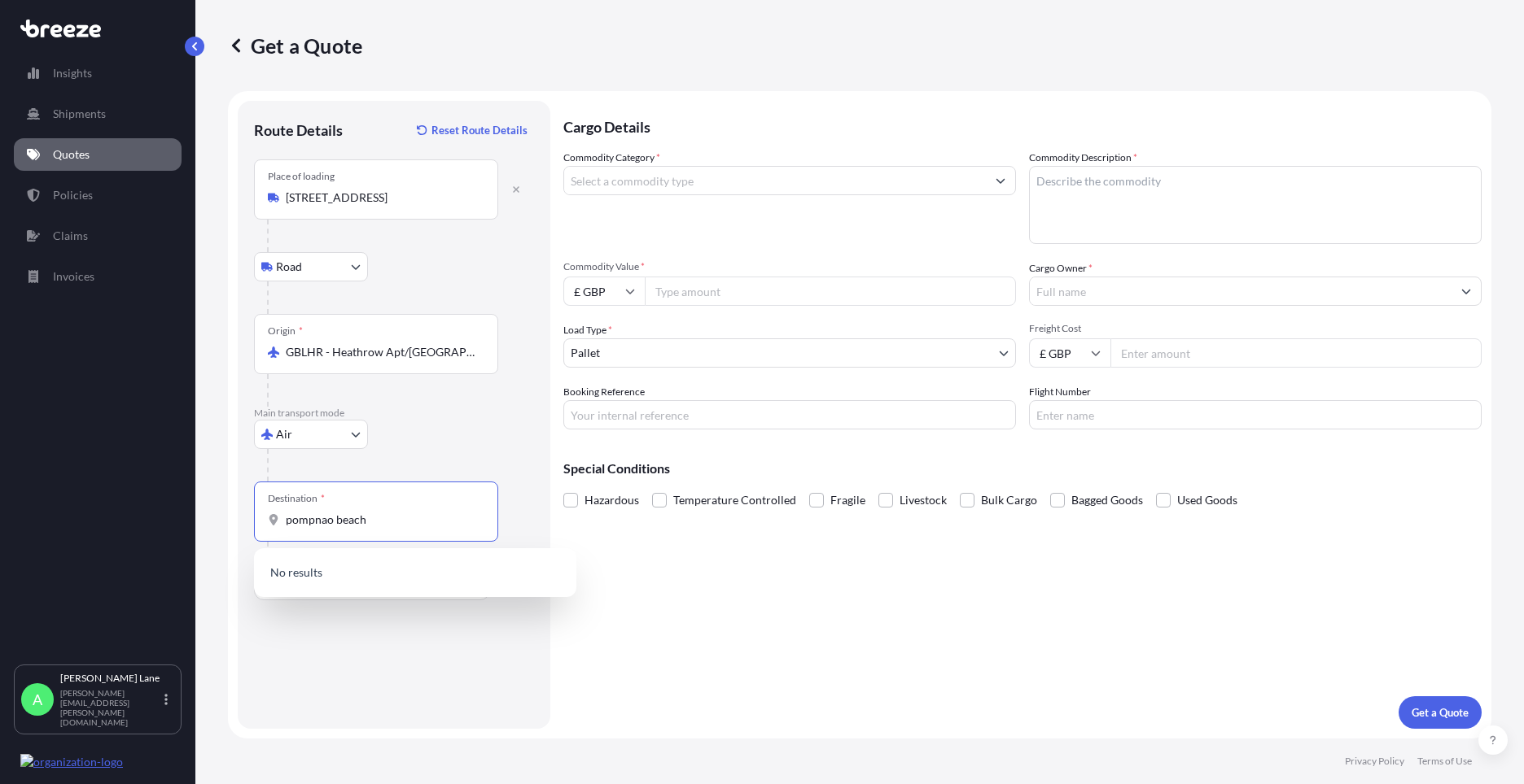
drag, startPoint x: 391, startPoint y: 522, endPoint x: 243, endPoint y: 517, distance: 148.1
click at [243, 517] on div "Route Details Reset Route Details Place of loading Enfield EN3 [GEOGRAPHIC_DATA…" at bounding box center [394, 414] width 312 height 628
type input "USPPM - [GEOGRAPHIC_DATA], [GEOGRAPHIC_DATA]"
click at [356, 602] on div "Cover port to door - Add place of discharge" at bounding box center [372, 587] width 209 height 29
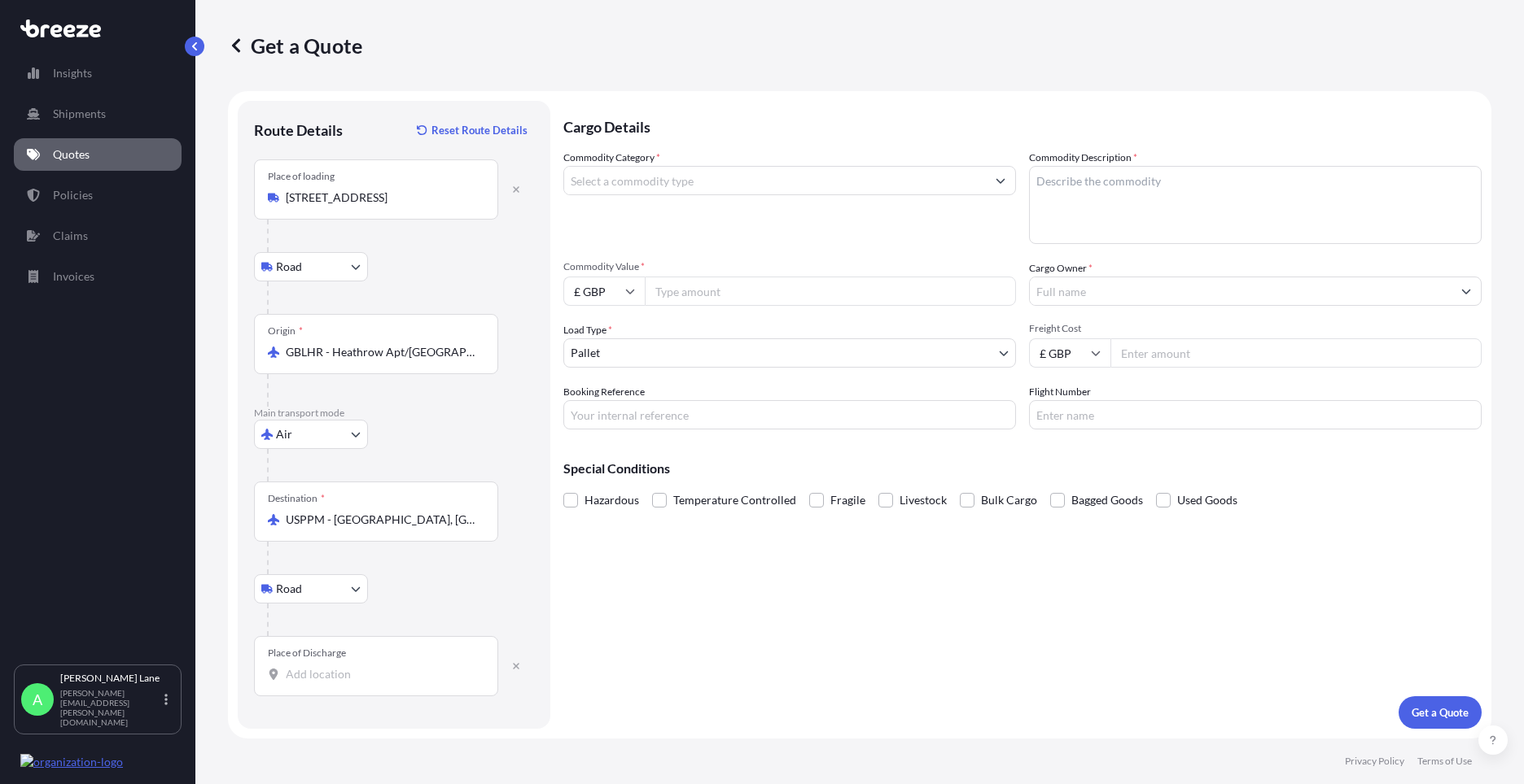
click at [375, 646] on div "Place of Discharge" at bounding box center [376, 666] width 244 height 60
click at [375, 666] on input "Place of Discharge" at bounding box center [381, 674] width 192 height 17
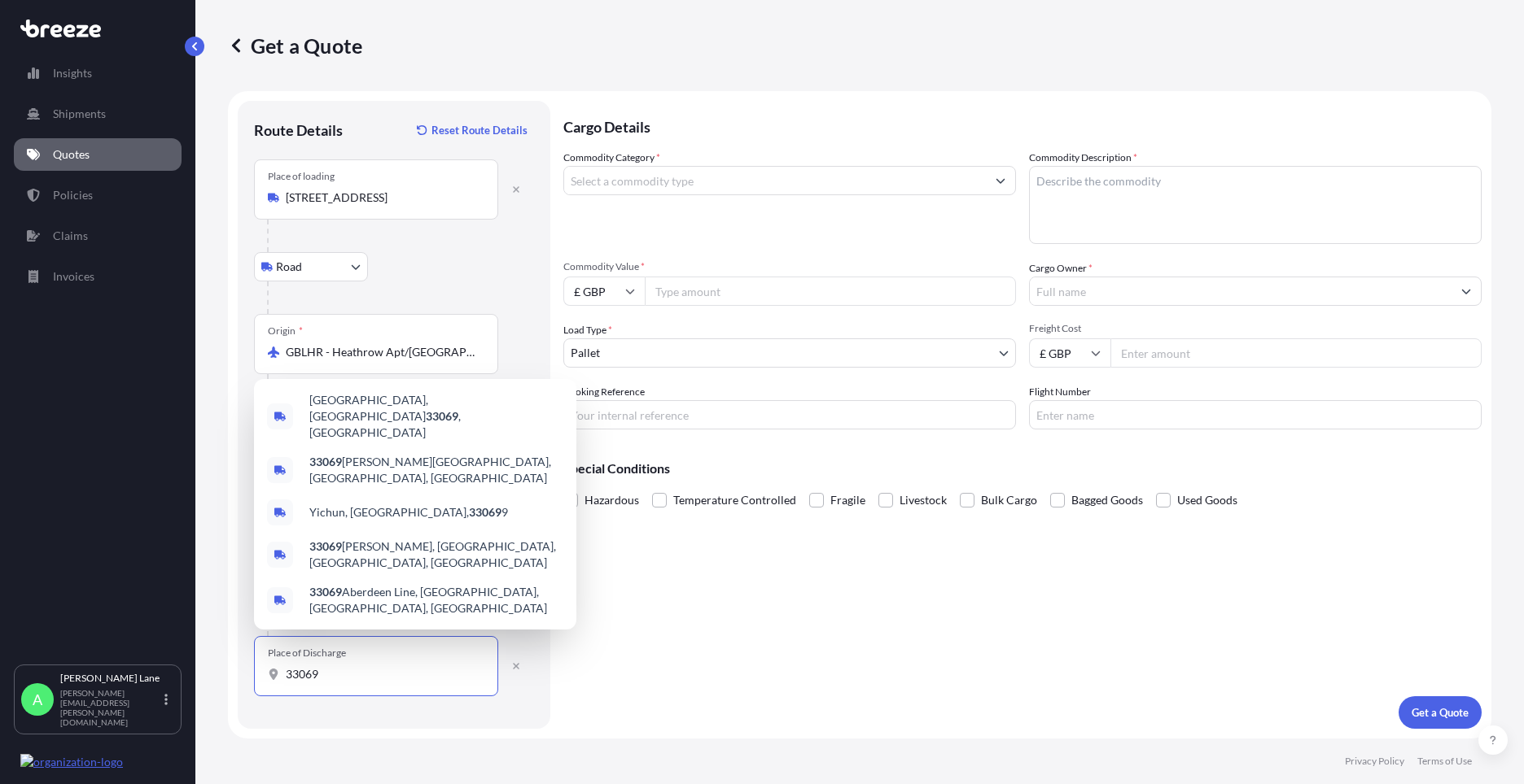
type input "33069"
click at [741, 182] on input "Commodity Category *" at bounding box center [775, 180] width 421 height 29
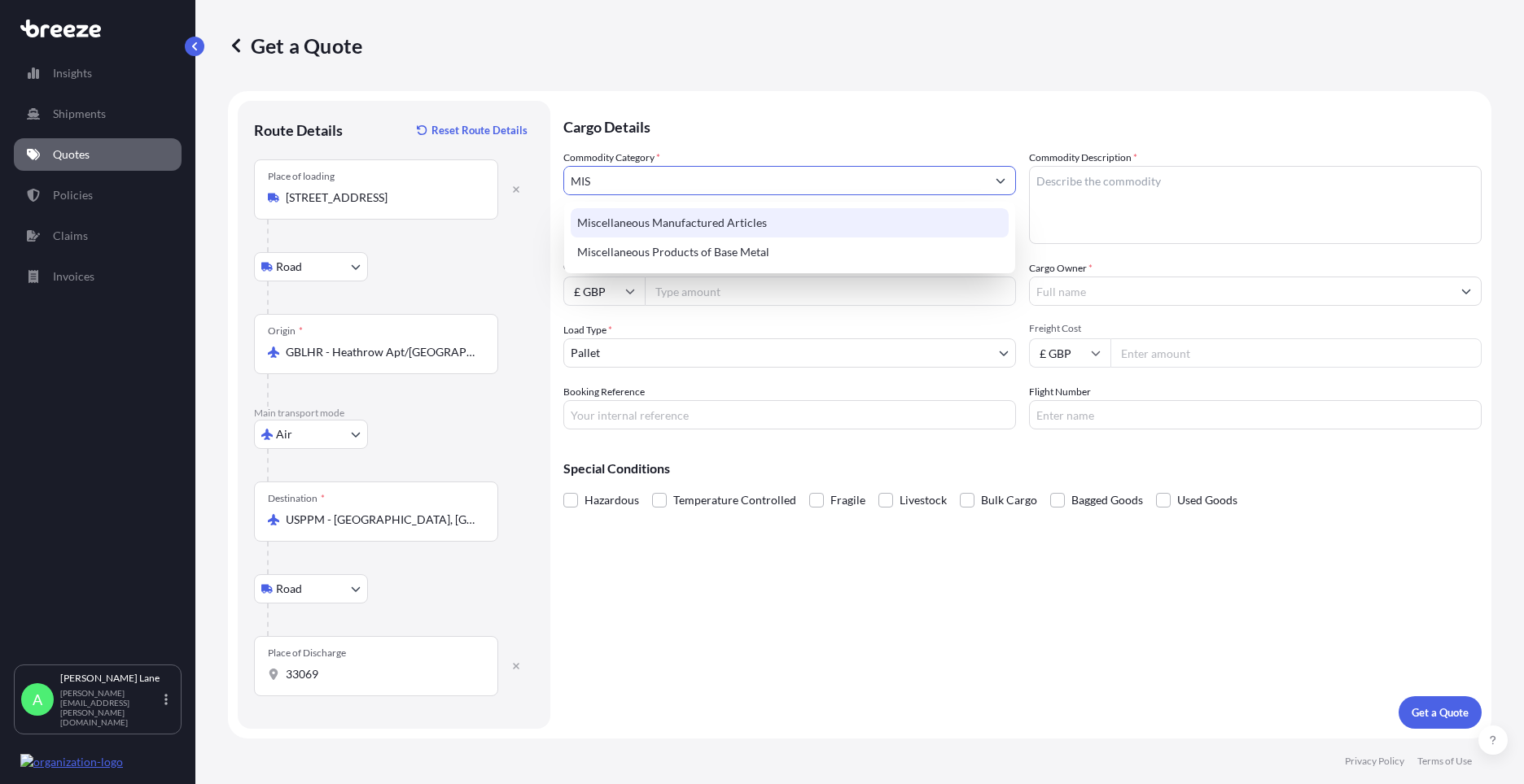
click at [743, 210] on div "Miscellaneous Manufactured Articles" at bounding box center [789, 223] width 438 height 29
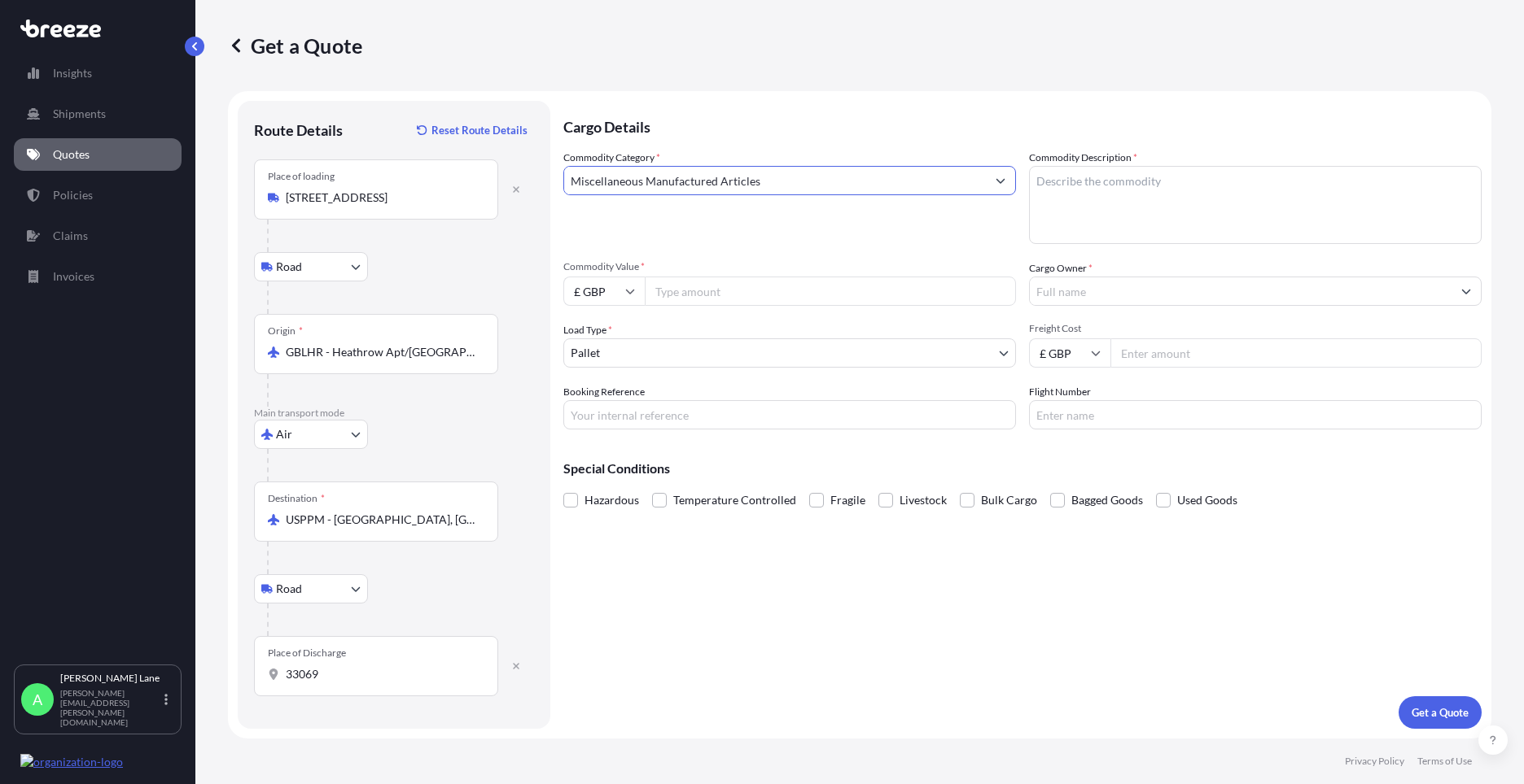
type input "Miscellaneous Manufactured Articles"
click at [744, 286] on input "Commodity Value *" at bounding box center [830, 292] width 371 height 29
type input "550.12"
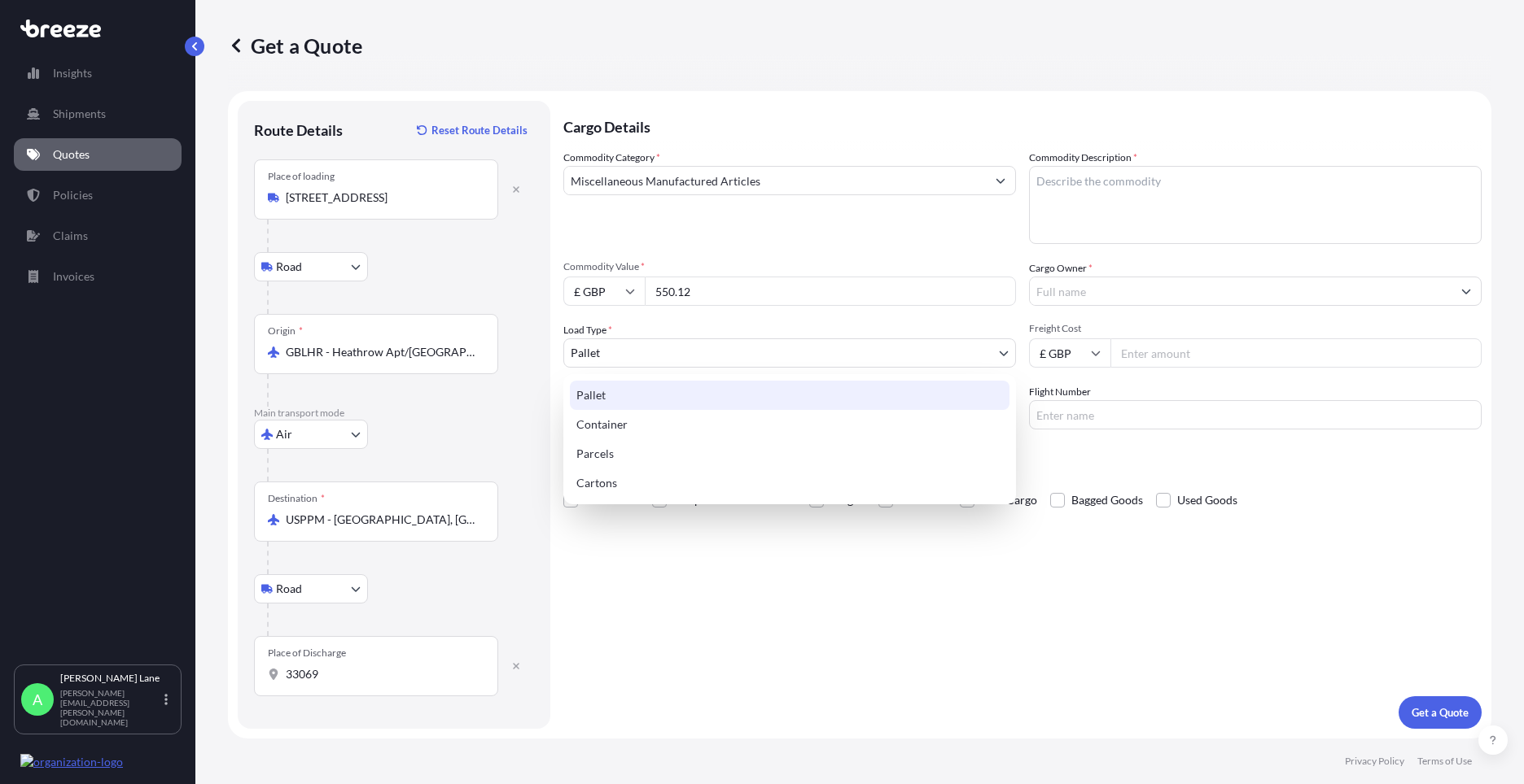
click at [641, 346] on body "Insights Shipments Quotes Policies Claims Invoices A [PERSON_NAME] [PERSON_NAME…" at bounding box center [762, 392] width 1524 height 784
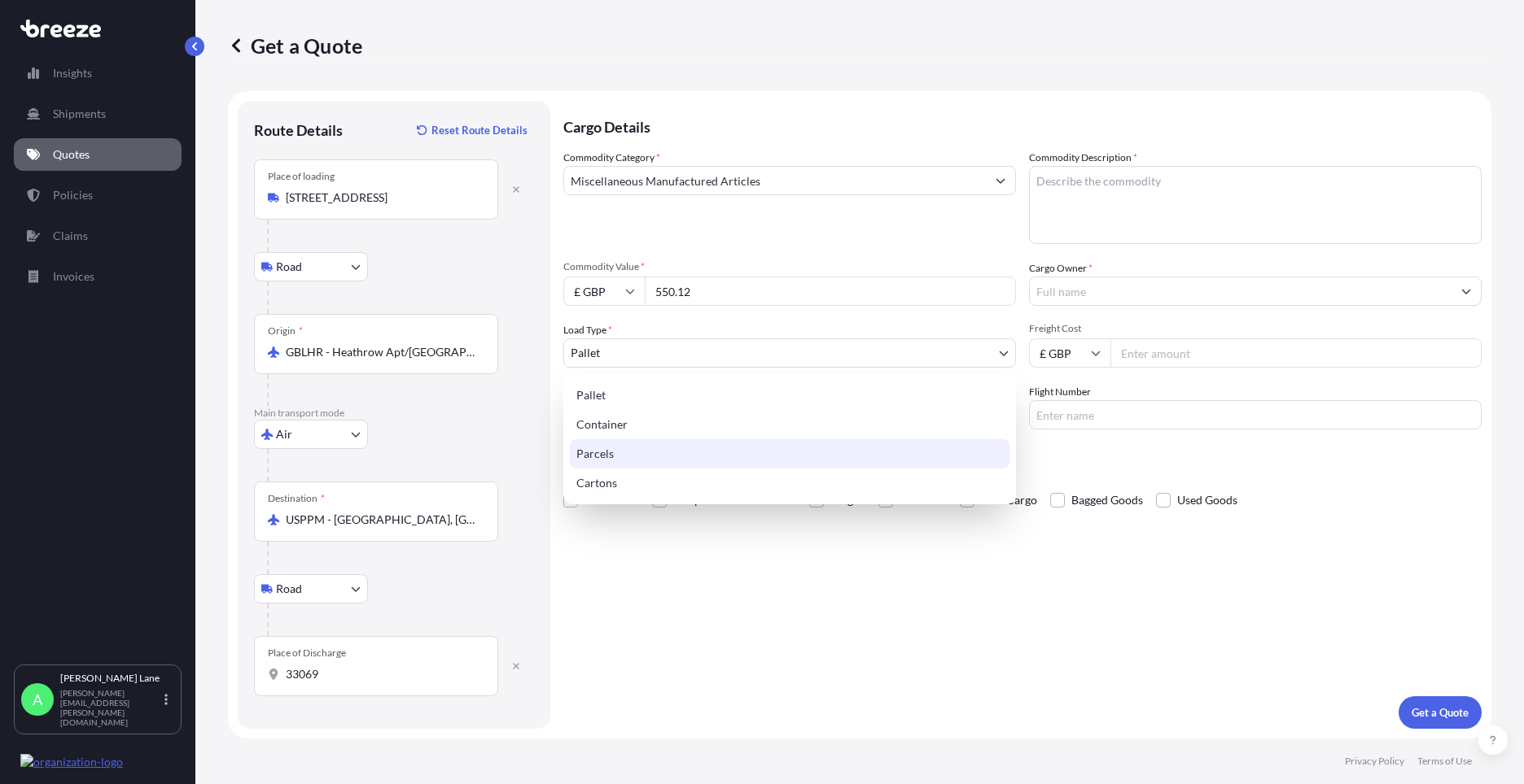
click at [636, 450] on div "Parcels" at bounding box center [789, 453] width 439 height 29
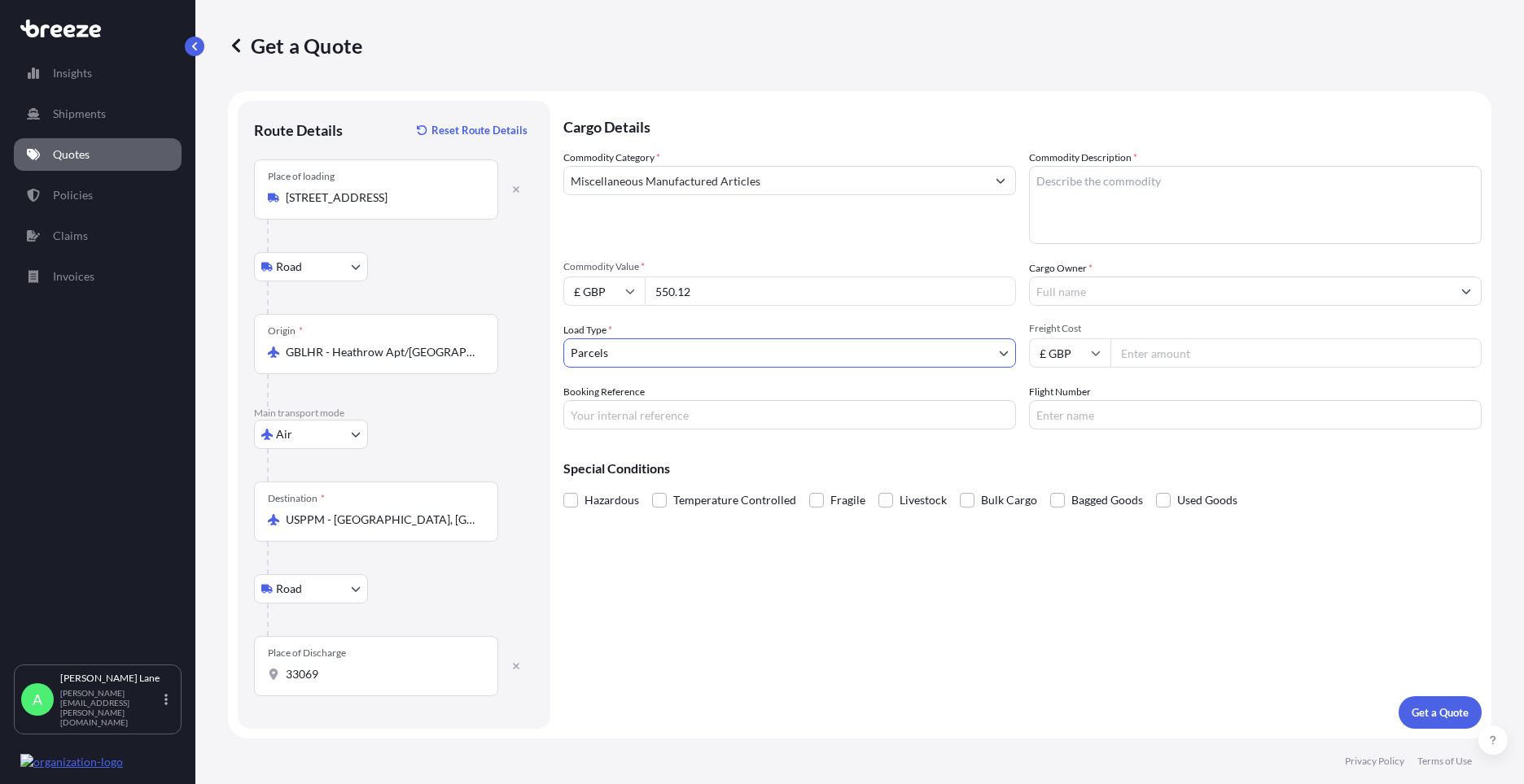
click at [697, 412] on input "Booking Reference" at bounding box center [789, 414] width 453 height 29
drag, startPoint x: 773, startPoint y: 399, endPoint x: 745, endPoint y: 414, distance: 31.8
click at [745, 414] on input "Booking Reference" at bounding box center [789, 414] width 453 height 29
paste input "1887970"
type input "1887970"
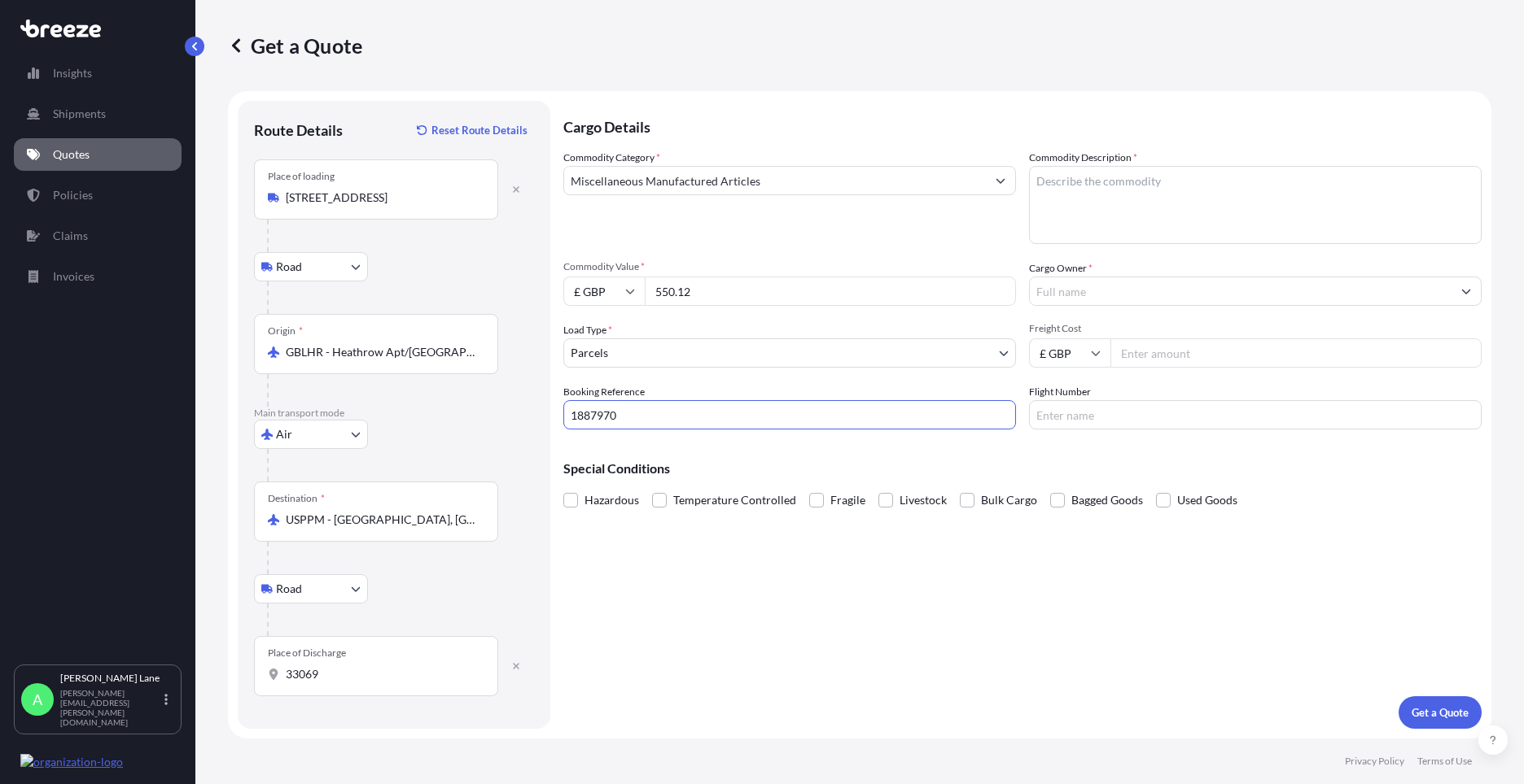
click at [1077, 204] on textarea "Commodity Description *" at bounding box center [1255, 205] width 453 height 78
type textarea "GO KART PARTS"
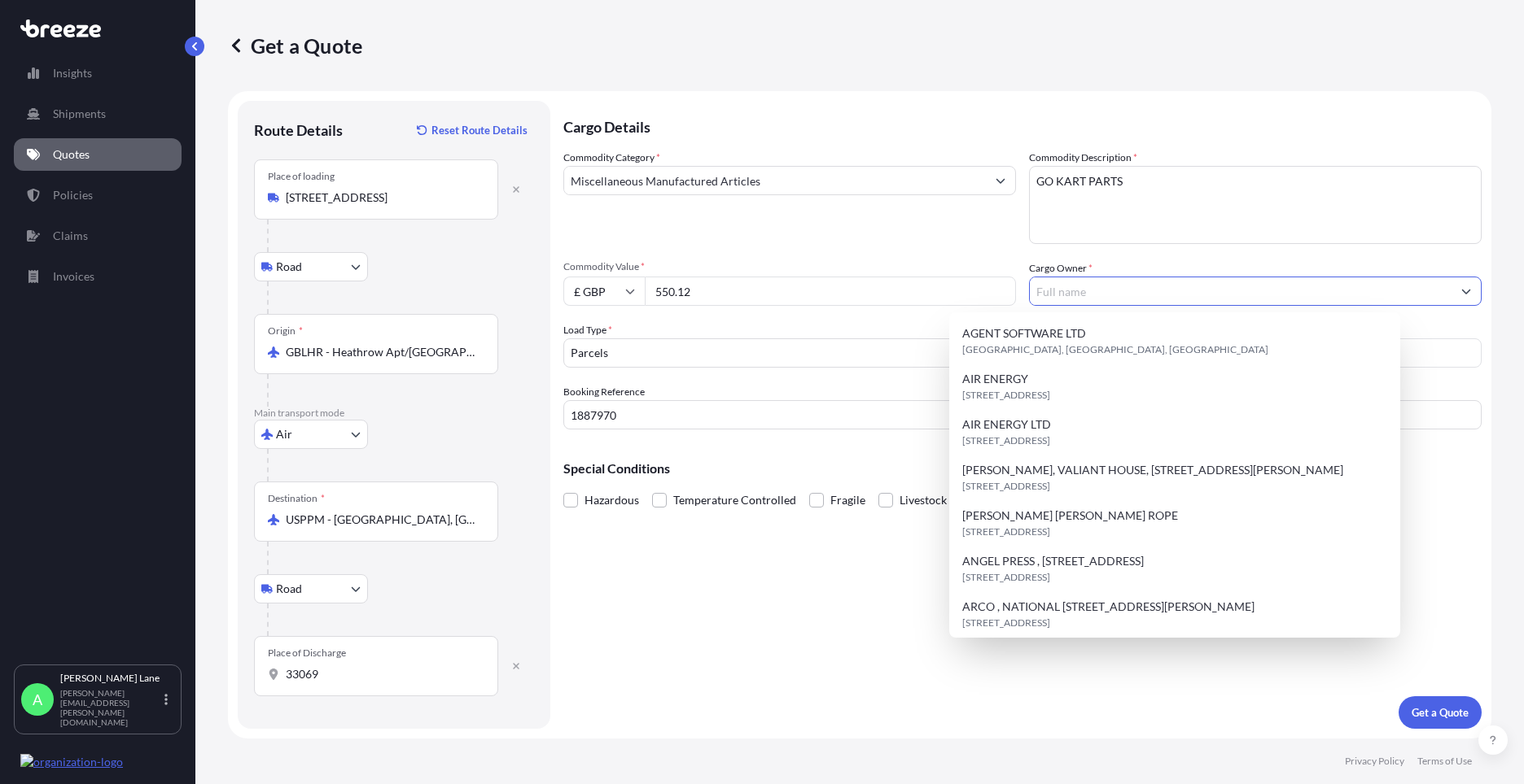
click at [1097, 284] on input "Cargo Owner *" at bounding box center [1240, 292] width 421 height 29
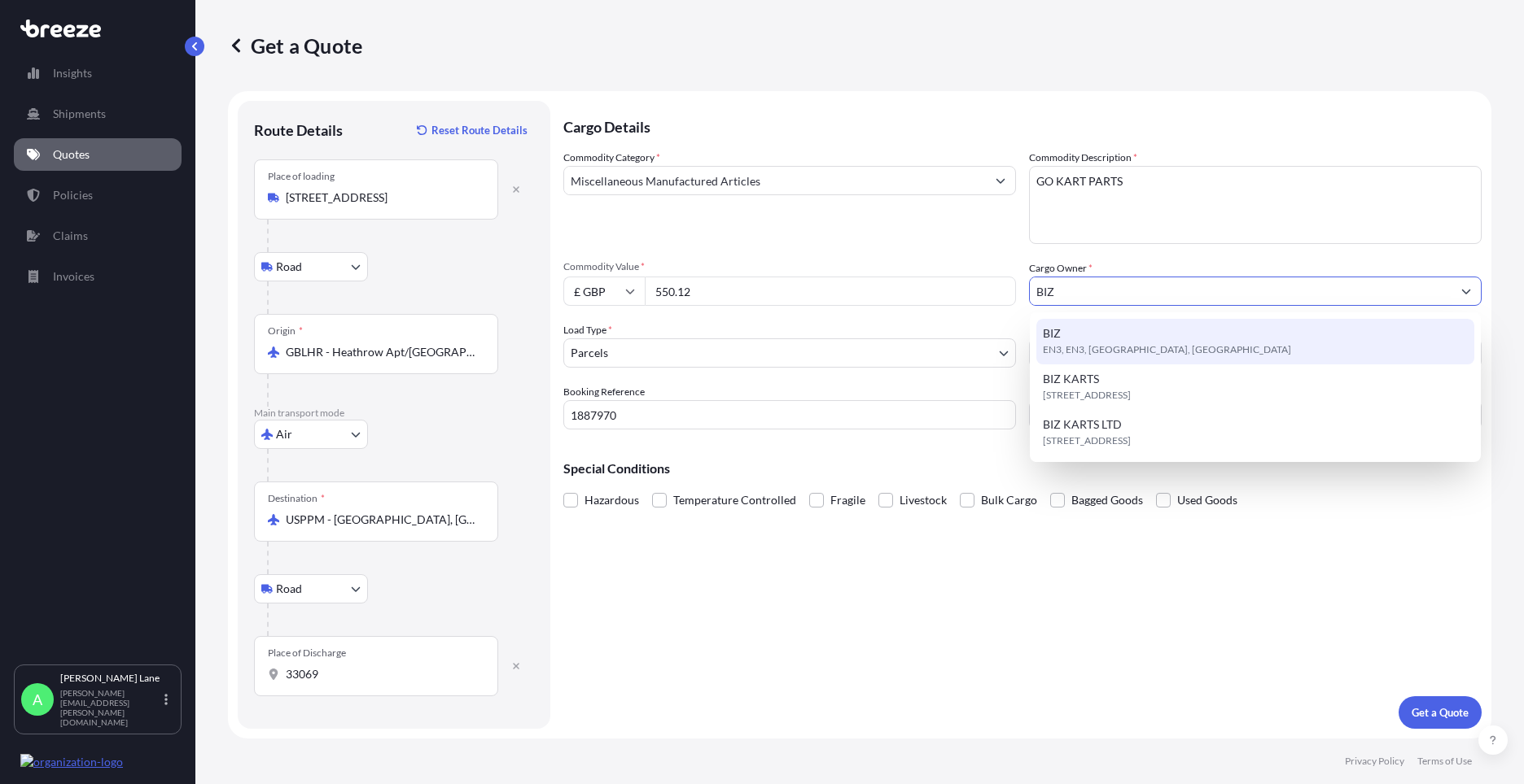
click at [1107, 336] on div "BIZ EN3, EN3, [GEOGRAPHIC_DATA], [GEOGRAPHIC_DATA]" at bounding box center [1255, 341] width 438 height 46
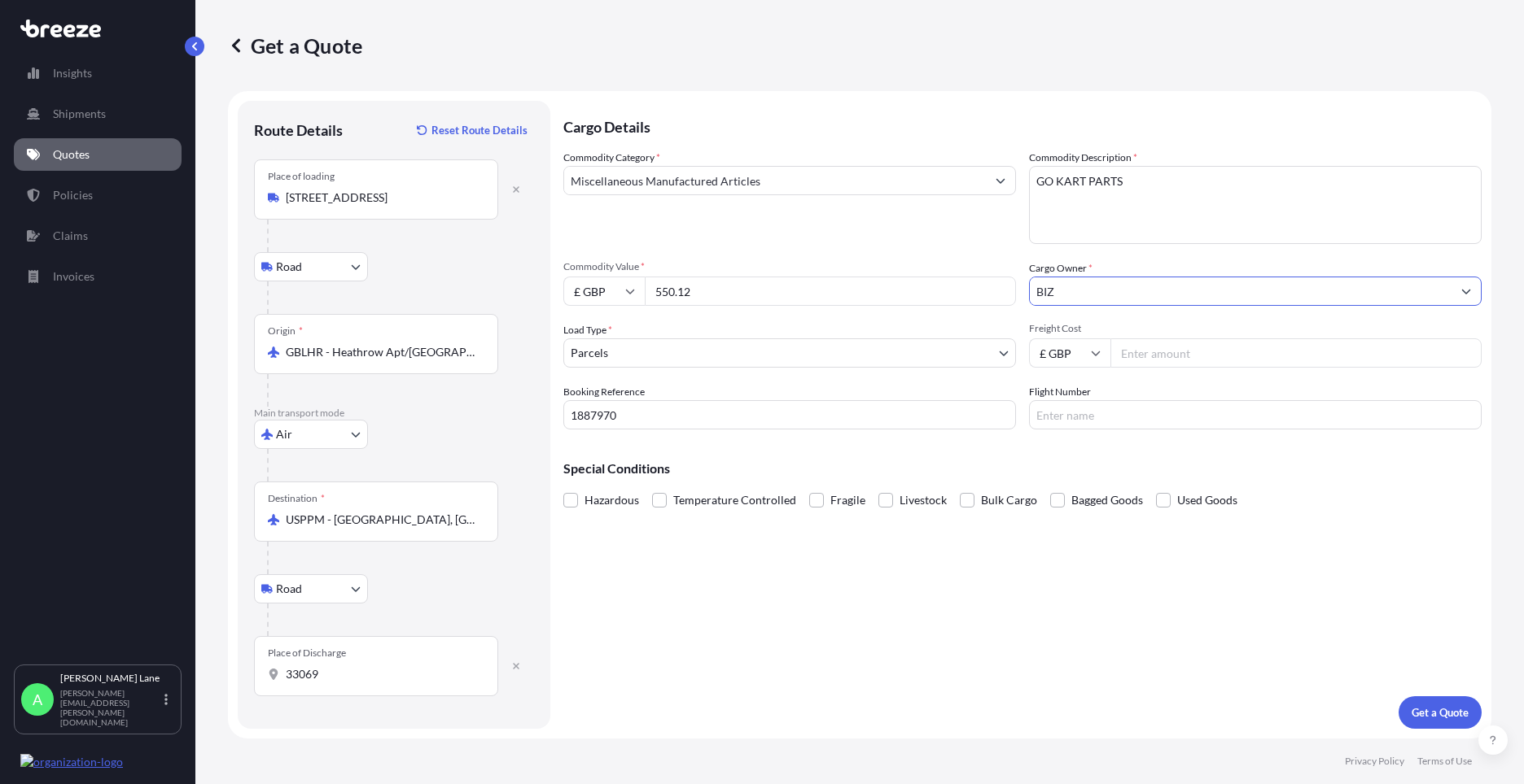
type input "BIZ"
click at [1163, 369] on div "Commodity Category * Miscellaneous Manufactured Articles Commodity Description …" at bounding box center [1022, 290] width 918 height 280
click at [1166, 351] on input "Freight Cost" at bounding box center [1296, 353] width 371 height 29
type input "193.38"
click at [1067, 412] on input "Flight Number" at bounding box center [1255, 414] width 453 height 29
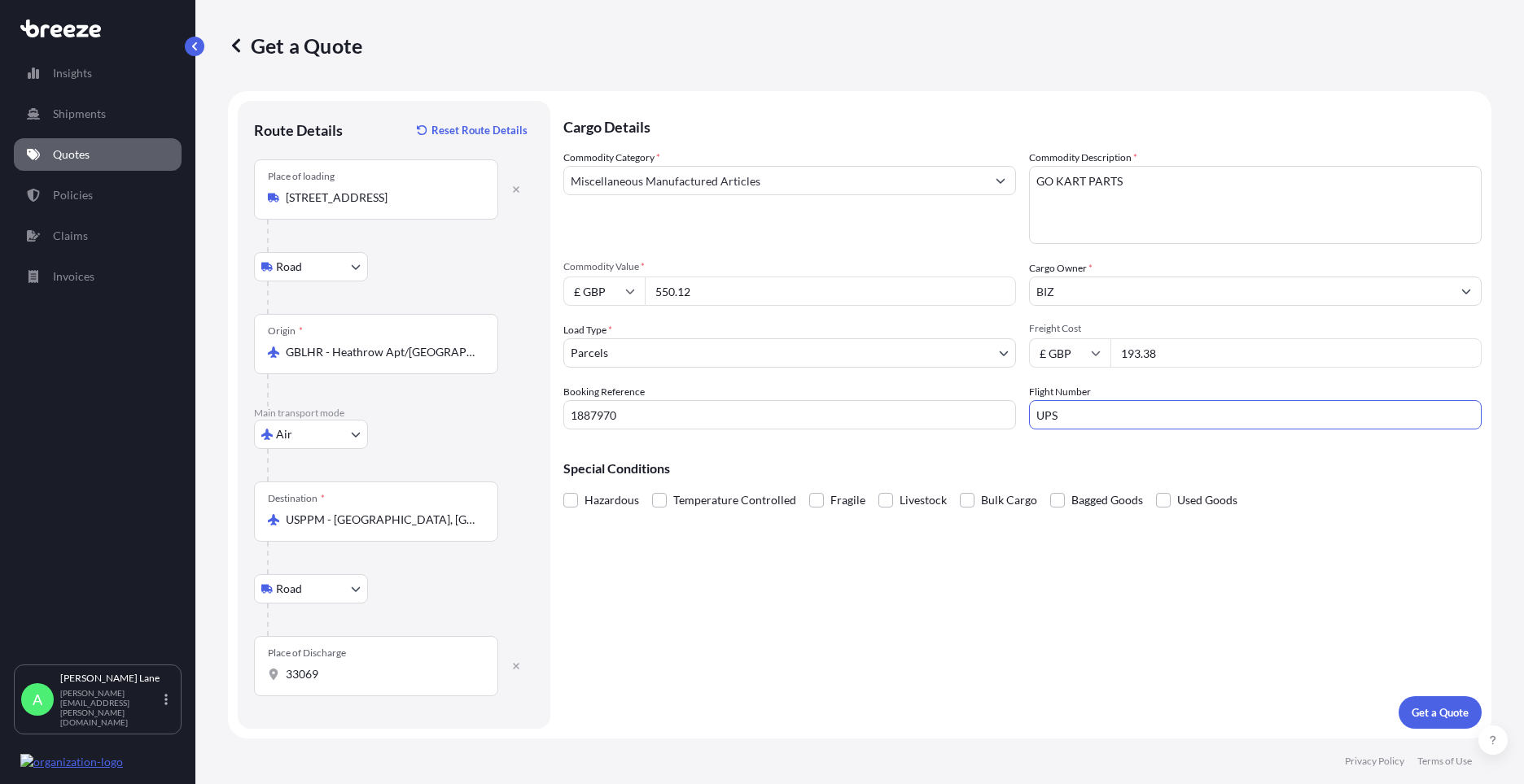
type input "UPS"
drag, startPoint x: 941, startPoint y: 581, endPoint x: 1204, endPoint y: 628, distance: 267.2
click at [942, 581] on div "Cargo Details Commodity Category * Miscellaneous Manufactured Articles Commodit…" at bounding box center [1022, 414] width 918 height 628
click at [1425, 713] on p "Get a Quote" at bounding box center [1440, 712] width 57 height 17
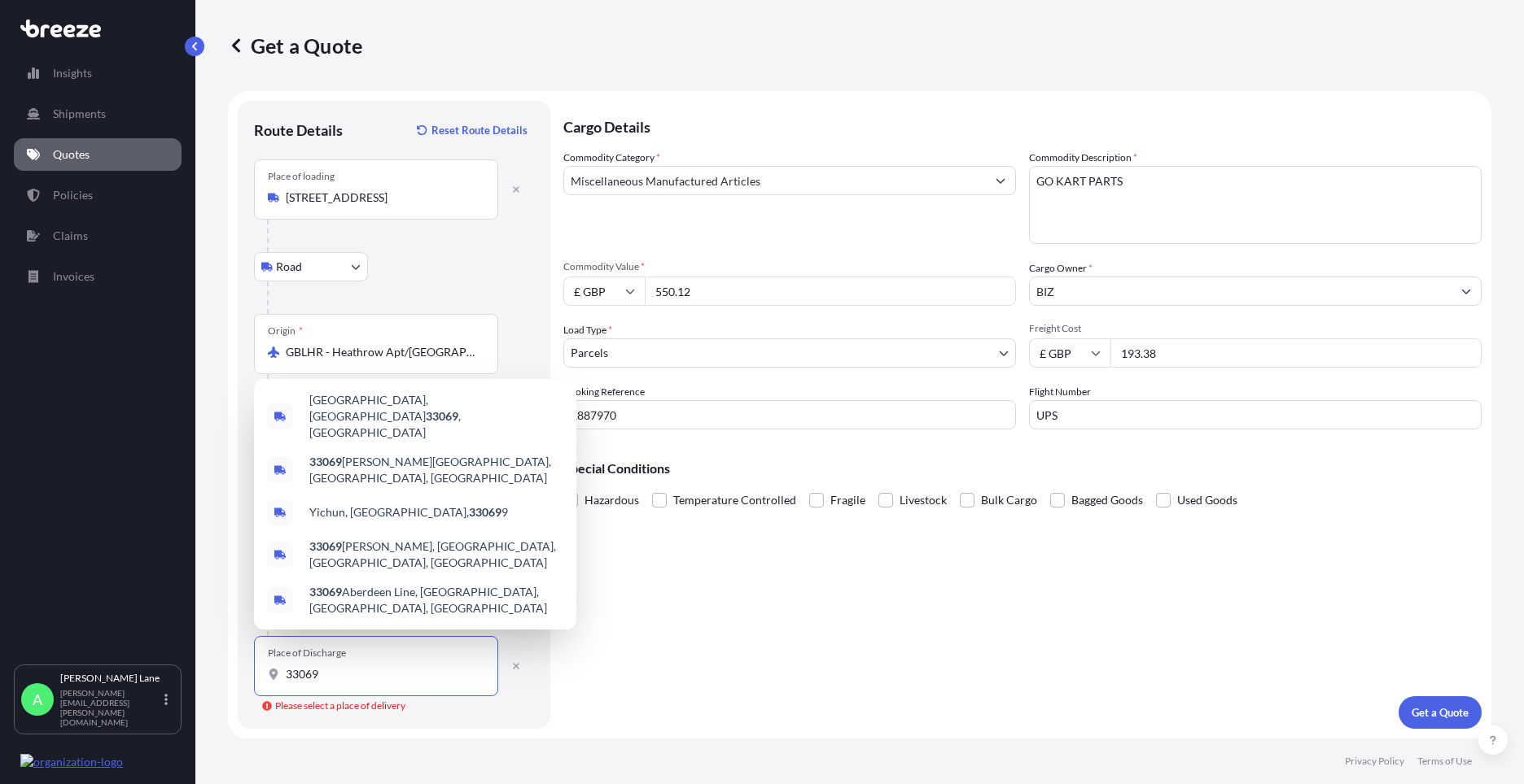
click at [421, 679] on input "33069" at bounding box center [381, 674] width 192 height 17
click at [407, 440] on span "[GEOGRAPHIC_DATA] , [GEOGRAPHIC_DATA]" at bounding box center [436, 416] width 254 height 49
type input "[GEOGRAPHIC_DATA], [GEOGRAPHIC_DATA]"
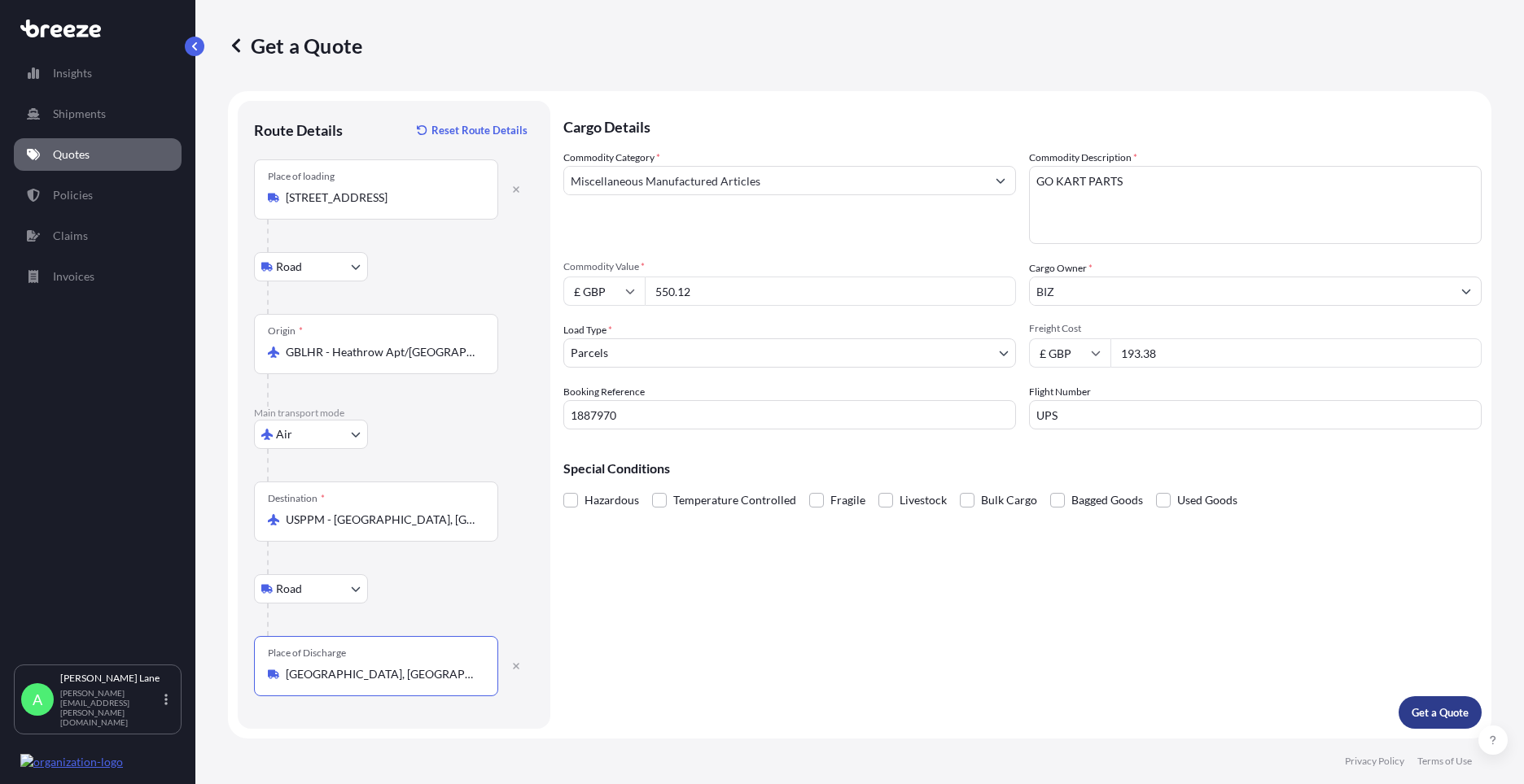
click at [1422, 719] on p "Get a Quote" at bounding box center [1440, 712] width 57 height 17
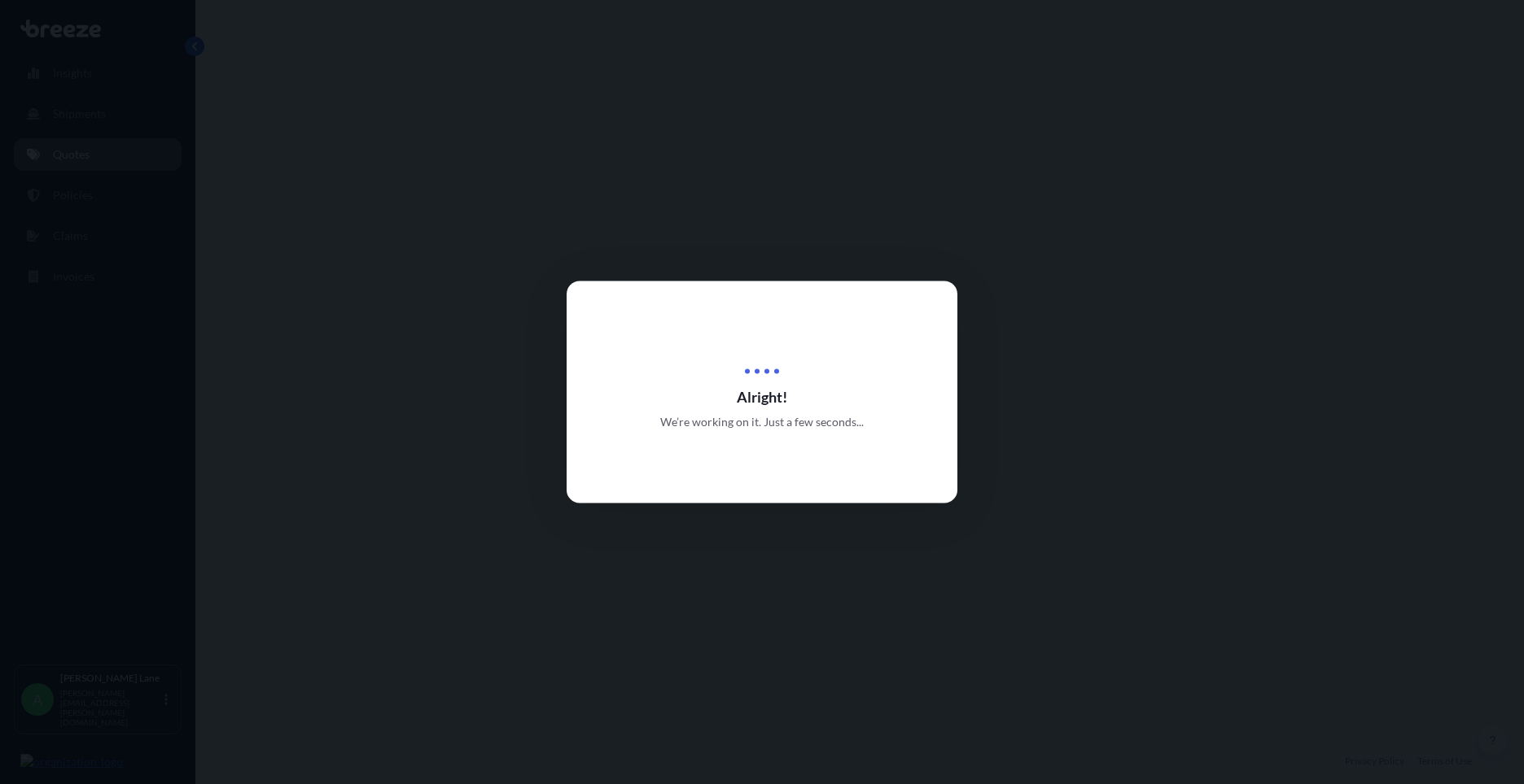
select select "Road"
select select "Air"
select select "Road"
select select "3"
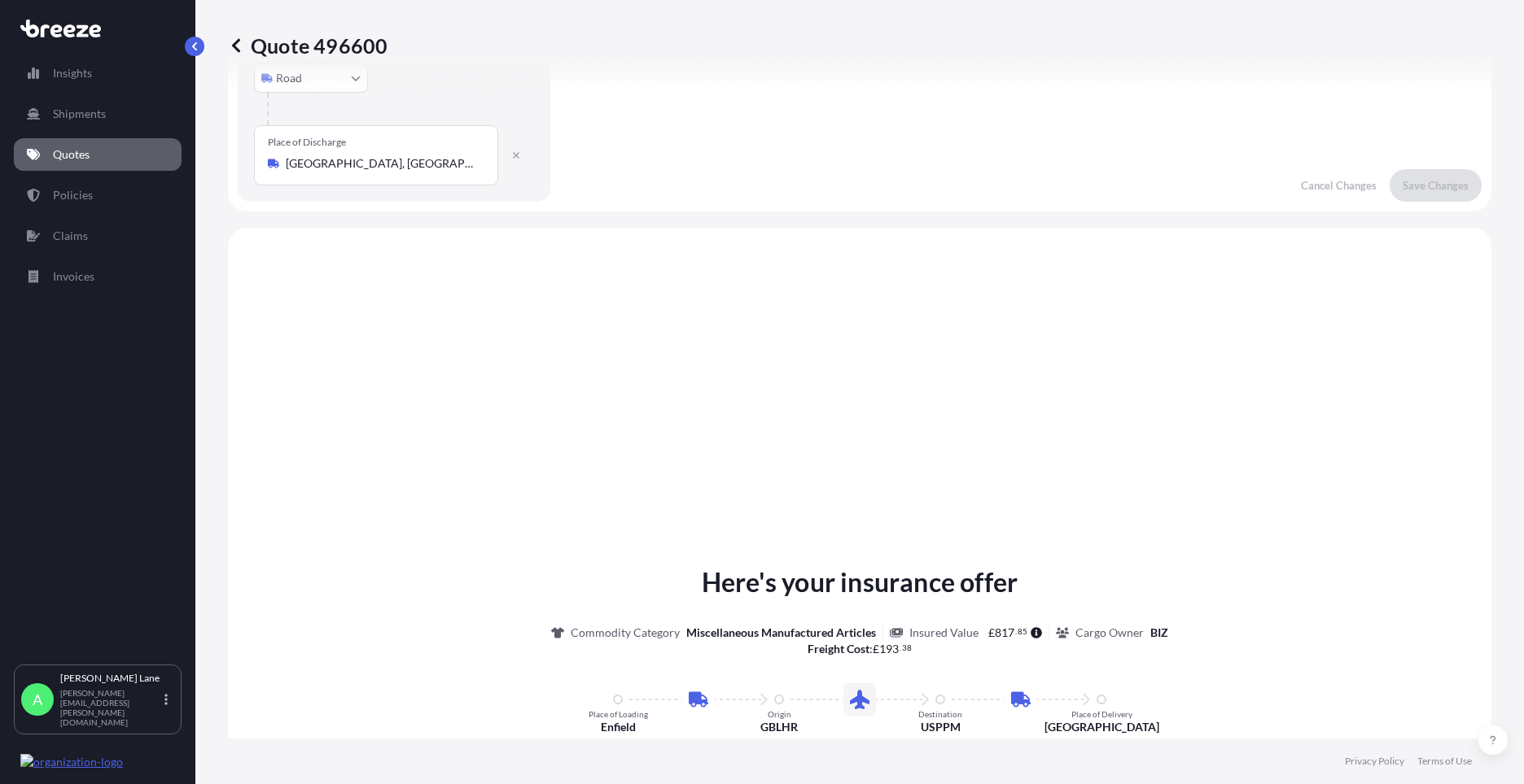
scroll to position [650, 0]
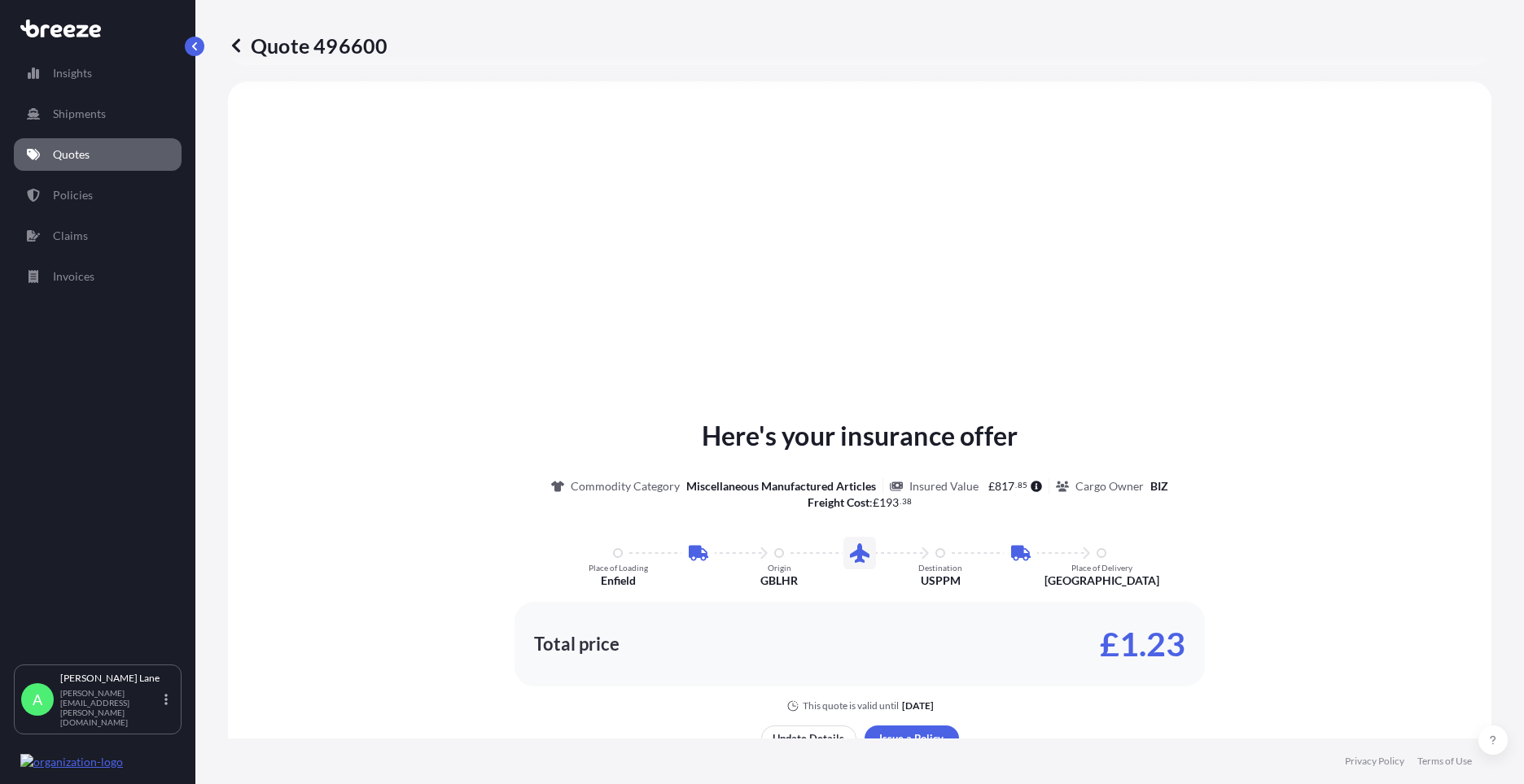
click at [924, 724] on div "Here's your insurance offer Commodity Category Miscellaneous Manufactured Artic…" at bounding box center [860, 602] width 1218 height 996
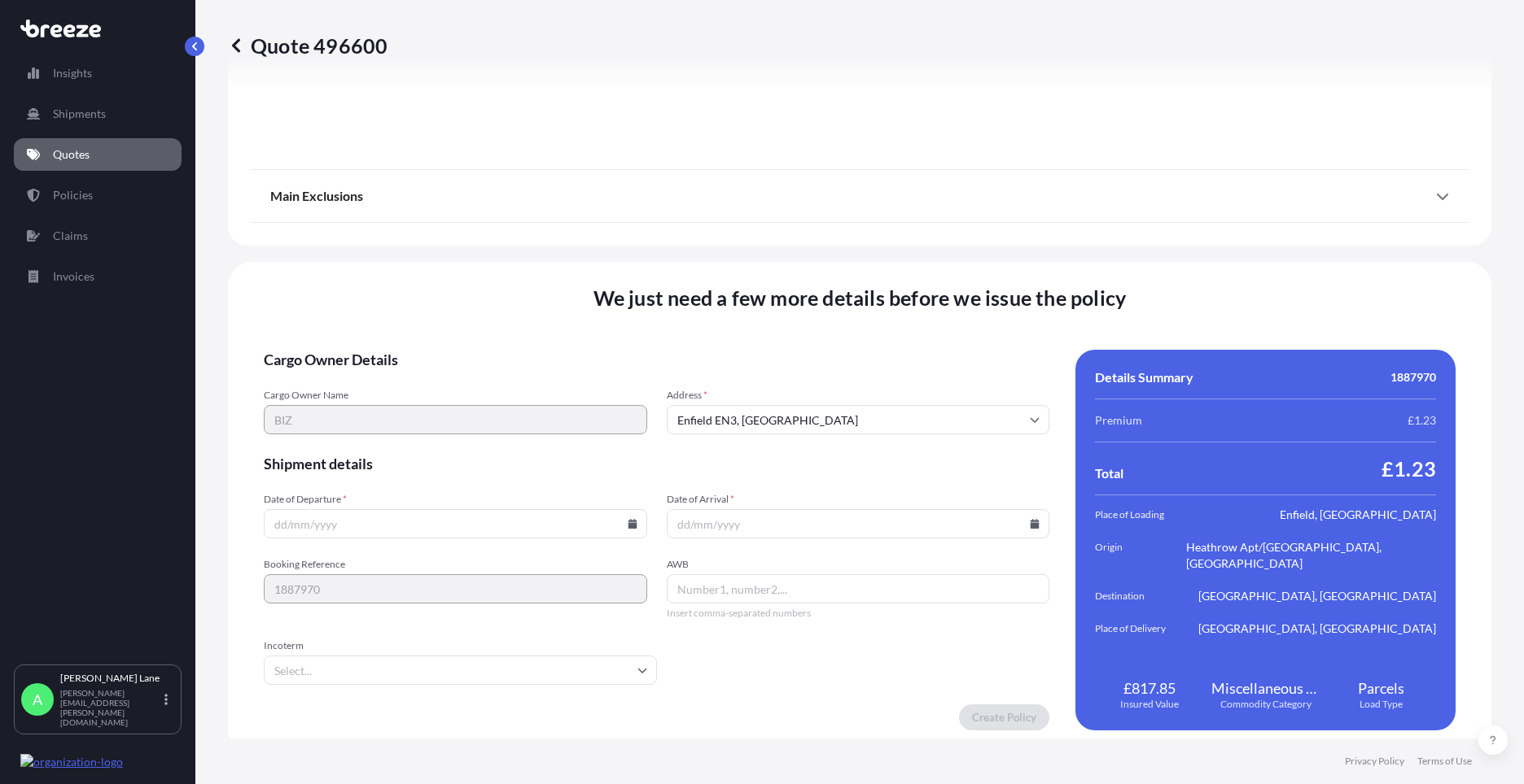
scroll to position [2120, 0]
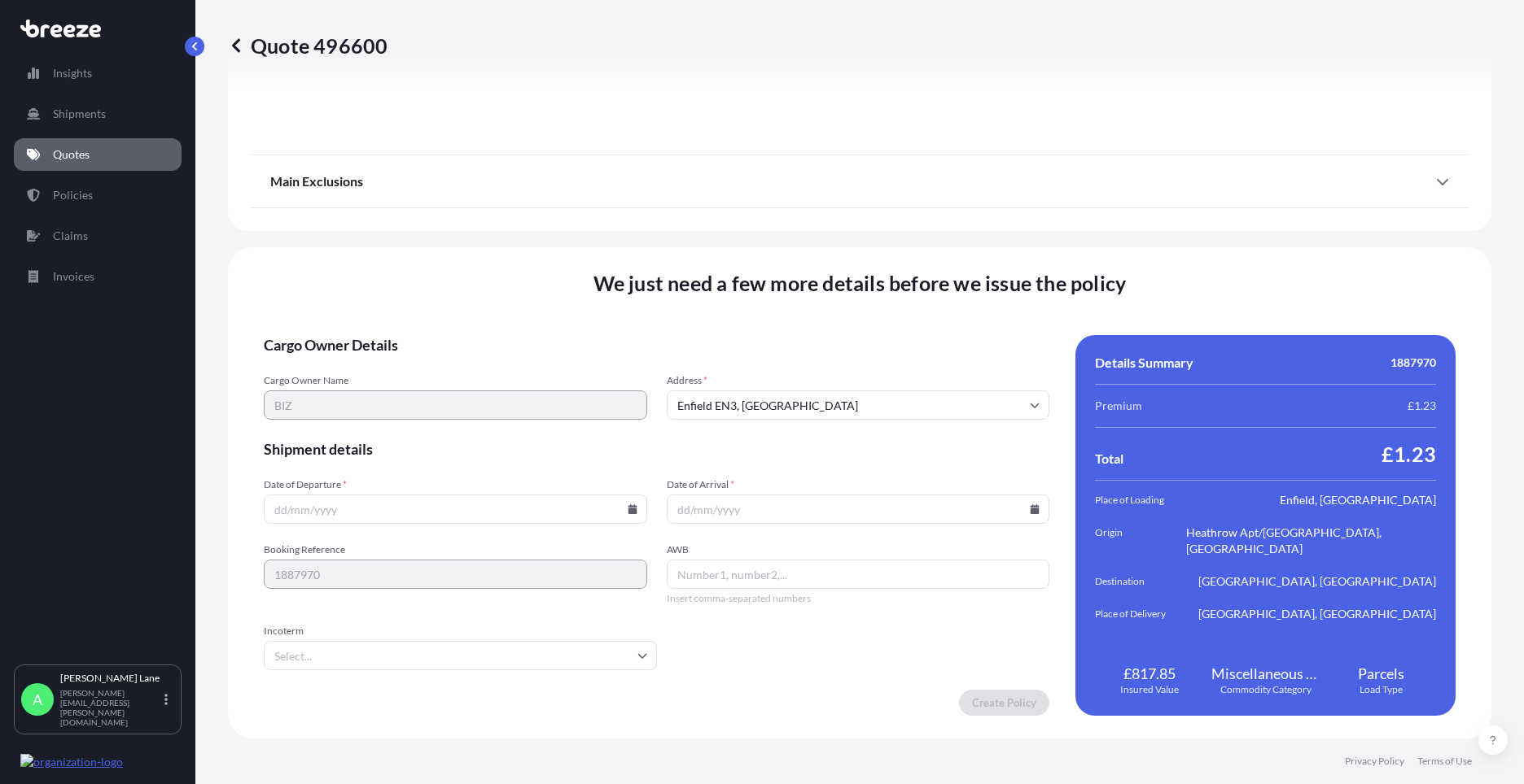
click at [628, 513] on icon at bounding box center [631, 509] width 9 height 10
click at [381, 366] on button "12" at bounding box center [378, 364] width 26 height 26
type input "[DATE]"
click at [365, 641] on div "Incoterm" at bounding box center [460, 647] width 393 height 46
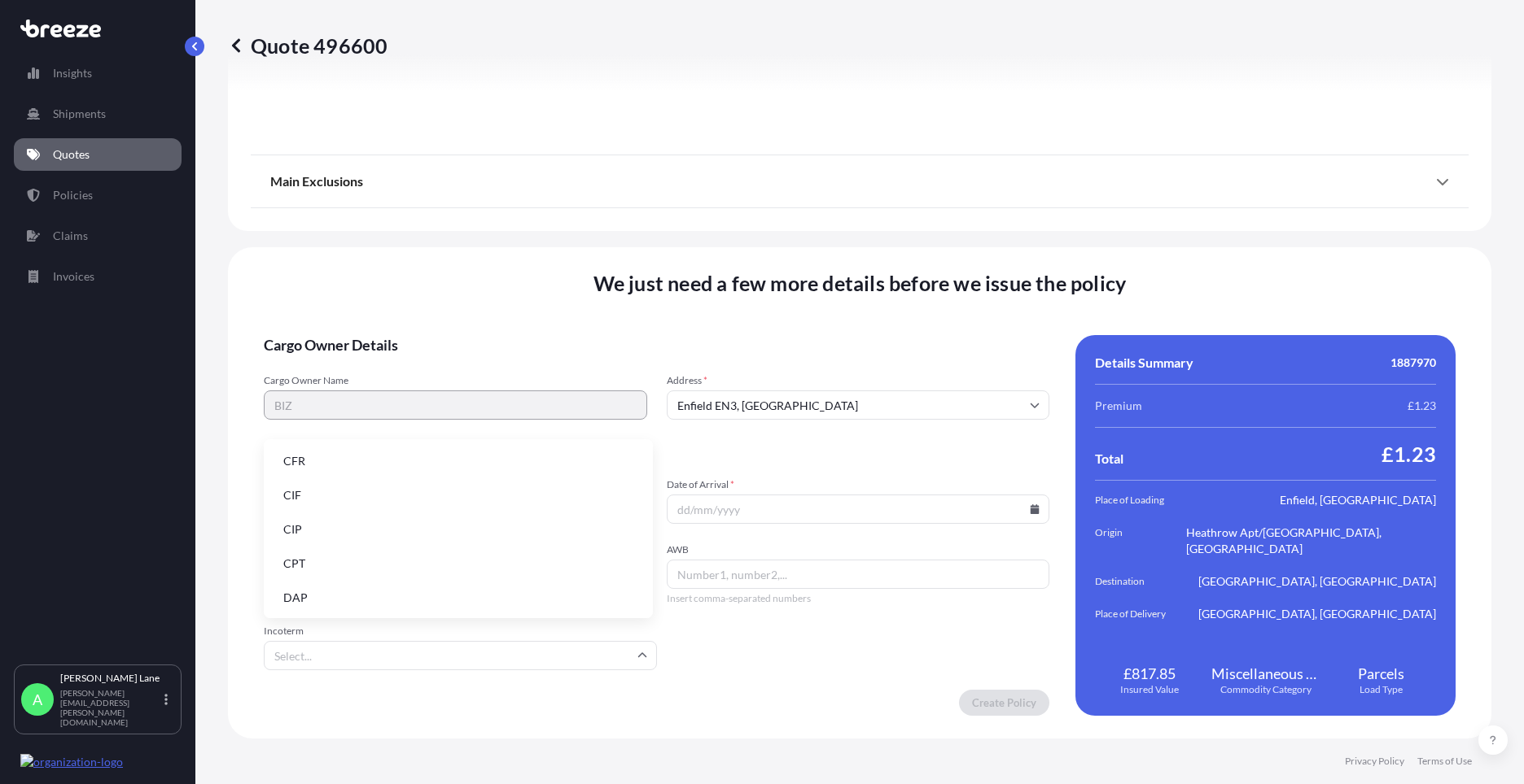
click at [349, 648] on input "Incoterm" at bounding box center [460, 655] width 393 height 29
click at [352, 587] on li "DAP" at bounding box center [458, 598] width 376 height 31
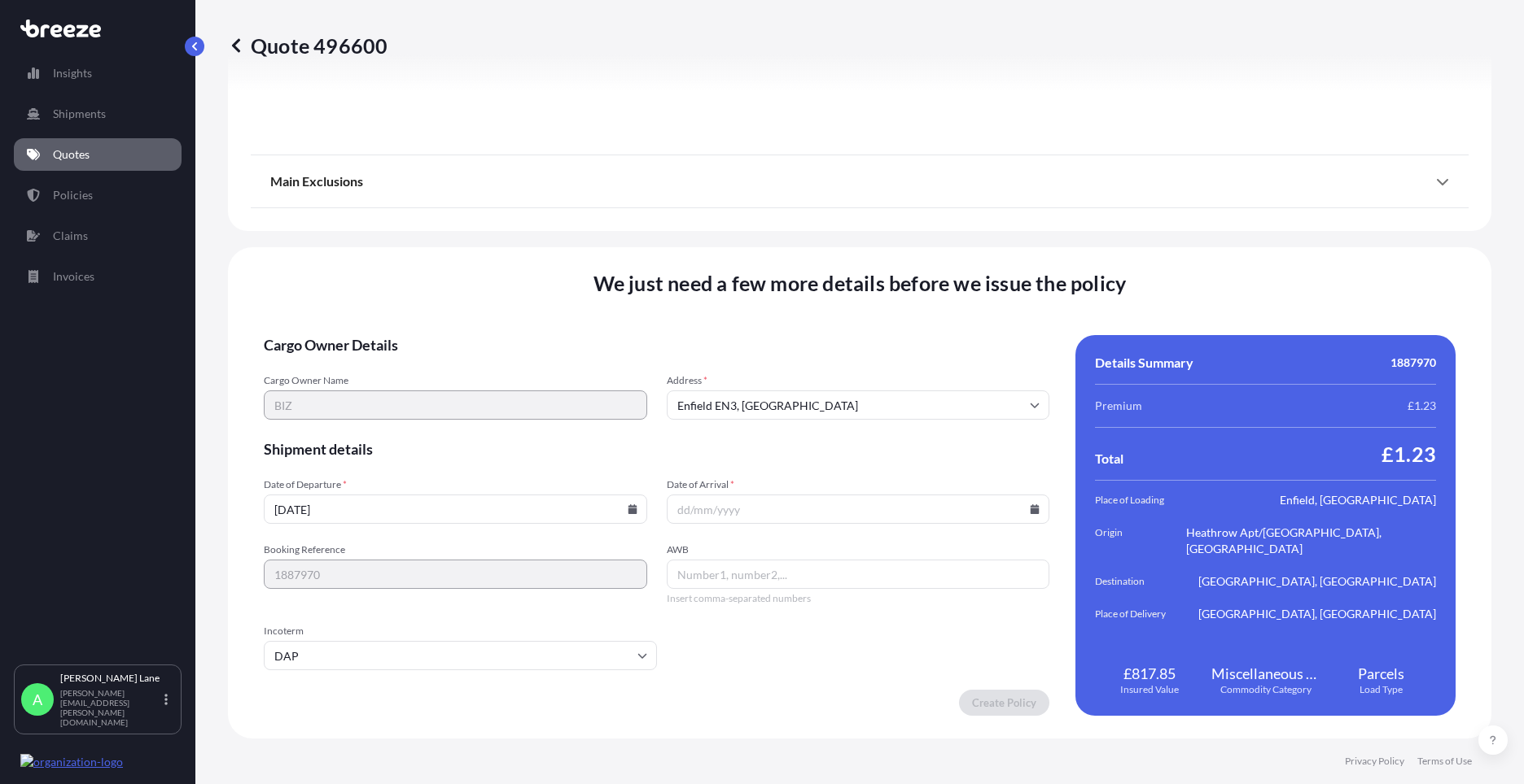
click at [1031, 508] on icon at bounding box center [1034, 509] width 10 height 10
drag, startPoint x: 855, startPoint y: 362, endPoint x: 783, endPoint y: 545, distance: 196.7
click at [853, 362] on button "14" at bounding box center [852, 364] width 26 height 26
type input "[DATE]"
click at [754, 563] on input "AWB" at bounding box center [858, 574] width 383 height 29
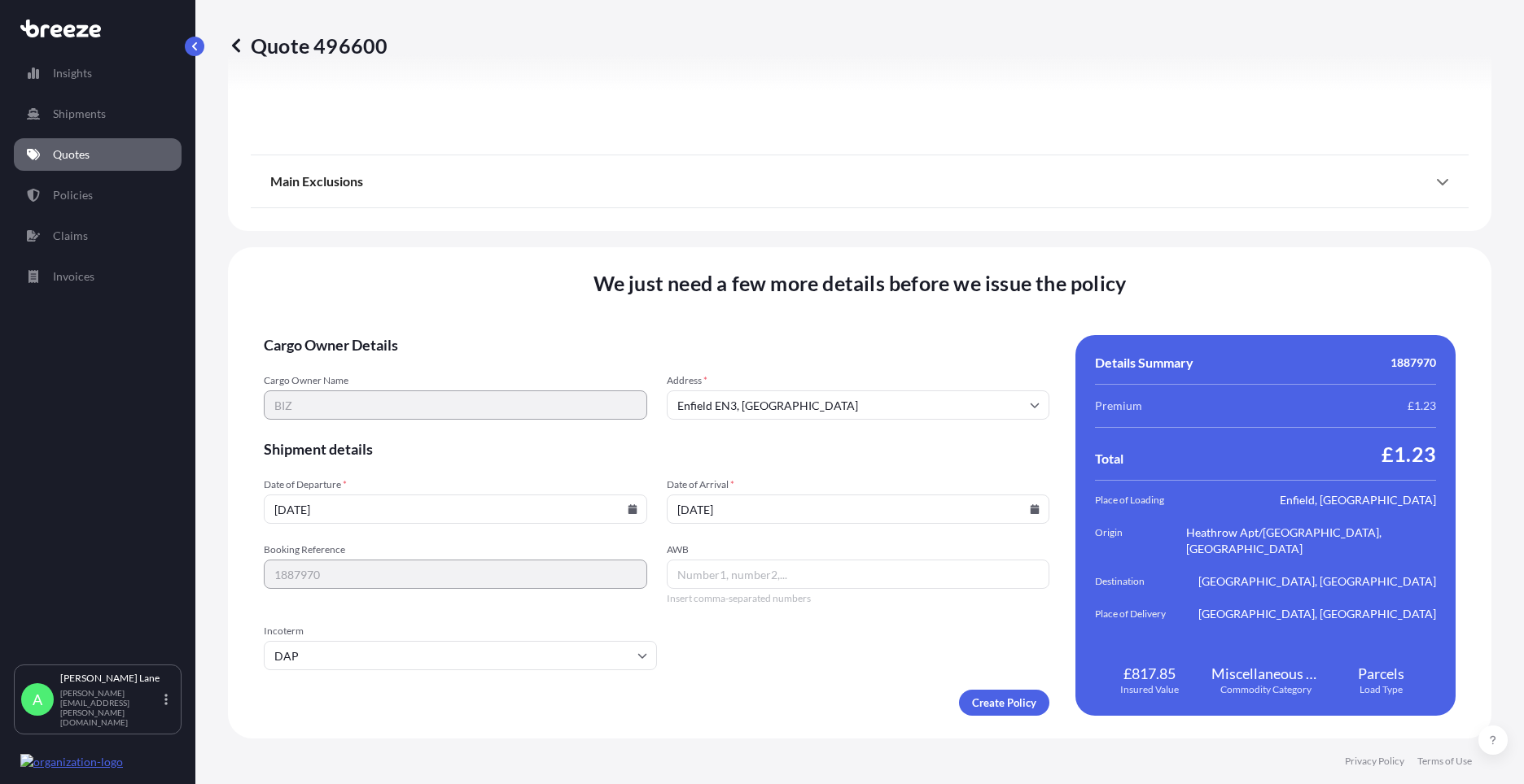
paste input "1ZW074F30417939369"
type input "1ZW074F30417939369"
click at [1019, 688] on form "Cargo Owner Details Cargo Owner Name BIZ Address * [GEOGRAPHIC_DATA] Shipment d…" at bounding box center [656, 526] width 785 height 380
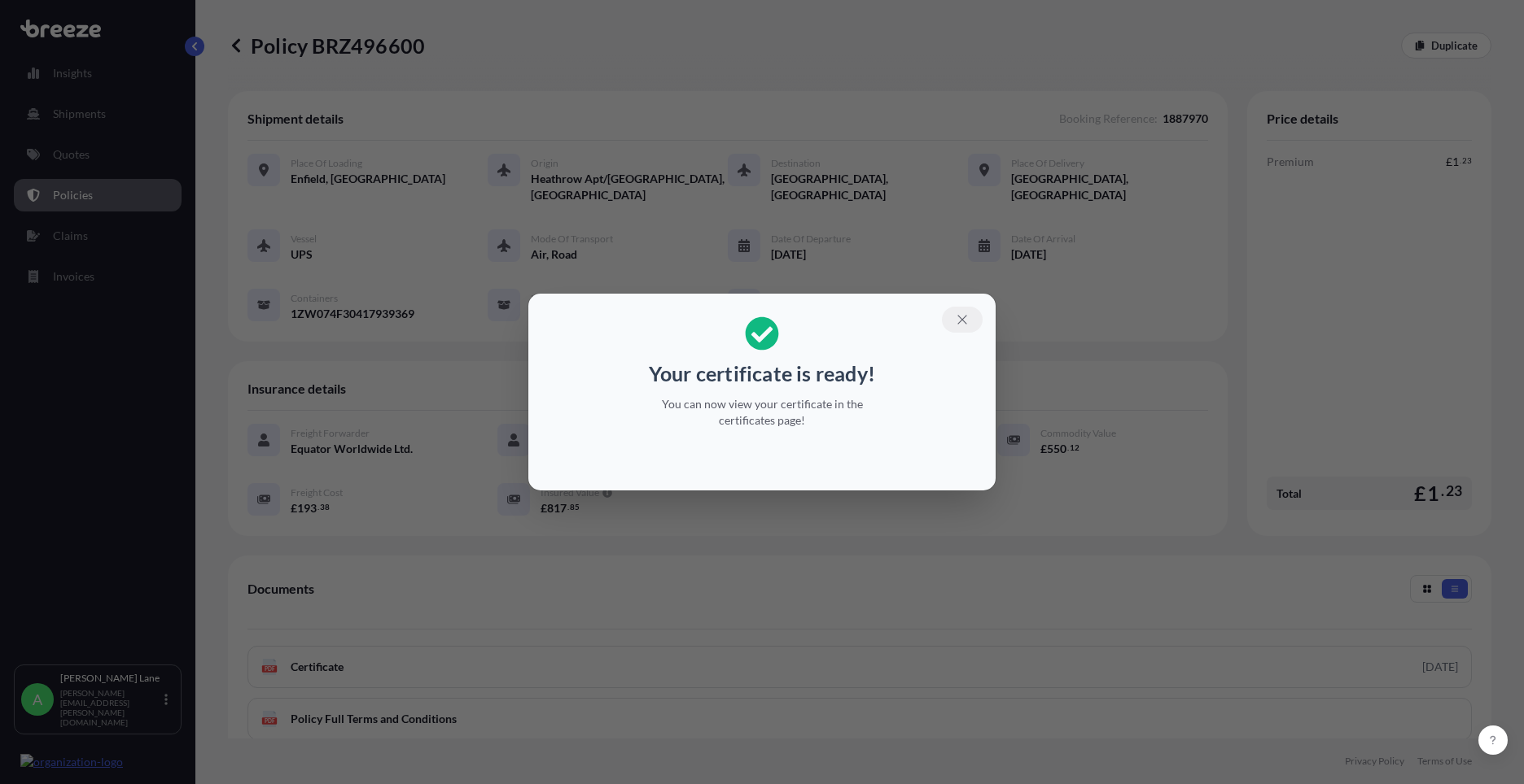
click at [970, 317] on button "button" at bounding box center [962, 320] width 41 height 26
